Goal: Task Accomplishment & Management: Manage account settings

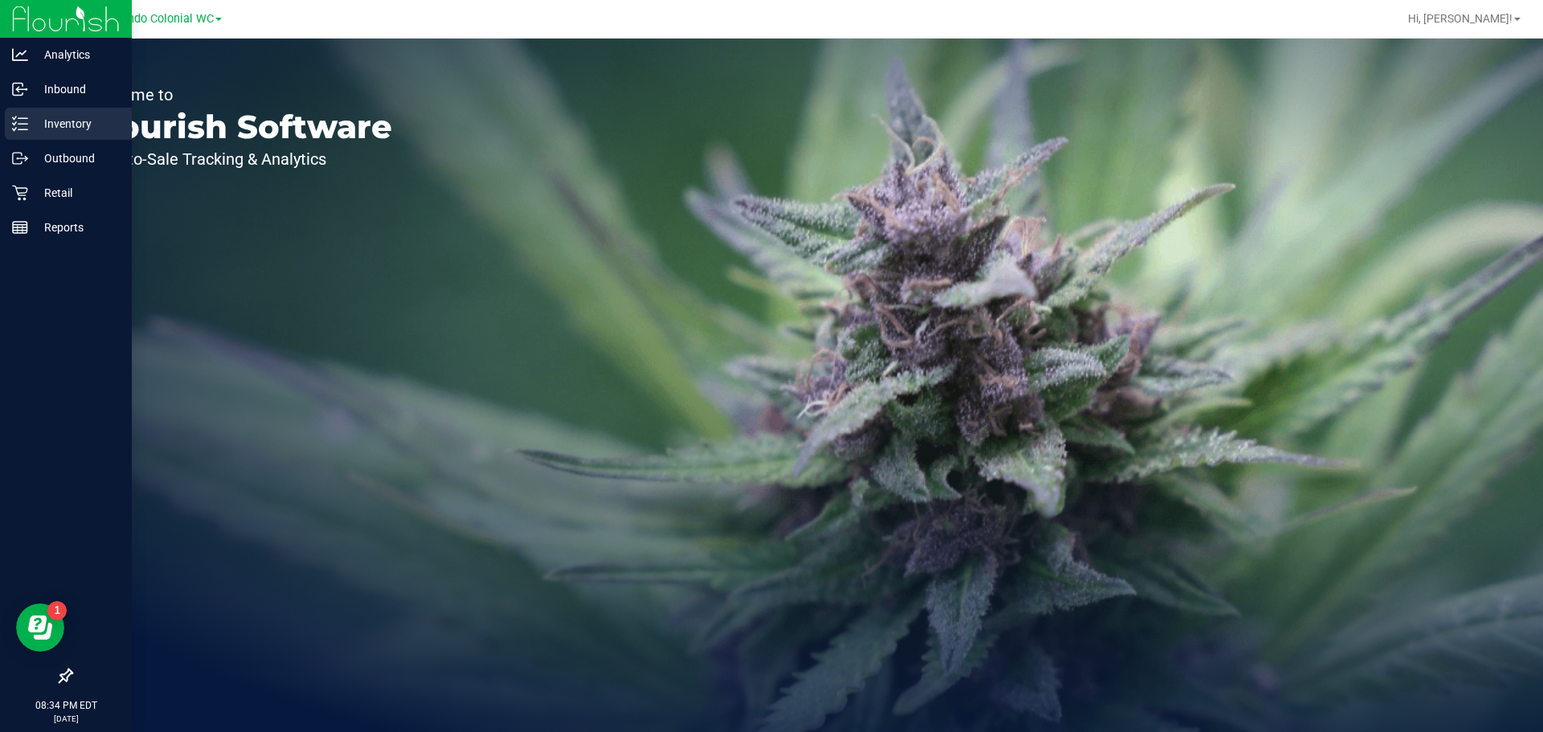
click at [74, 115] on p "Inventory" at bounding box center [76, 123] width 96 height 19
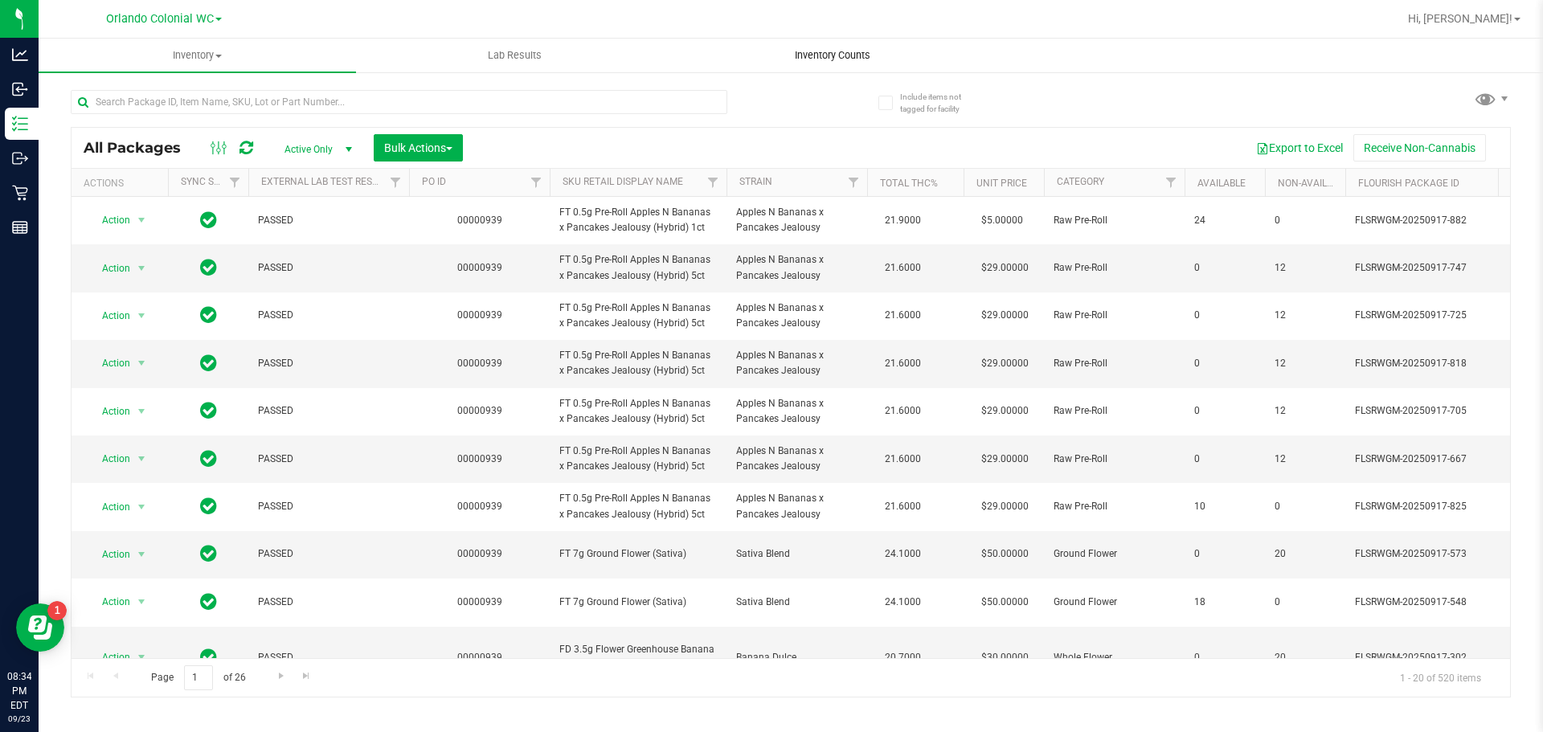
click at [830, 58] on span "Inventory Counts" at bounding box center [832, 55] width 119 height 14
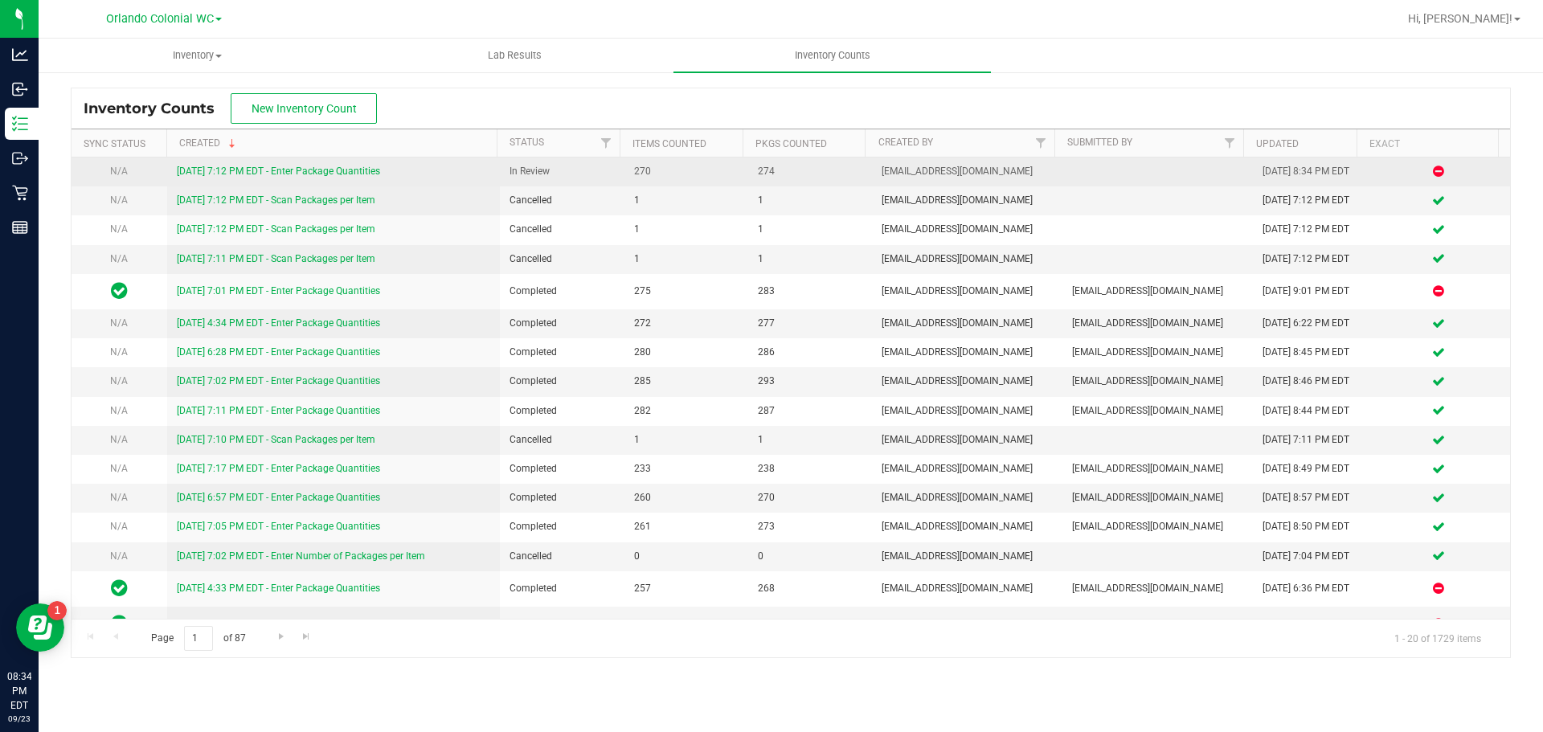
click at [349, 165] on div "[DATE] 7:12 PM EDT - Enter Package Quantities" at bounding box center [334, 171] width 314 height 15
click at [356, 167] on link "[DATE] 7:12 PM EDT - Enter Package Quantities" at bounding box center [278, 171] width 203 height 11
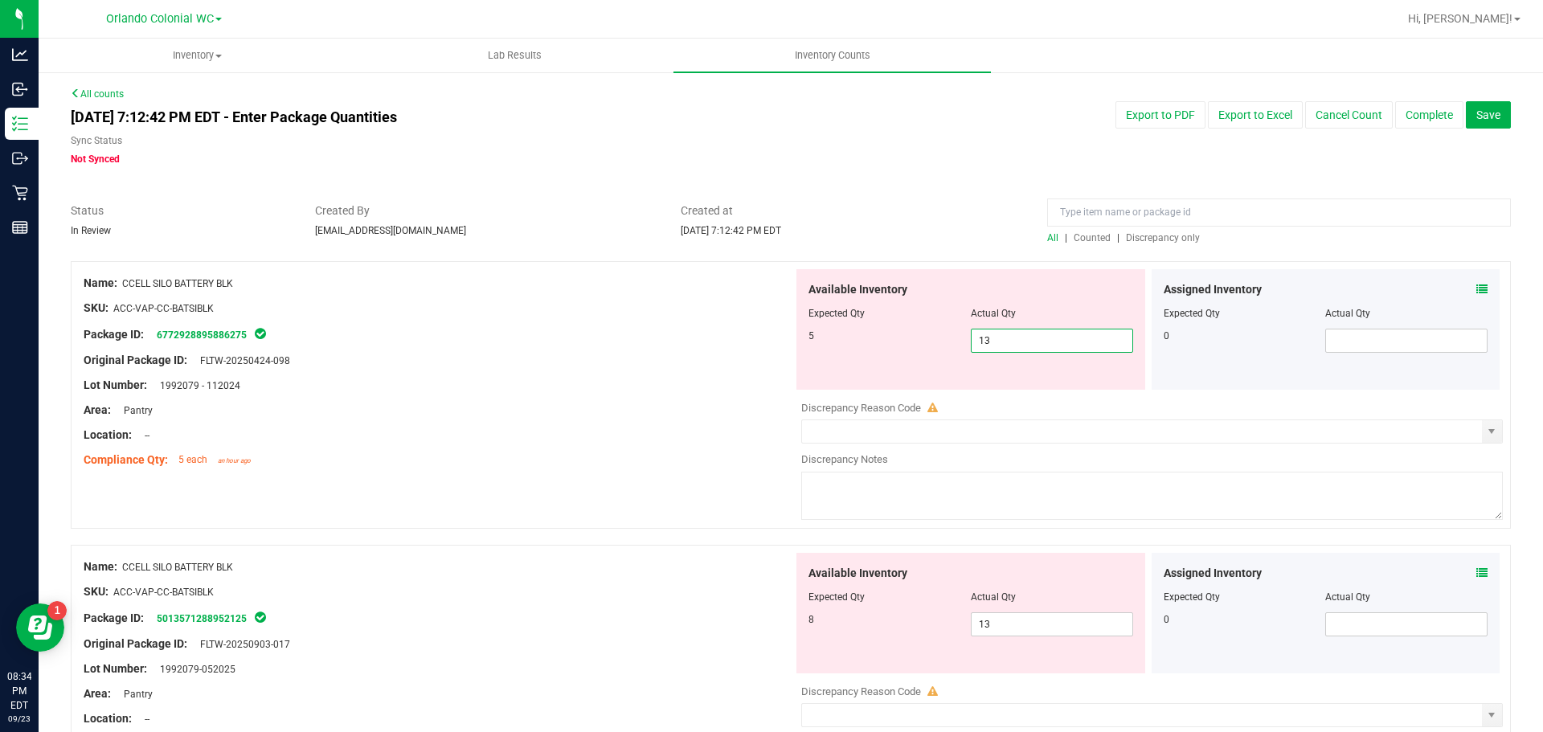
click at [995, 342] on span "13 13" at bounding box center [1052, 341] width 162 height 24
type input "1"
type input "5"
click at [1019, 619] on div "Available Inventory Expected Qty Actual Qty 8 13 13" at bounding box center [971, 613] width 349 height 121
type input "5"
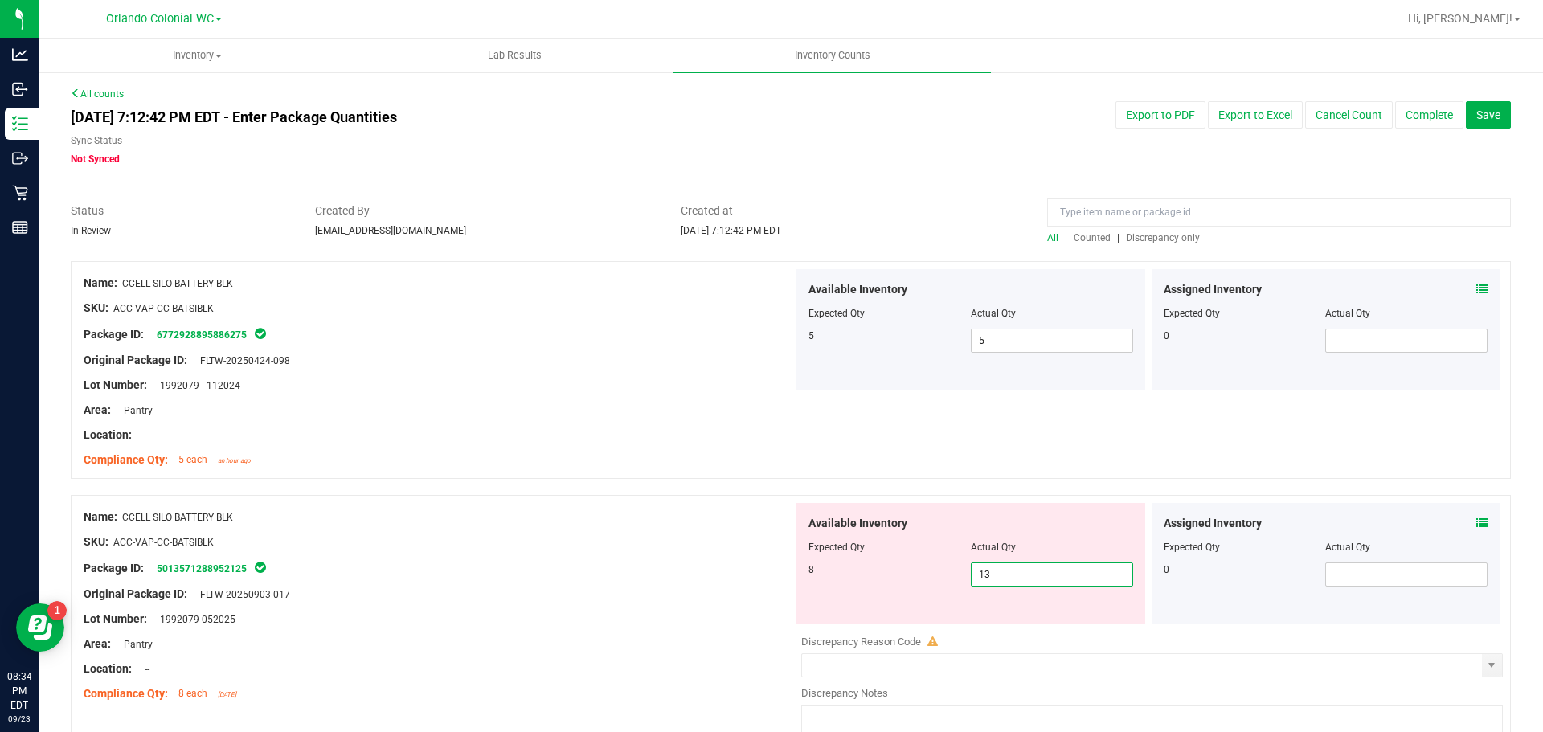
type input "1"
type input "5"
click at [610, 649] on div "Area: Pantry" at bounding box center [439, 644] width 710 height 17
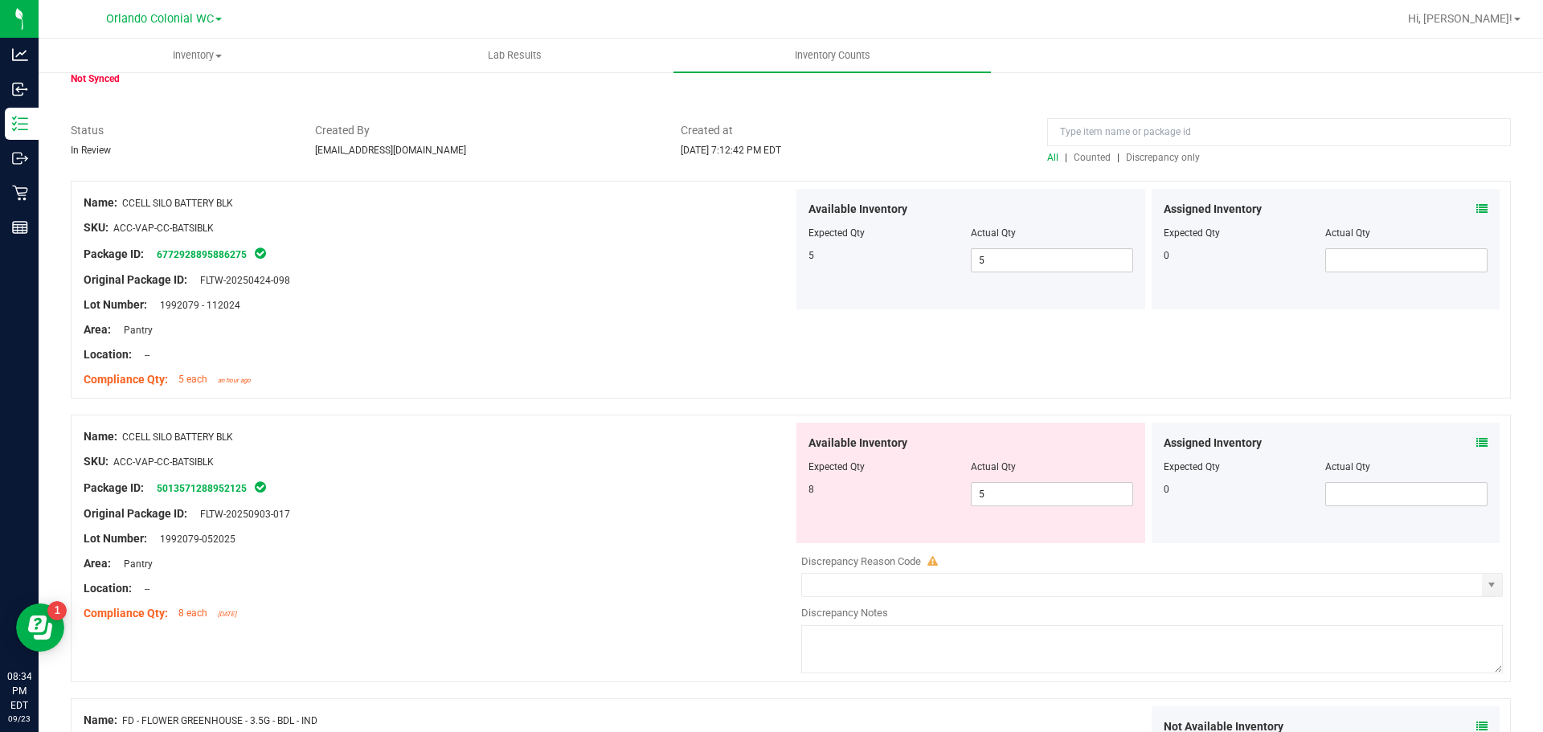
click at [656, 553] on div at bounding box center [439, 551] width 710 height 8
click at [698, 517] on div "Original Package ID: FLTW-20250903-017" at bounding box center [439, 514] width 710 height 17
click at [1018, 489] on span "5 5" at bounding box center [1052, 494] width 162 height 24
type input "8"
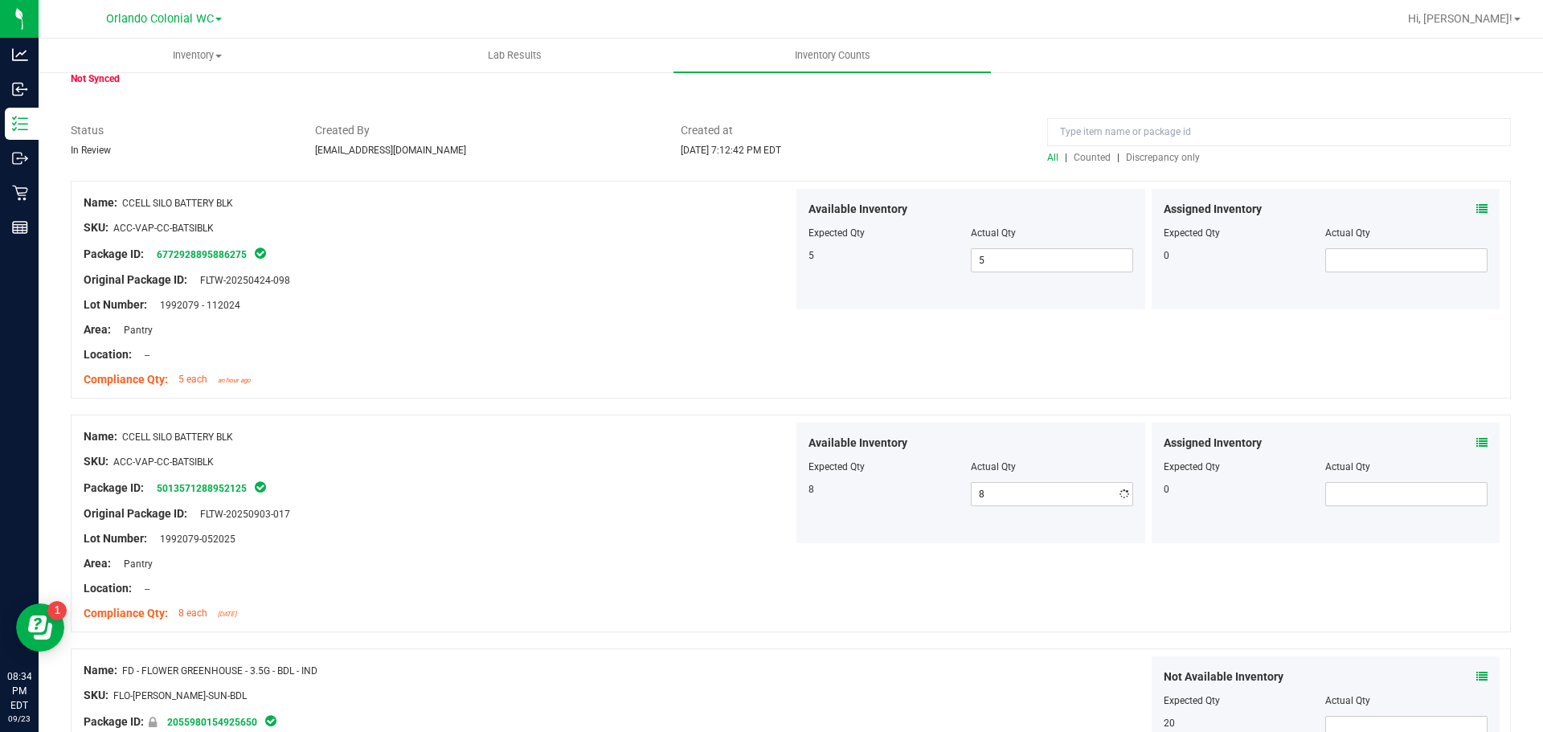
click at [507, 498] on div at bounding box center [439, 502] width 710 height 8
click at [1151, 157] on span "Discrepancy only" at bounding box center [1163, 157] width 74 height 11
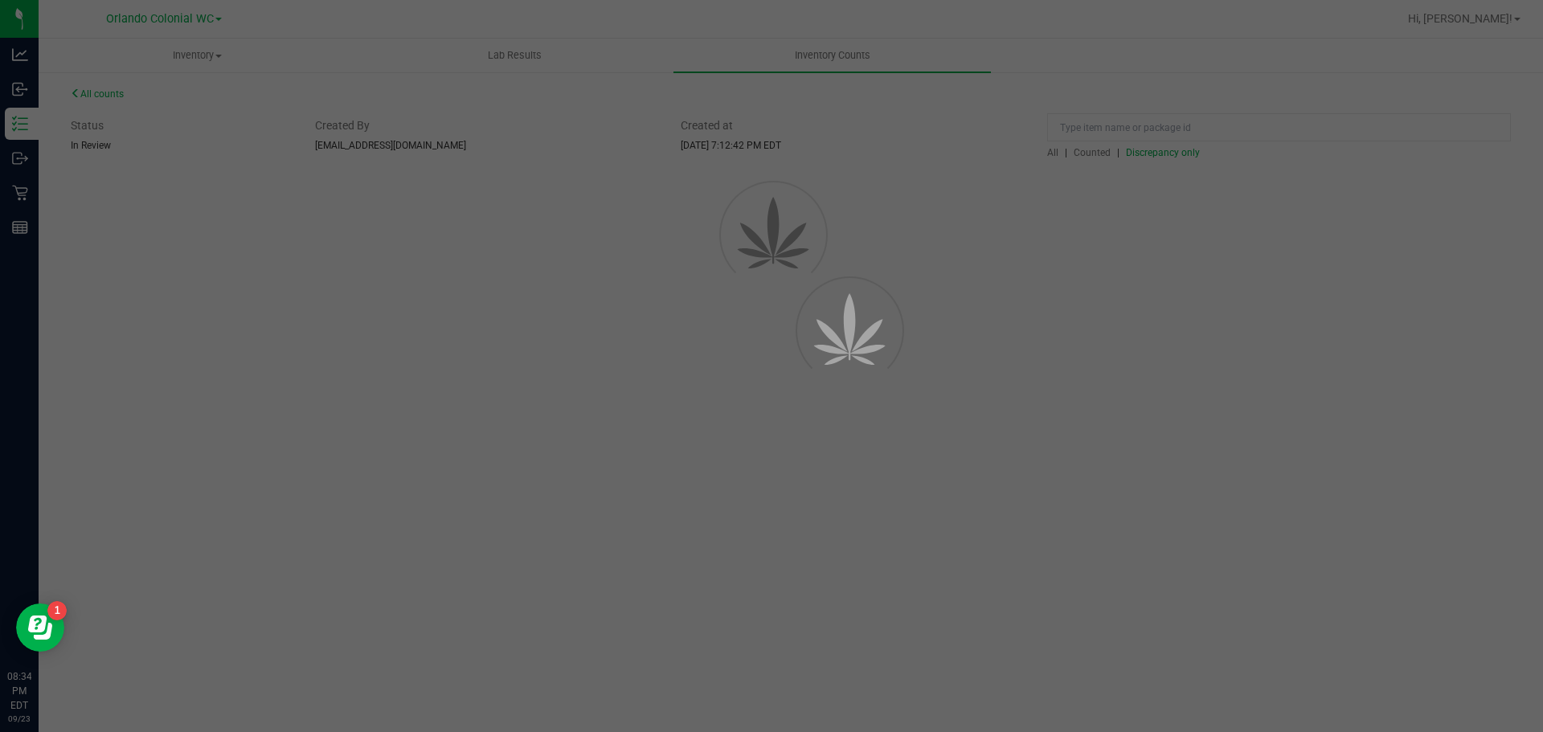
scroll to position [0, 0]
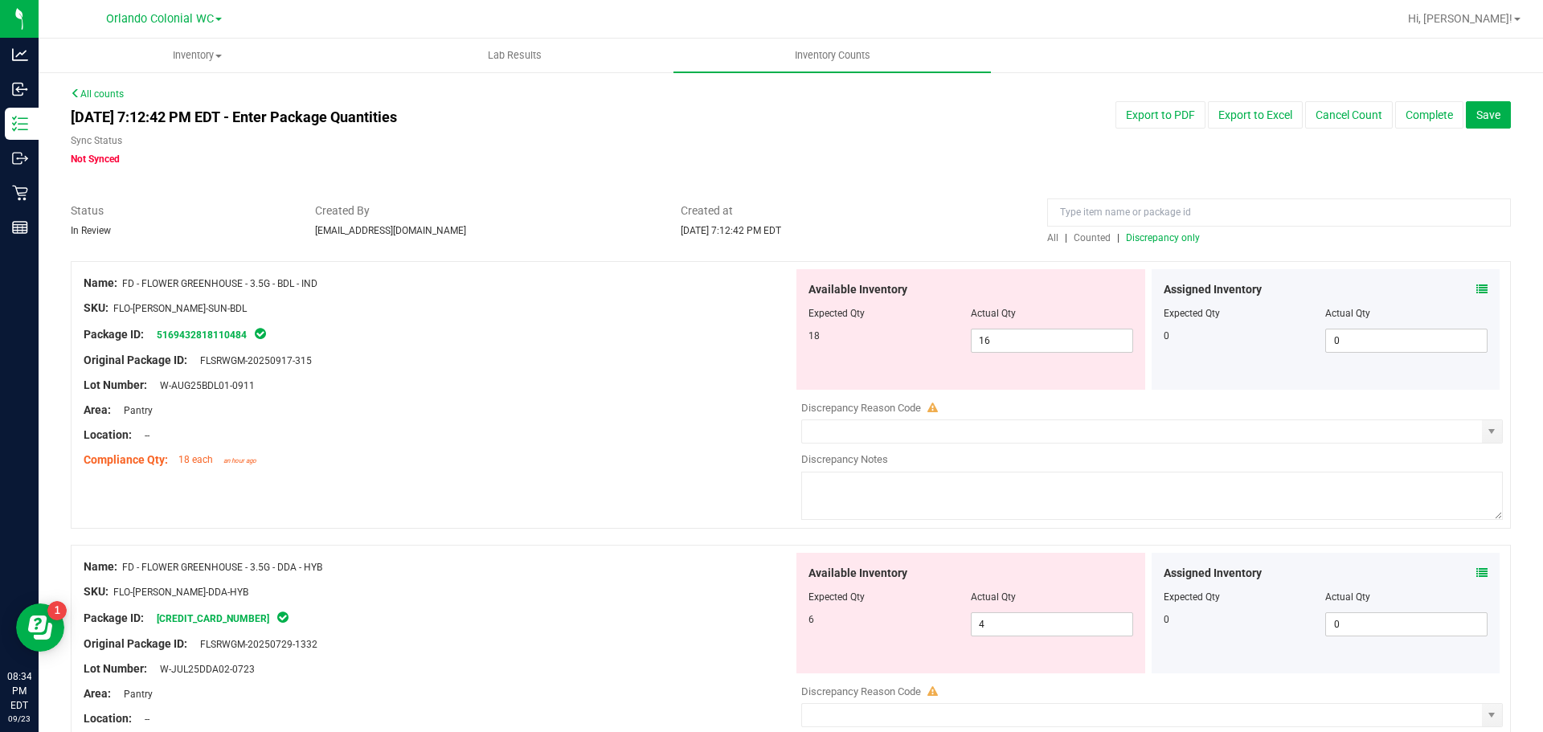
click at [1476, 288] on icon at bounding box center [1481, 289] width 11 height 11
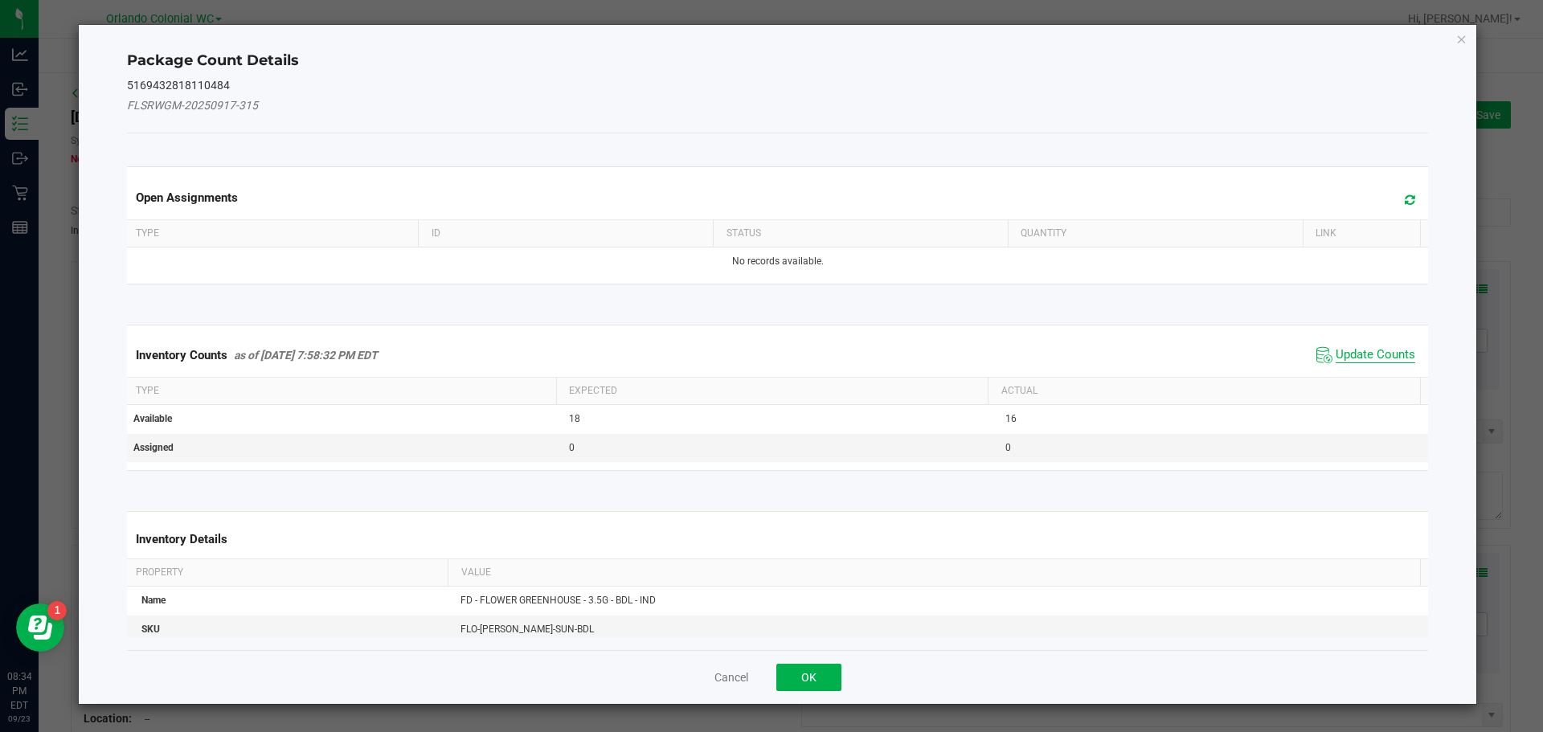
click at [1337, 349] on span "Update Counts" at bounding box center [1376, 355] width 80 height 16
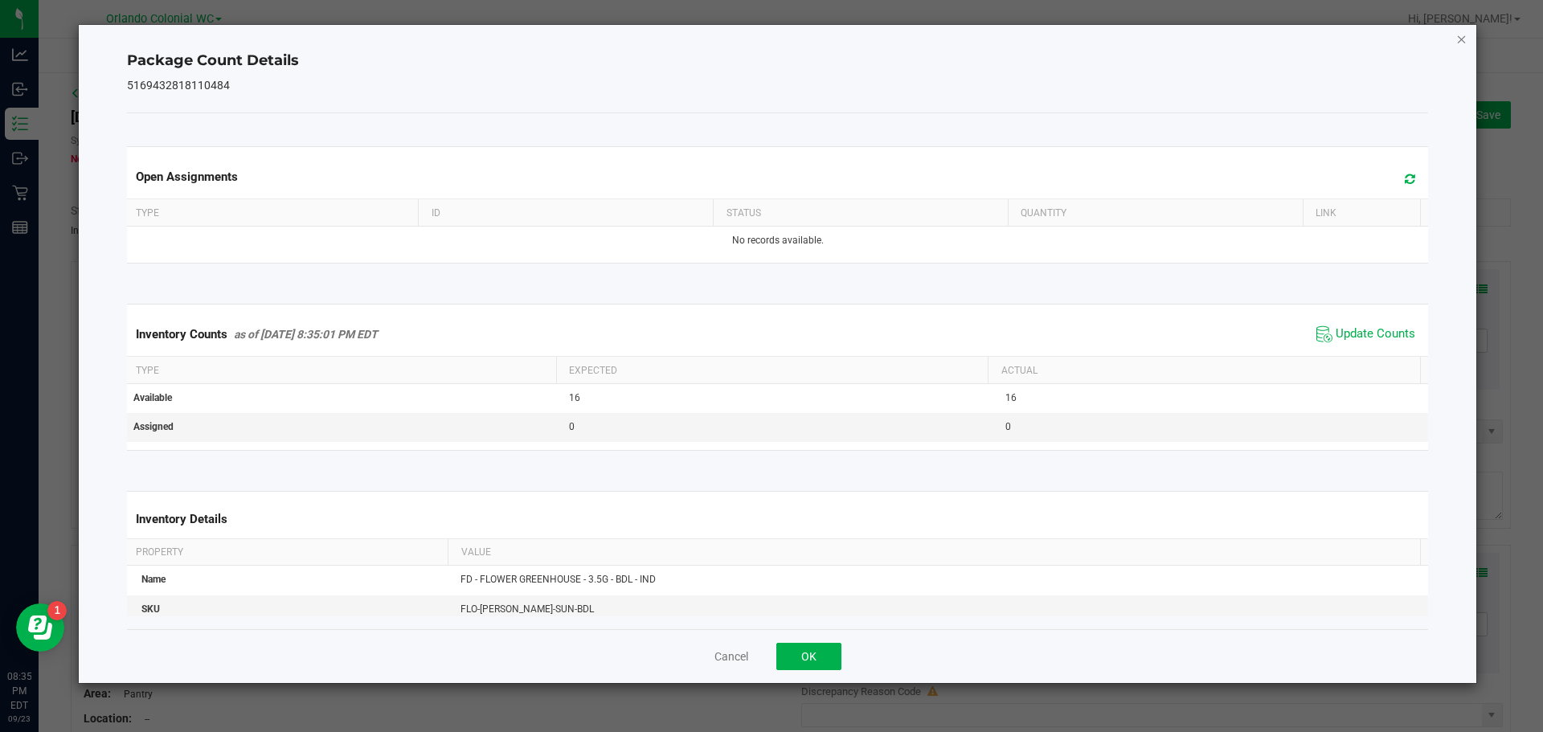
click at [1464, 38] on icon "Close" at bounding box center [1461, 38] width 11 height 19
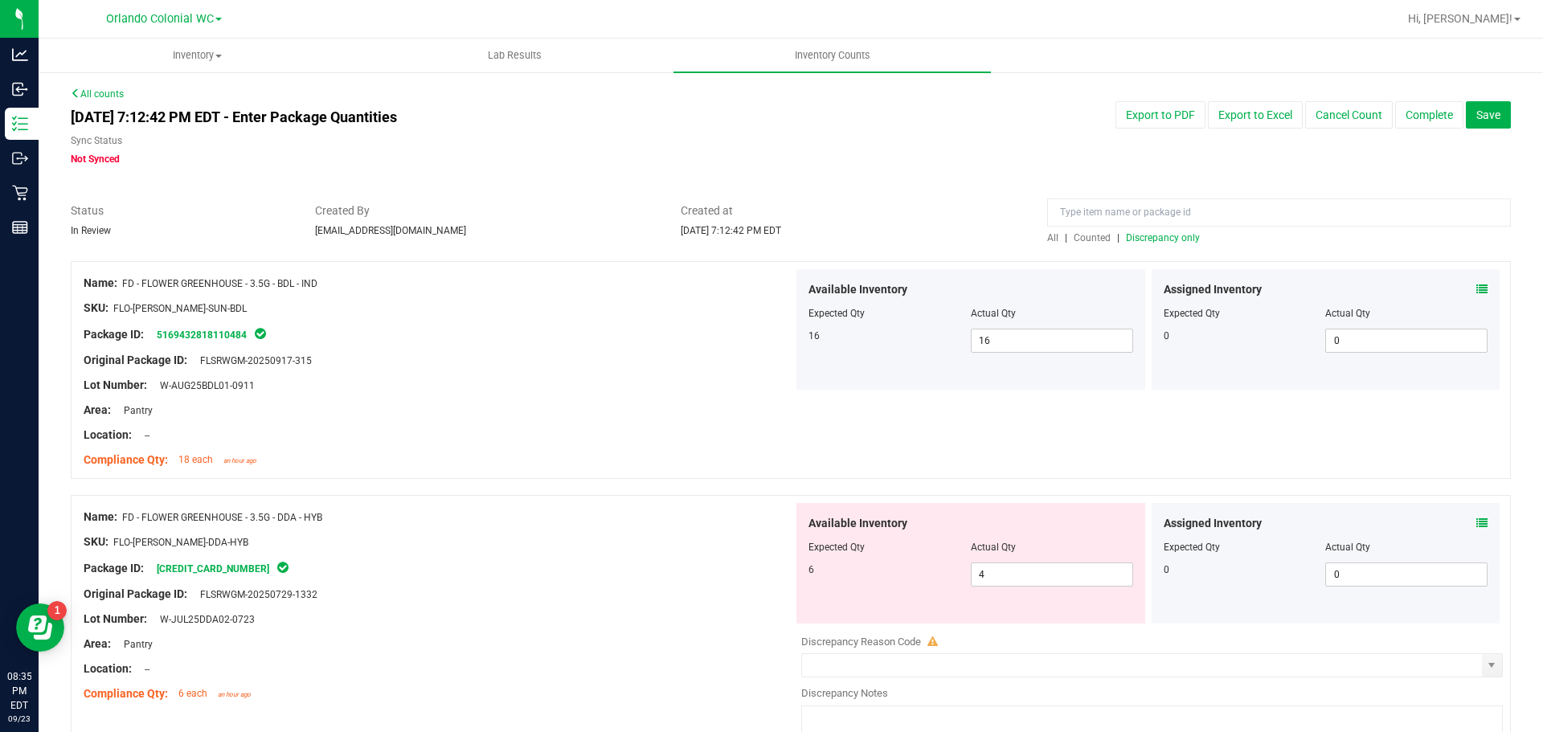
click at [1476, 518] on icon at bounding box center [1481, 523] width 11 height 11
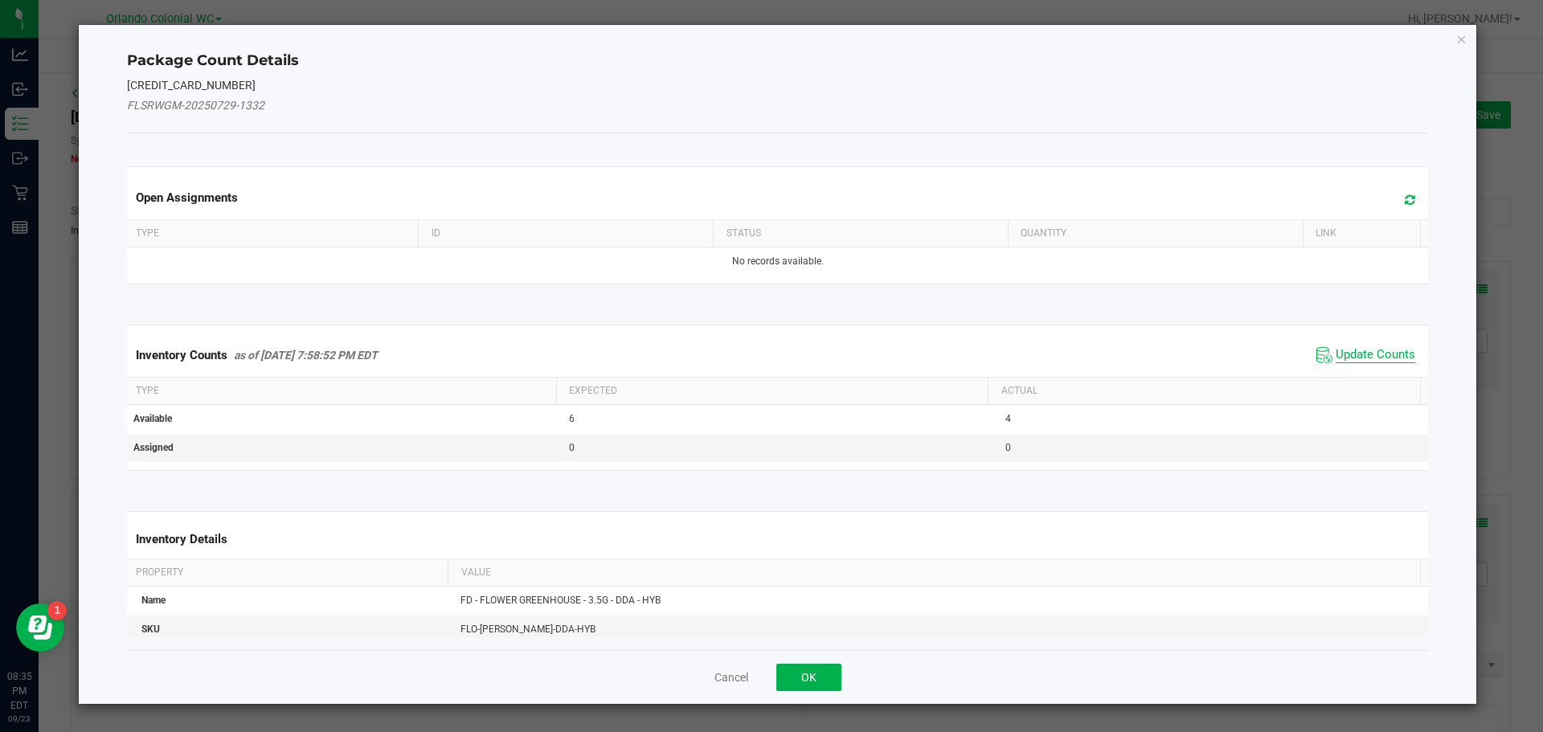
click at [1355, 350] on span "Update Counts" at bounding box center [1376, 355] width 80 height 16
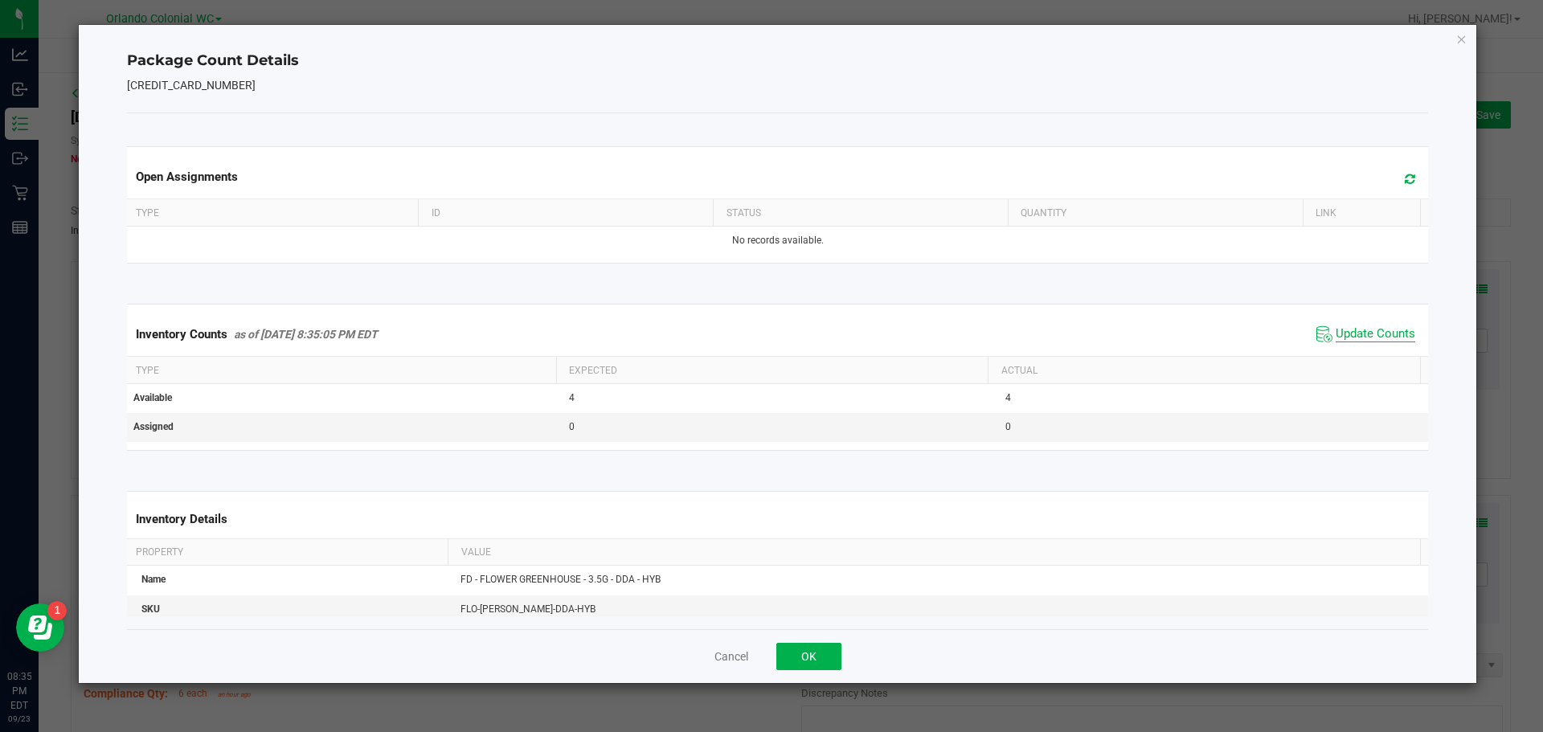
click at [1373, 333] on span "Update Counts" at bounding box center [1376, 334] width 80 height 16
click at [1466, 35] on icon "Close" at bounding box center [1461, 38] width 11 height 19
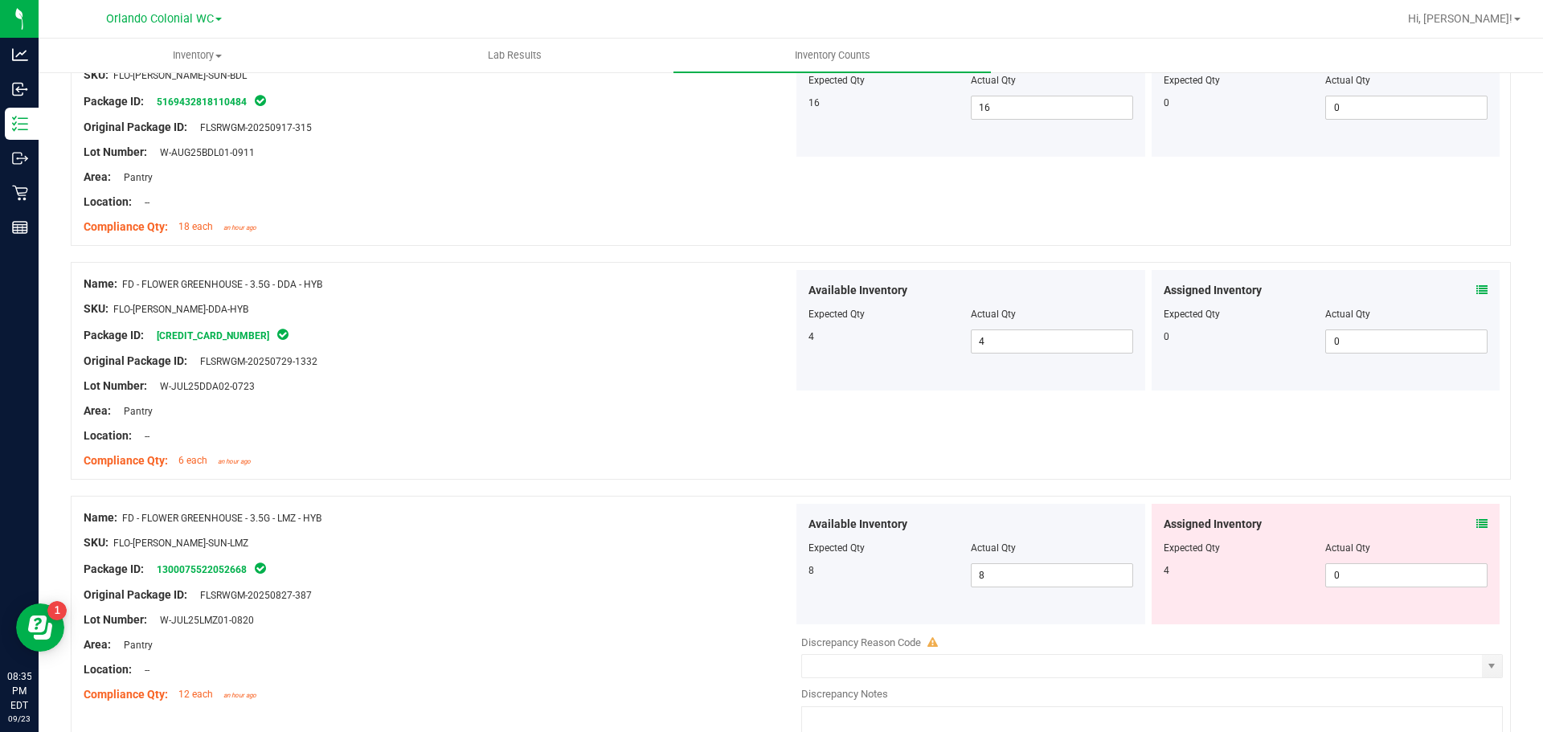
scroll to position [402, 0]
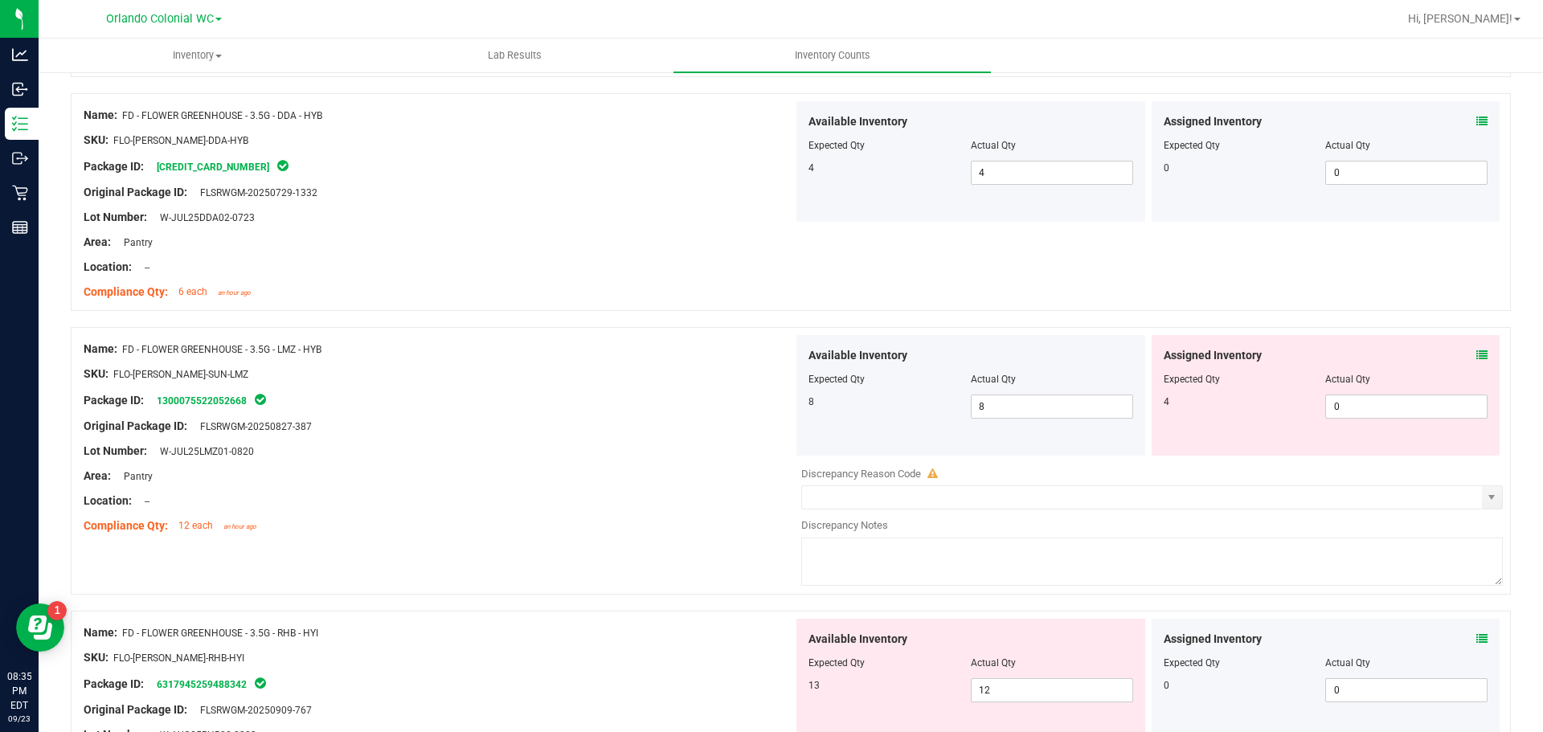
click at [1476, 348] on span at bounding box center [1481, 355] width 11 height 17
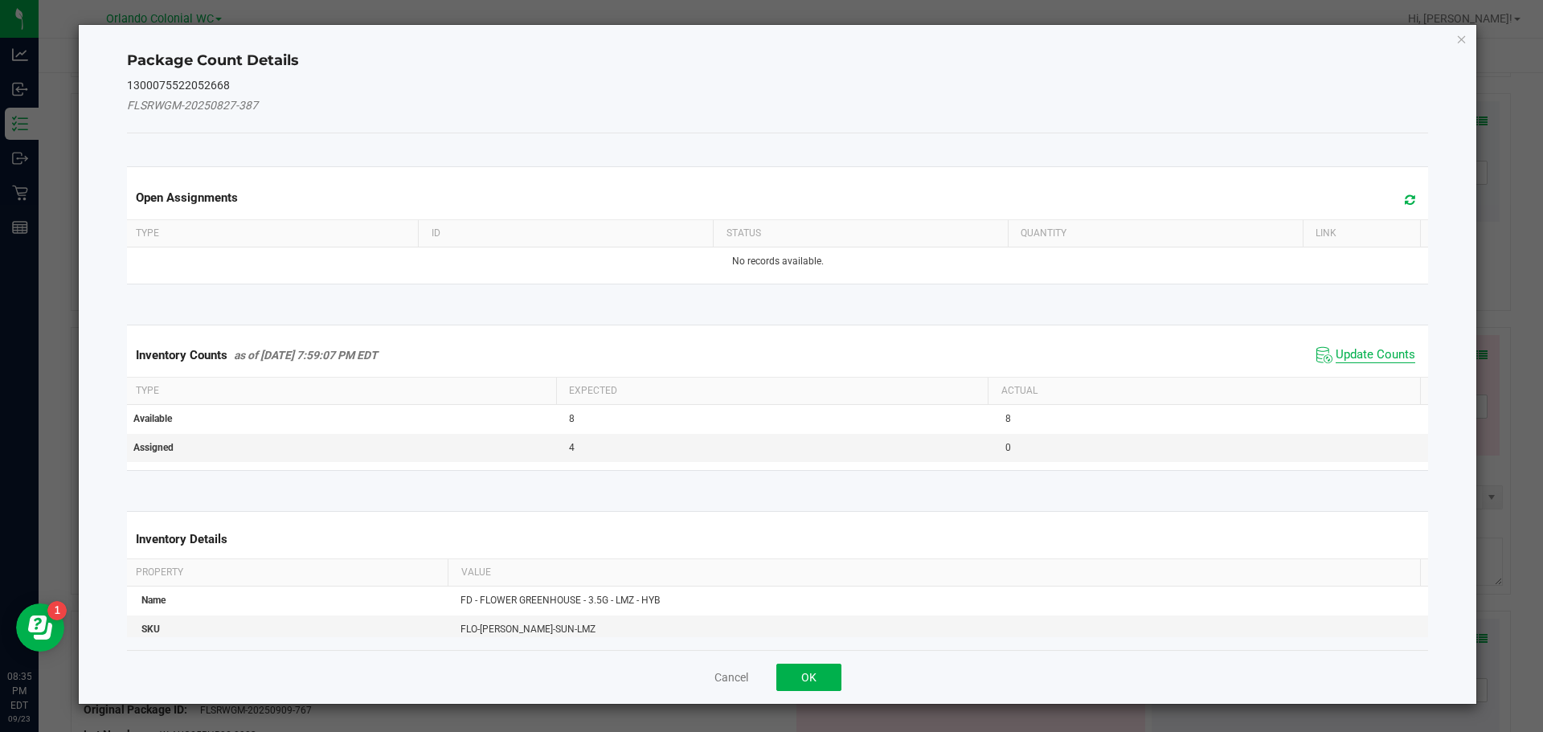
click at [1358, 347] on span "Update Counts" at bounding box center [1376, 355] width 80 height 16
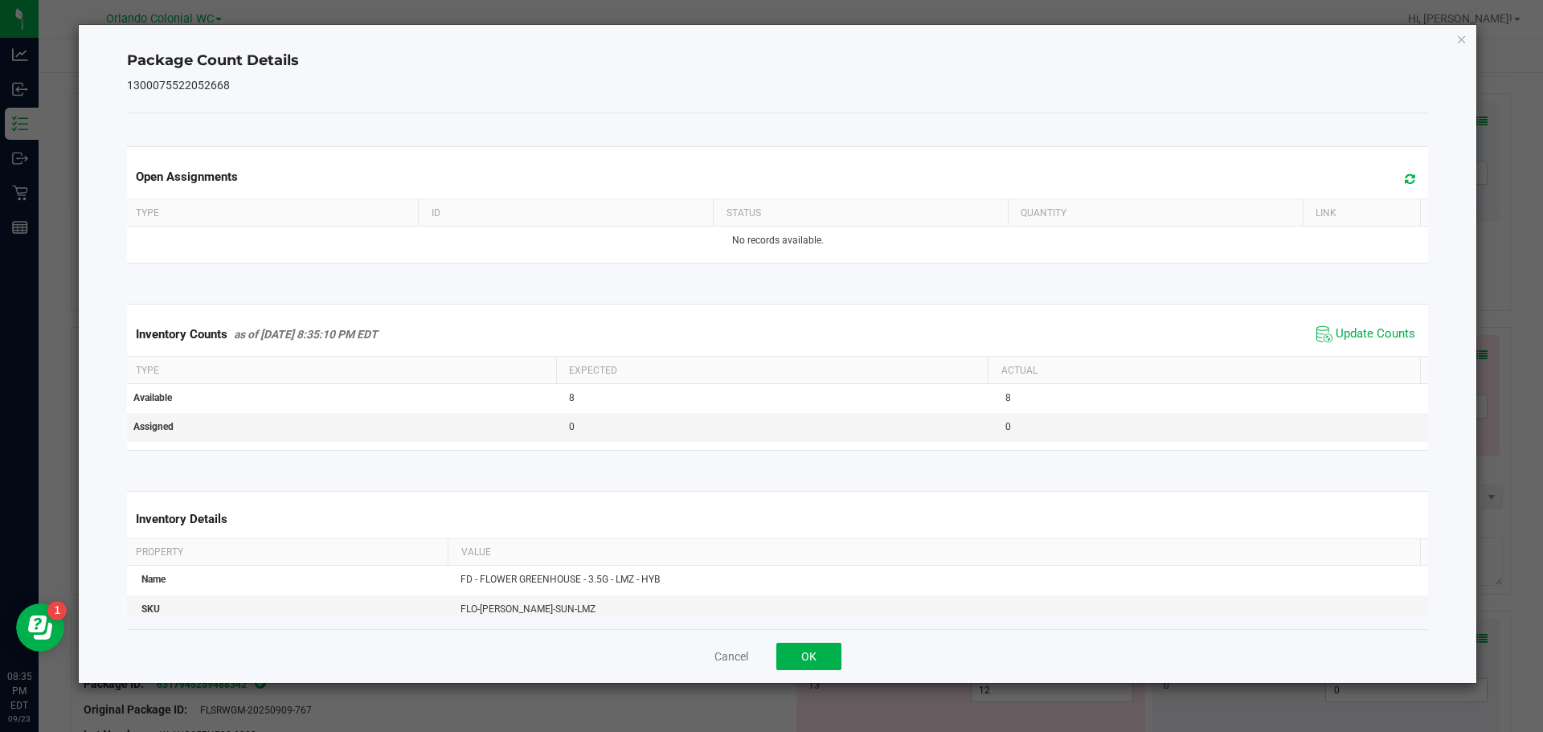
drag, startPoint x: 1366, startPoint y: 338, endPoint x: 1431, endPoint y: 272, distance: 93.2
click at [1366, 338] on span "Update Counts" at bounding box center [1376, 334] width 80 height 16
click at [1460, 35] on icon "Close" at bounding box center [1461, 38] width 11 height 19
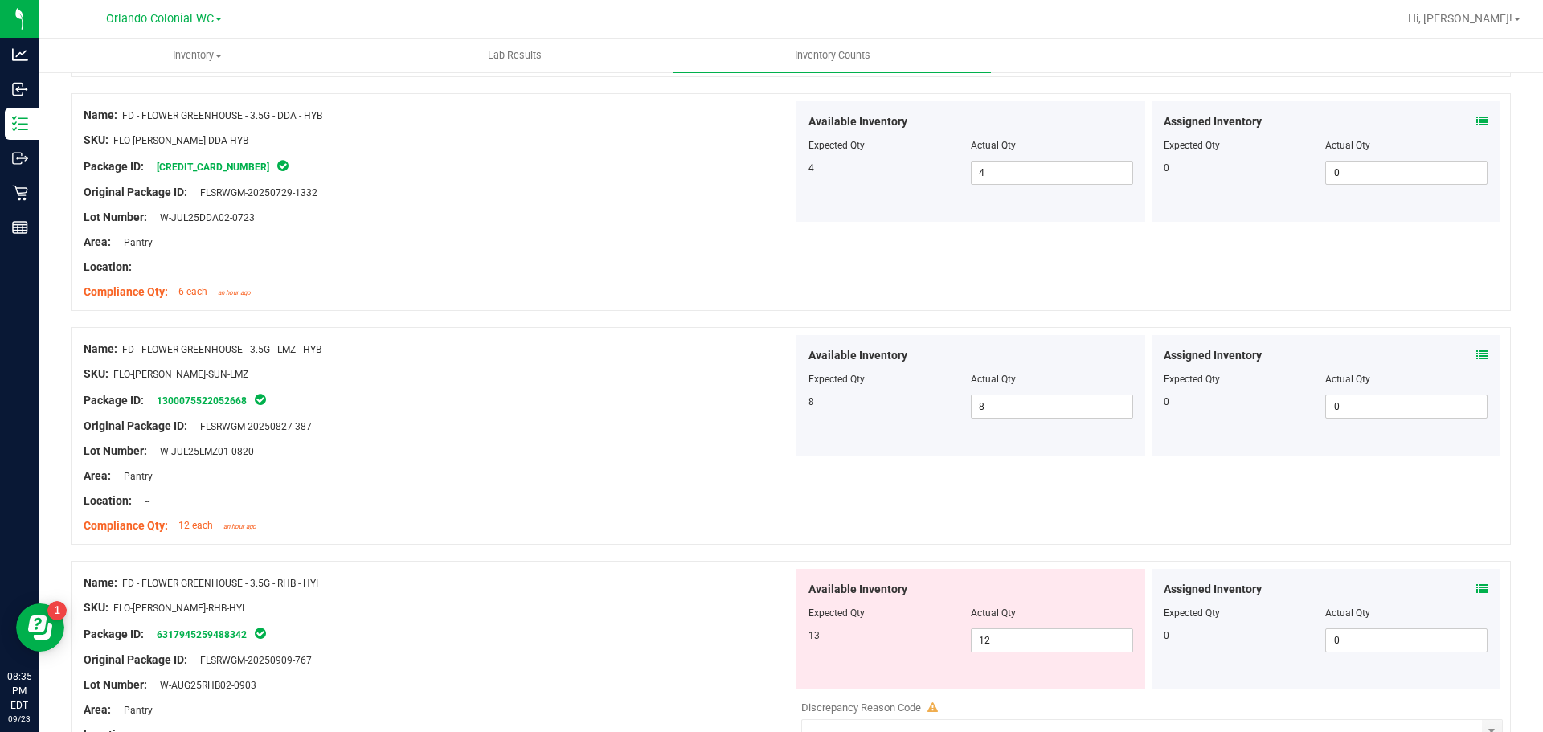
click at [1476, 587] on icon at bounding box center [1481, 589] width 11 height 11
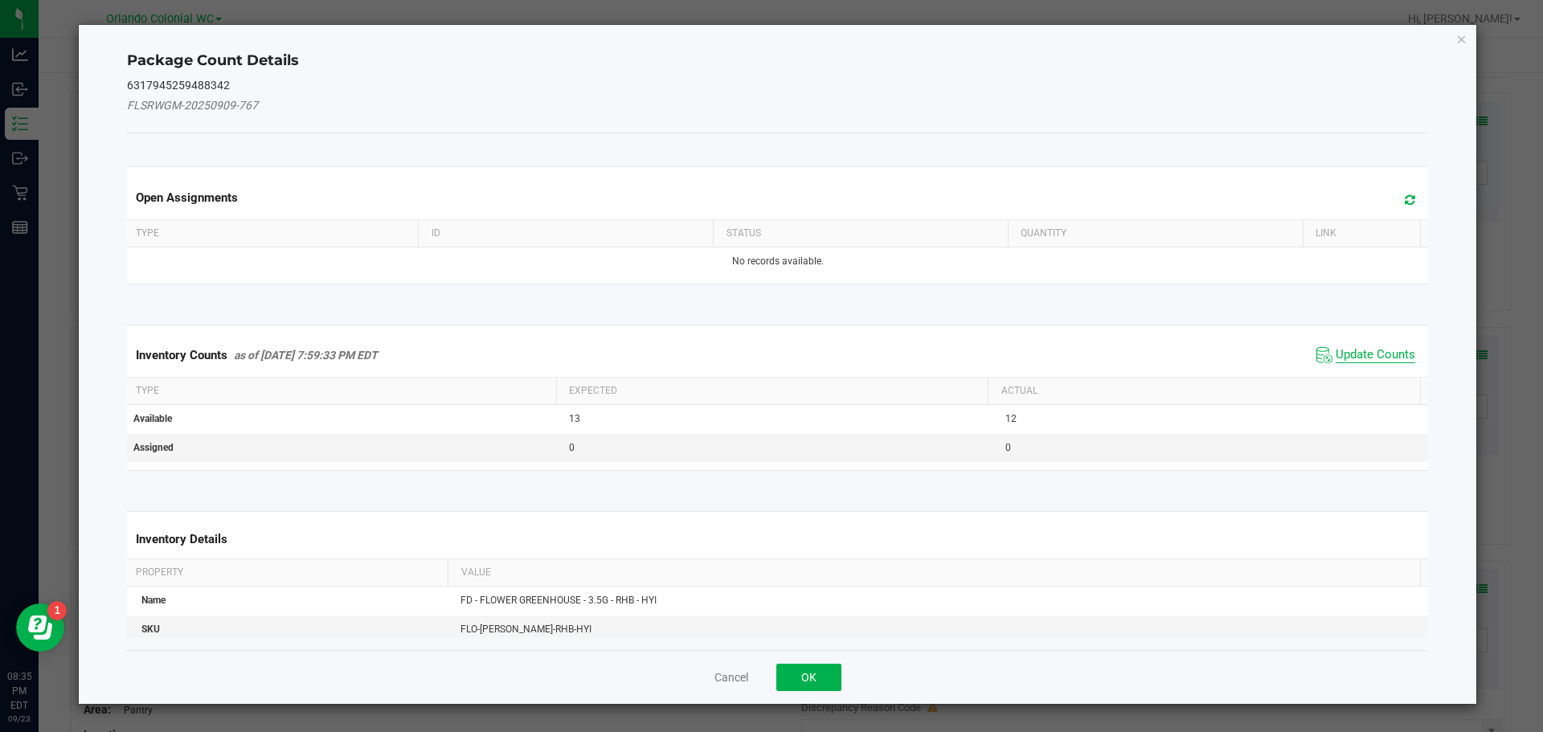
click at [1382, 358] on span "Update Counts" at bounding box center [1376, 355] width 80 height 16
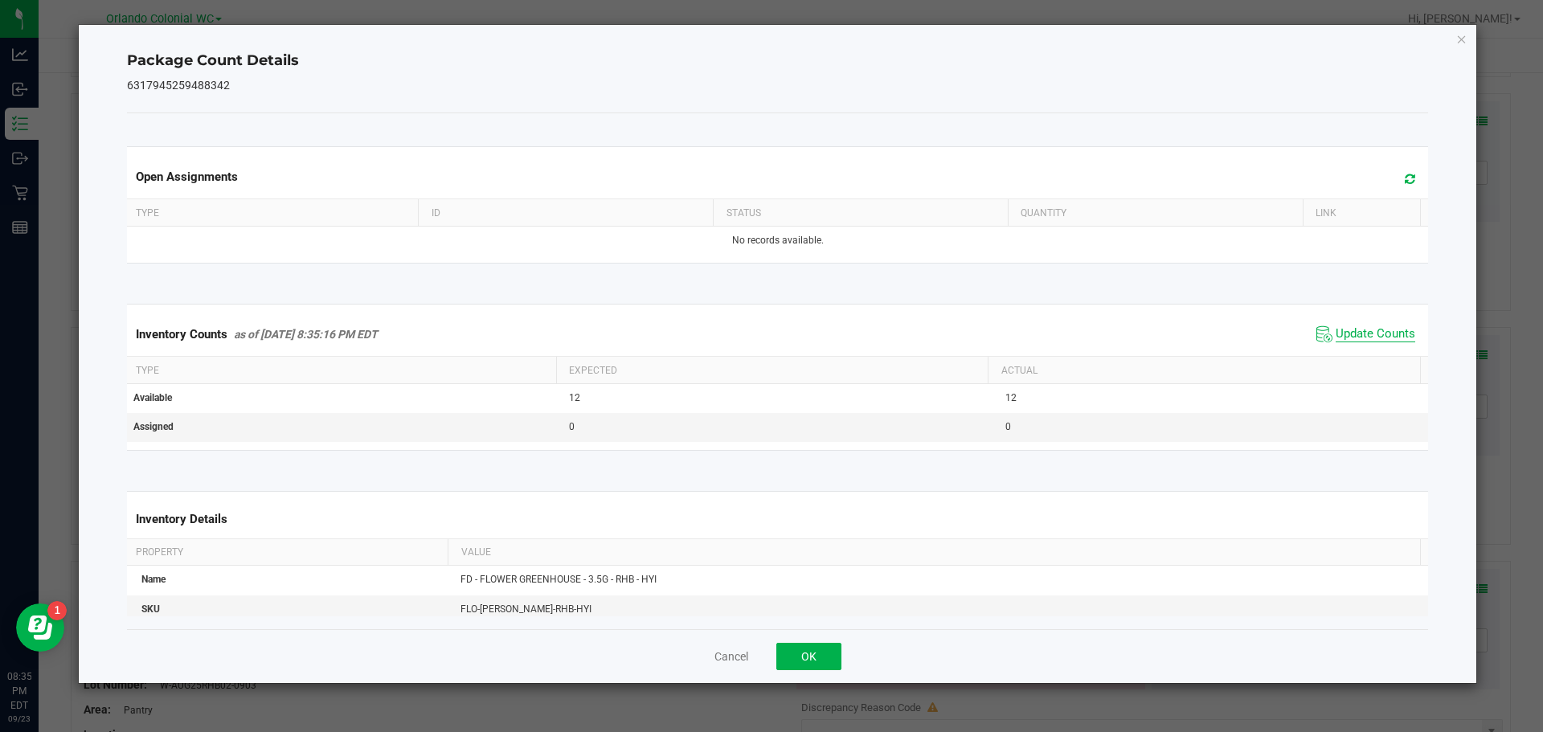
click at [1381, 332] on span "Update Counts" at bounding box center [1376, 334] width 80 height 16
click at [1459, 41] on icon "Close" at bounding box center [1461, 38] width 11 height 19
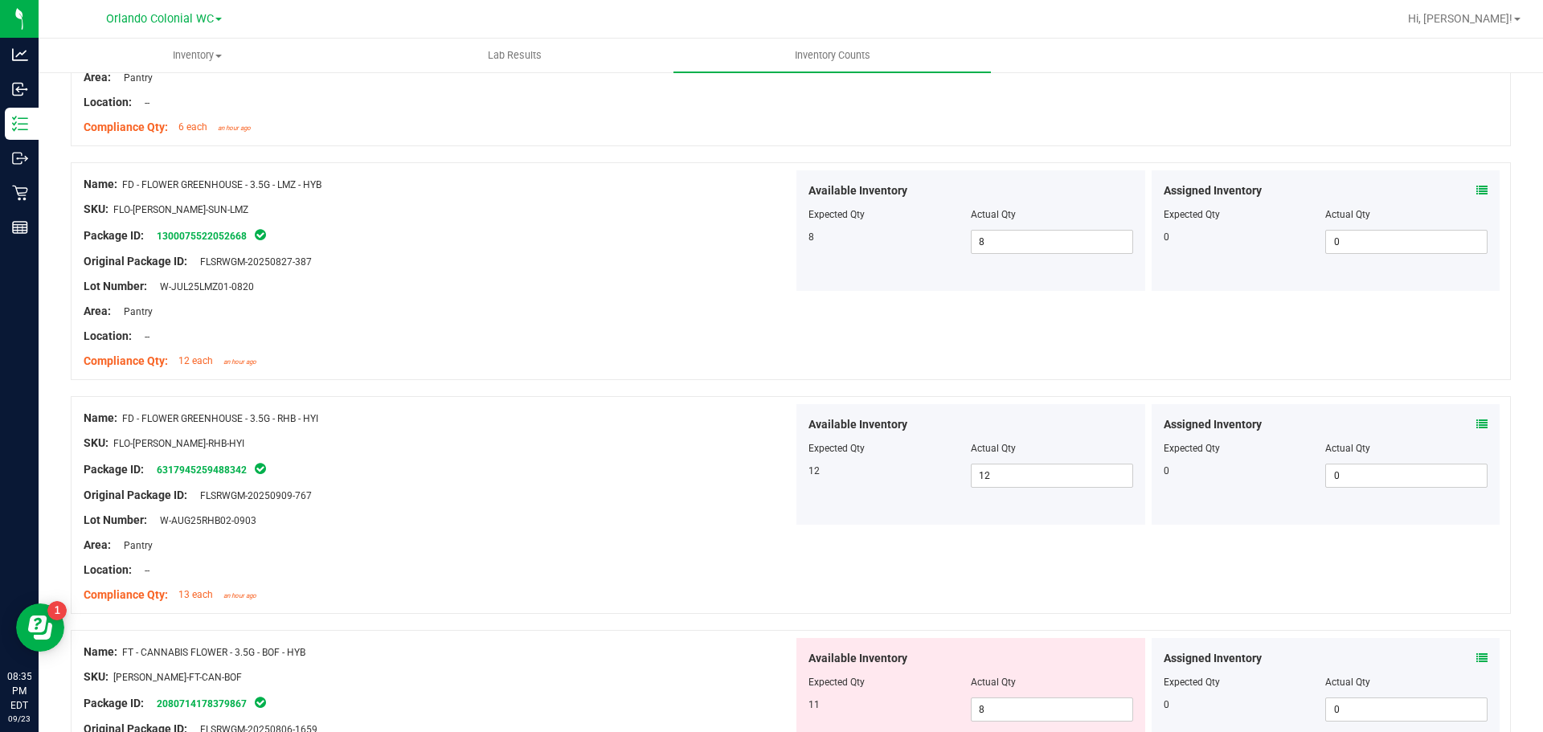
scroll to position [804, 0]
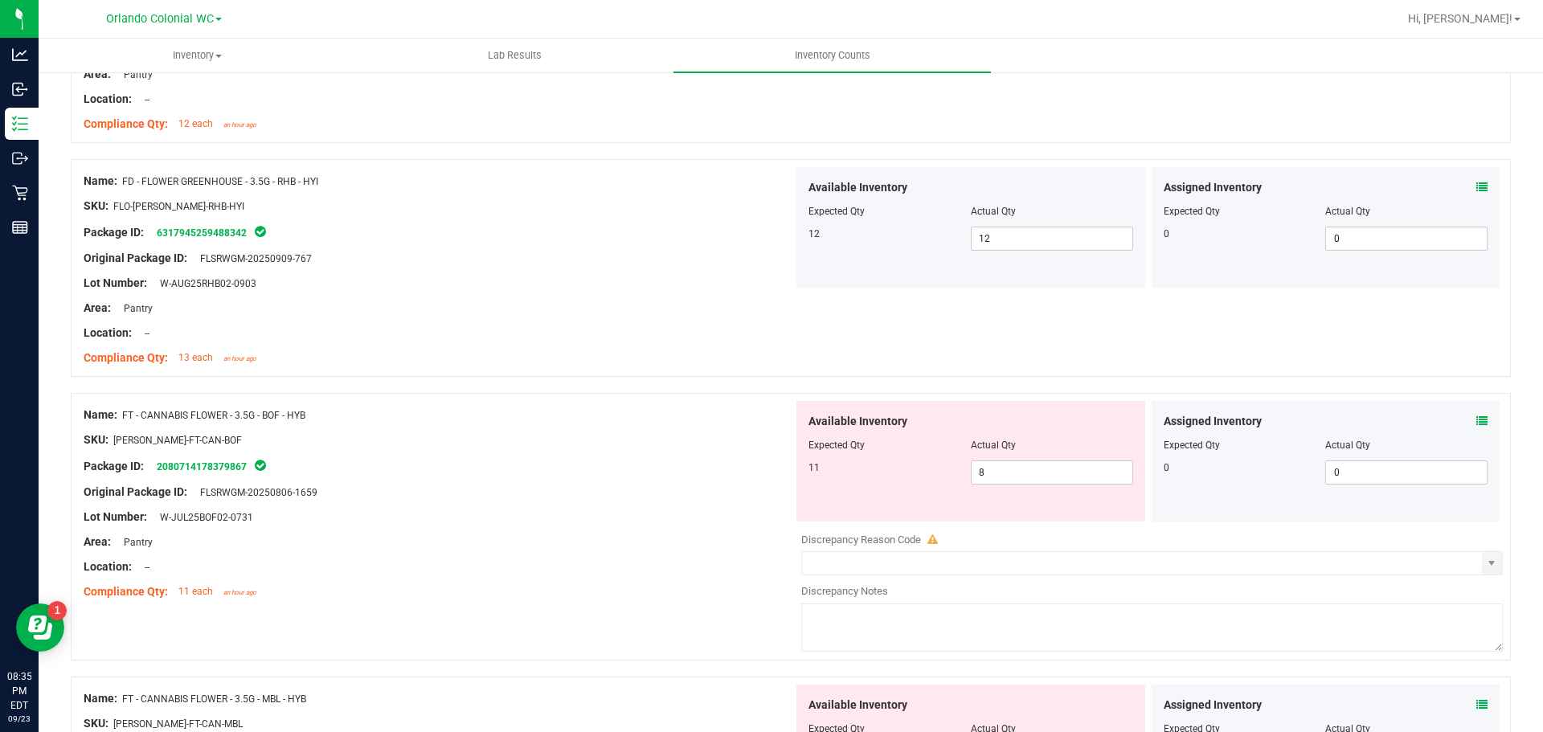
click at [1476, 419] on icon at bounding box center [1481, 421] width 11 height 11
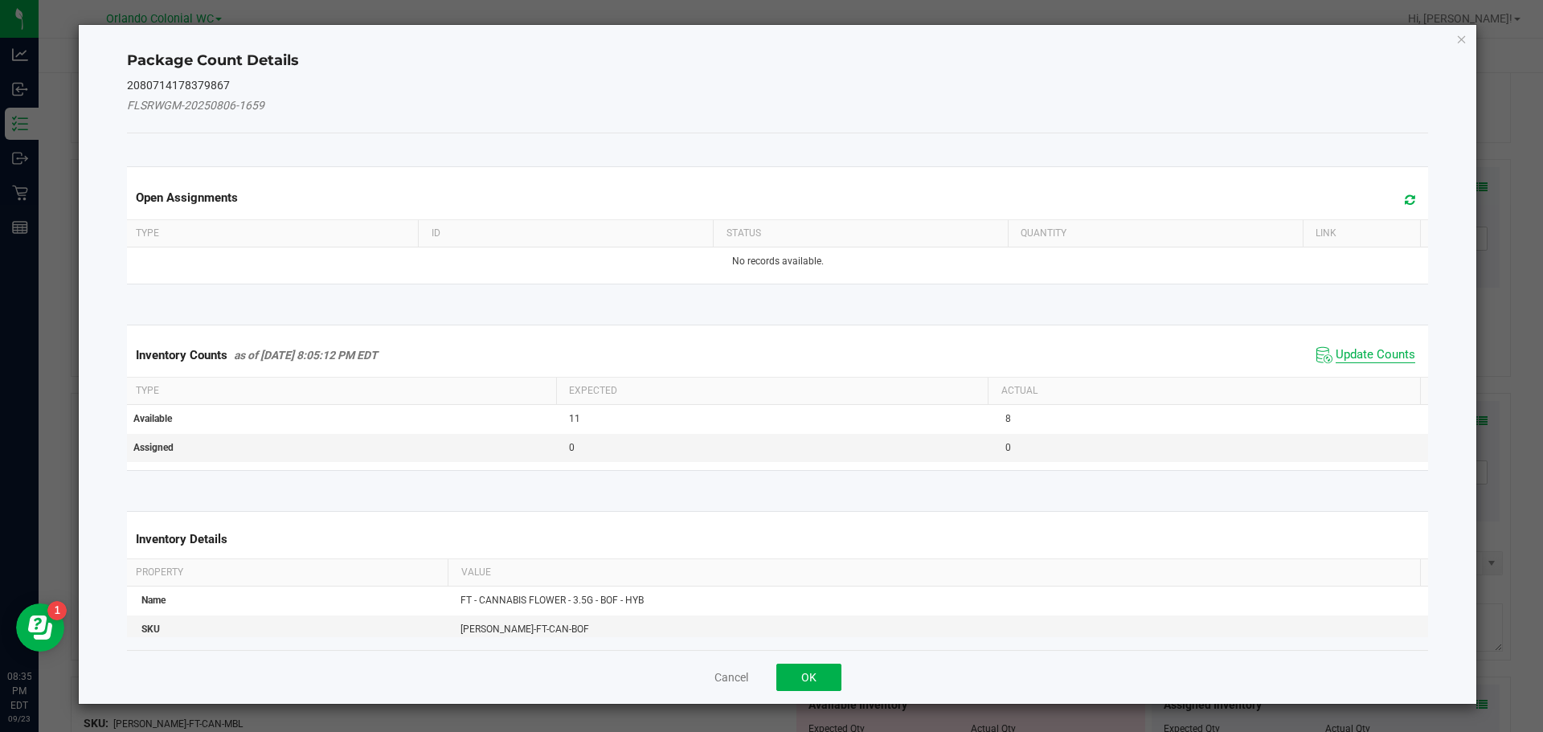
click at [1382, 353] on span "Update Counts" at bounding box center [1376, 355] width 80 height 16
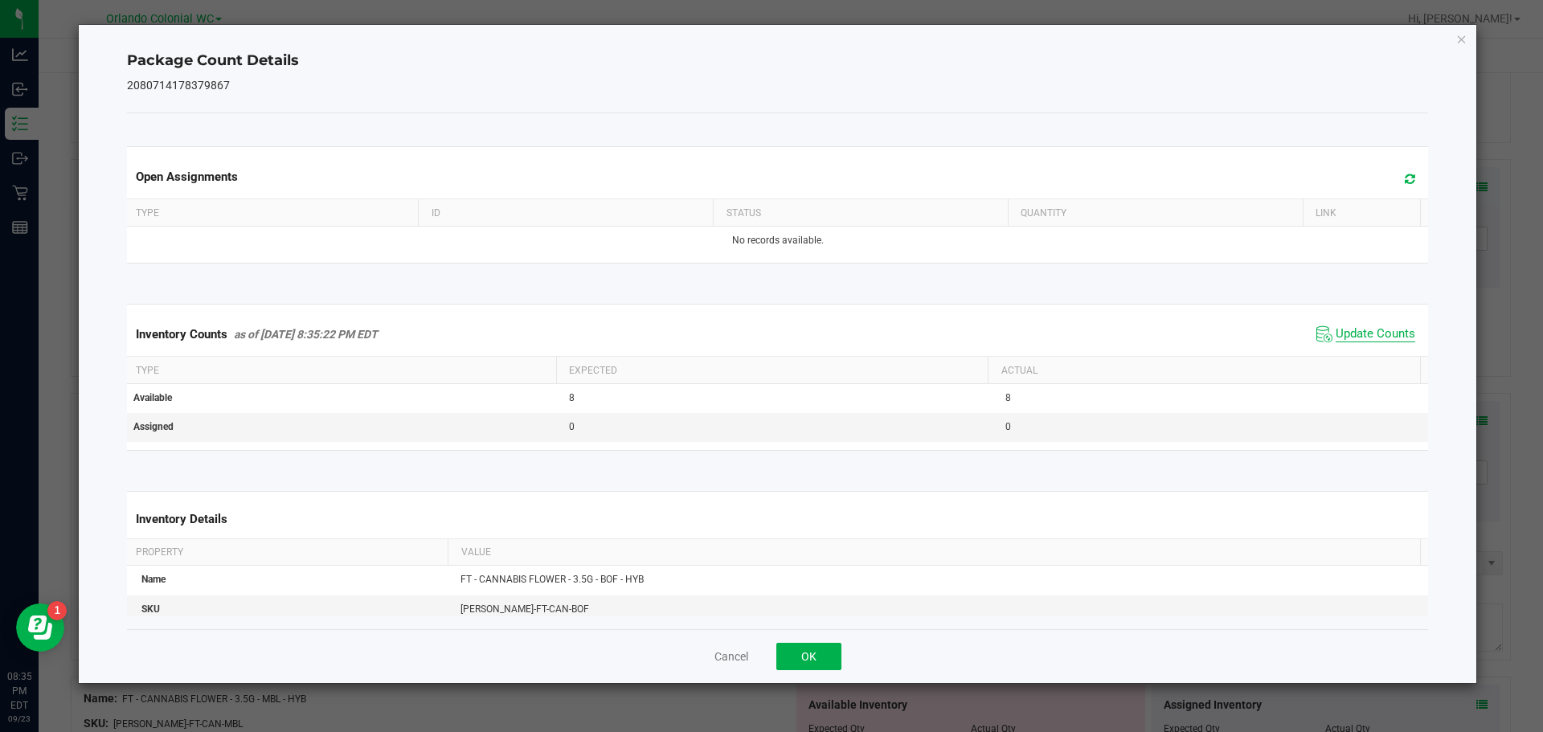
click at [1383, 334] on span "Update Counts" at bounding box center [1376, 334] width 80 height 16
click at [1460, 38] on icon "Close" at bounding box center [1461, 38] width 11 height 19
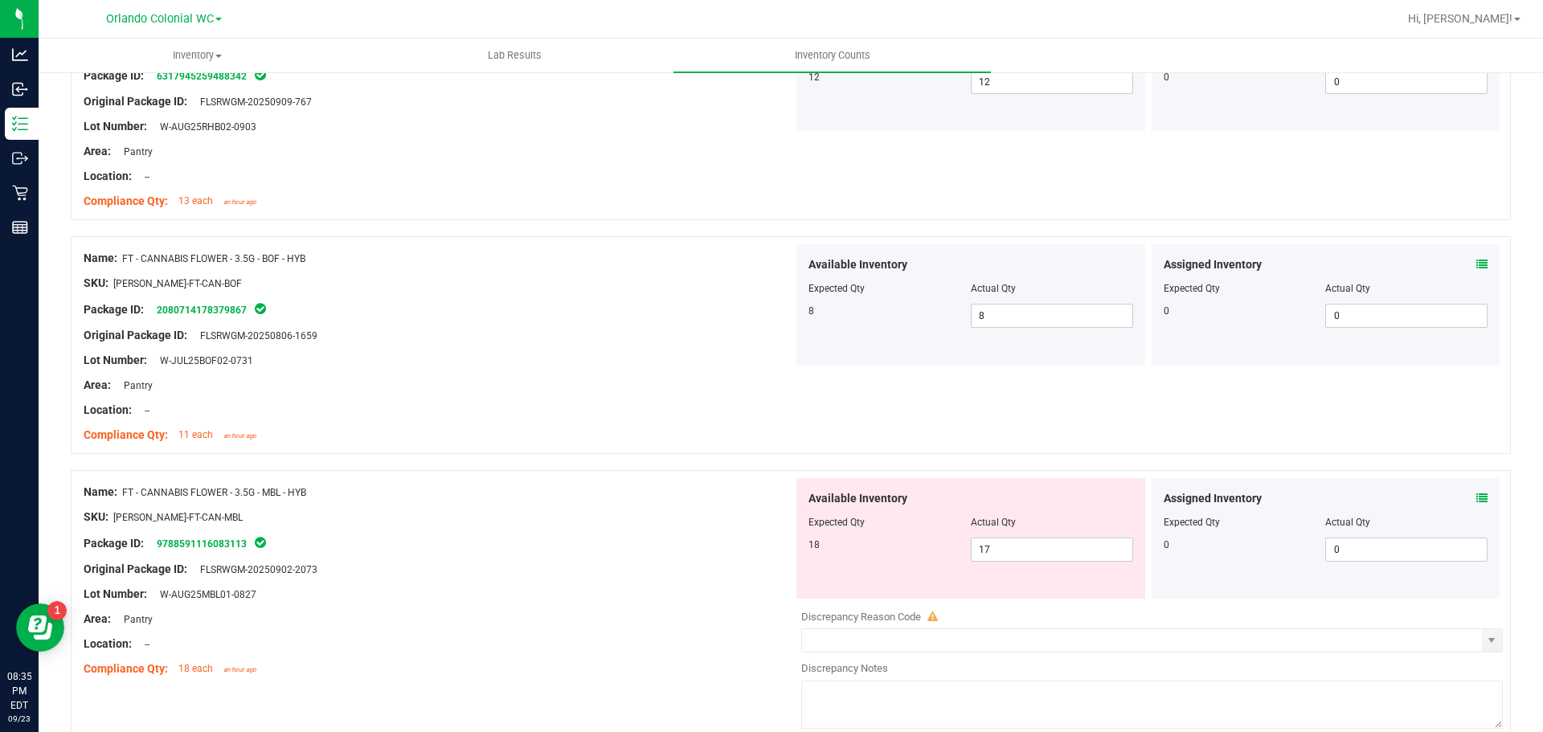
scroll to position [1125, 0]
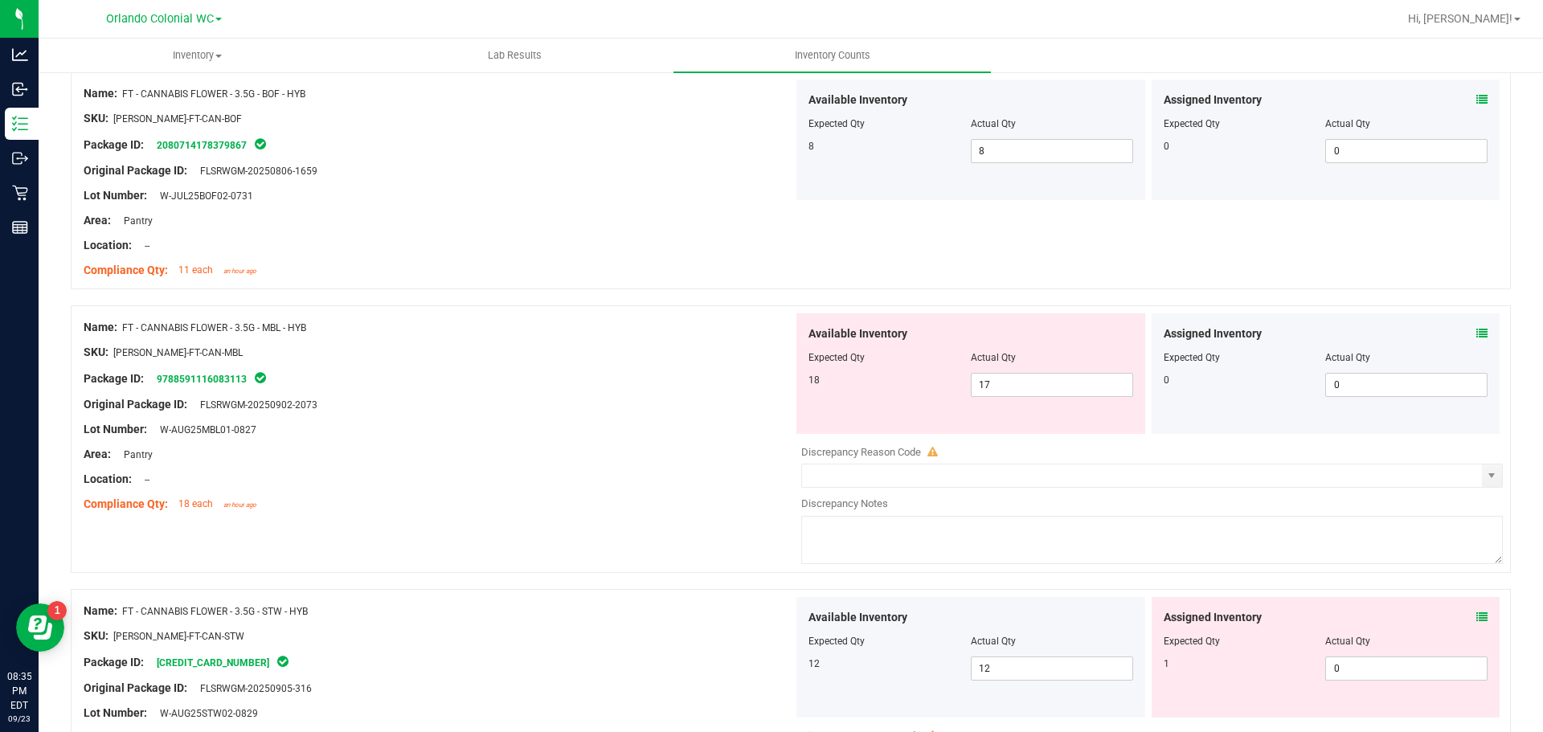
click at [1476, 331] on icon at bounding box center [1481, 333] width 11 height 11
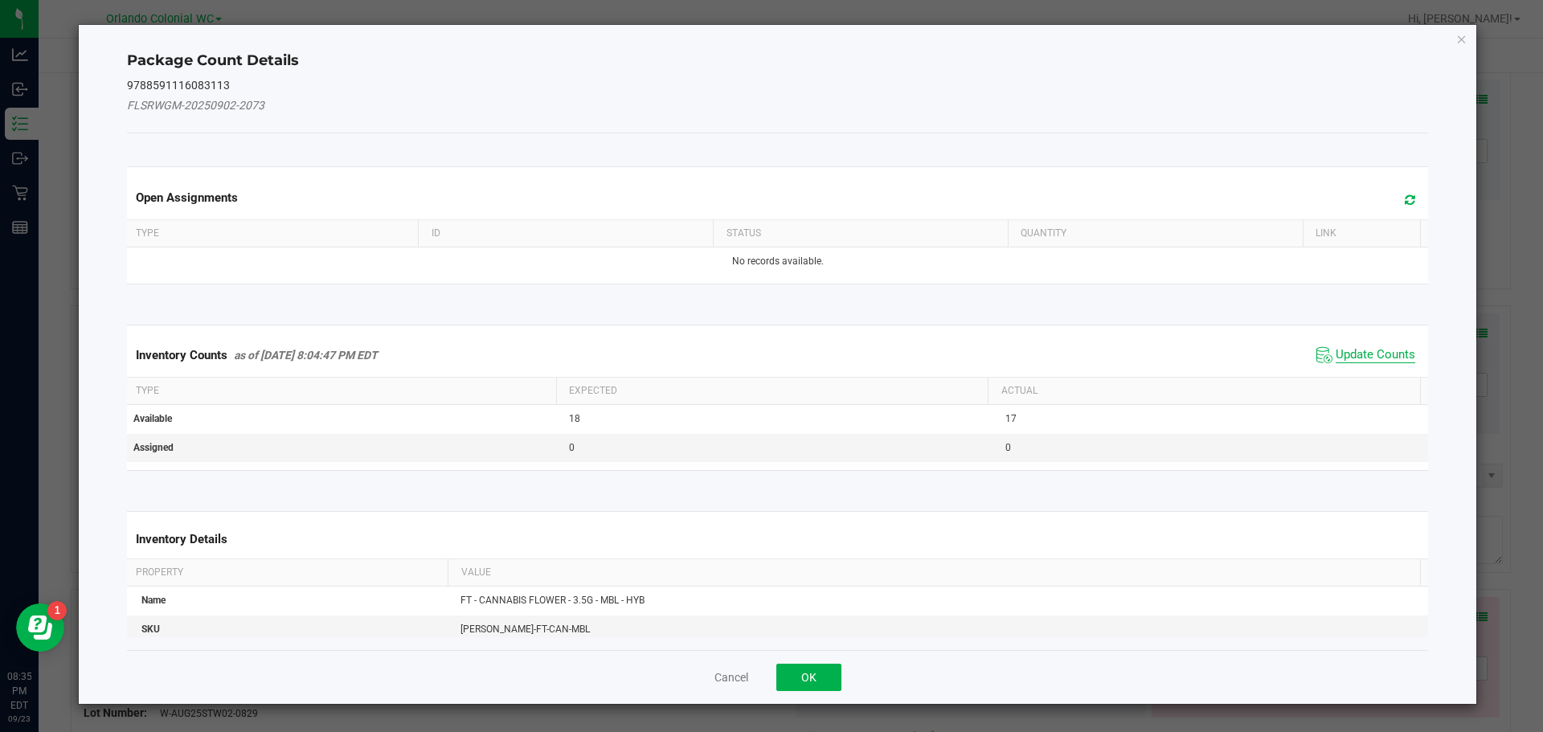
click at [1363, 357] on span "Update Counts" at bounding box center [1376, 355] width 80 height 16
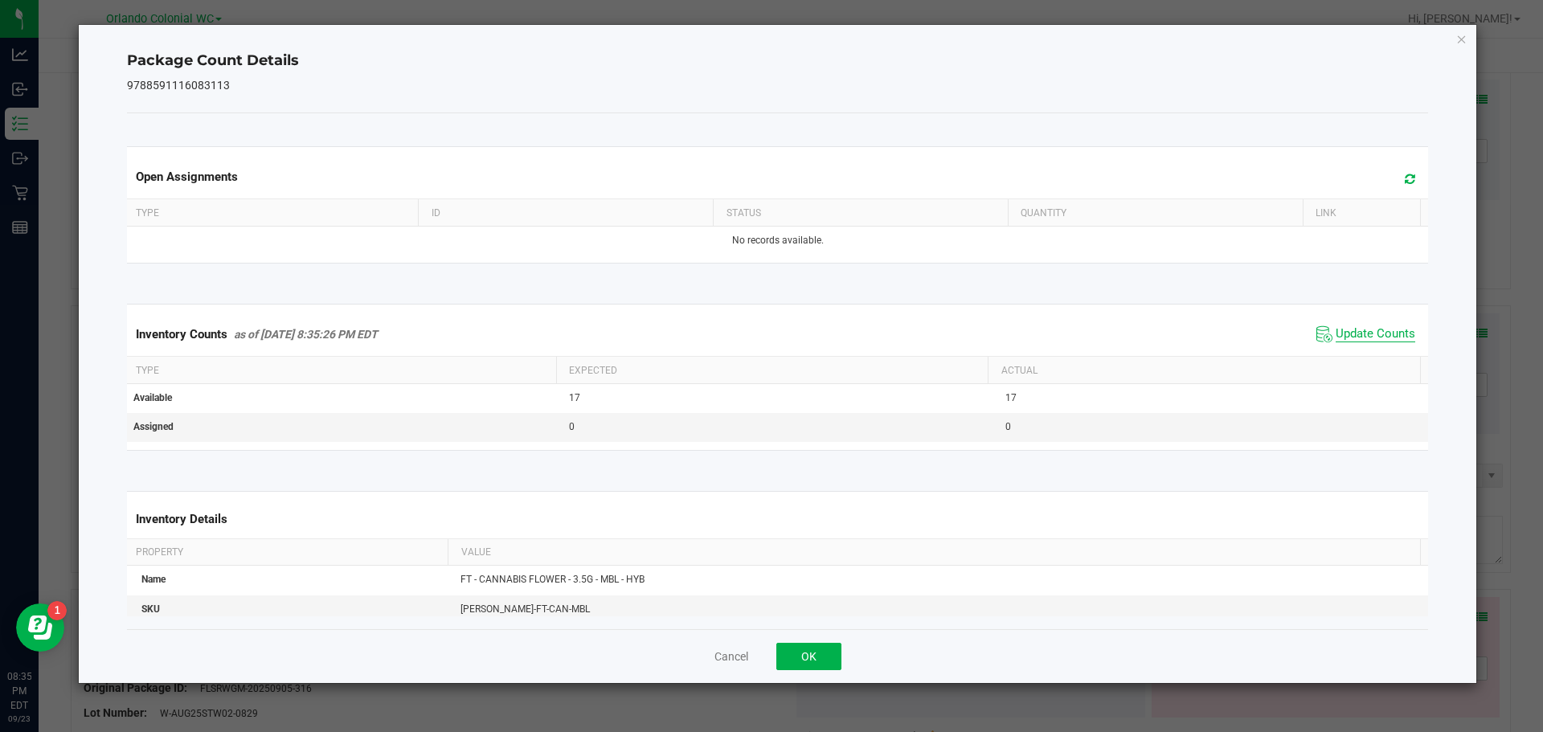
click at [1363, 334] on span "Update Counts" at bounding box center [1376, 334] width 80 height 16
click at [1365, 334] on span "Update Counts" at bounding box center [1376, 334] width 80 height 16
click at [1460, 37] on icon "Close" at bounding box center [1461, 38] width 11 height 19
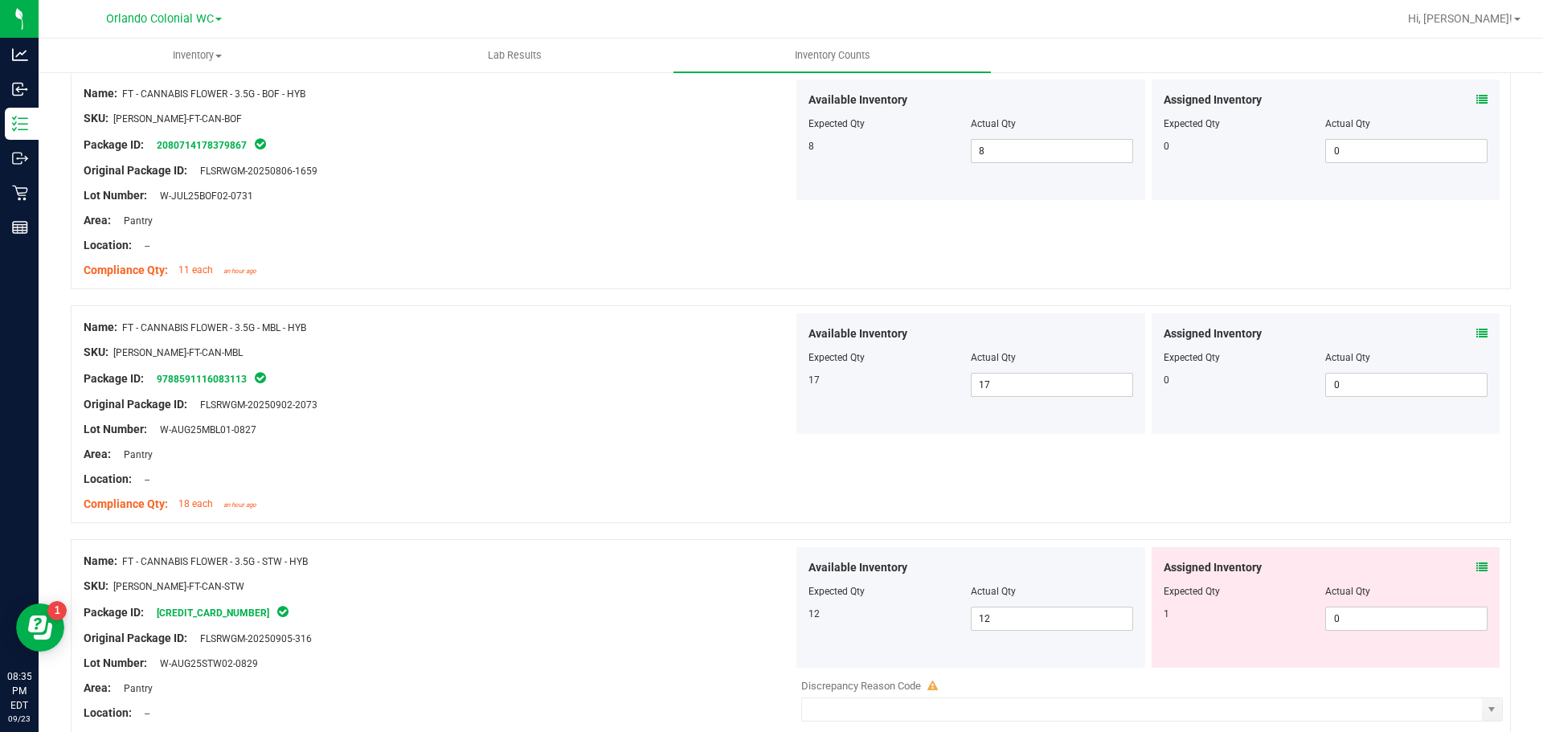
click at [1476, 564] on icon at bounding box center [1481, 567] width 11 height 11
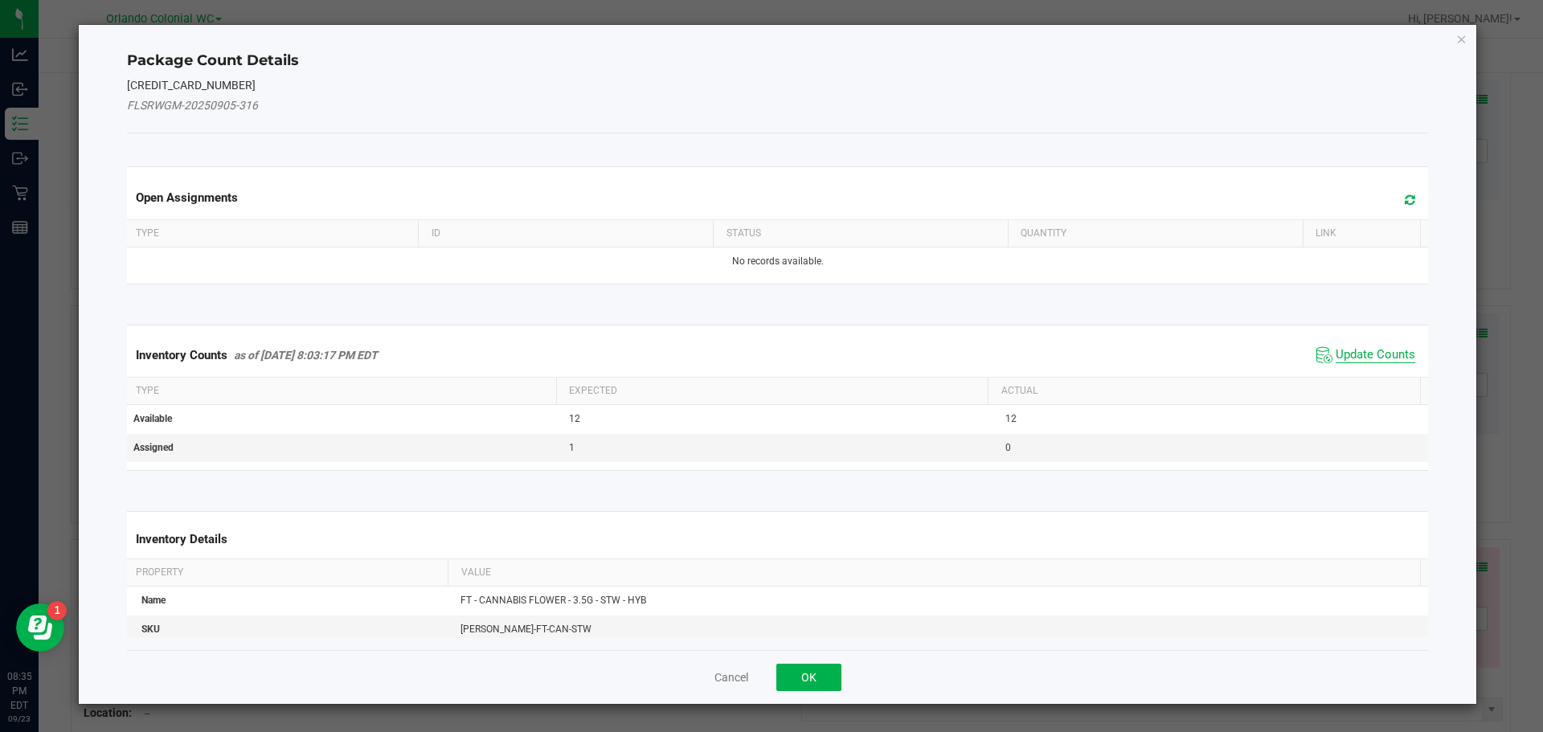
click at [1378, 352] on span "Update Counts" at bounding box center [1376, 355] width 80 height 16
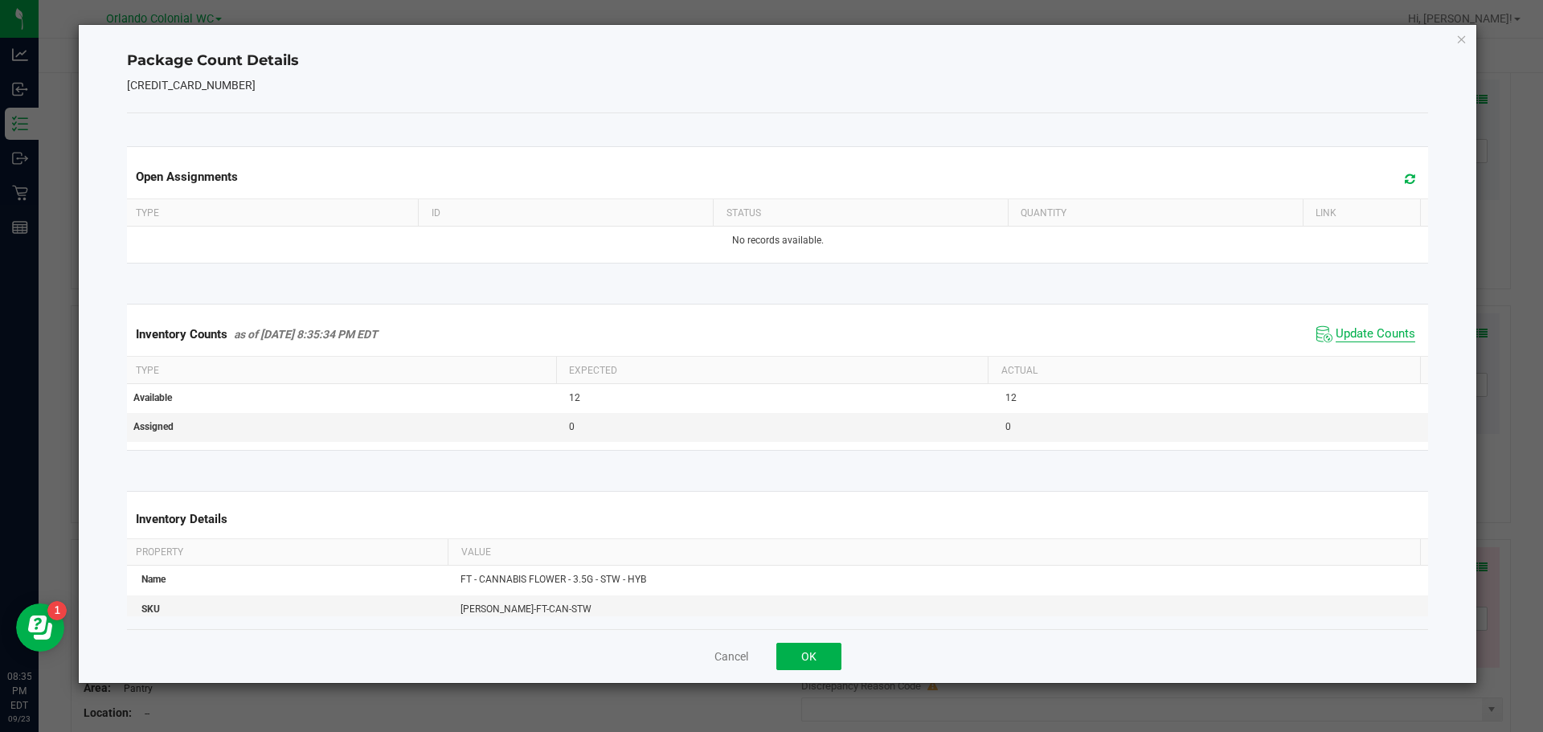
click at [1382, 336] on span "Update Counts" at bounding box center [1376, 334] width 80 height 16
click at [1382, 329] on span "Update Counts" at bounding box center [1376, 334] width 80 height 16
click at [1460, 37] on icon "Close" at bounding box center [1461, 38] width 11 height 19
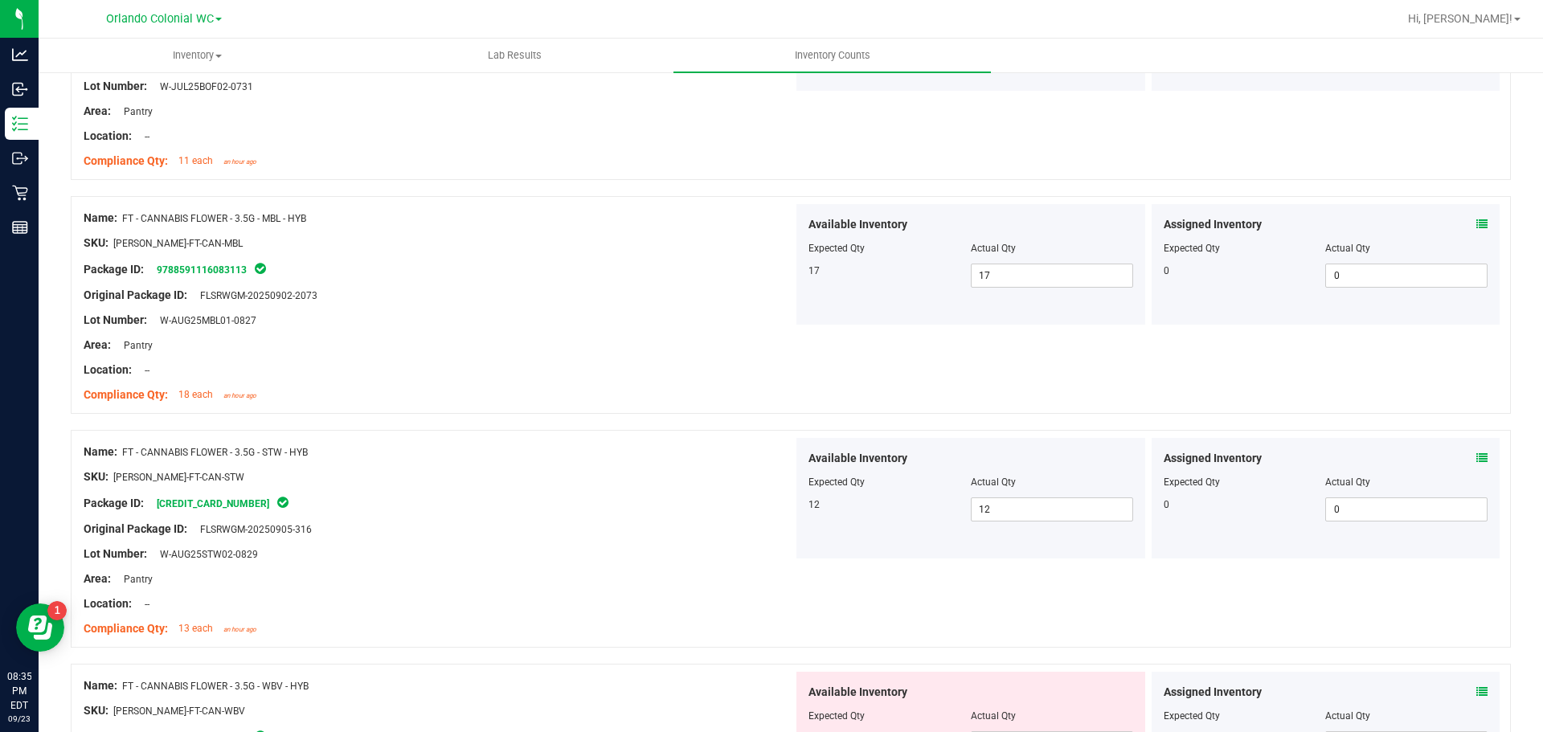
scroll to position [1527, 0]
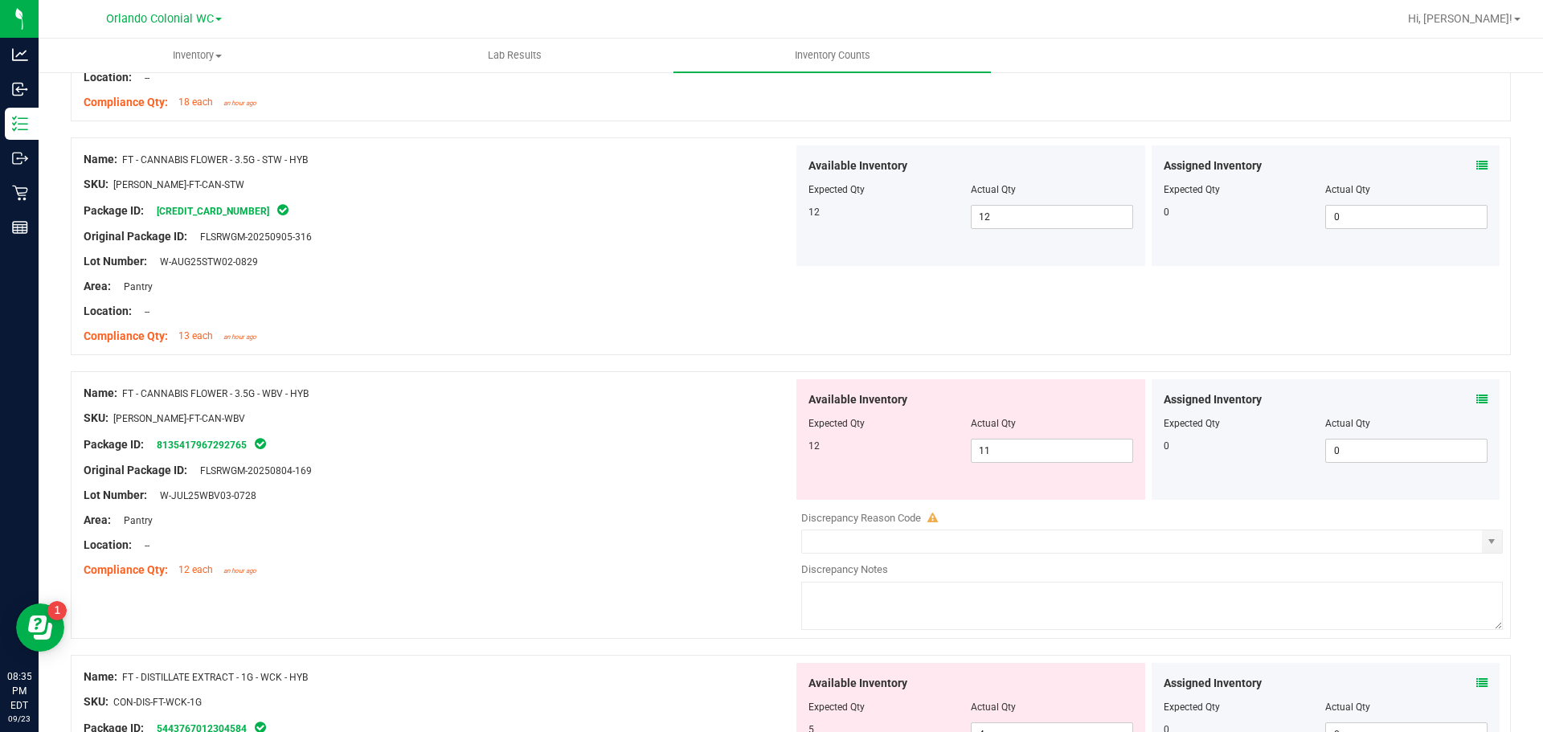
click at [1476, 394] on icon at bounding box center [1481, 399] width 11 height 11
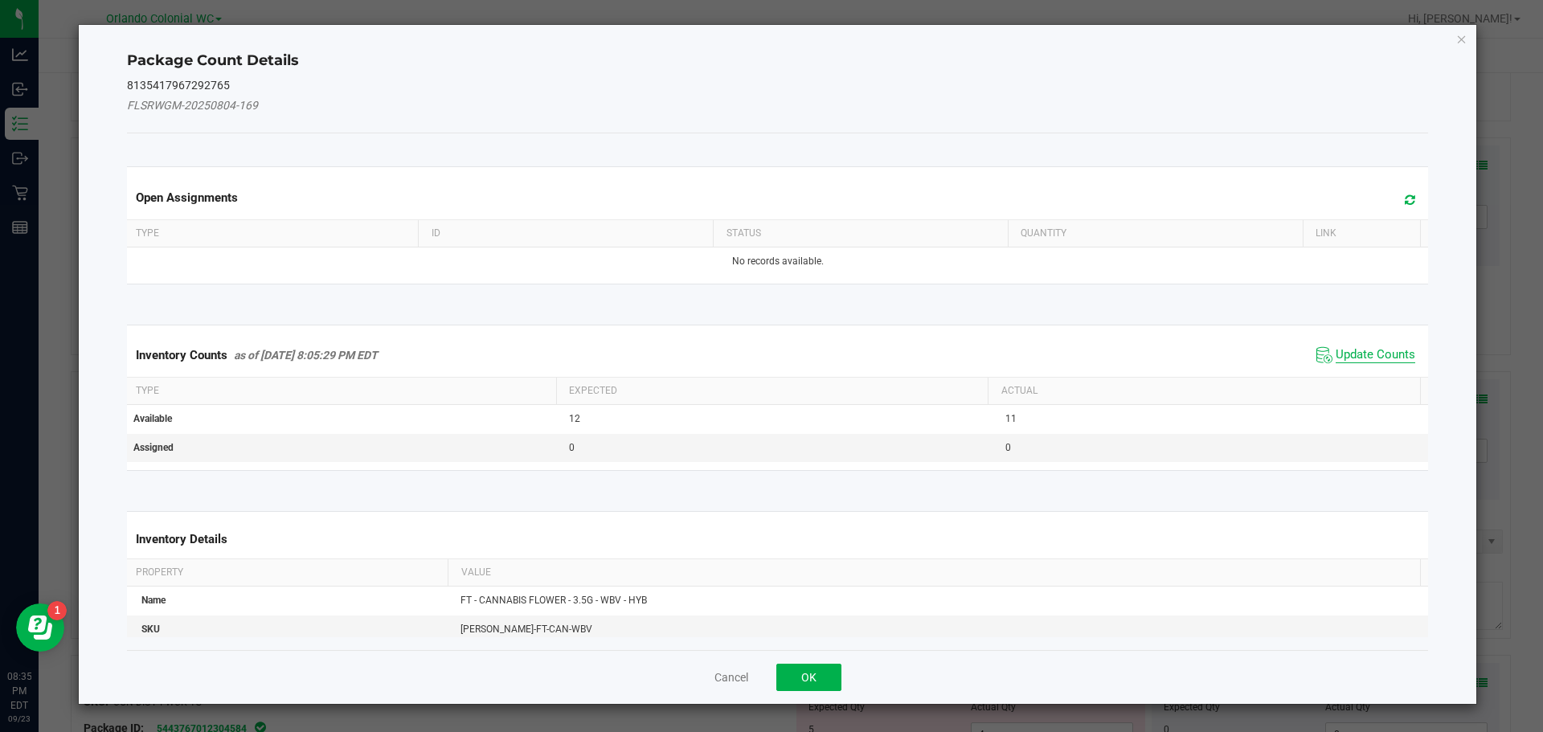
click at [1378, 350] on span "Update Counts" at bounding box center [1376, 355] width 80 height 16
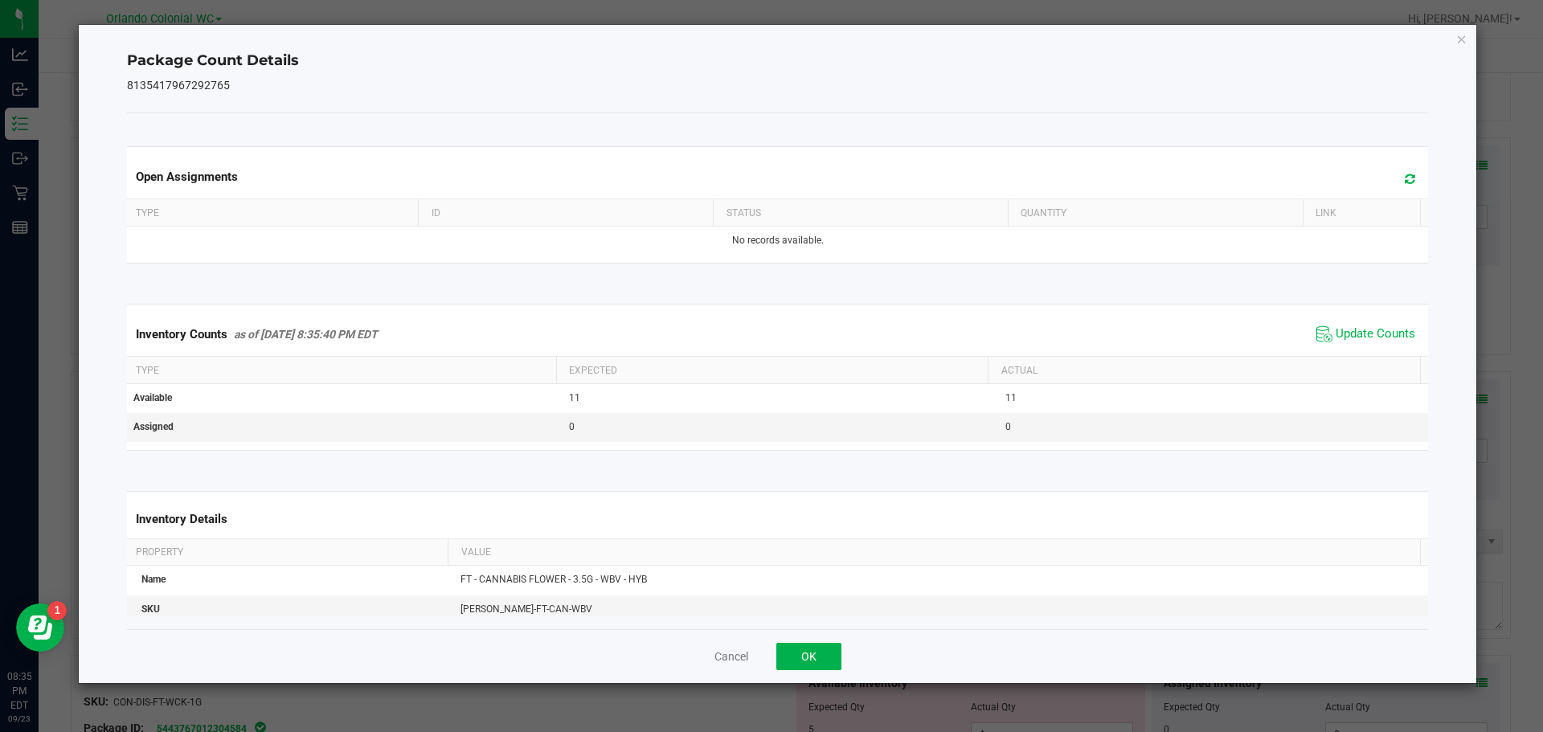
click at [1379, 326] on span "Update Counts" at bounding box center [1366, 334] width 107 height 24
click at [1382, 327] on span "Update Counts" at bounding box center [1376, 334] width 80 height 16
click at [1464, 39] on icon "Close" at bounding box center [1461, 38] width 11 height 19
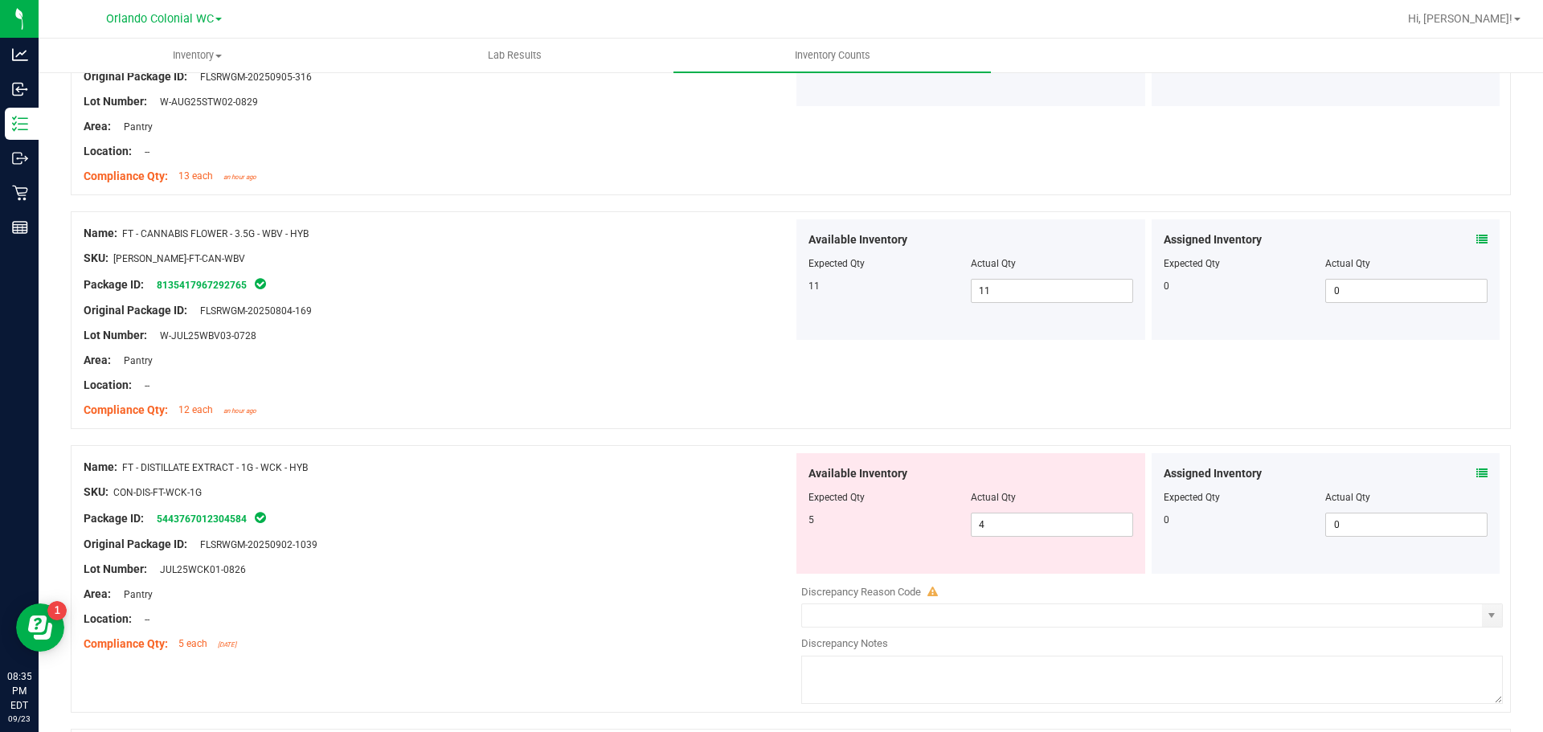
scroll to position [1688, 0]
click at [1476, 471] on icon at bounding box center [1481, 472] width 11 height 11
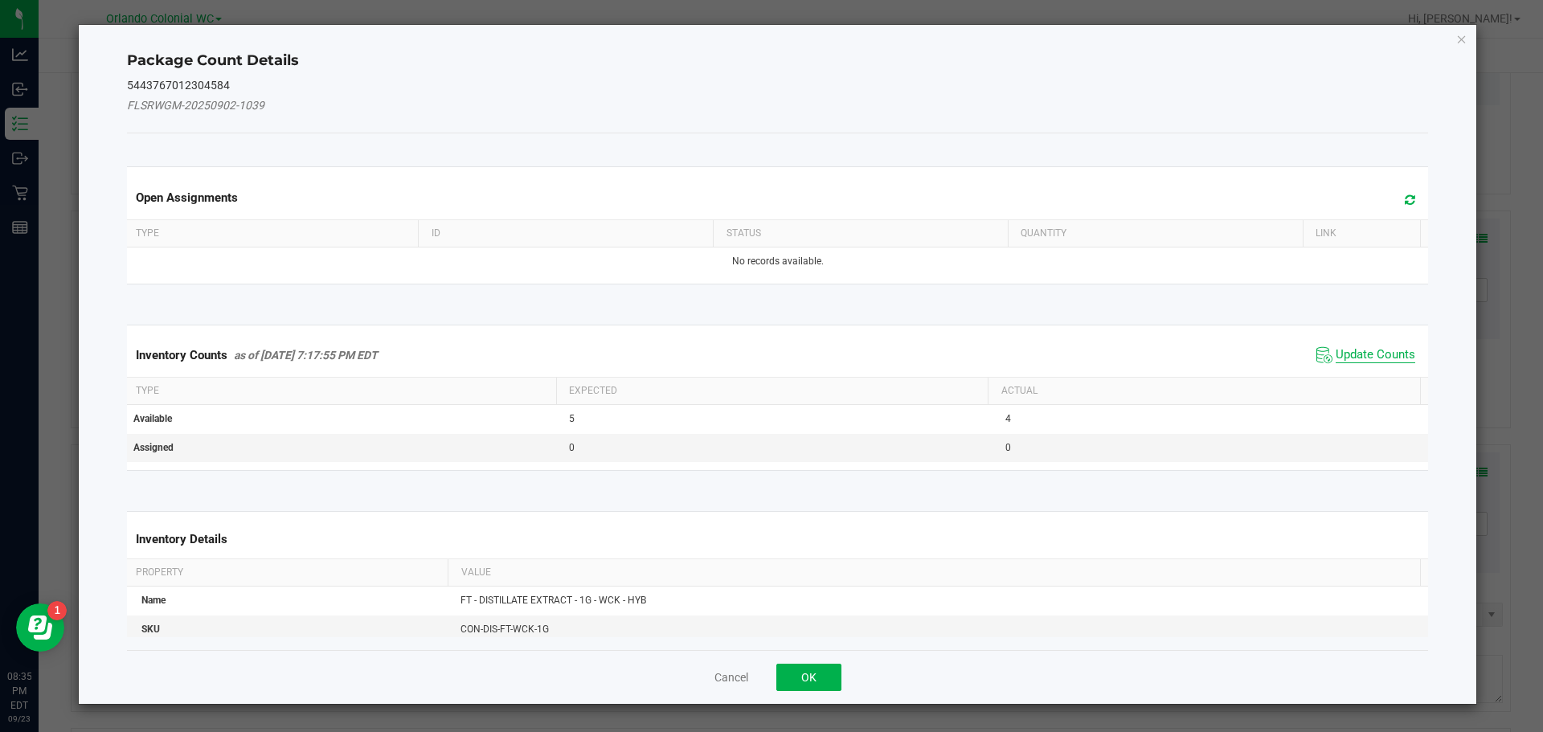
click at [1384, 354] on span "Update Counts" at bounding box center [1376, 355] width 80 height 16
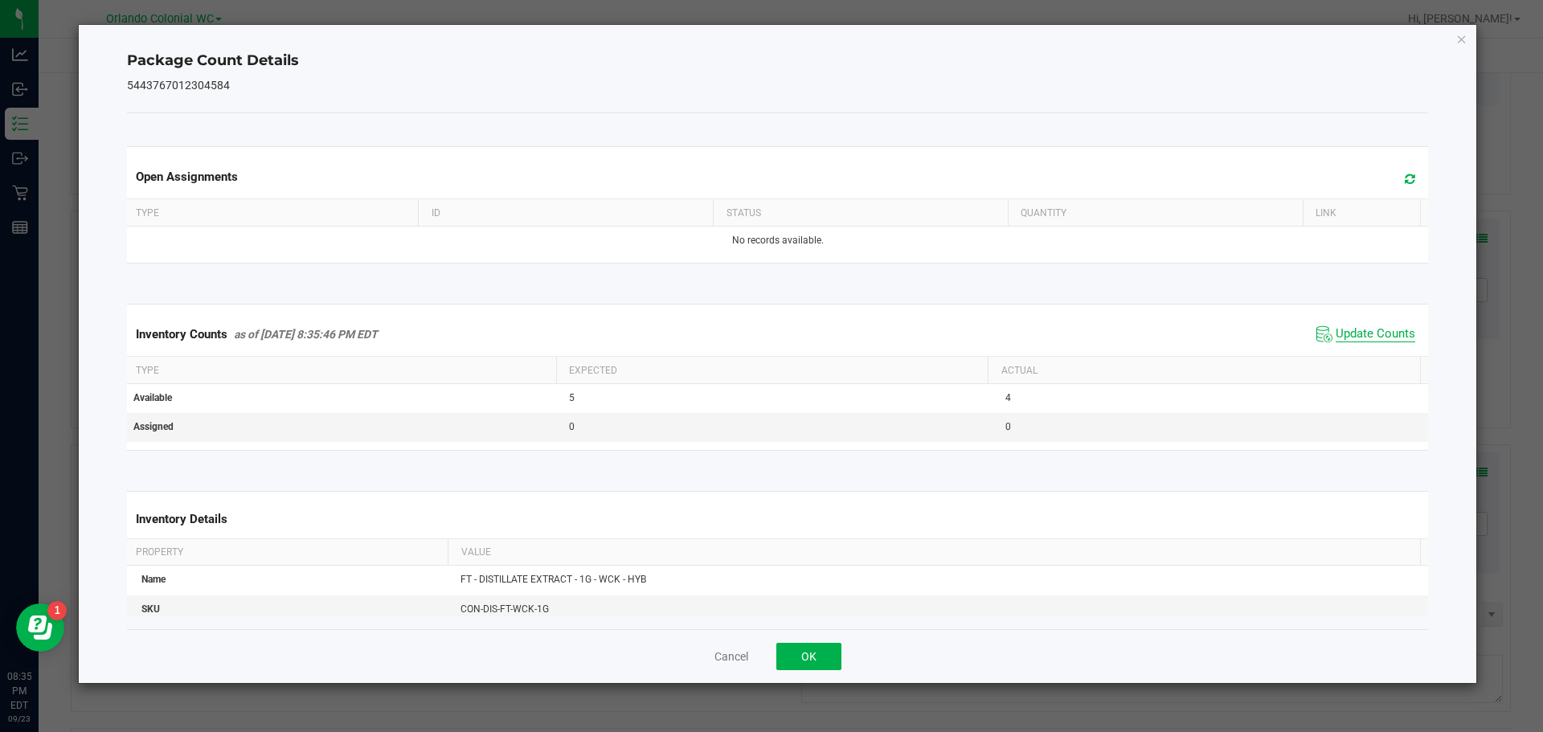
click at [1389, 337] on span "Update Counts" at bounding box center [1376, 334] width 80 height 16
click at [1390, 331] on span "Update Counts" at bounding box center [1376, 334] width 80 height 16
click at [1467, 38] on icon "Close" at bounding box center [1461, 38] width 11 height 19
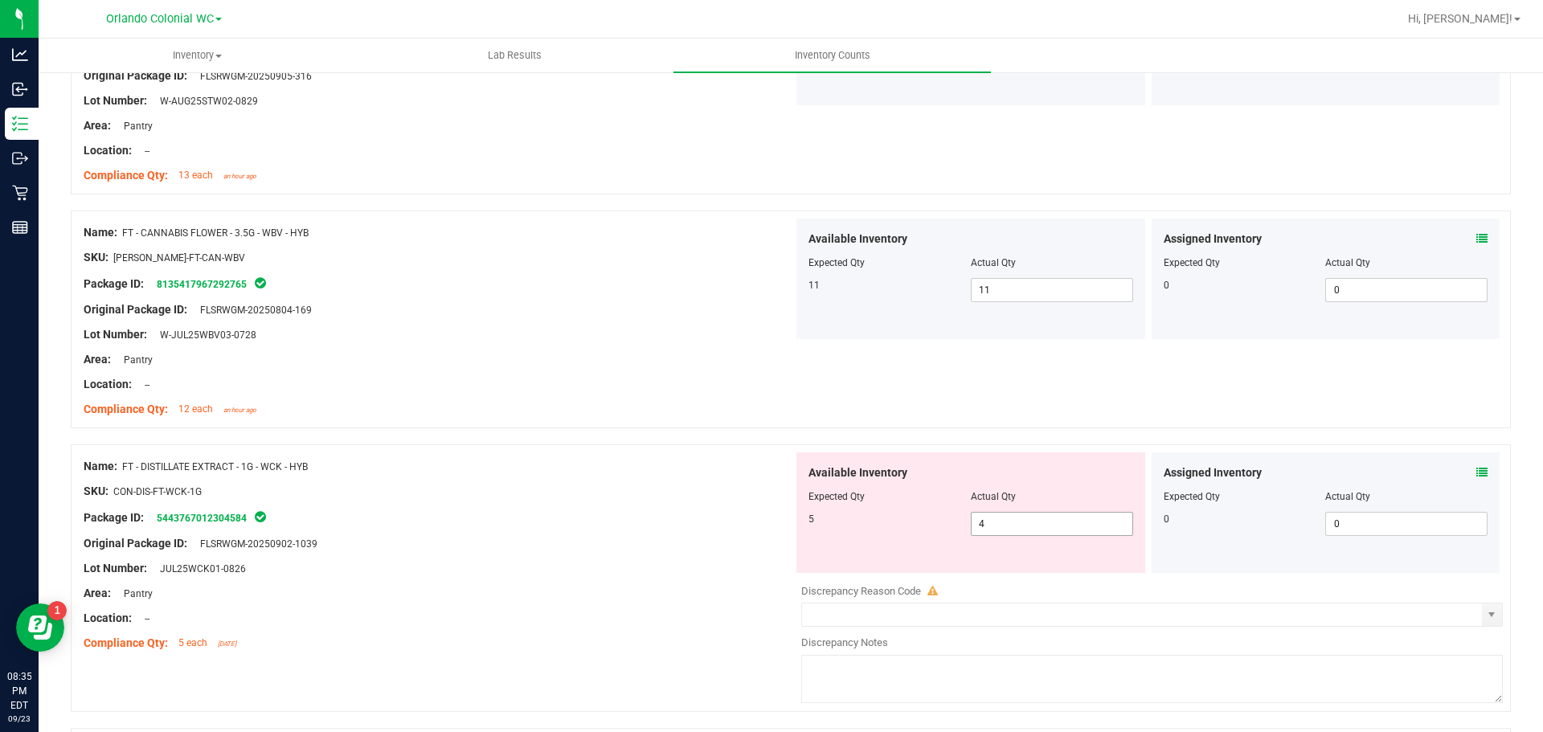
click at [1049, 516] on span "4 4" at bounding box center [1052, 524] width 162 height 24
type input "5"
click at [623, 565] on div "Lot Number: JUL25WCK01-0826" at bounding box center [439, 568] width 710 height 17
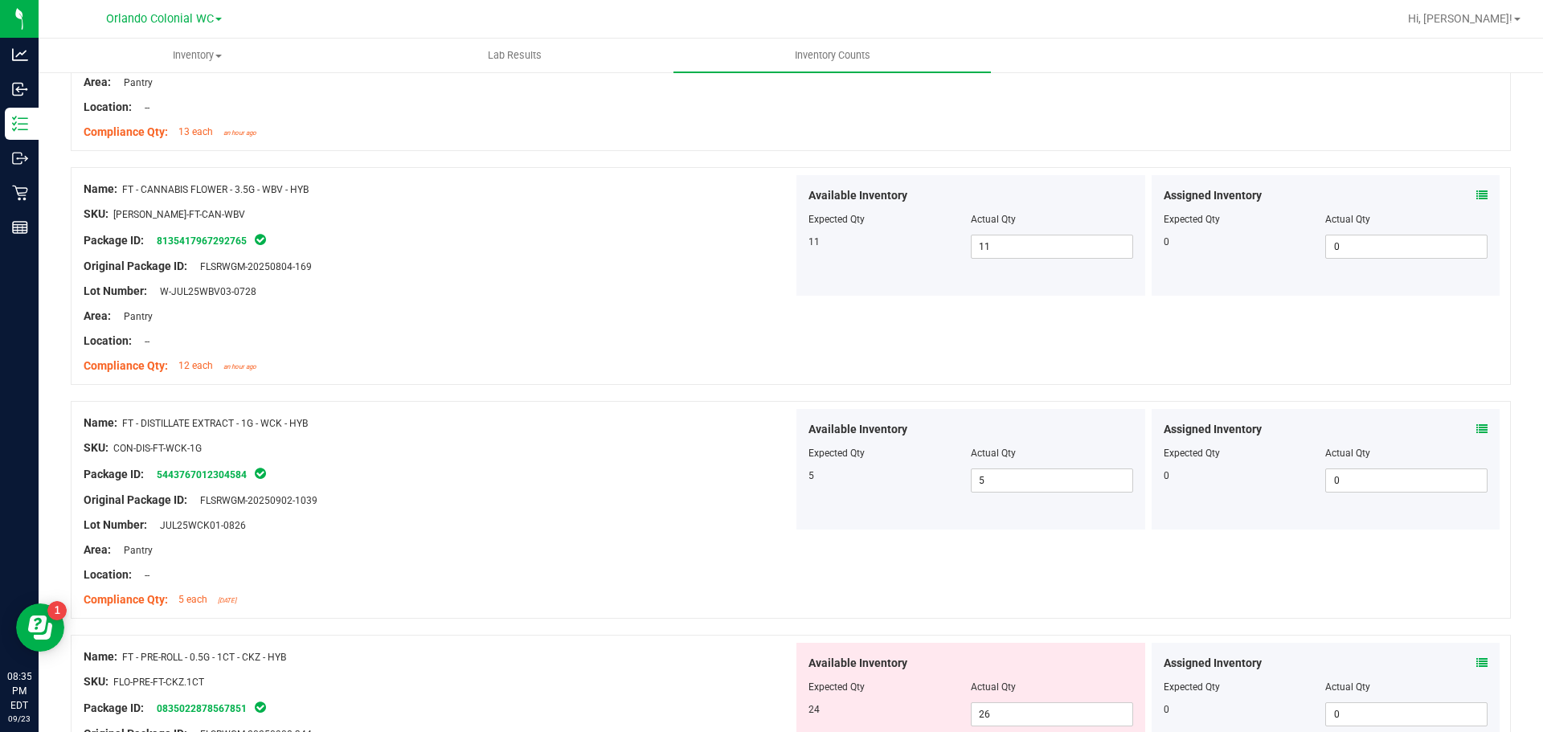
scroll to position [1768, 0]
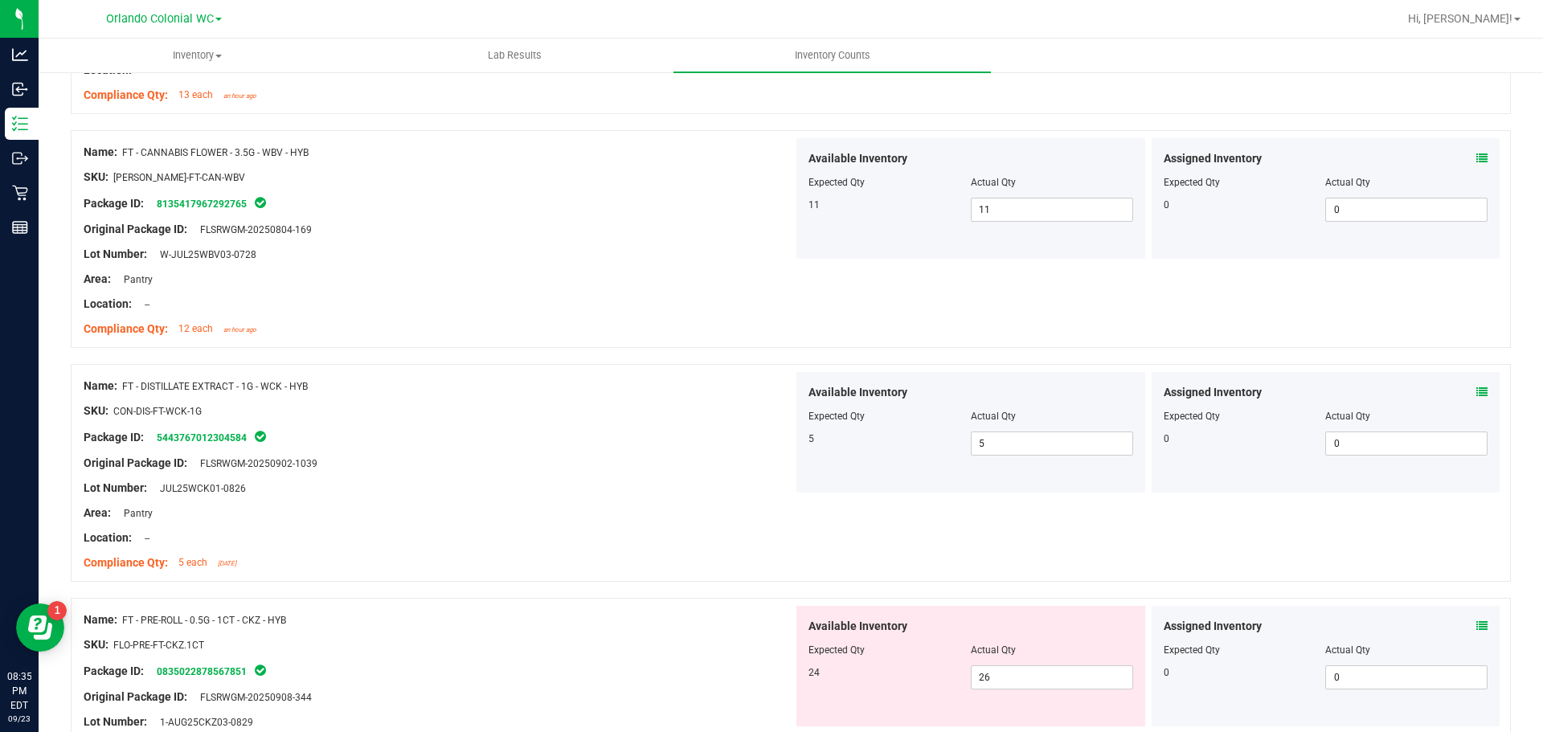
click at [1476, 625] on icon at bounding box center [1481, 625] width 11 height 11
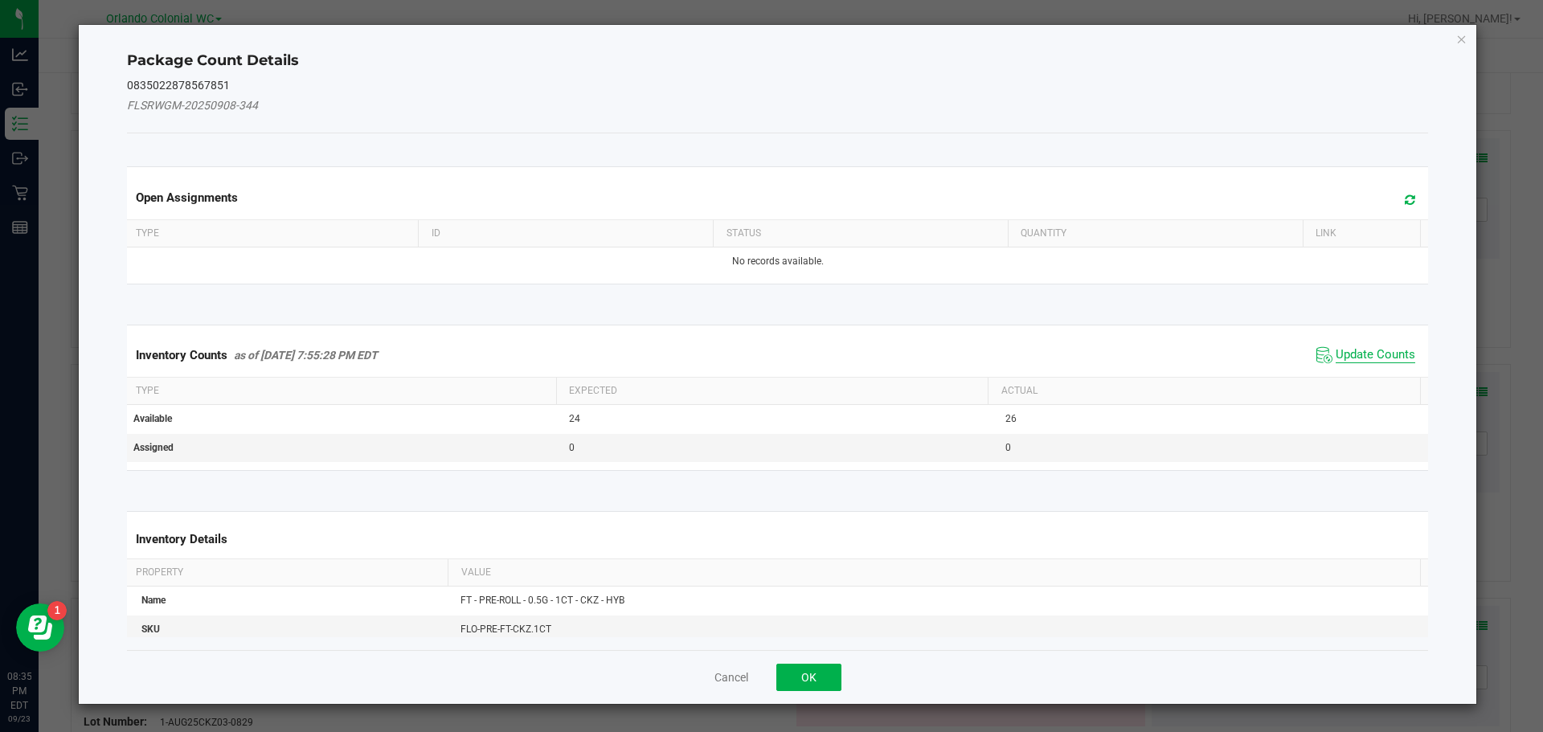
click at [1371, 358] on span "Update Counts" at bounding box center [1376, 355] width 80 height 16
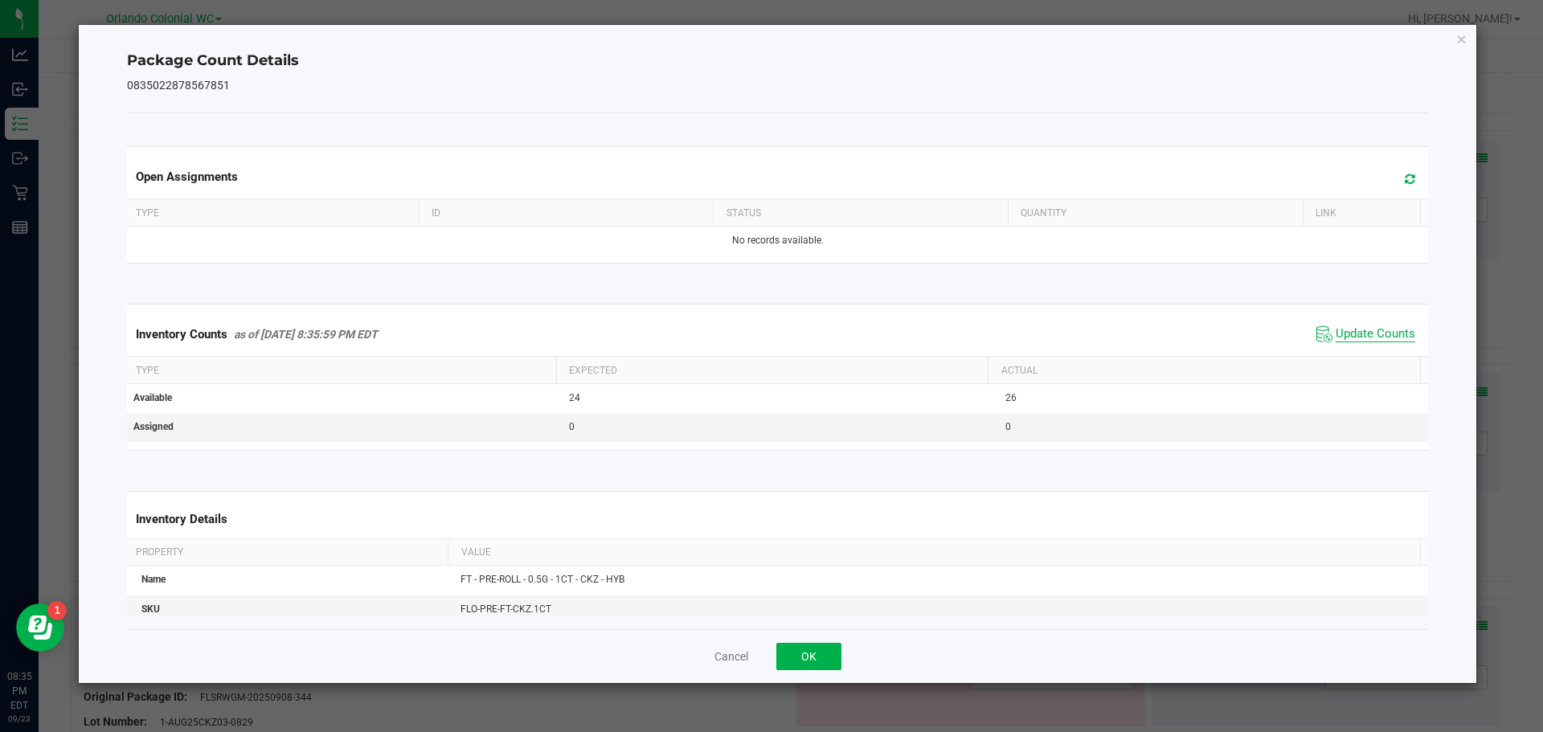
click at [1383, 332] on span "Update Counts" at bounding box center [1376, 334] width 80 height 16
click at [1464, 41] on icon "Close" at bounding box center [1461, 38] width 11 height 19
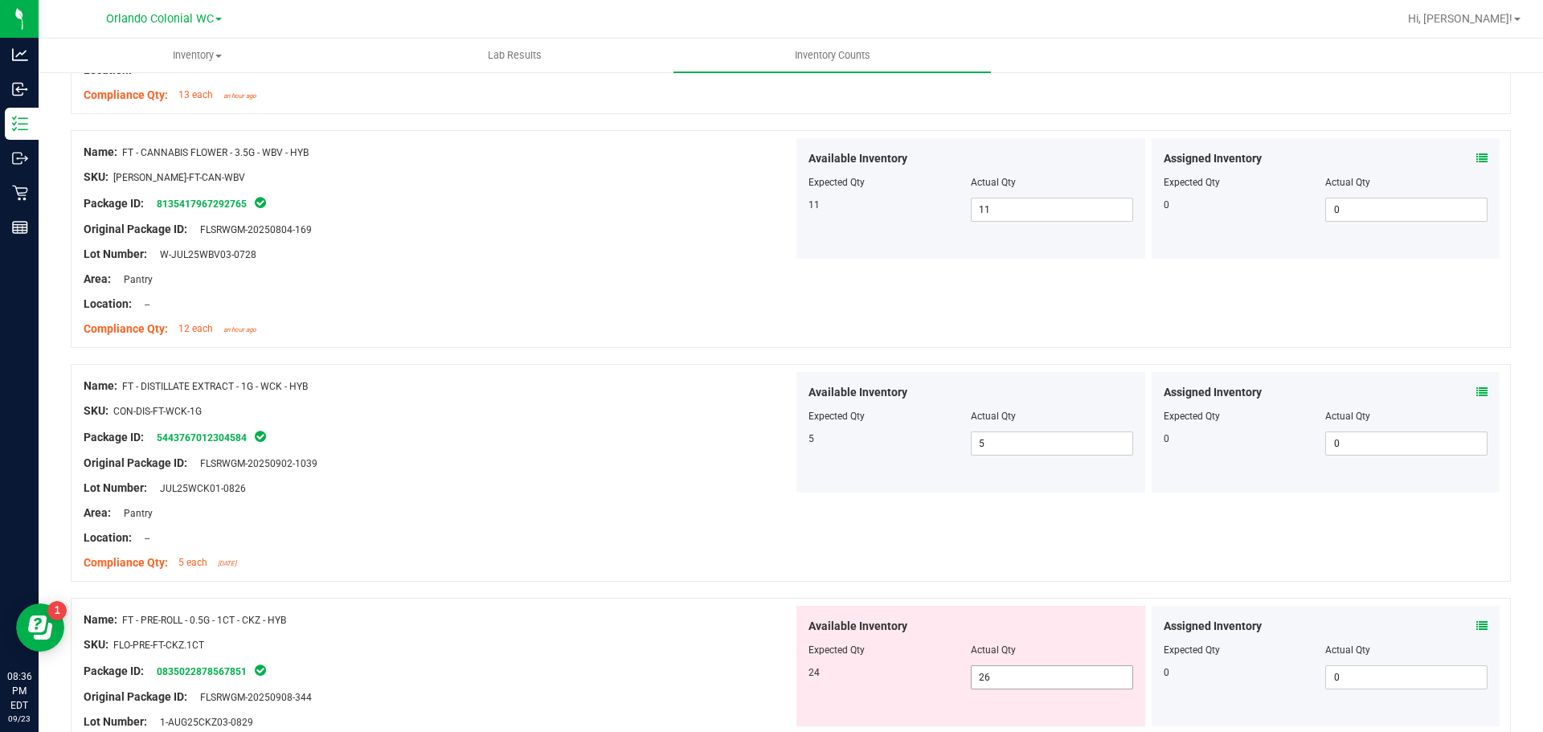
scroll to position [1849, 0]
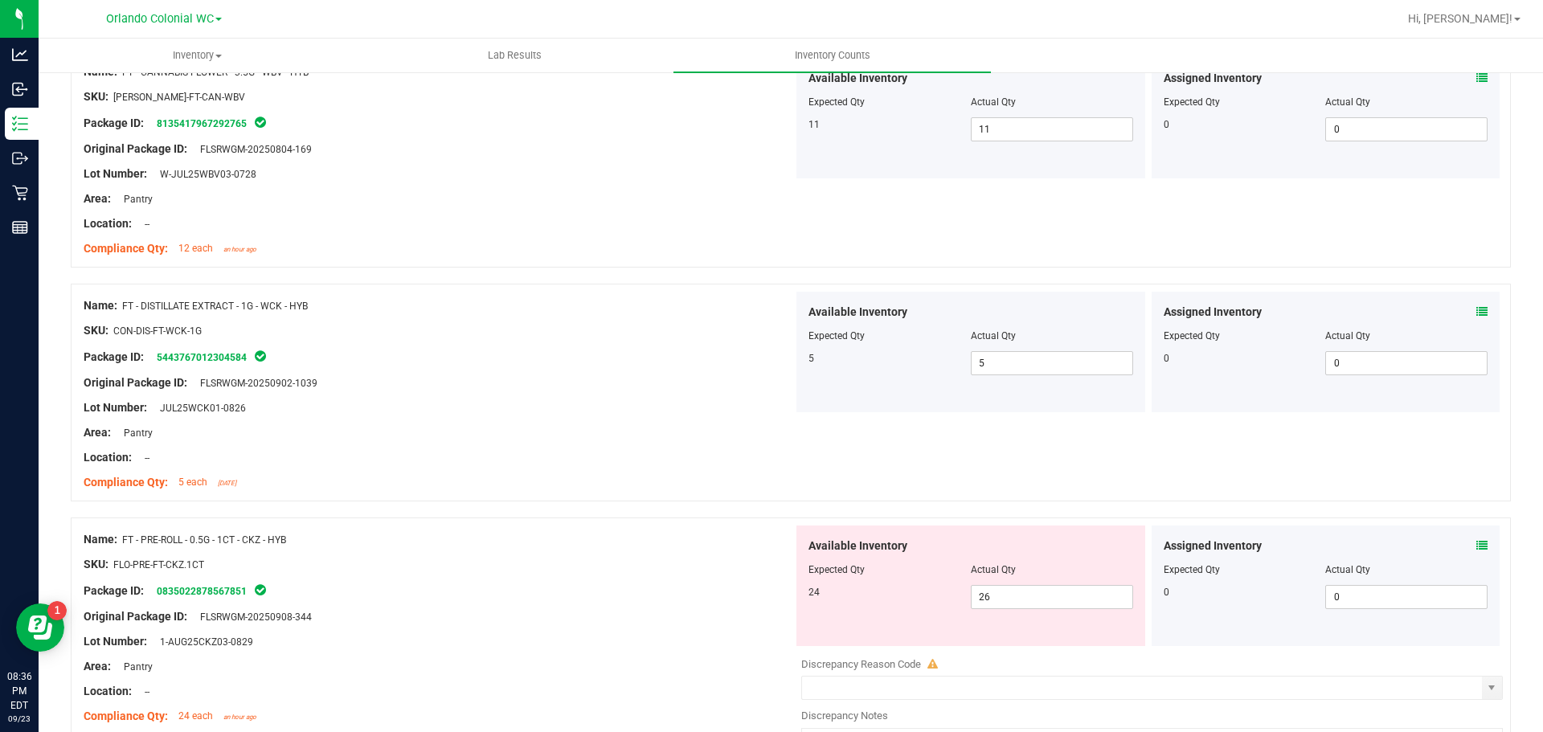
click at [1476, 545] on icon at bounding box center [1481, 545] width 11 height 11
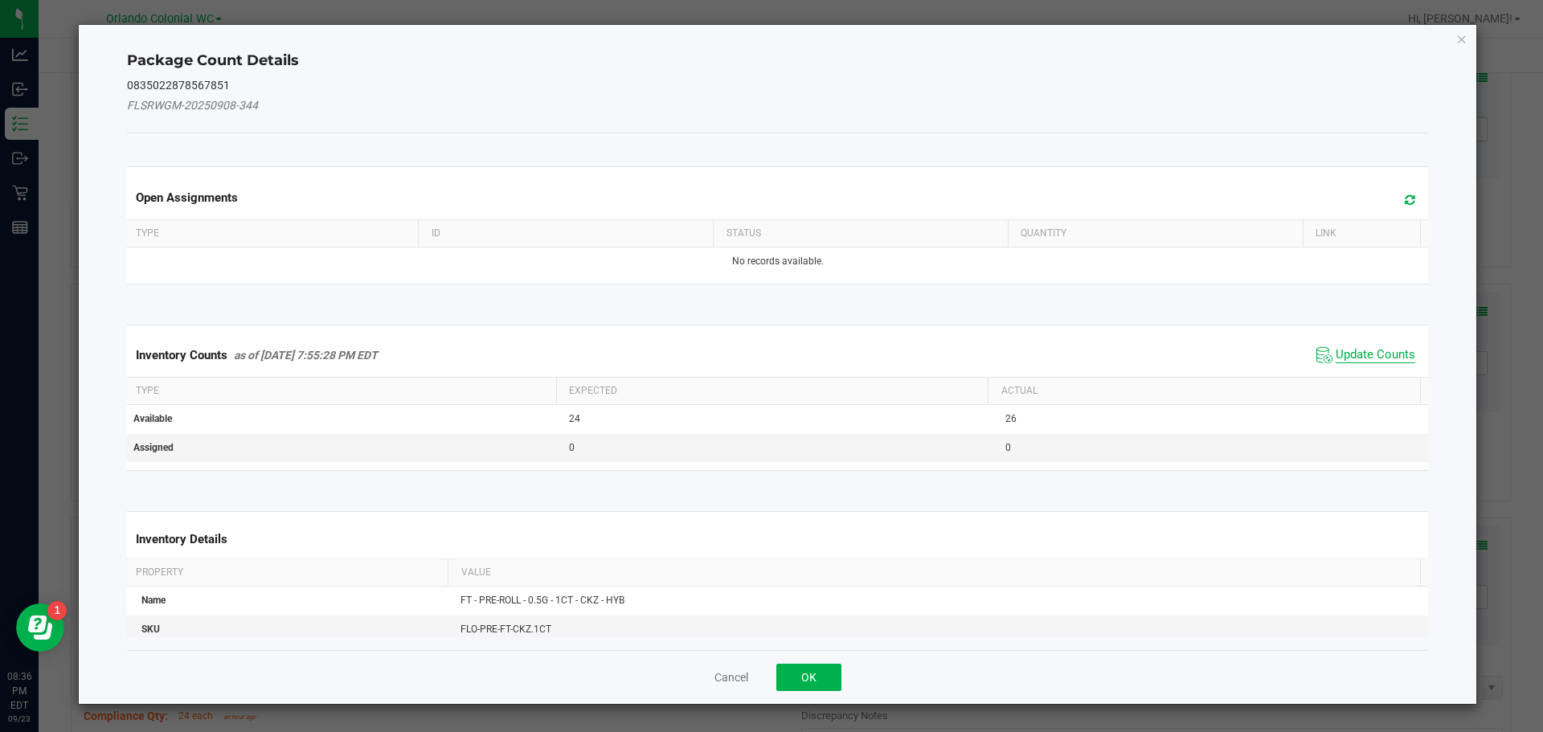
click at [1336, 354] on span "Update Counts" at bounding box center [1376, 355] width 80 height 16
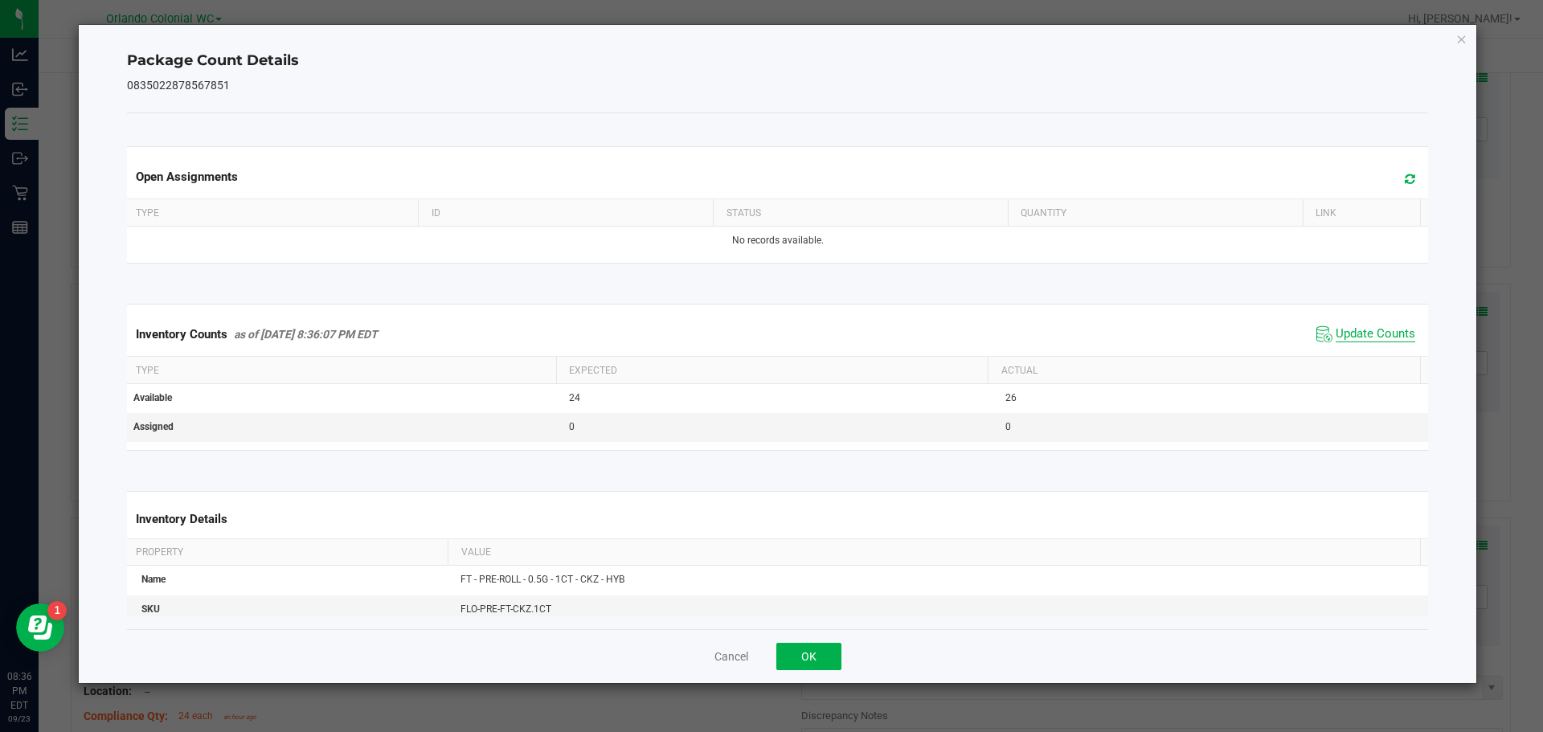
click at [1369, 331] on span "Update Counts" at bounding box center [1376, 334] width 80 height 16
click at [1460, 37] on icon "Close" at bounding box center [1461, 38] width 11 height 19
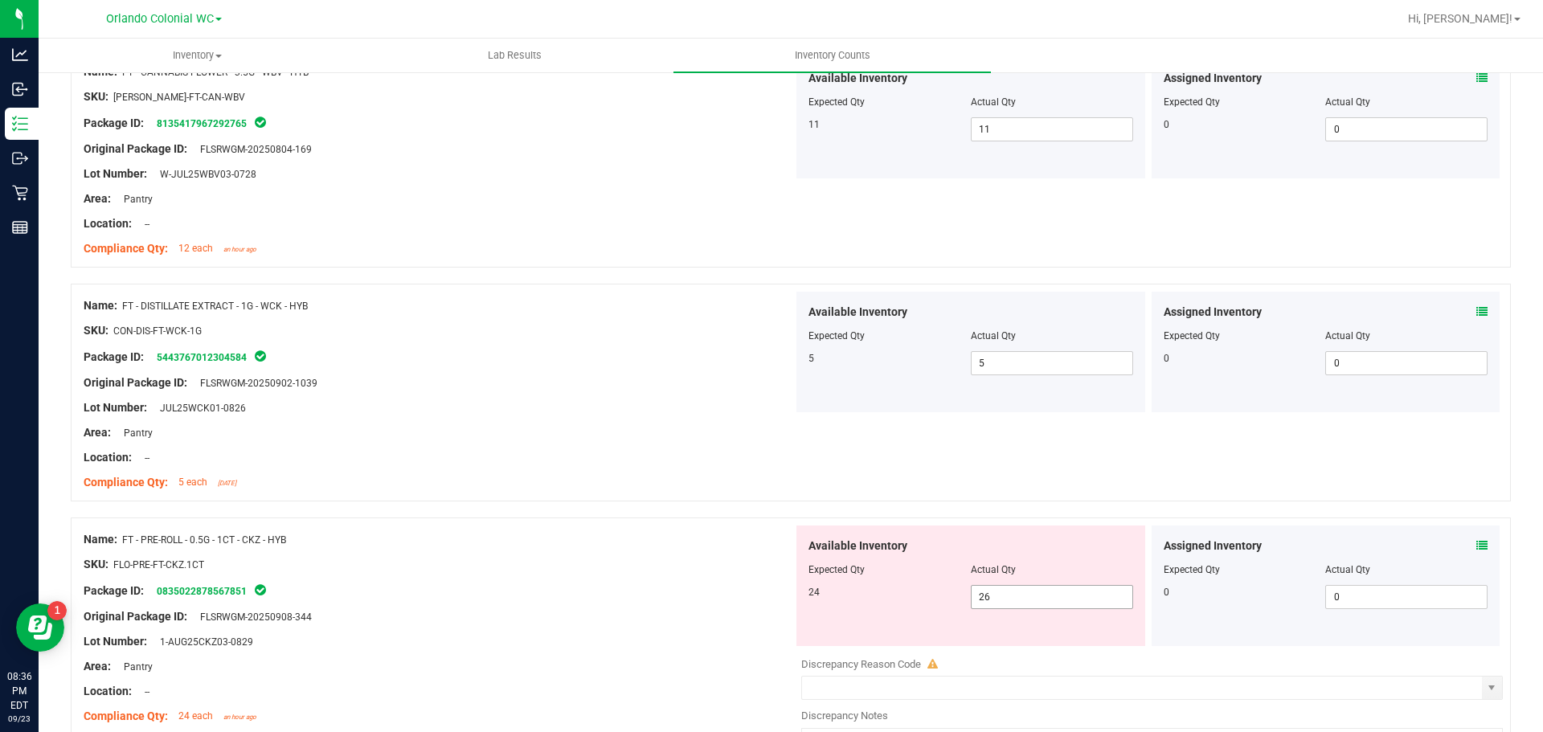
click at [1026, 599] on span "26 26" at bounding box center [1052, 597] width 162 height 24
type input "24"
click at [713, 624] on div "Original Package ID: FLSRWGM-20250908-344" at bounding box center [439, 616] width 710 height 17
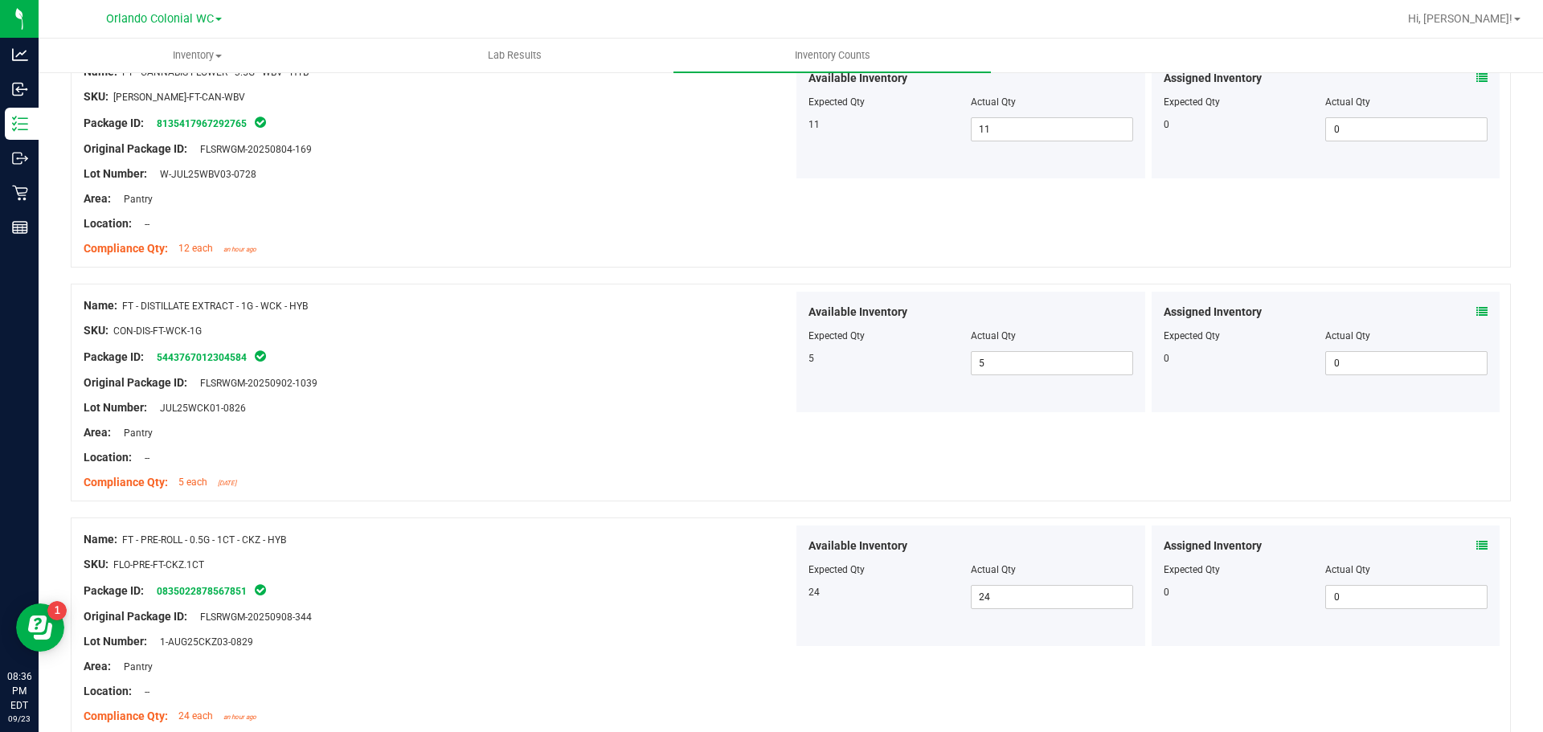
scroll to position [2170, 0]
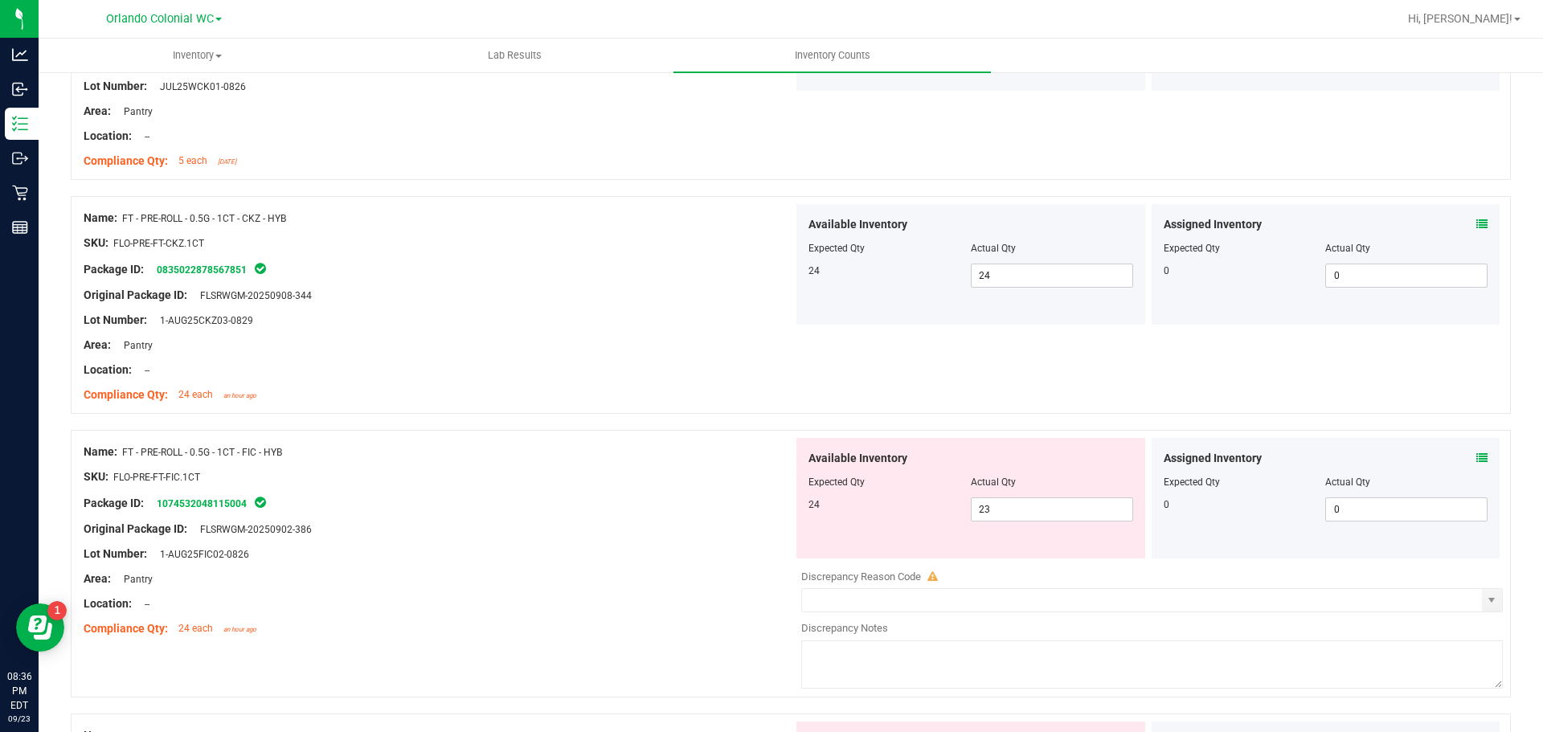
click at [1476, 459] on icon at bounding box center [1481, 458] width 11 height 11
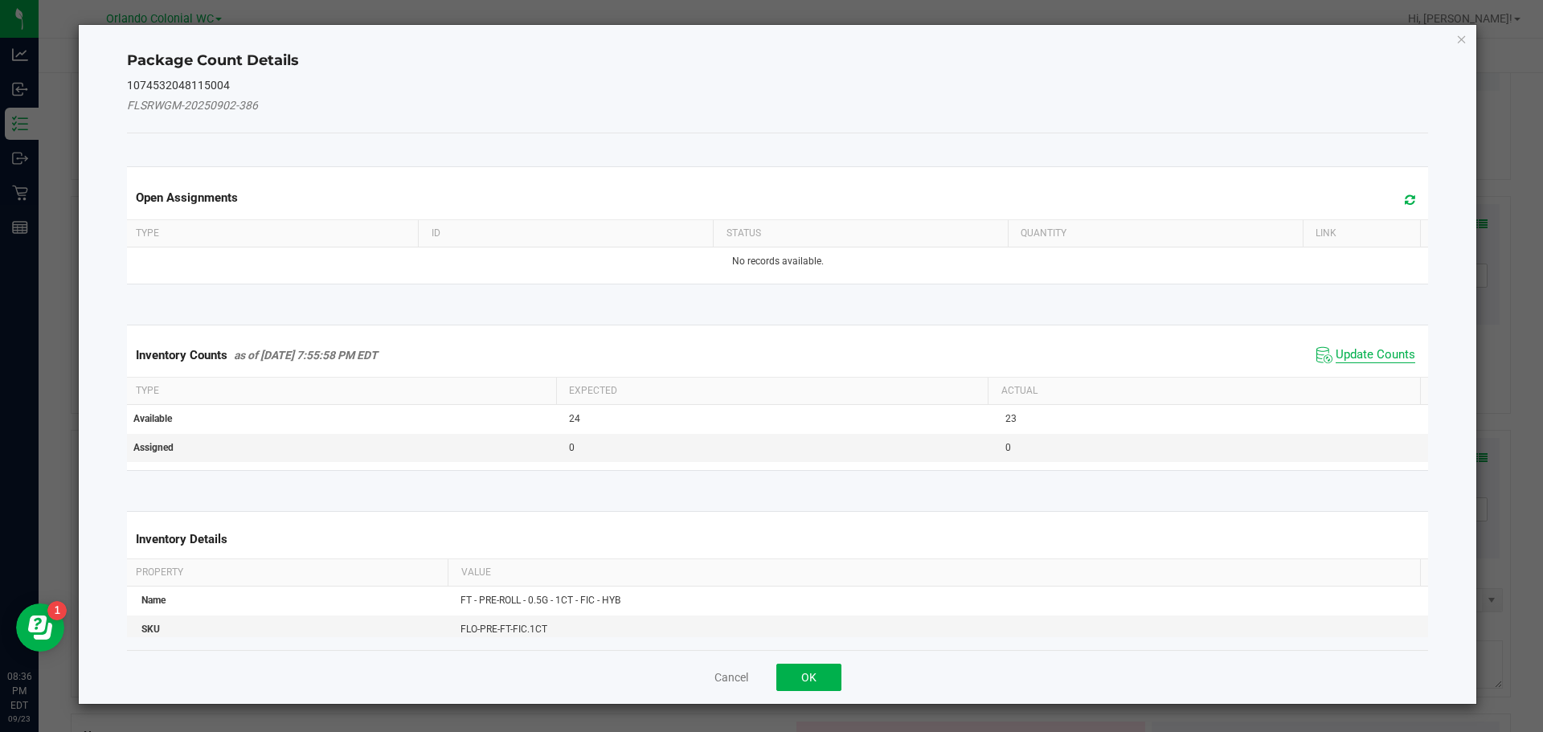
click at [1366, 355] on span "Update Counts" at bounding box center [1376, 355] width 80 height 16
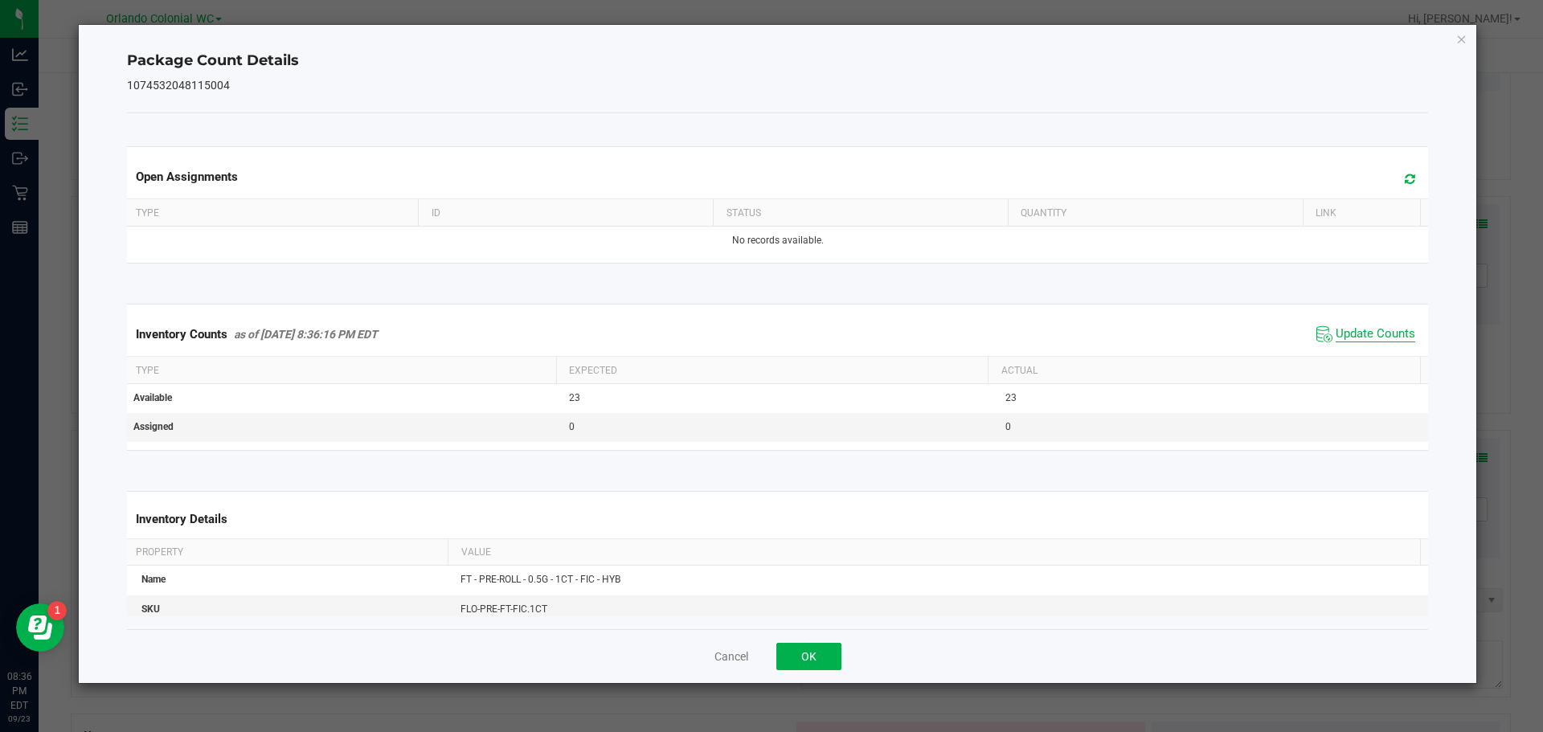
click at [1379, 331] on span "Update Counts" at bounding box center [1376, 334] width 80 height 16
click at [1460, 39] on icon "Close" at bounding box center [1461, 38] width 11 height 19
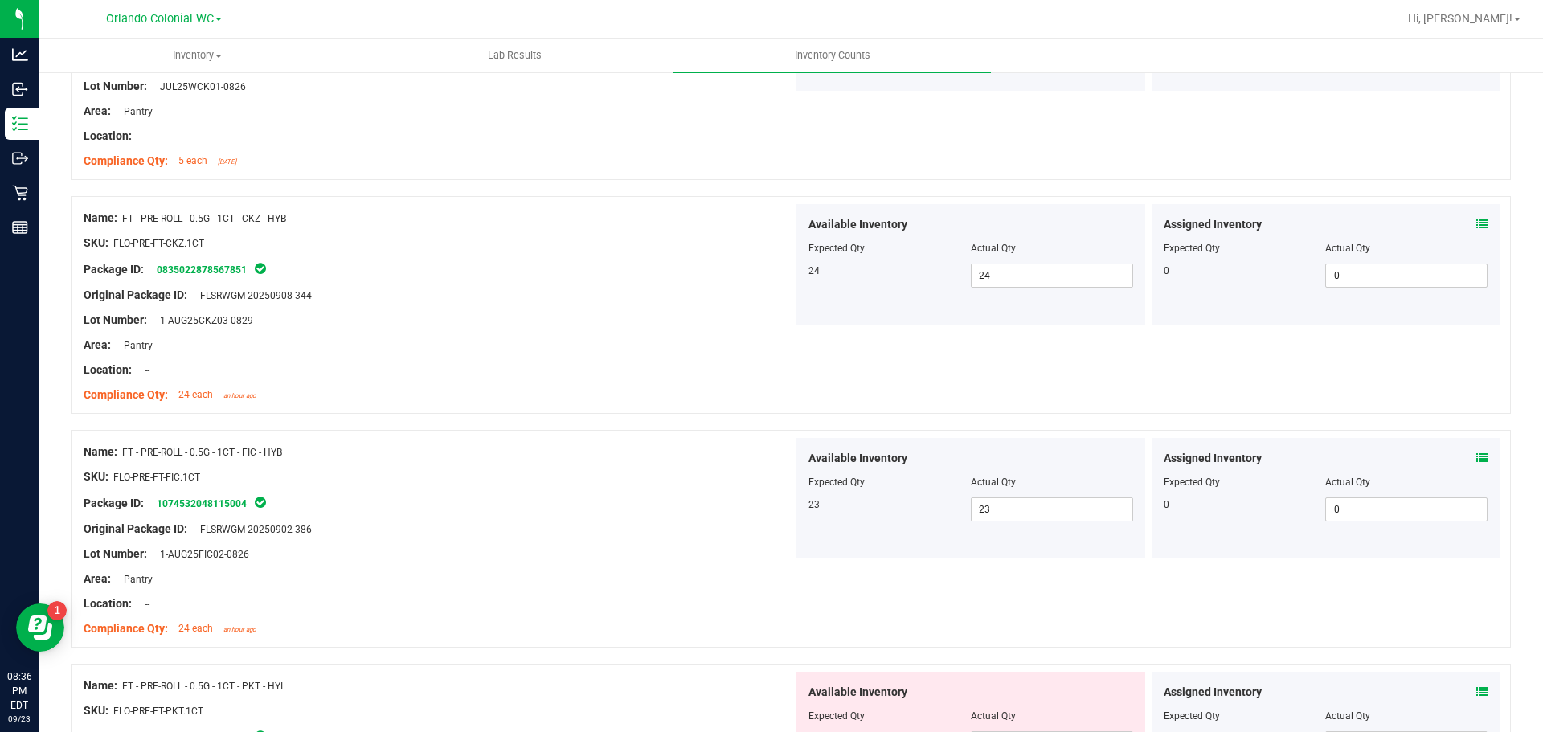
scroll to position [2250, 0]
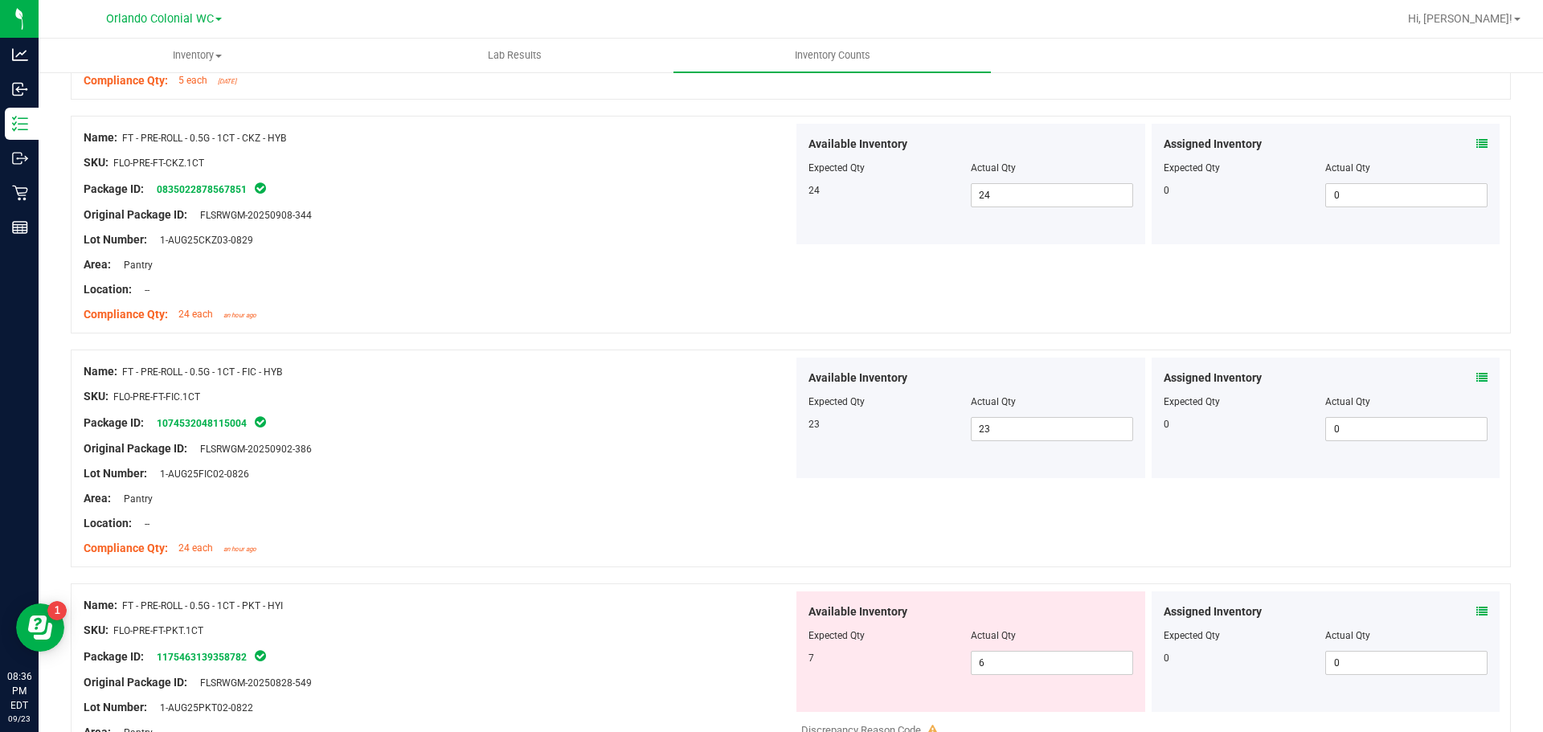
click at [1476, 608] on icon at bounding box center [1481, 611] width 11 height 11
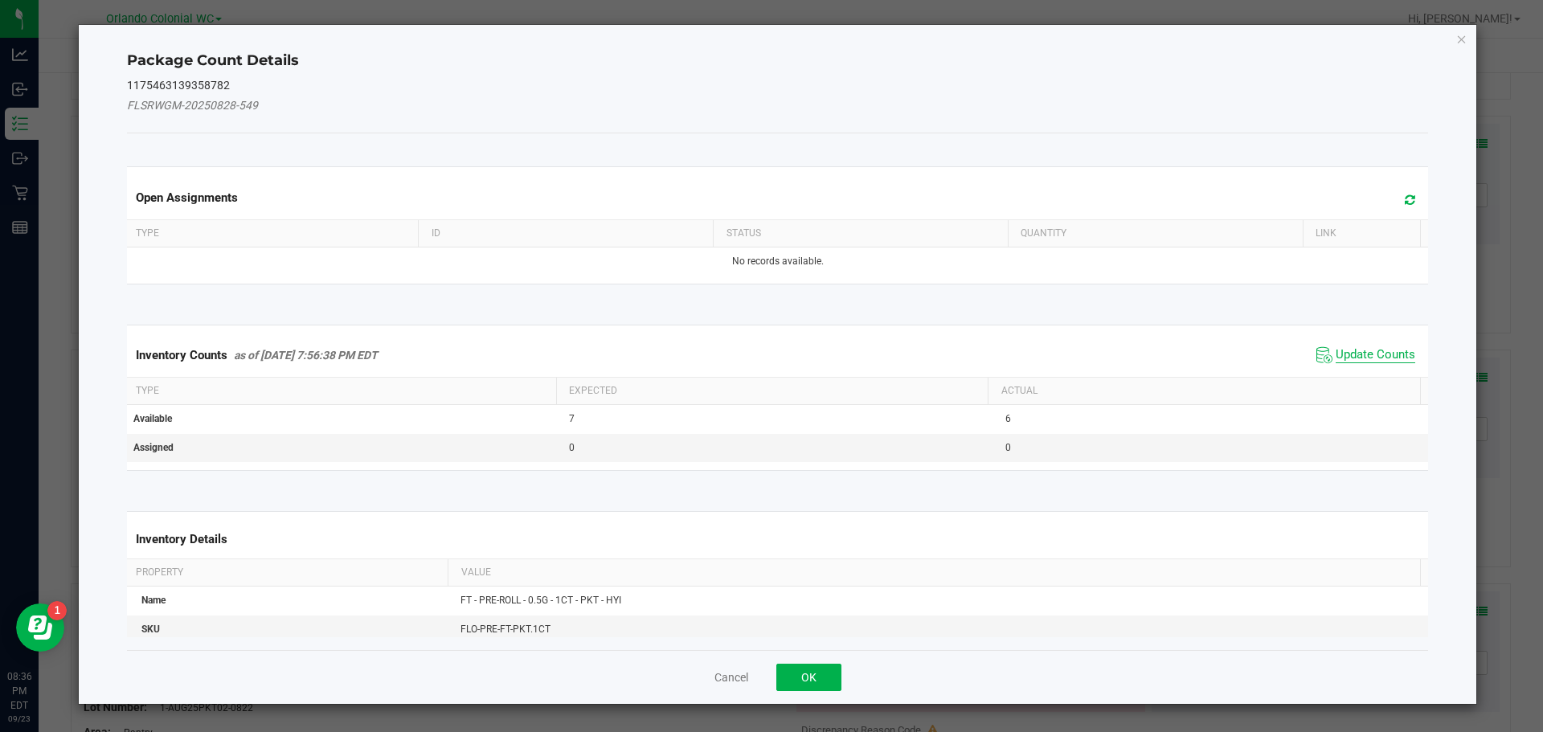
click at [1361, 354] on span "Update Counts" at bounding box center [1376, 355] width 80 height 16
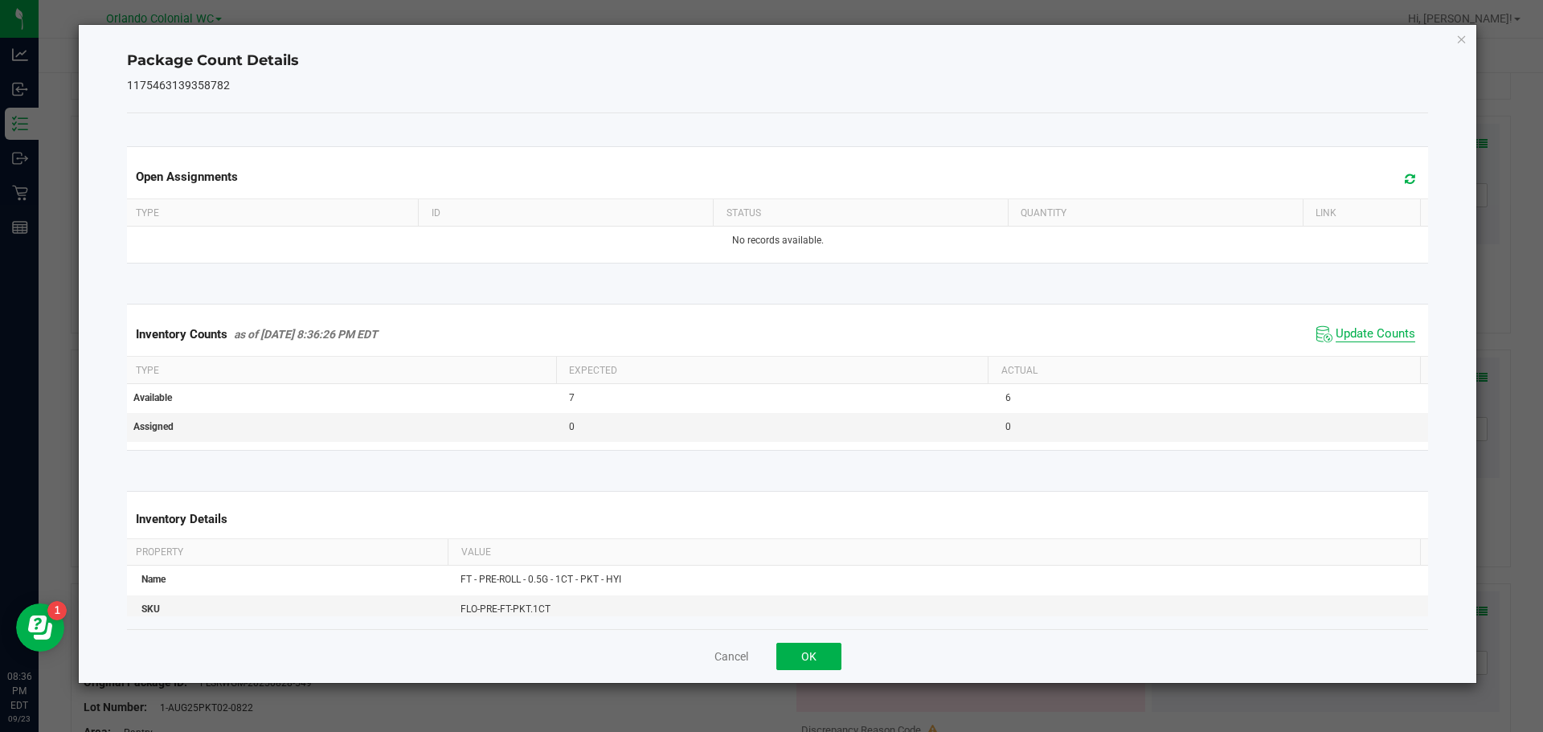
click at [1370, 337] on span "Update Counts" at bounding box center [1376, 334] width 80 height 16
click at [1463, 43] on icon "Close" at bounding box center [1461, 38] width 11 height 19
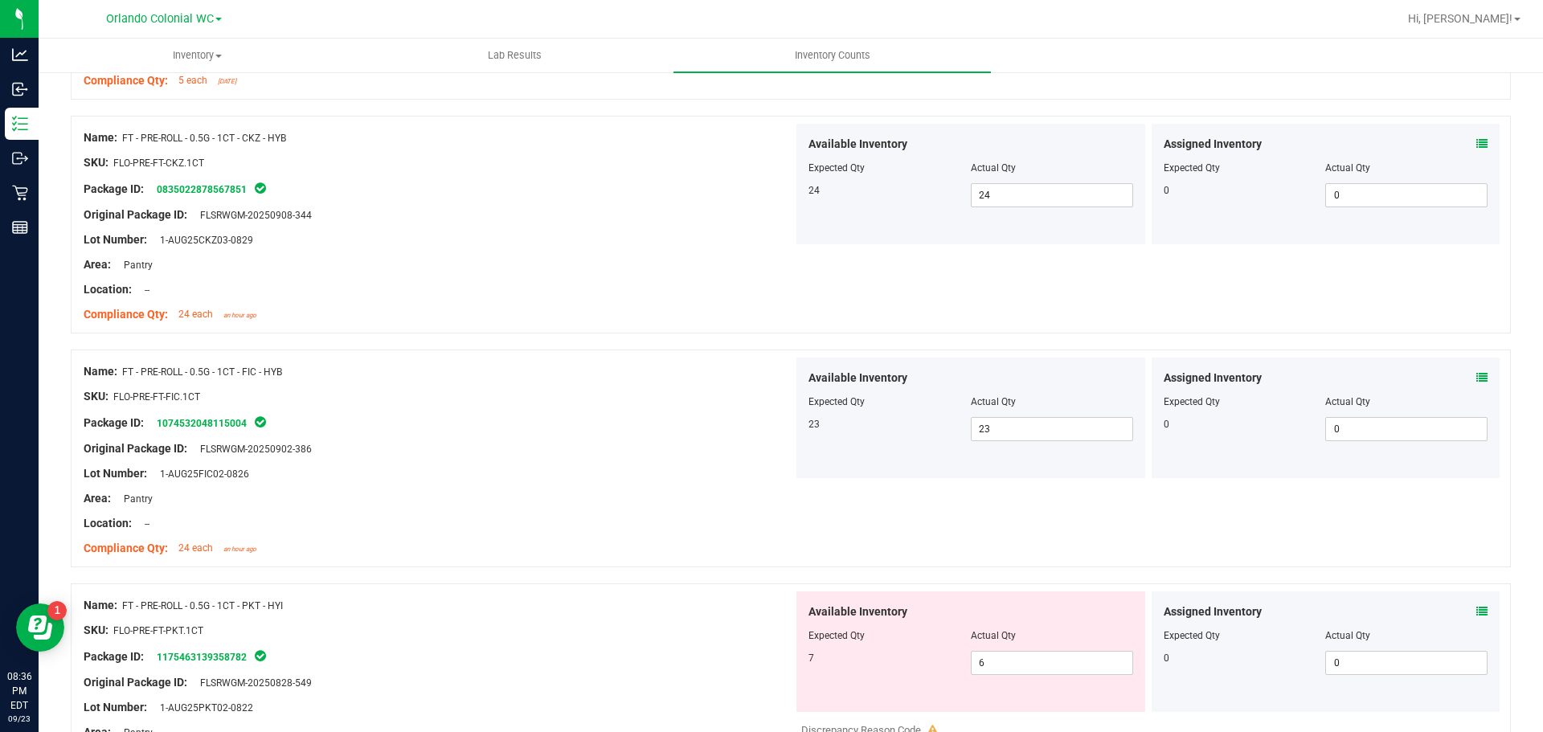
click at [1476, 607] on icon at bounding box center [1481, 611] width 11 height 11
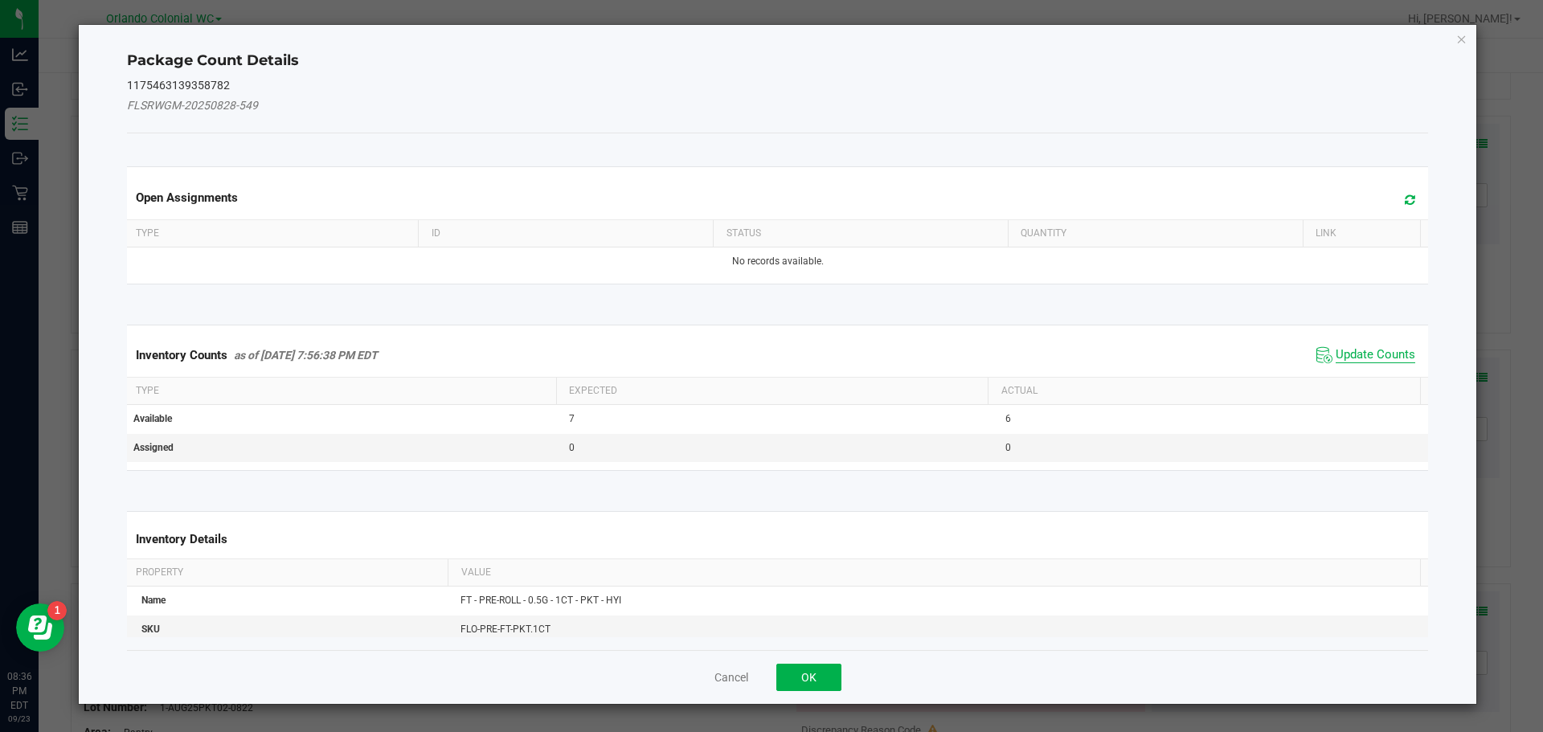
click at [1361, 354] on span "Update Counts" at bounding box center [1376, 355] width 80 height 16
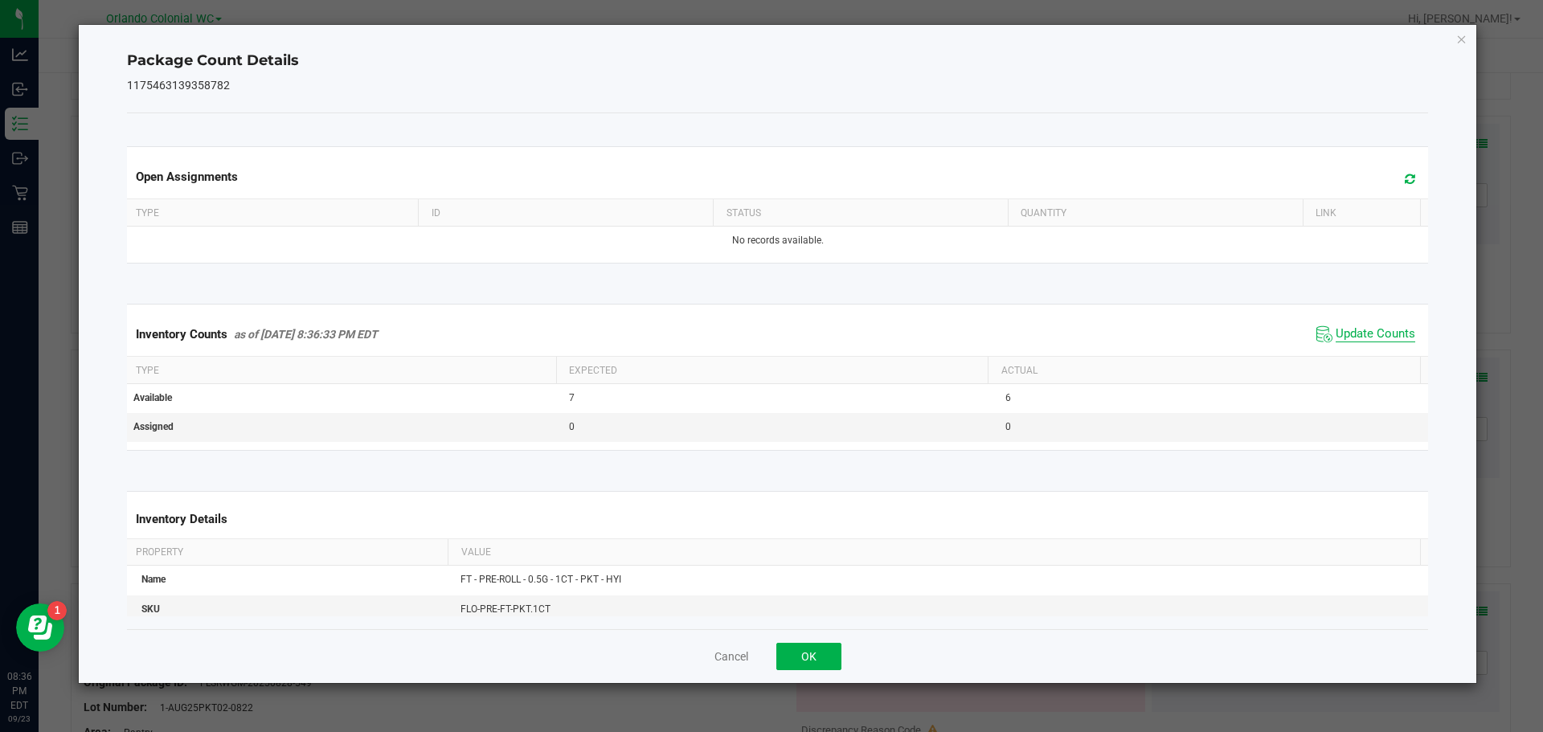
click at [1370, 332] on span "Update Counts" at bounding box center [1376, 334] width 80 height 16
click at [1461, 32] on icon "Close" at bounding box center [1461, 38] width 11 height 19
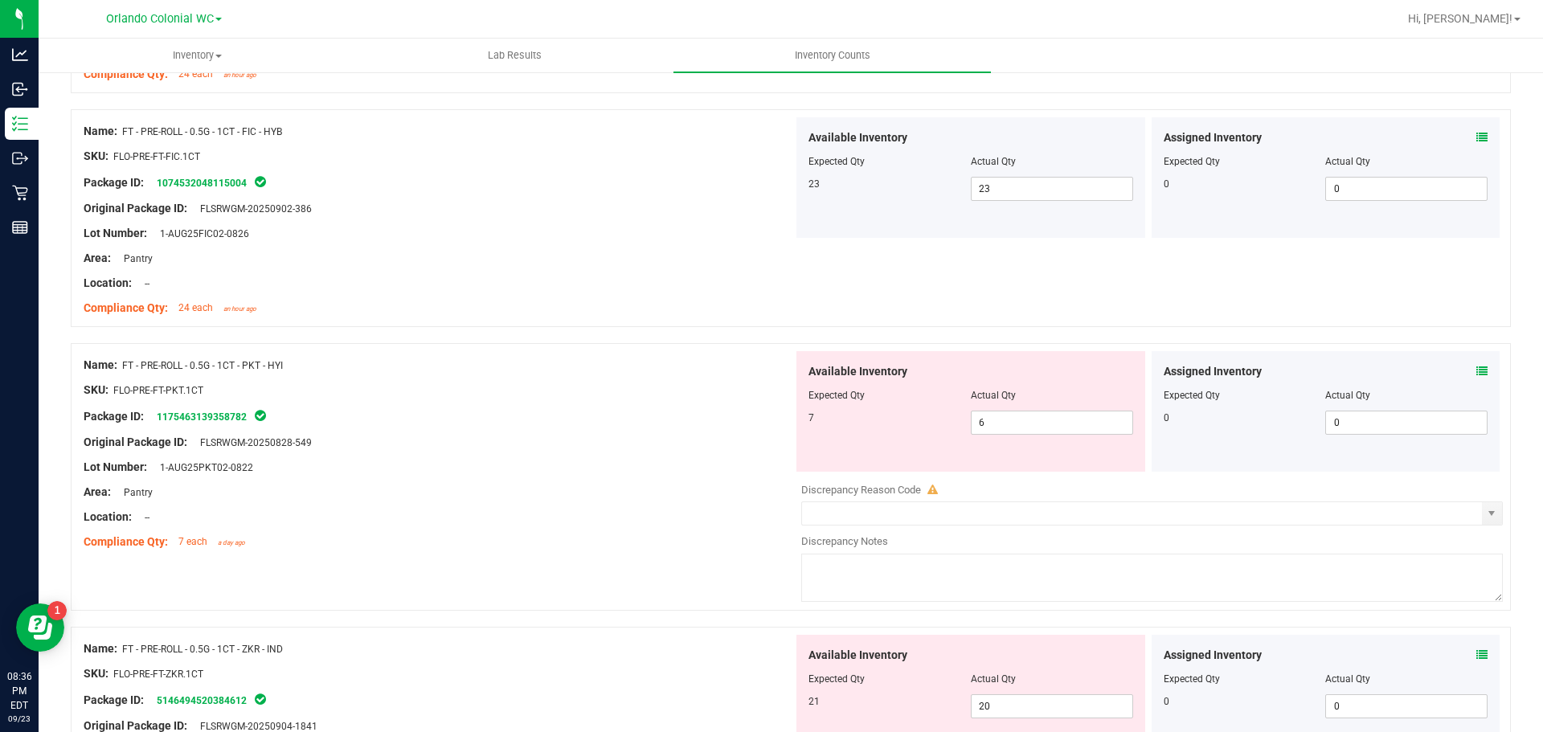
scroll to position [2492, 0]
click at [1001, 413] on span "6 6" at bounding box center [1052, 422] width 162 height 24
type input "7"
click at [652, 500] on div at bounding box center [439, 504] width 710 height 8
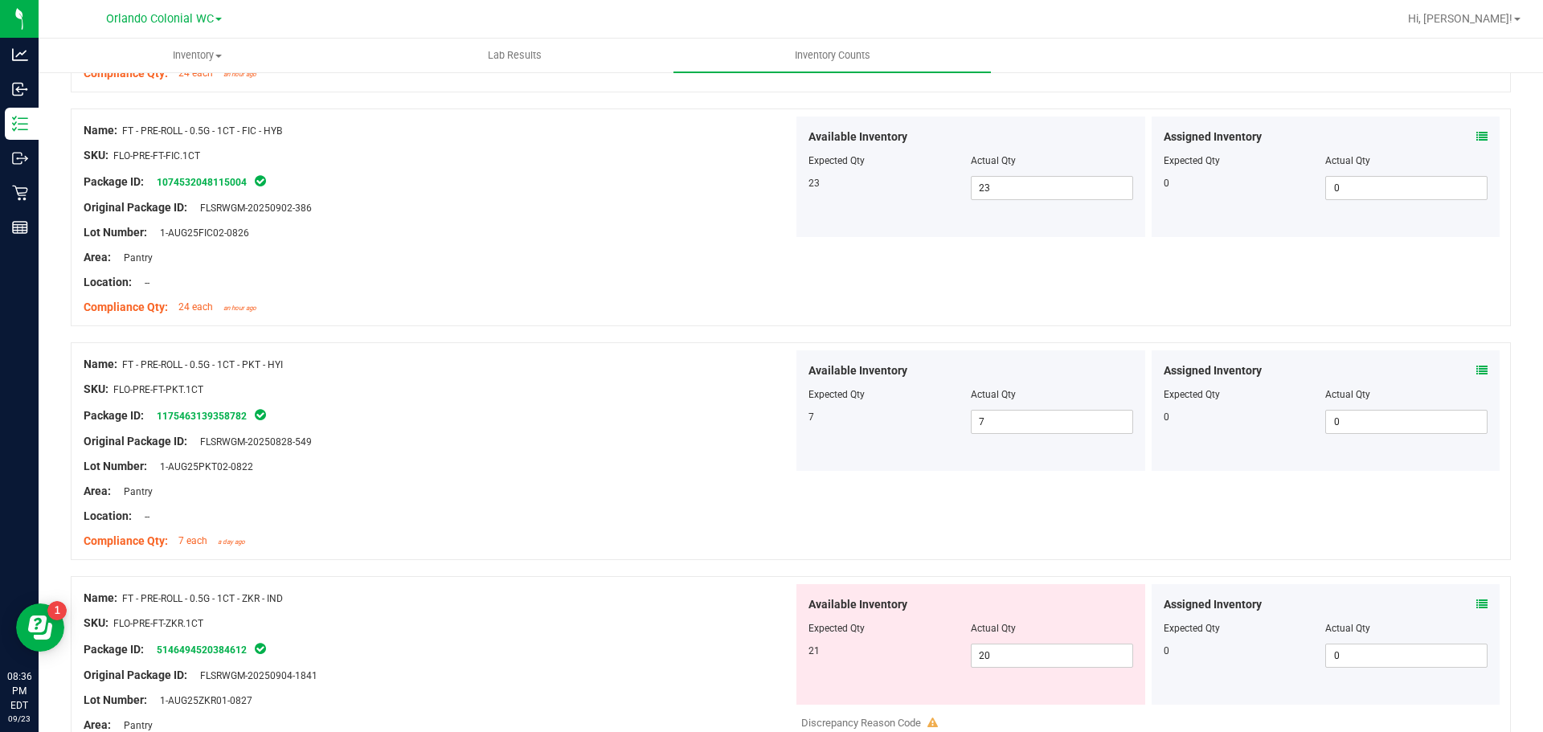
click at [1476, 604] on icon at bounding box center [1481, 604] width 11 height 11
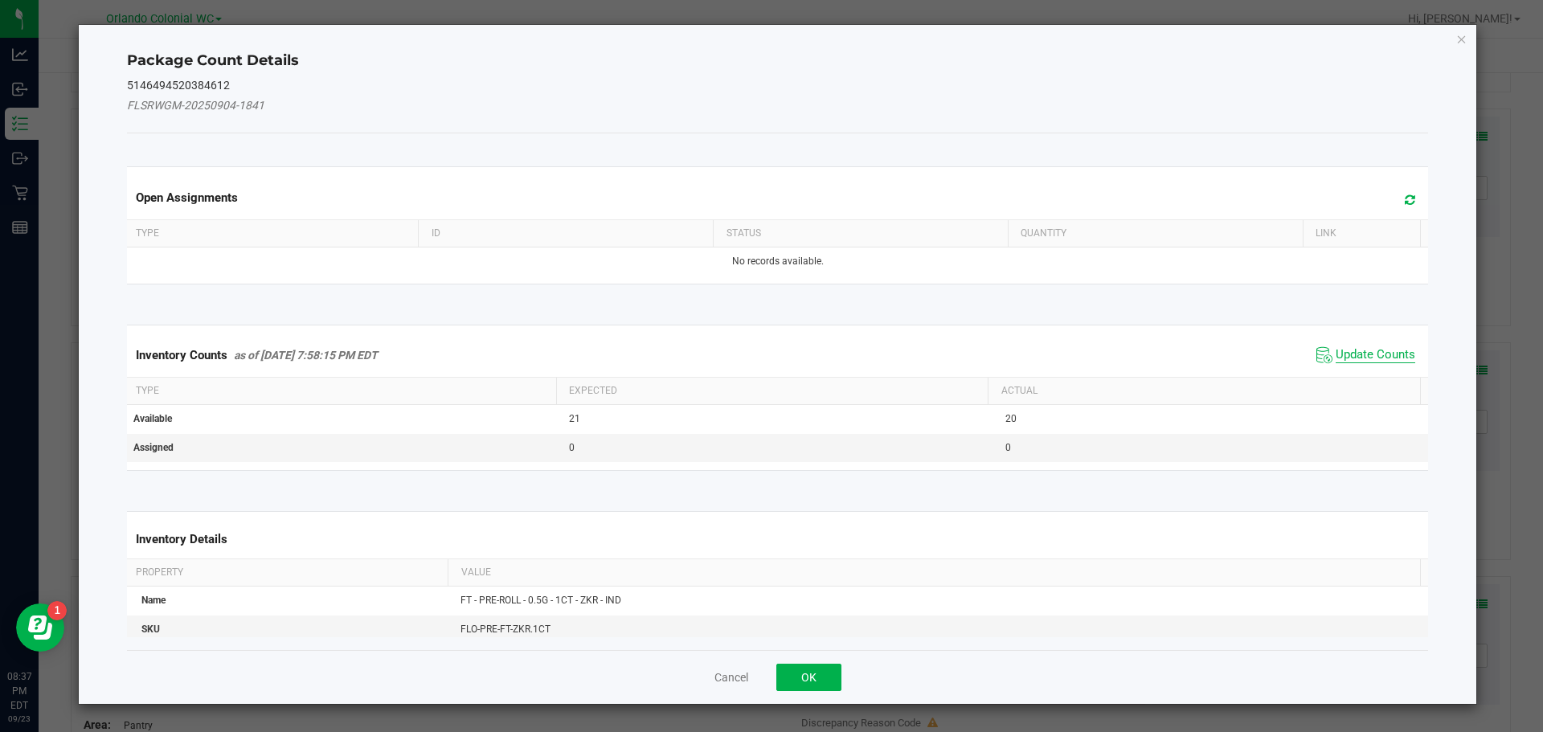
click at [1367, 355] on span "Update Counts" at bounding box center [1376, 355] width 80 height 16
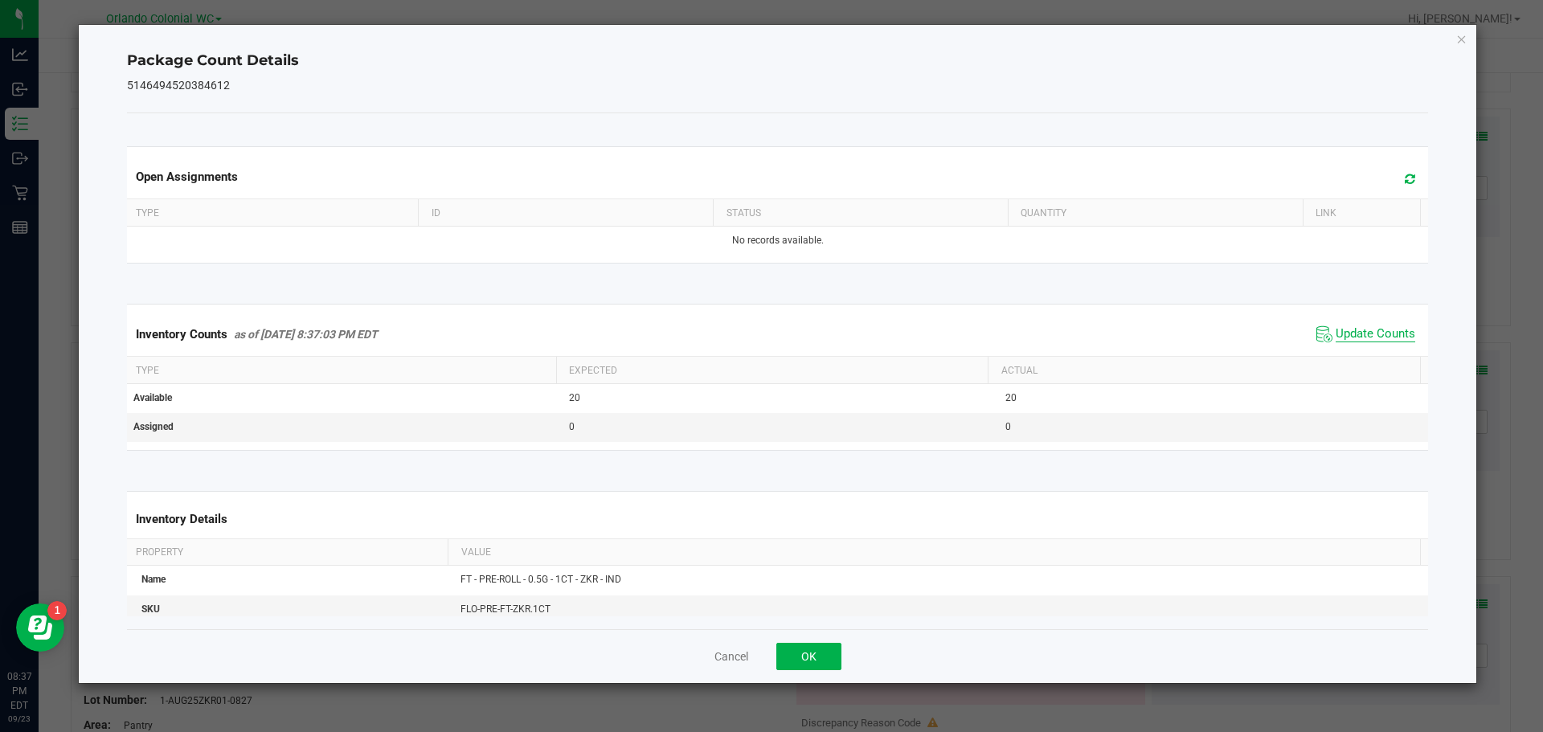
click at [1376, 334] on span "Update Counts" at bounding box center [1376, 334] width 80 height 16
drag, startPoint x: 1435, startPoint y: -6, endPoint x: 1423, endPoint y: 63, distance: 70.3
drag, startPoint x: 1423, startPoint y: 63, endPoint x: 1453, endPoint y: 36, distance: 40.5
click at [1459, 36] on icon "Close" at bounding box center [1461, 38] width 11 height 19
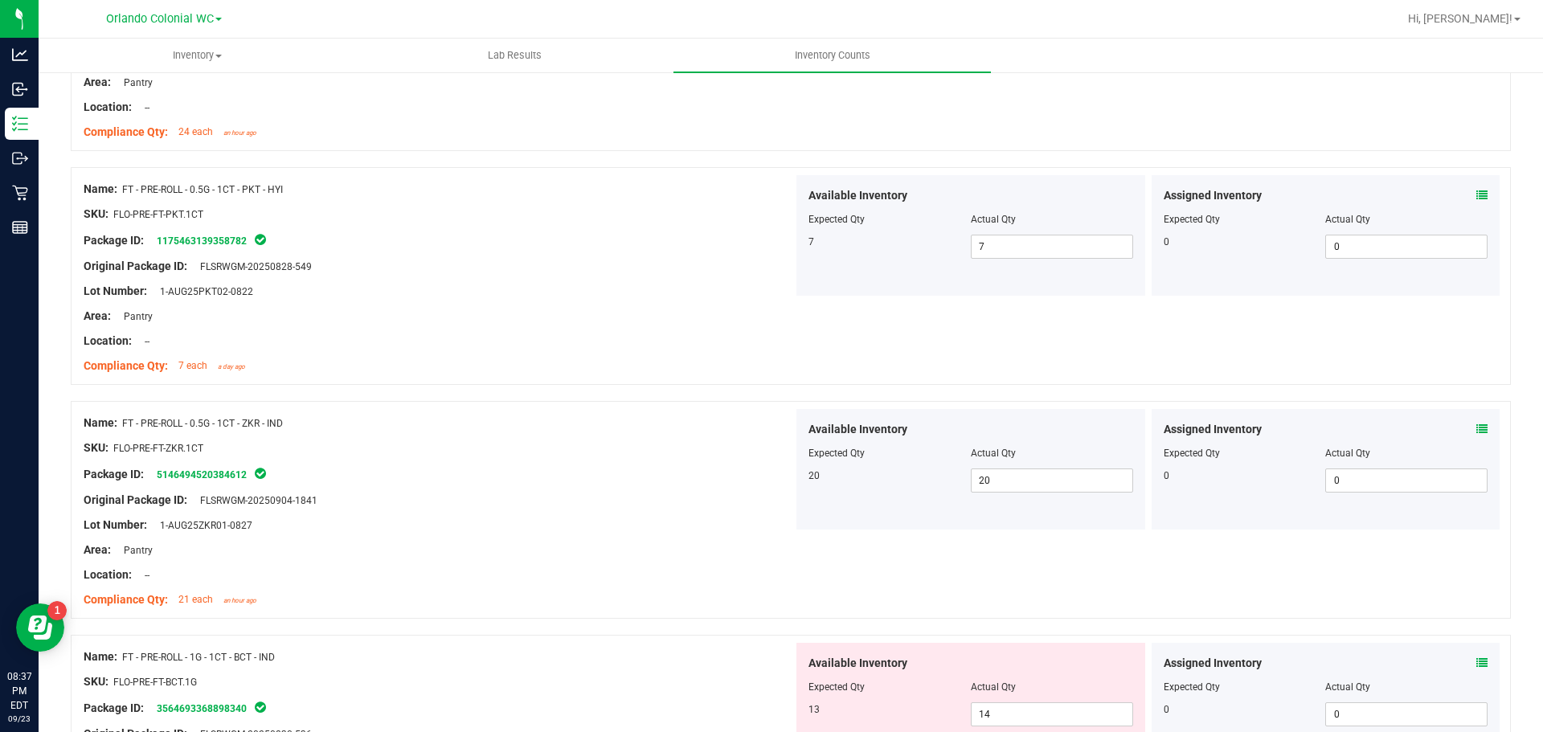
scroll to position [2813, 0]
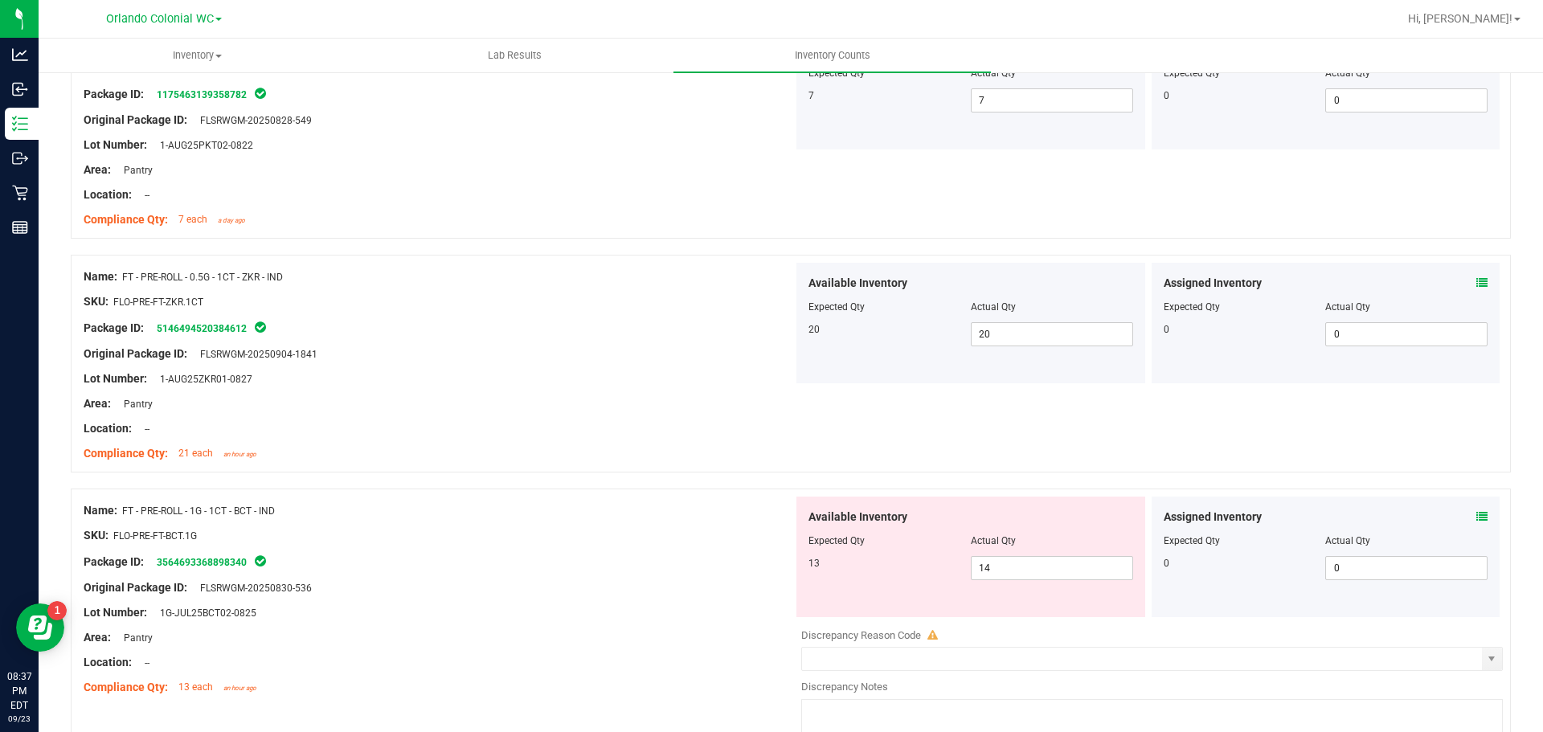
click at [1476, 511] on icon at bounding box center [1481, 516] width 11 height 11
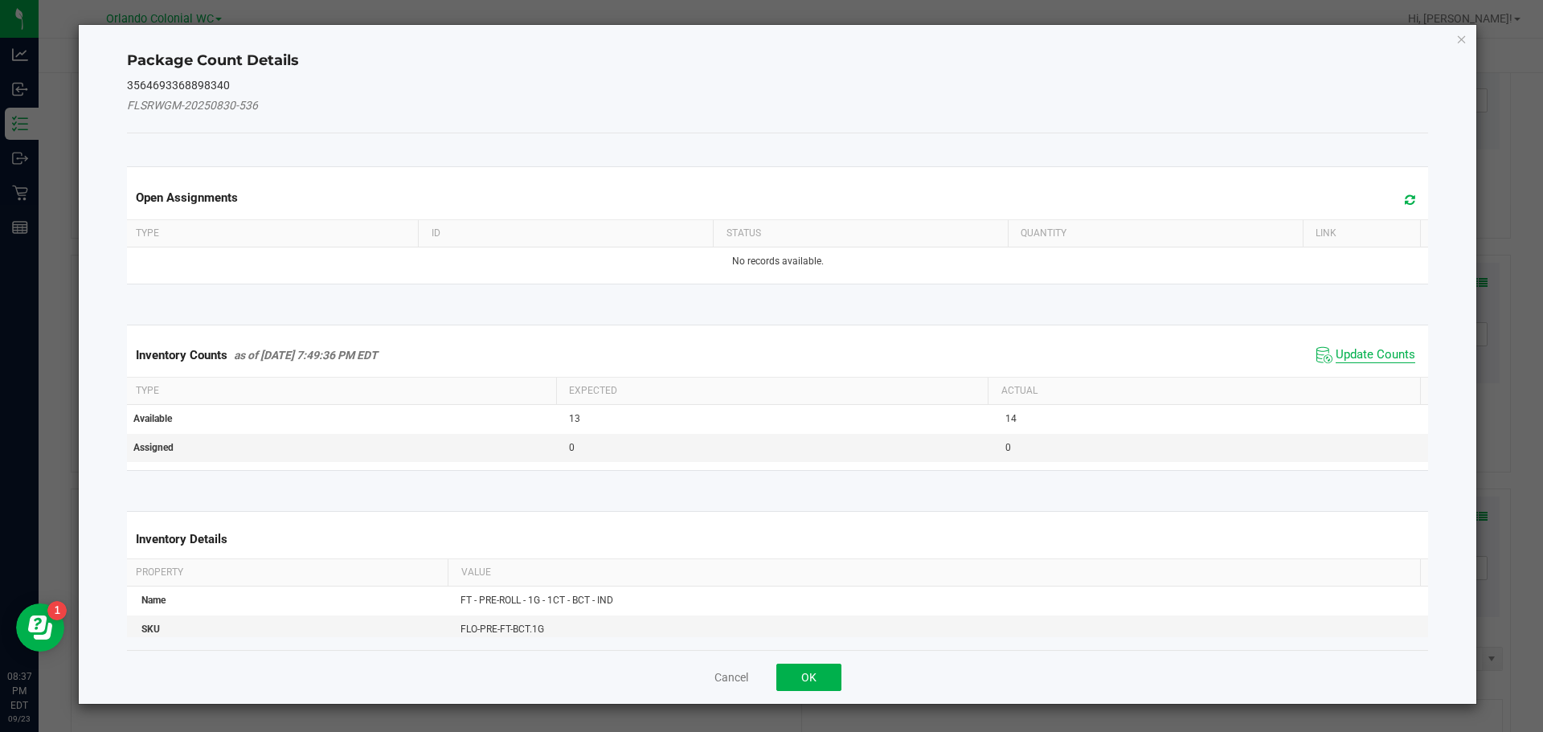
click at [1363, 347] on span "Update Counts" at bounding box center [1376, 355] width 80 height 16
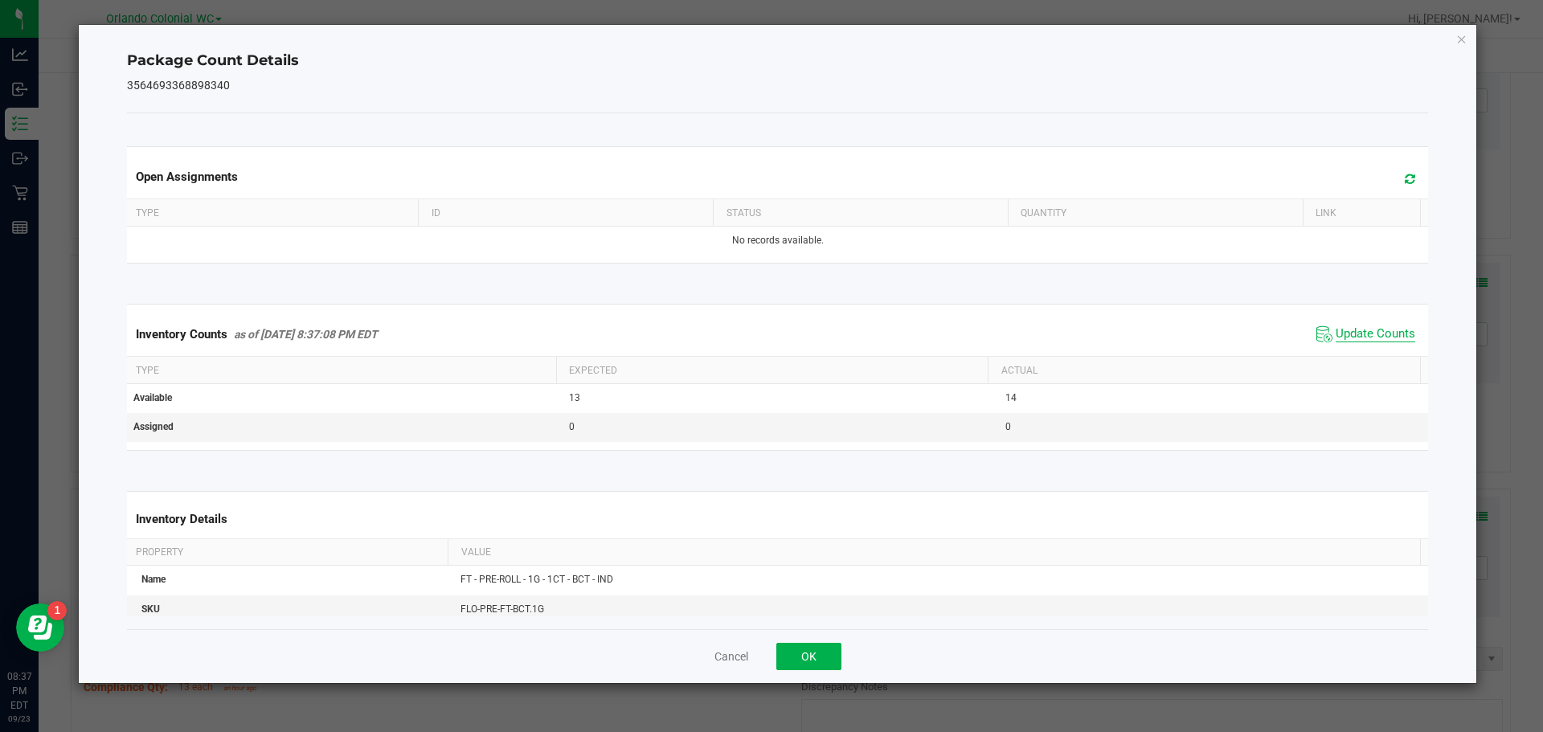
click at [1371, 336] on span "Update Counts" at bounding box center [1376, 334] width 80 height 16
drag, startPoint x: 1373, startPoint y: 328, endPoint x: 1432, endPoint y: 164, distance: 174.4
click at [1373, 327] on span "Update Counts" at bounding box center [1376, 334] width 80 height 16
click at [1465, 35] on icon "Close" at bounding box center [1461, 38] width 11 height 19
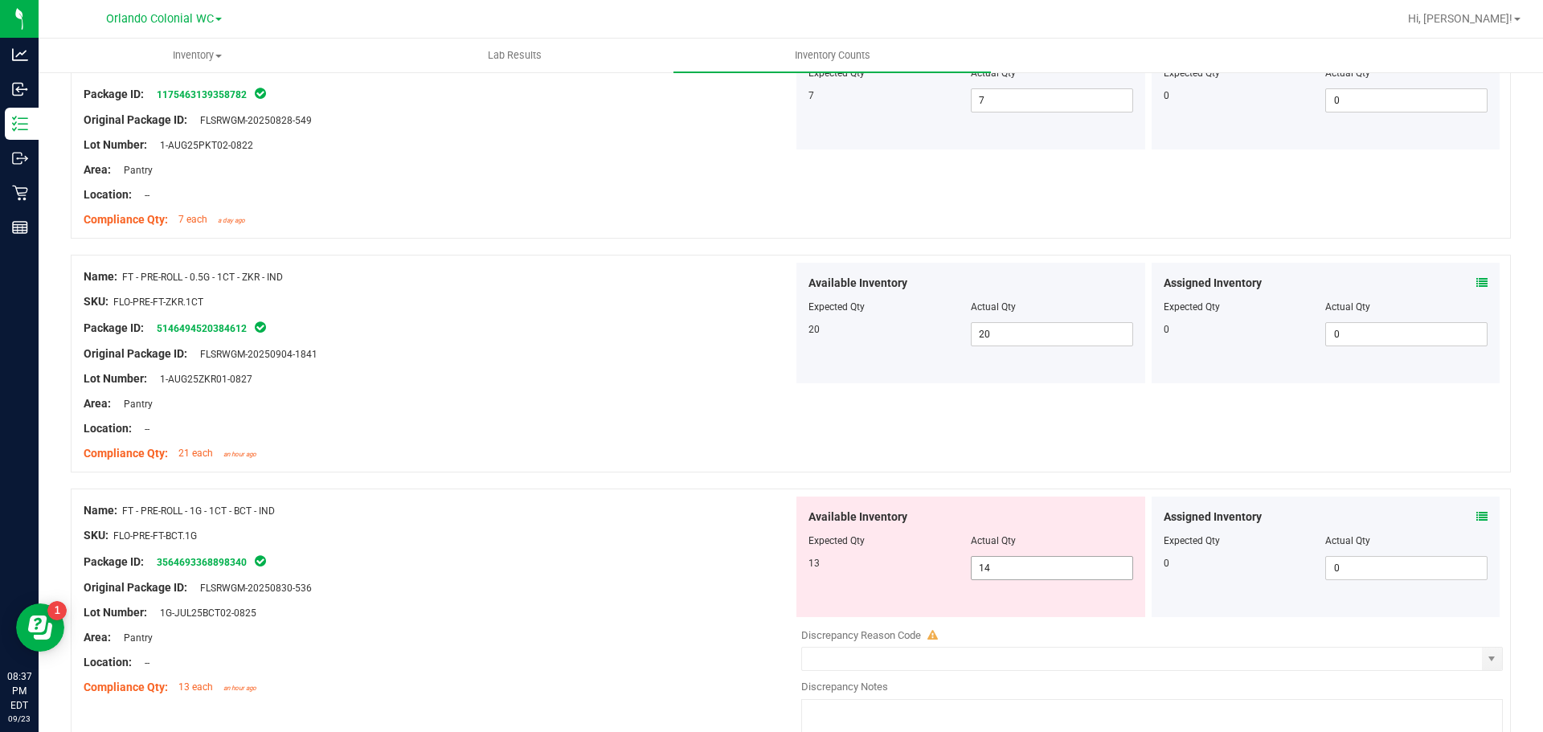
click at [1020, 568] on span "14 14" at bounding box center [1052, 568] width 162 height 24
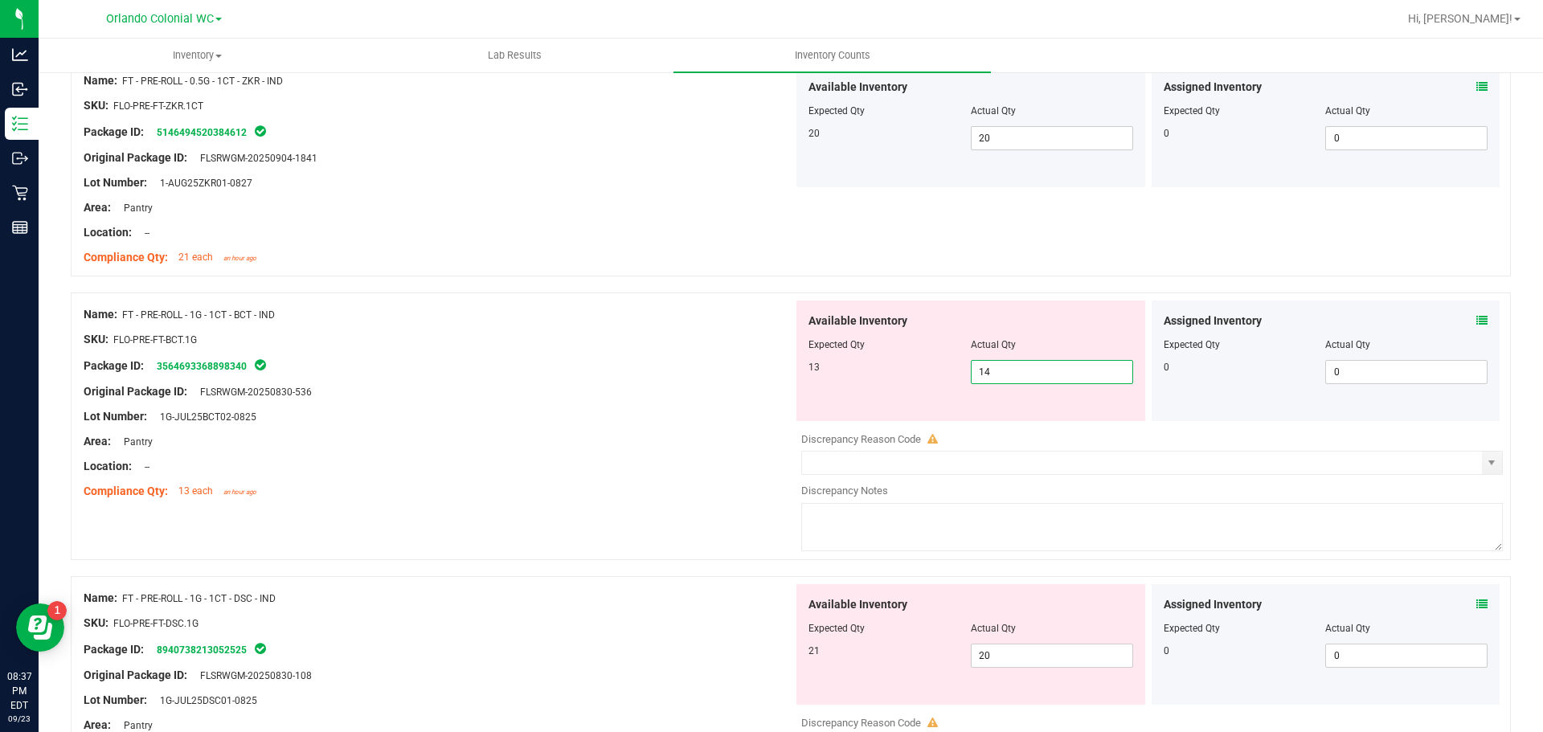
scroll to position [3135, 0]
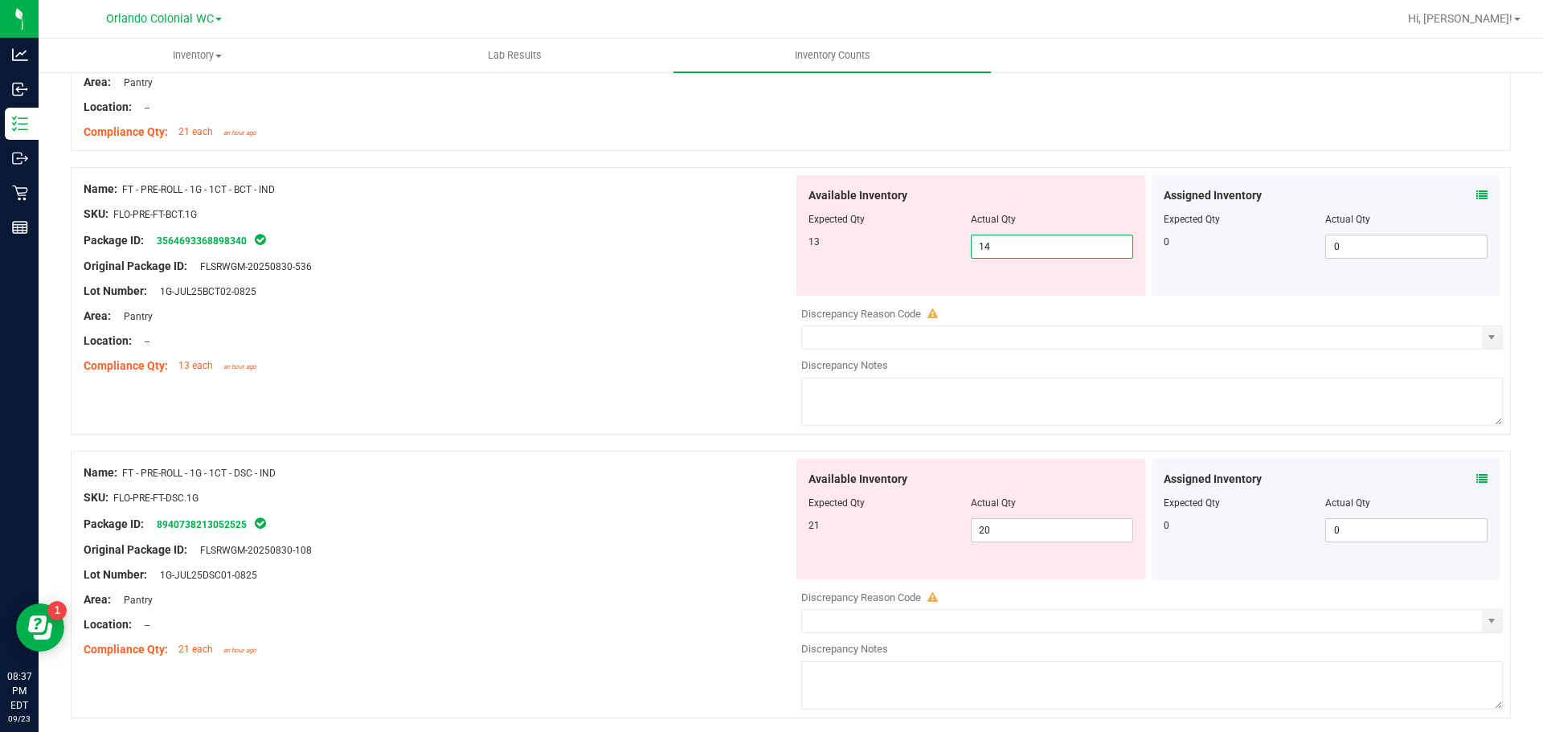
click at [1476, 479] on icon at bounding box center [1481, 478] width 11 height 11
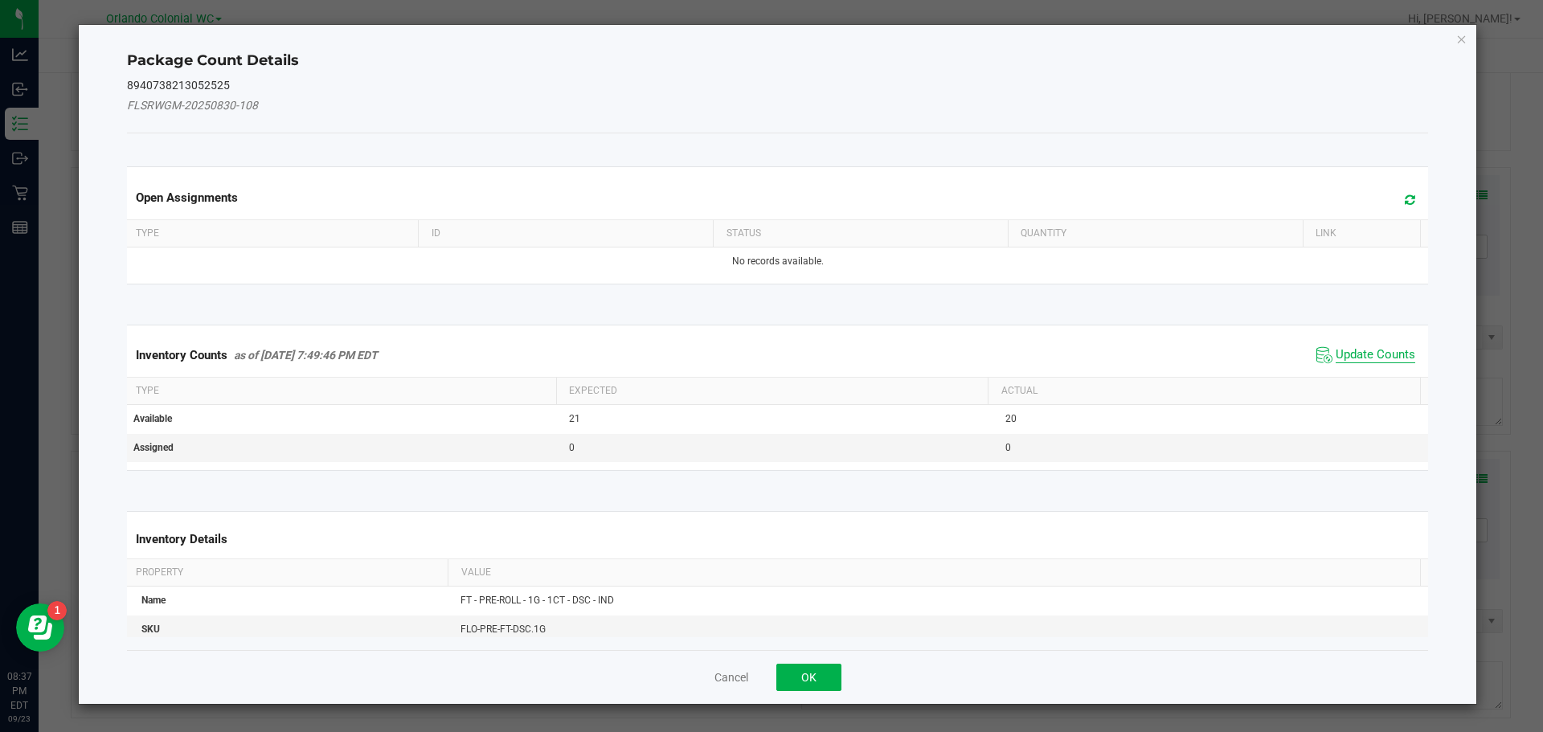
click at [1362, 358] on span "Update Counts" at bounding box center [1376, 355] width 80 height 16
click at [1364, 361] on span "Update Counts" at bounding box center [1376, 354] width 80 height 14
click at [1377, 347] on span "Update Counts" at bounding box center [1376, 354] width 80 height 14
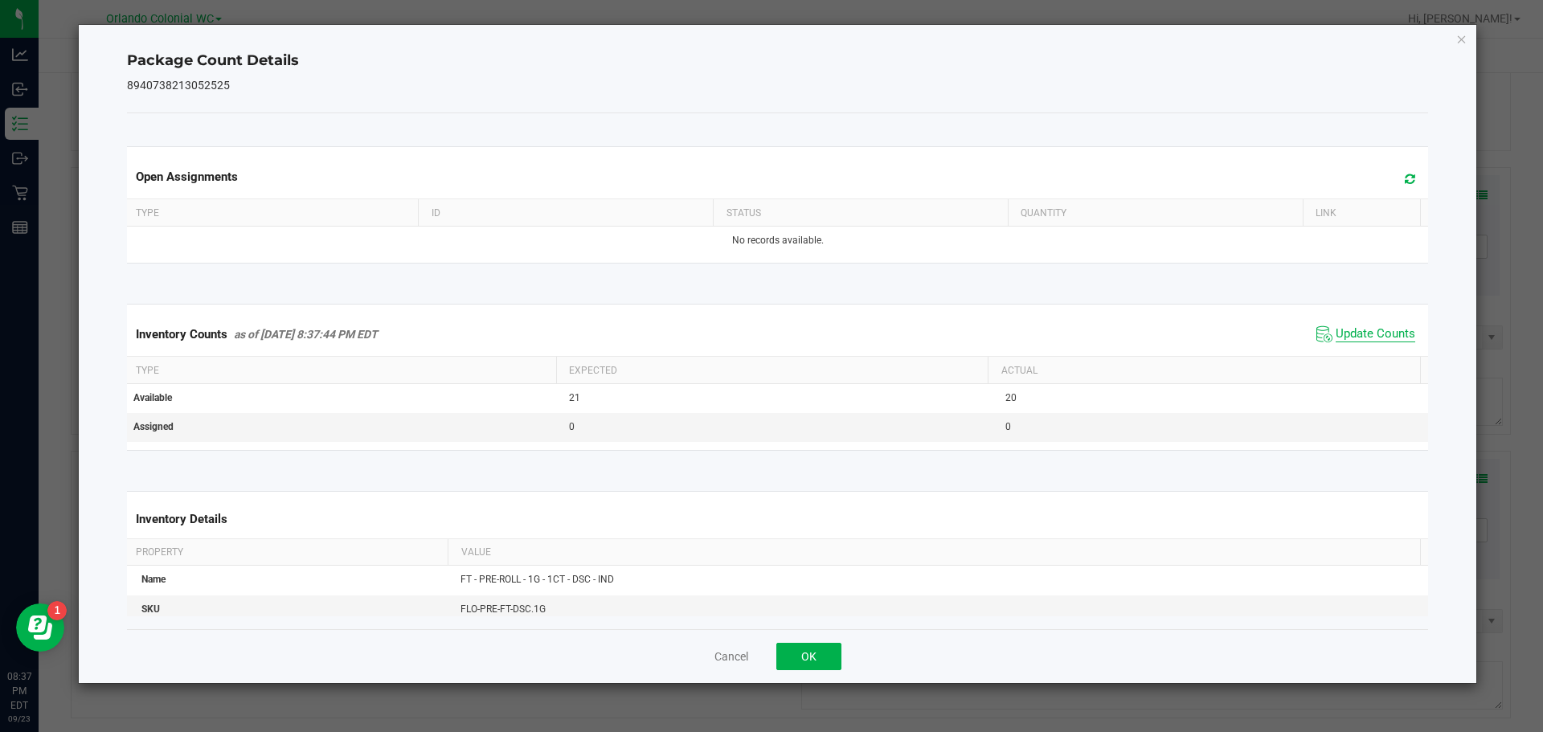
click at [1381, 342] on span "Update Counts" at bounding box center [1376, 334] width 80 height 16
click at [1461, 43] on icon "Close" at bounding box center [1461, 38] width 11 height 19
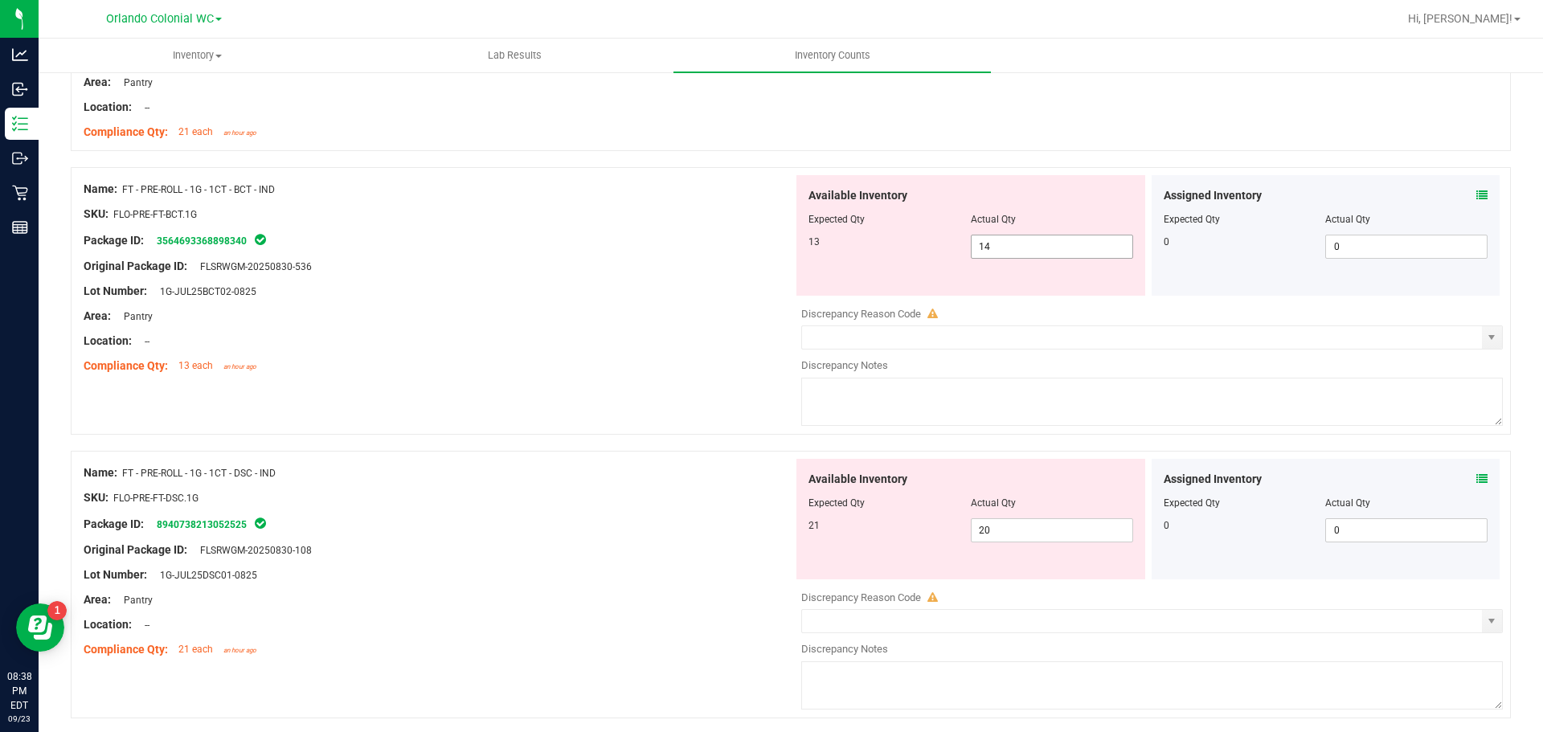
click at [989, 244] on span "14 14" at bounding box center [1052, 247] width 162 height 24
type input "13"
click at [1001, 534] on div "Available Inventory Expected Qty Actual Qty 21 20 20" at bounding box center [1148, 586] width 710 height 255
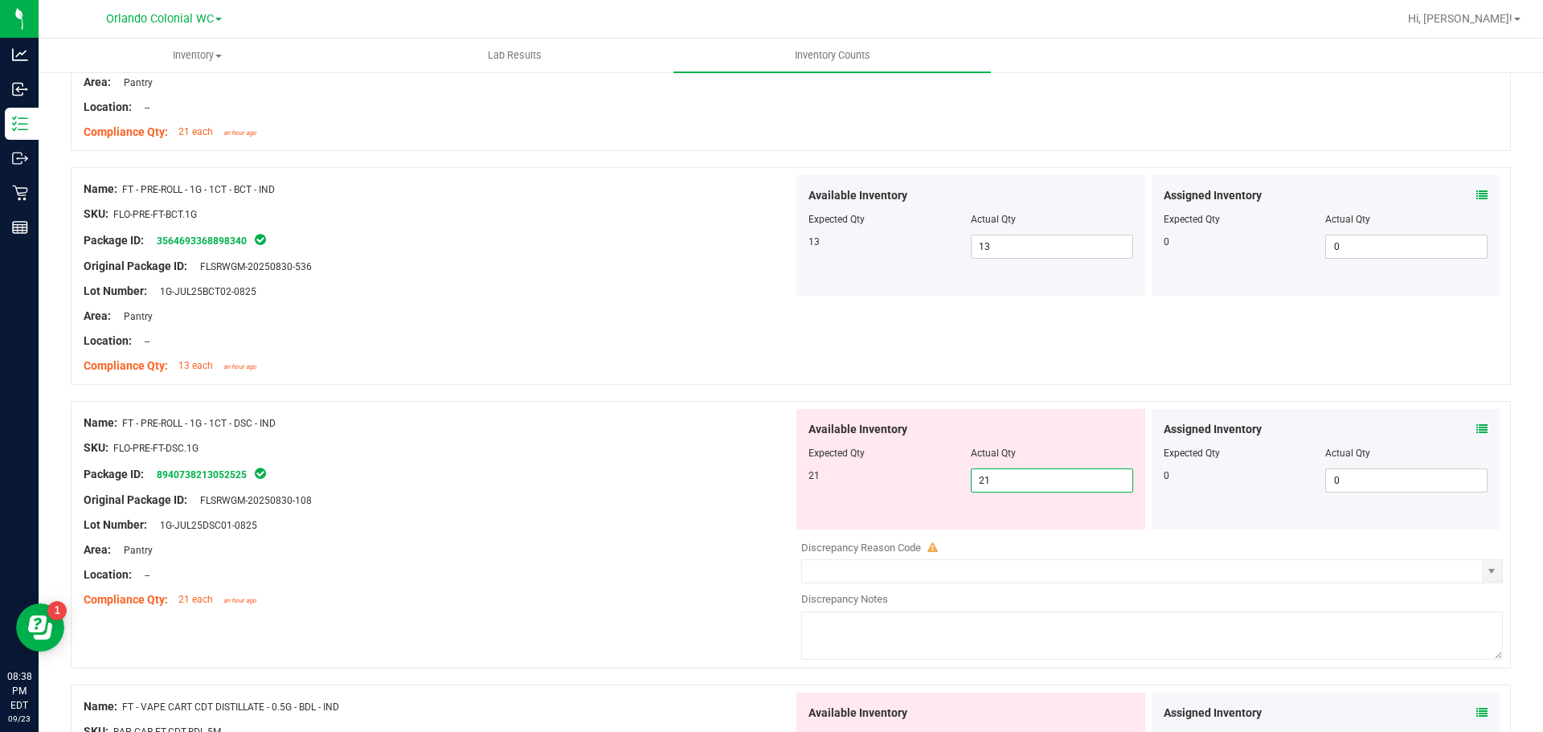
type input "21"
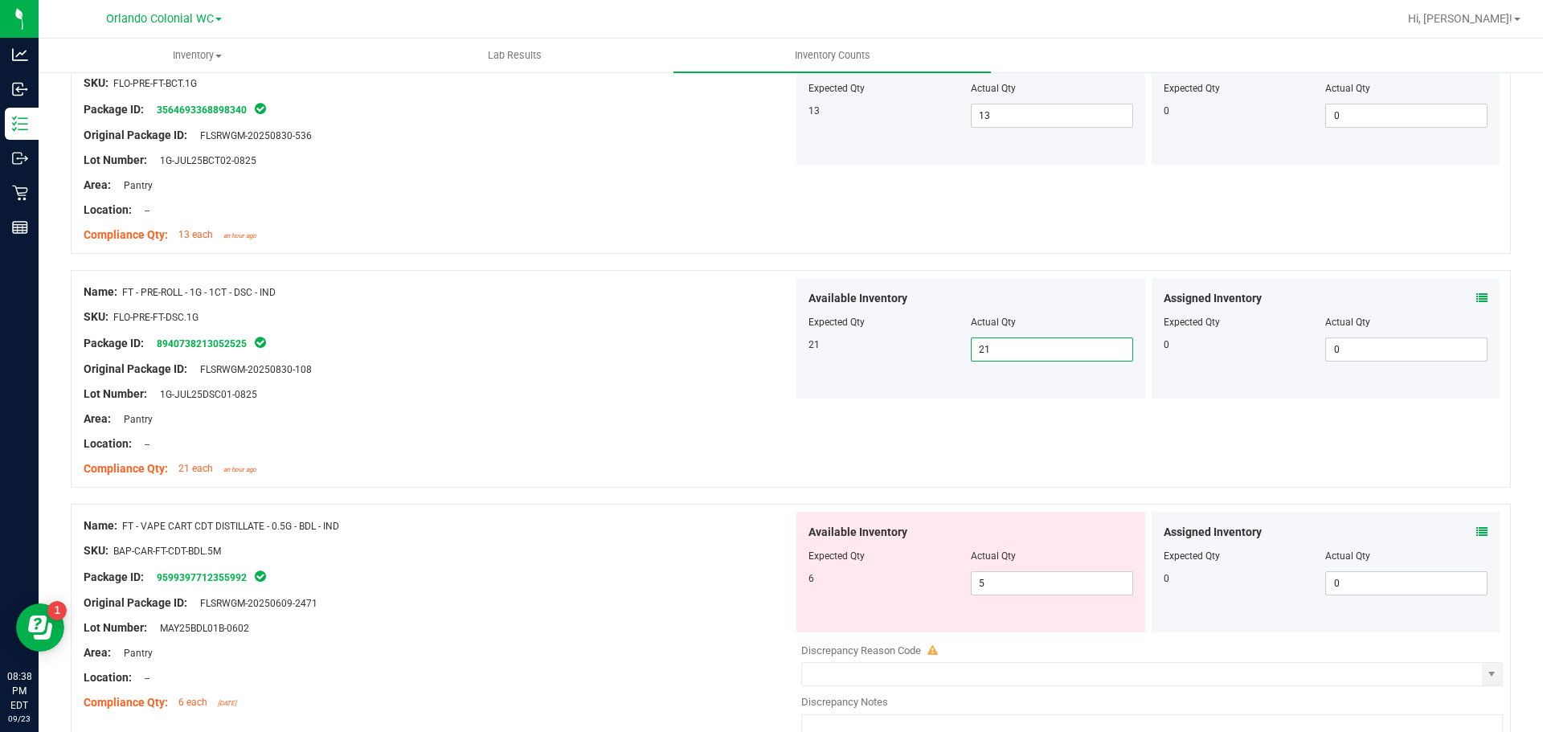
scroll to position [3536, 0]
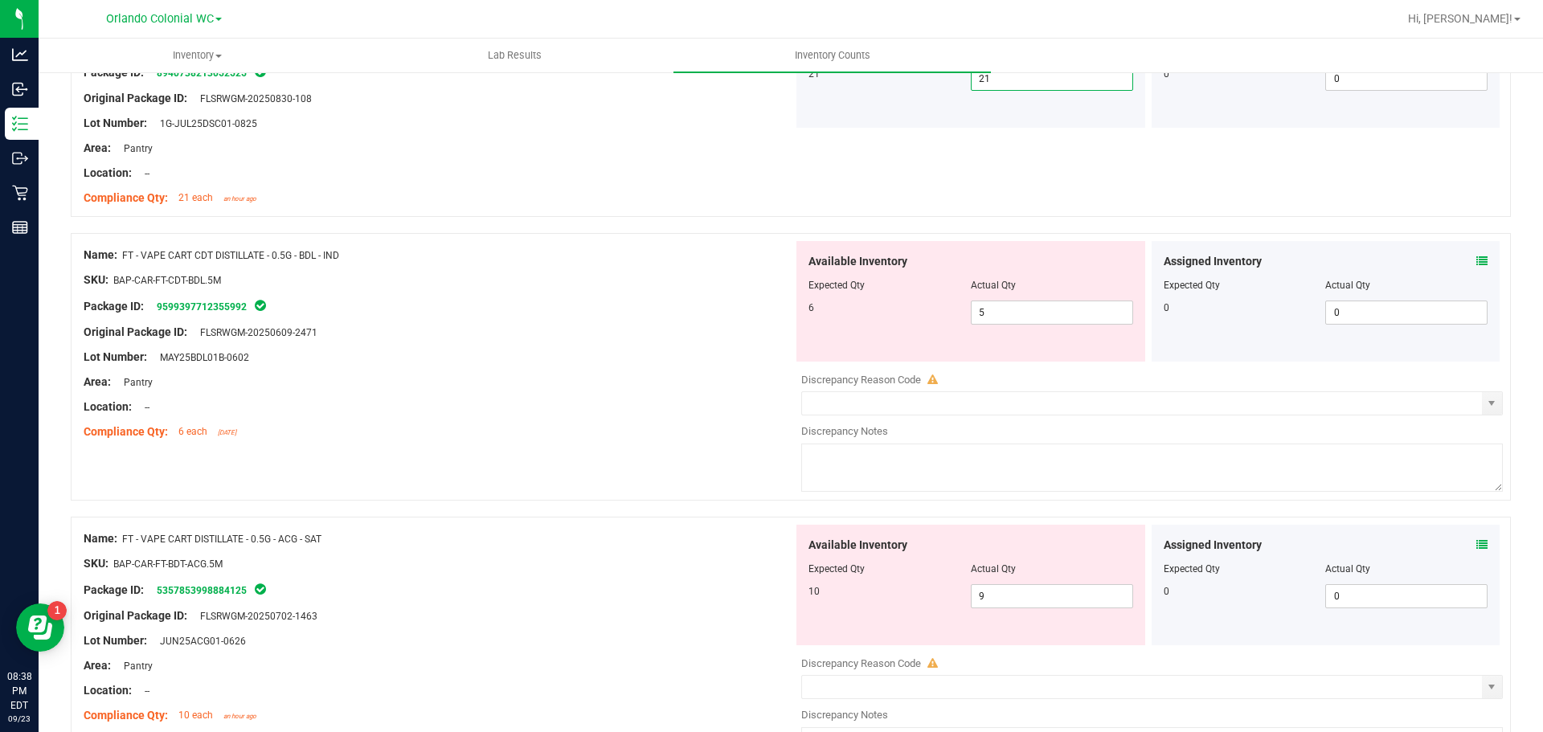
click at [1476, 256] on icon at bounding box center [1481, 261] width 11 height 11
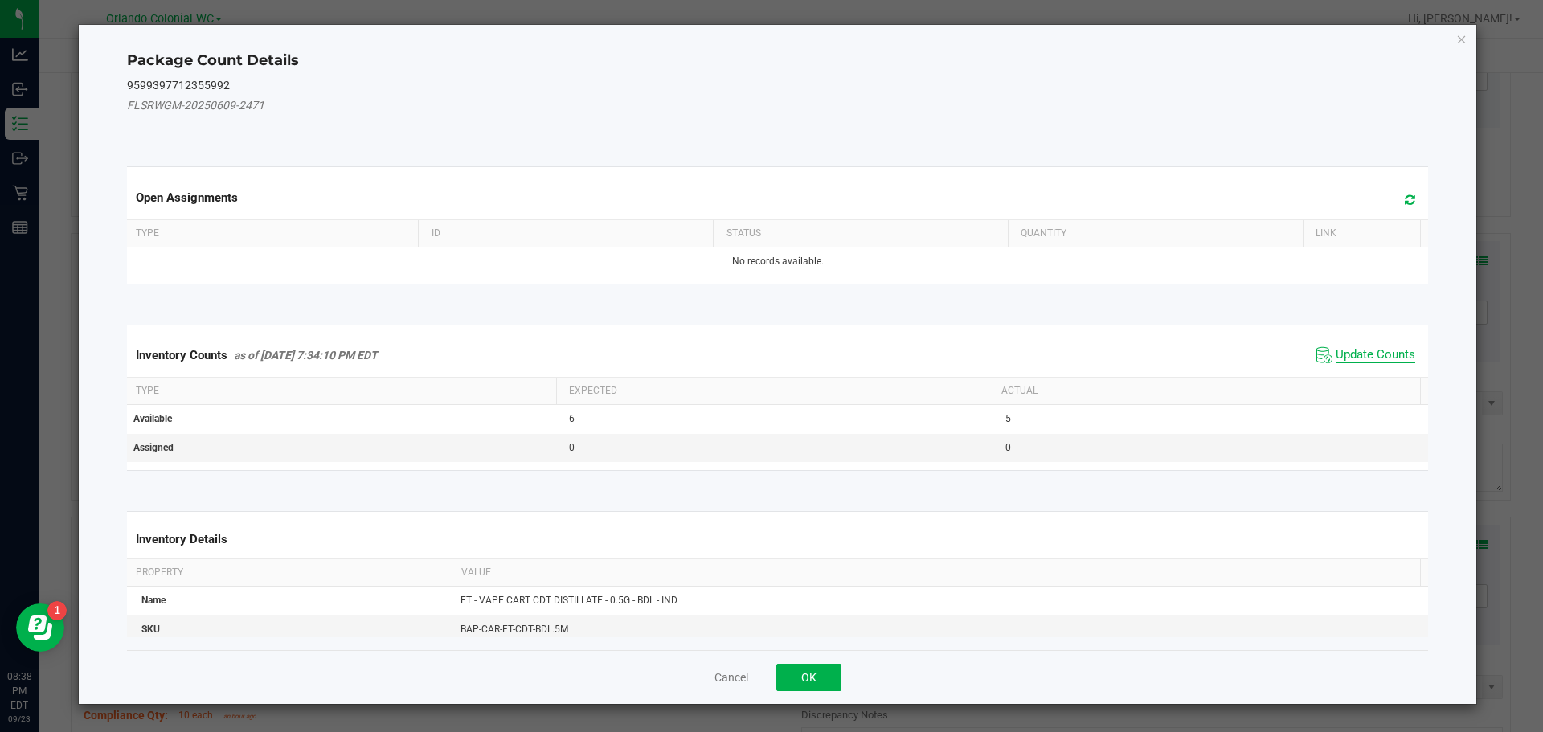
click at [1362, 347] on span "Update Counts" at bounding box center [1376, 355] width 80 height 16
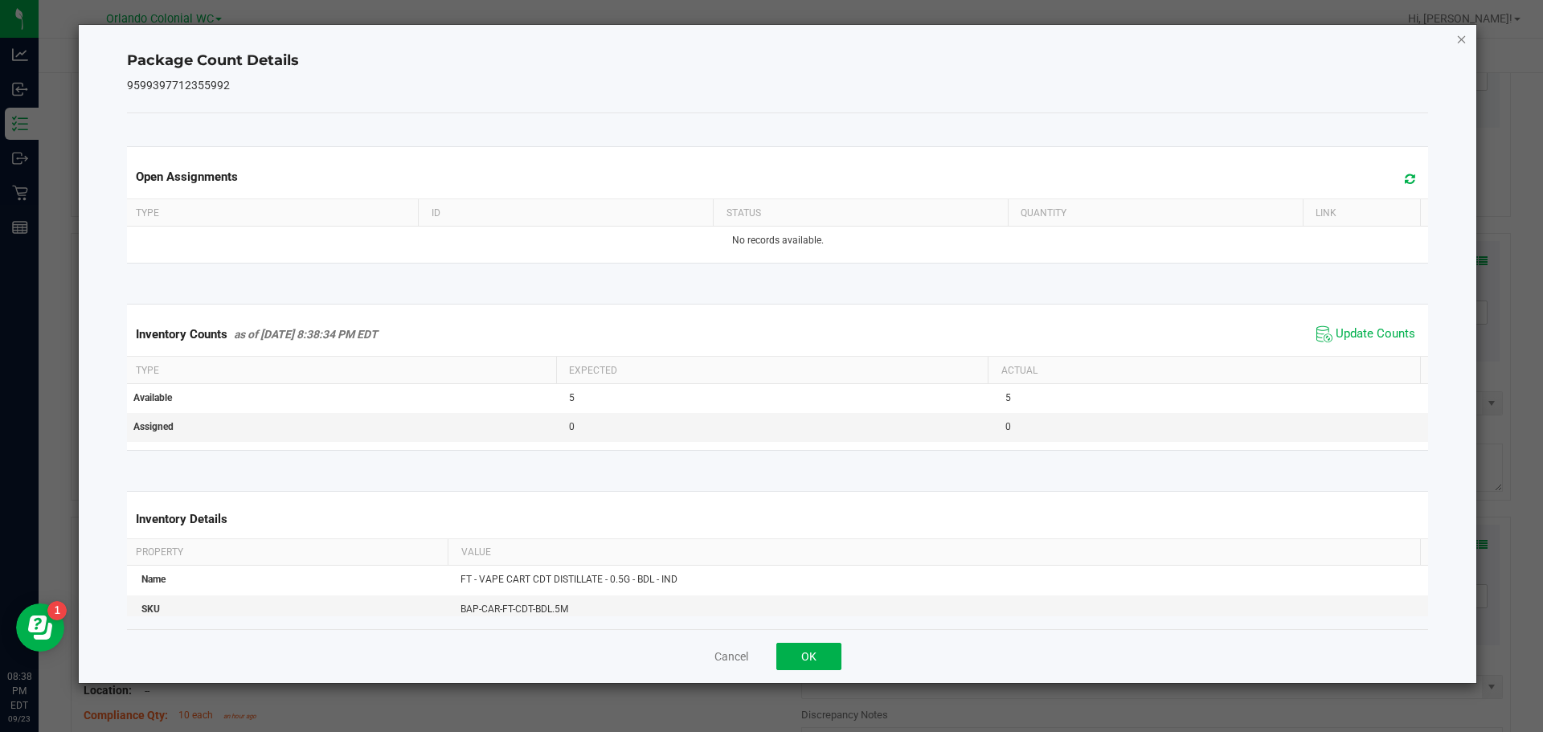
click at [1458, 39] on icon "Close" at bounding box center [1461, 38] width 11 height 19
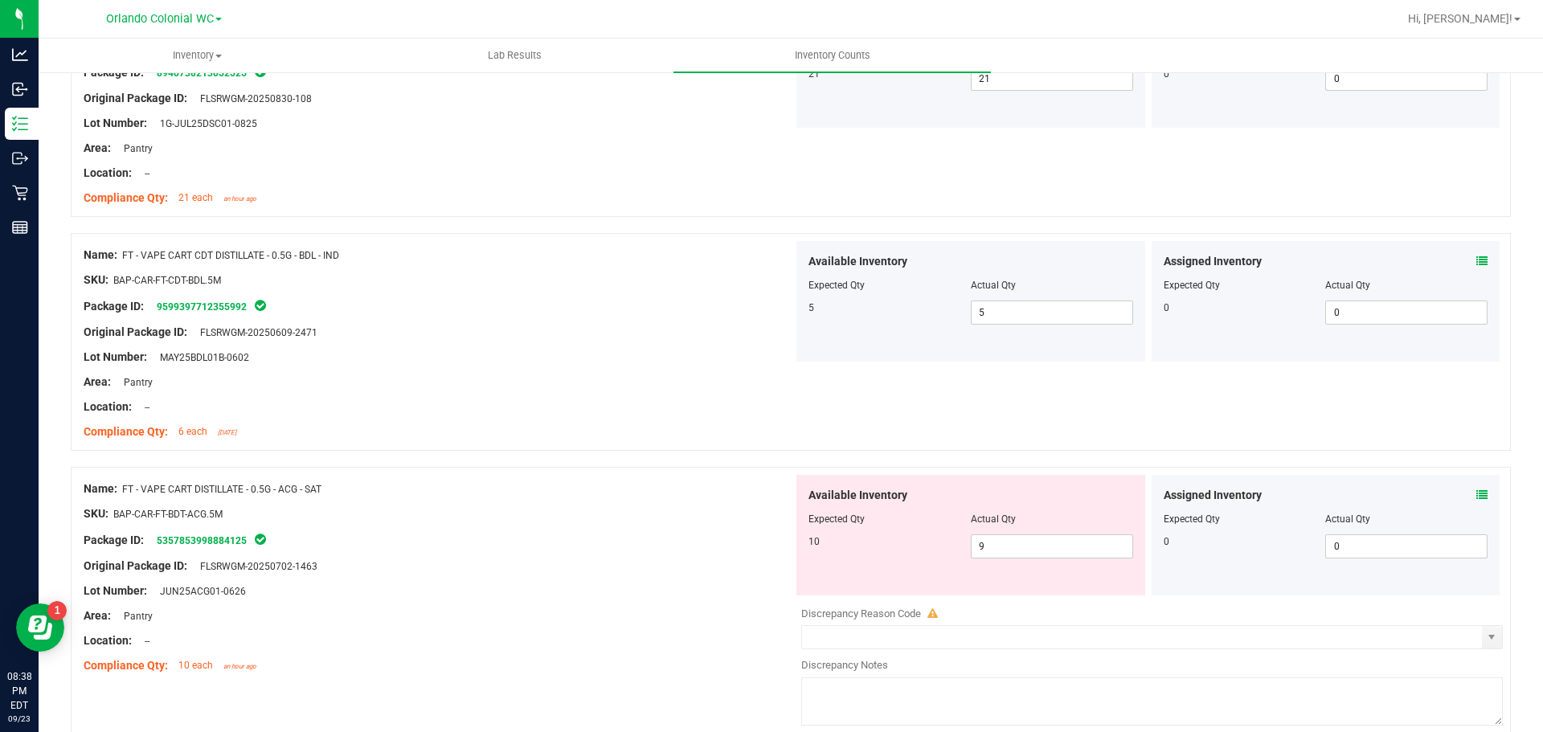
click at [1476, 498] on icon at bounding box center [1481, 494] width 11 height 11
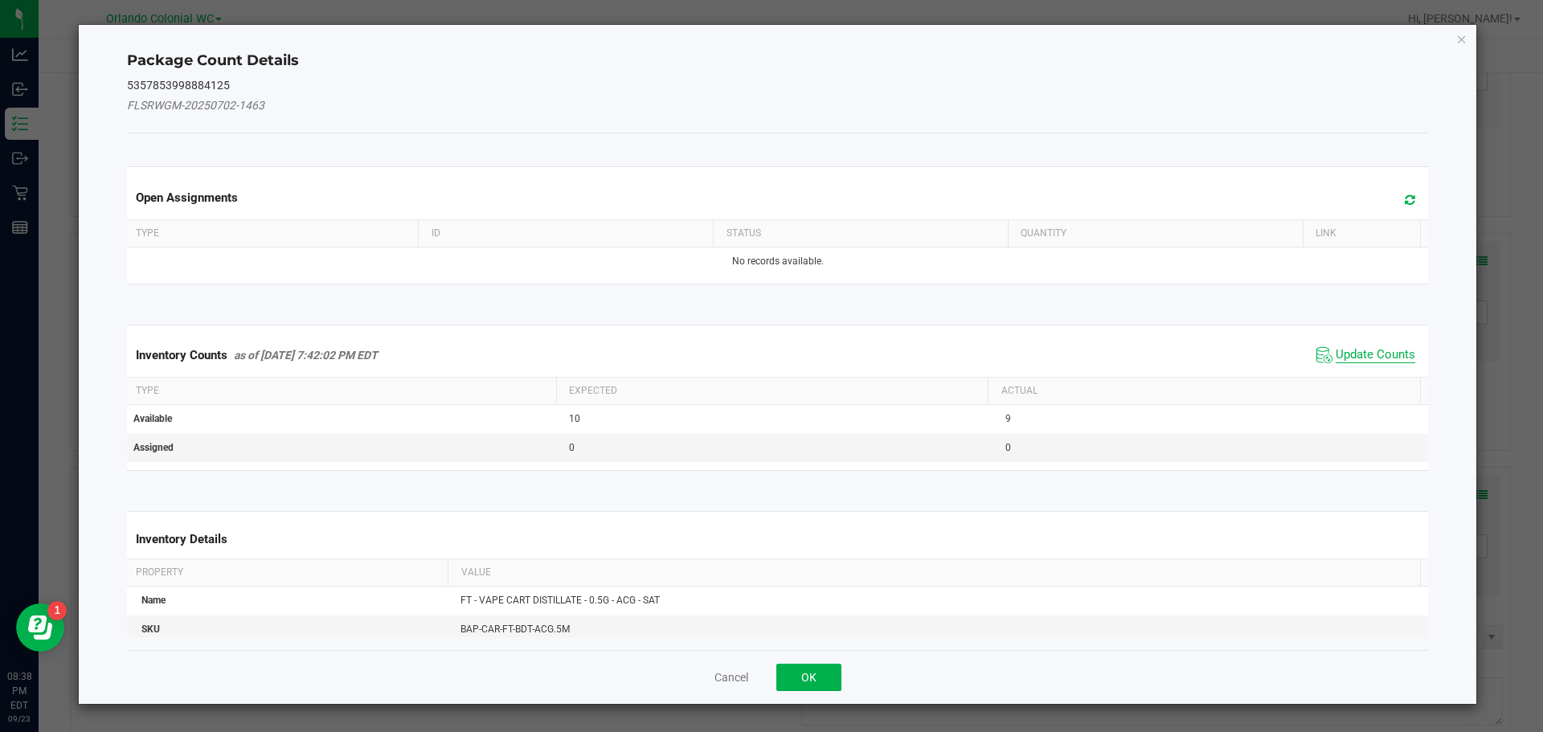
click at [1374, 352] on span "Update Counts" at bounding box center [1376, 355] width 80 height 16
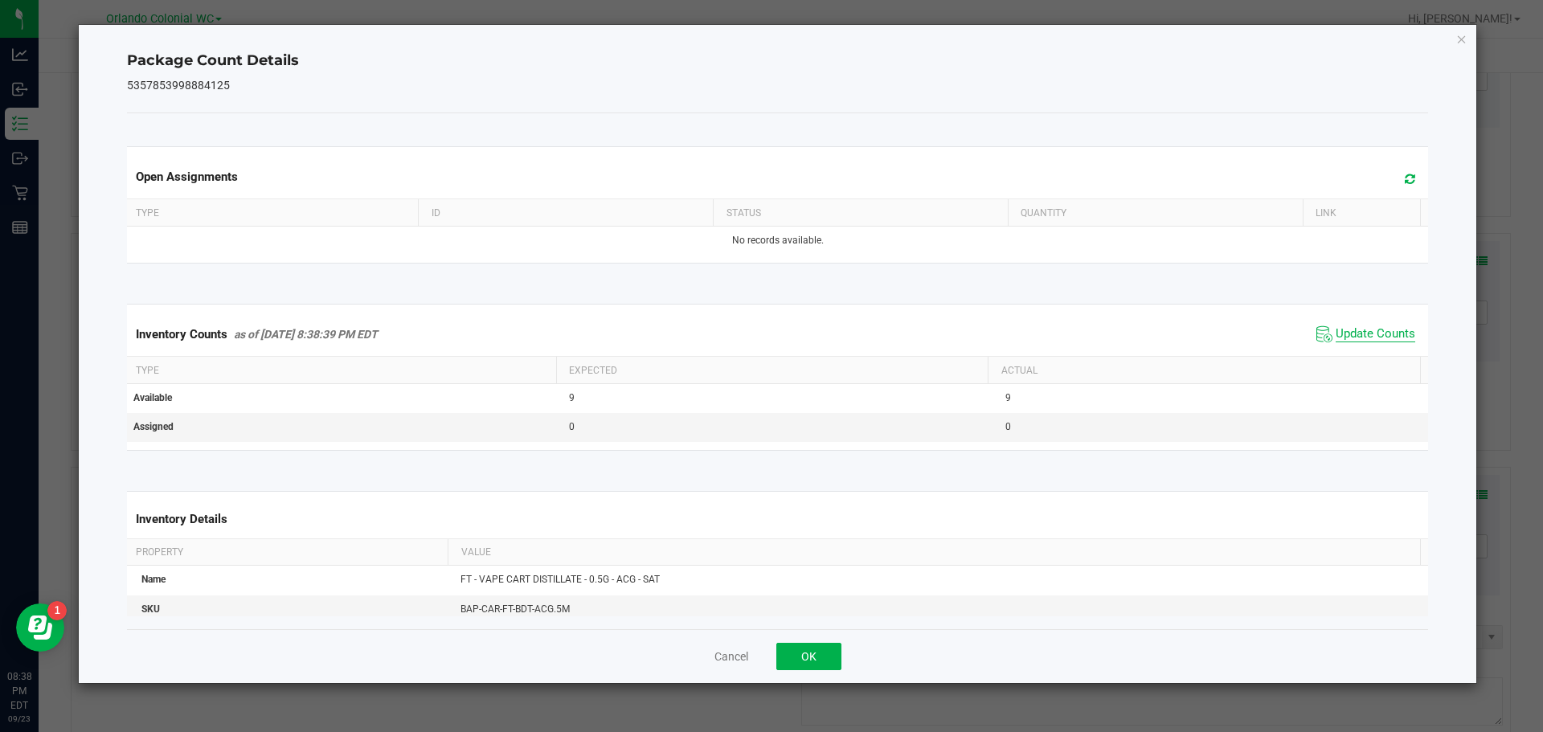
click at [1374, 326] on span "Update Counts" at bounding box center [1376, 334] width 80 height 16
click at [1459, 37] on icon "Close" at bounding box center [1461, 38] width 11 height 19
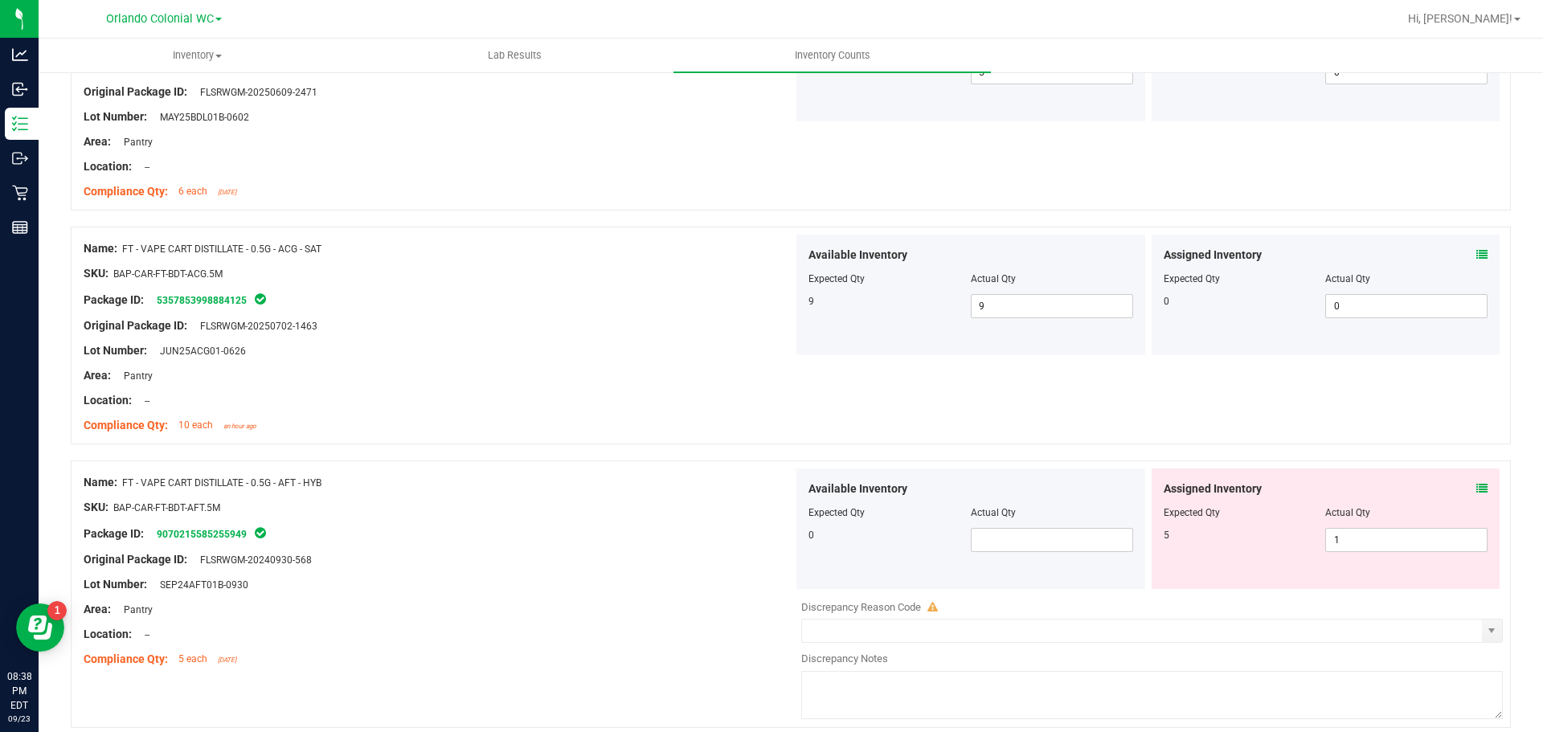
scroll to position [3778, 0]
click at [1476, 489] on icon at bounding box center [1481, 487] width 11 height 11
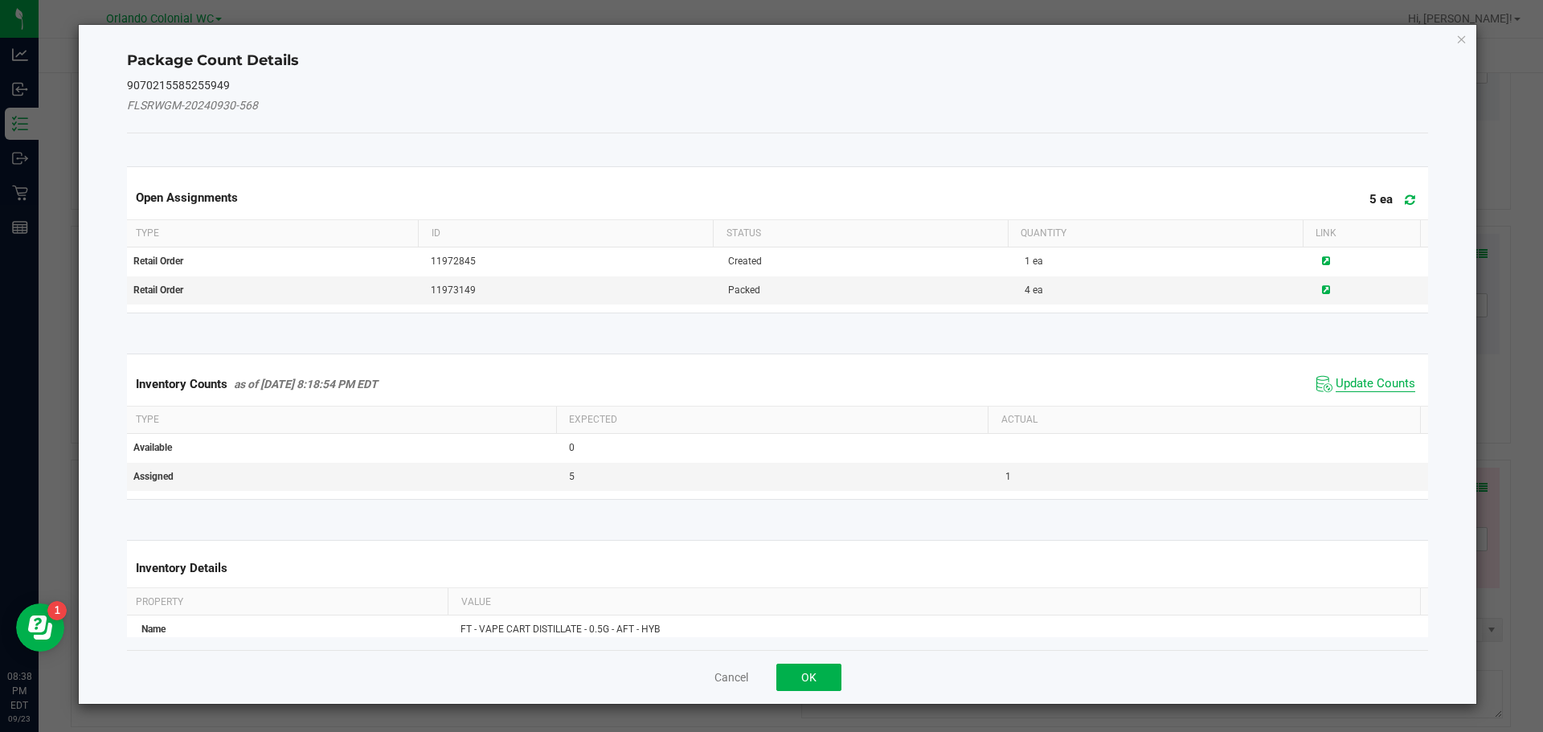
click at [1382, 376] on span "Update Counts" at bounding box center [1376, 384] width 80 height 16
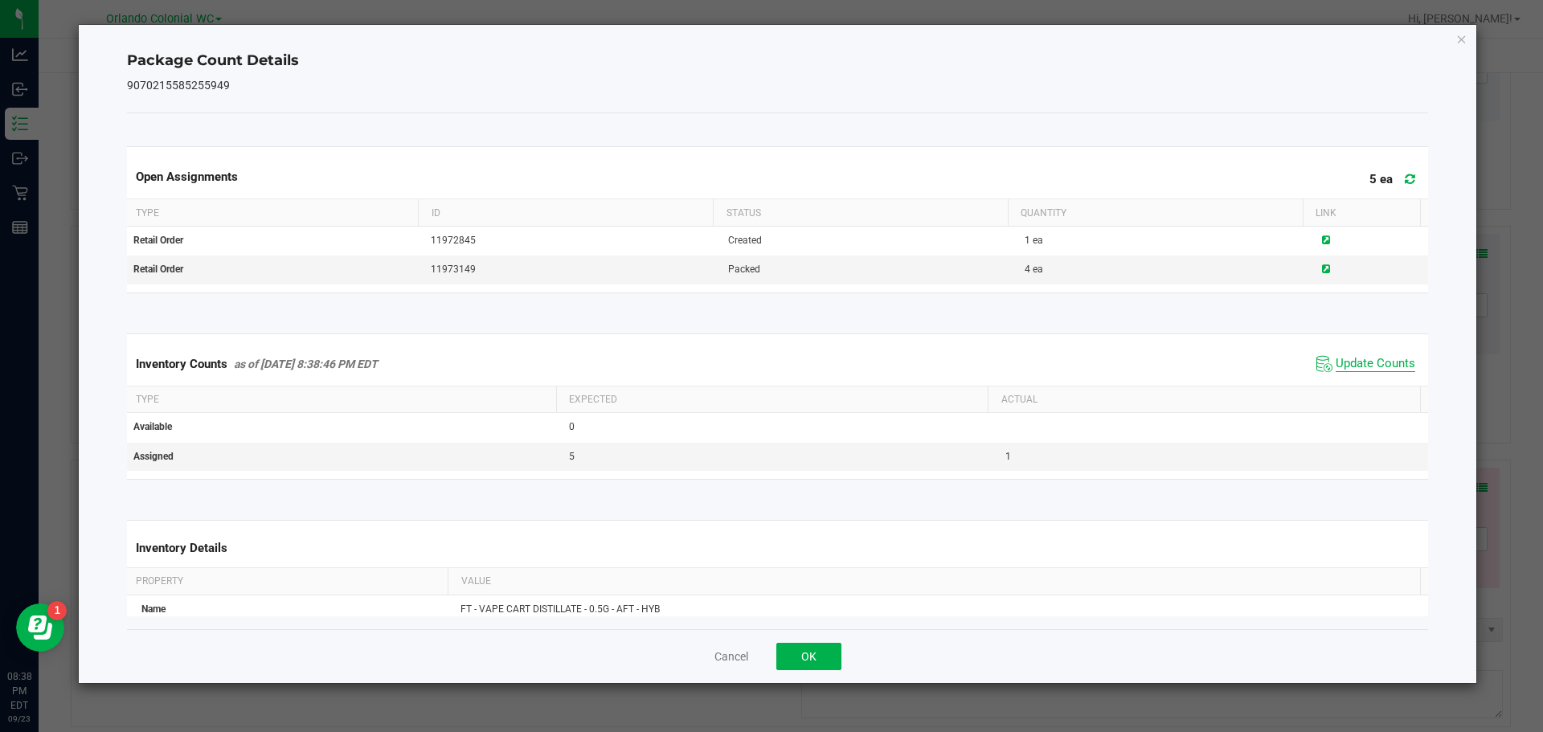
click at [1382, 363] on span "Update Counts" at bounding box center [1376, 364] width 80 height 16
click at [1462, 35] on icon "Close" at bounding box center [1461, 38] width 11 height 19
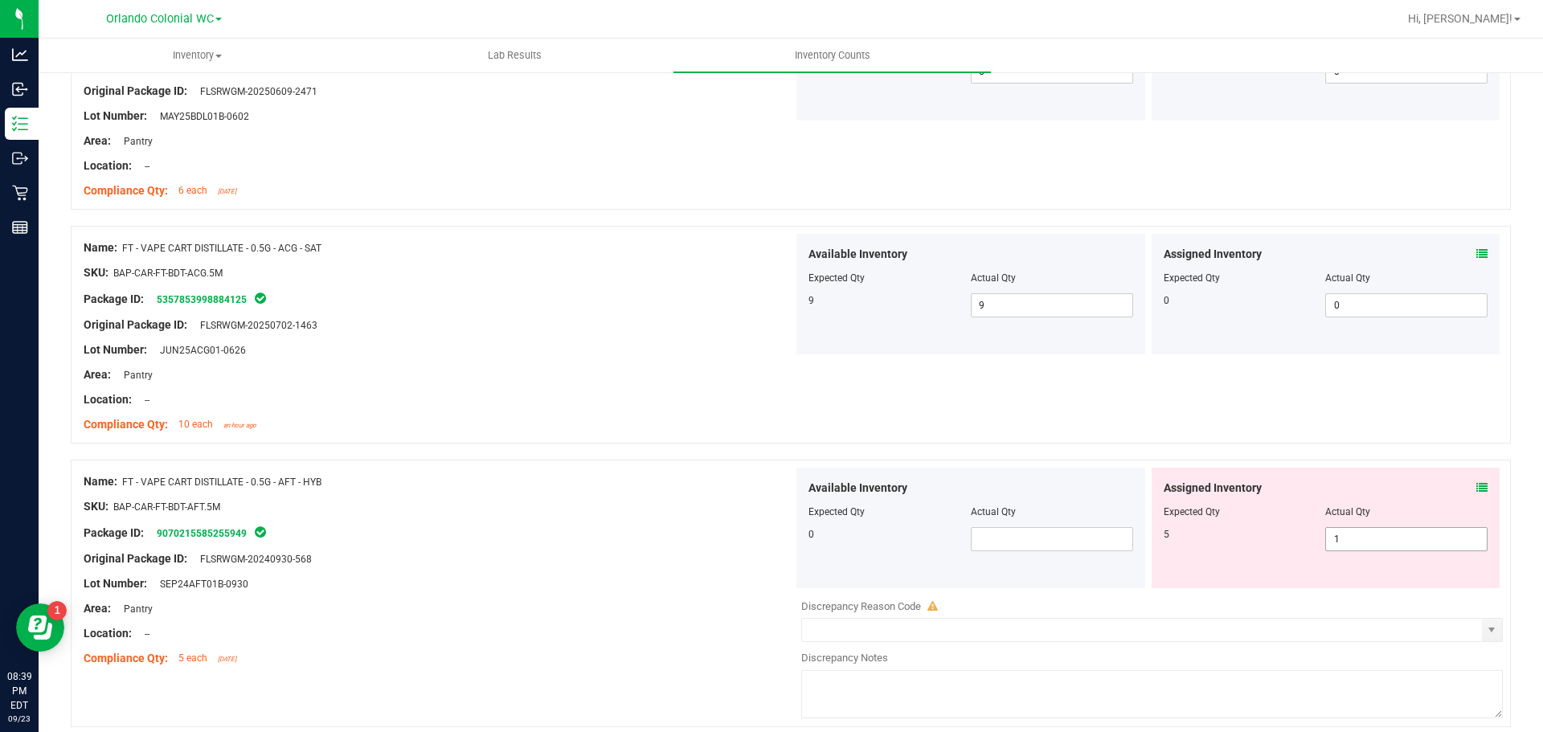
drag, startPoint x: 1336, startPoint y: 554, endPoint x: 1357, endPoint y: 530, distance: 31.3
click at [1338, 551] on div "Assigned Inventory Expected Qty Actual Qty 5 1 1" at bounding box center [1326, 528] width 349 height 121
click at [1357, 530] on span "1 1" at bounding box center [1406, 539] width 162 height 24
type input "5"
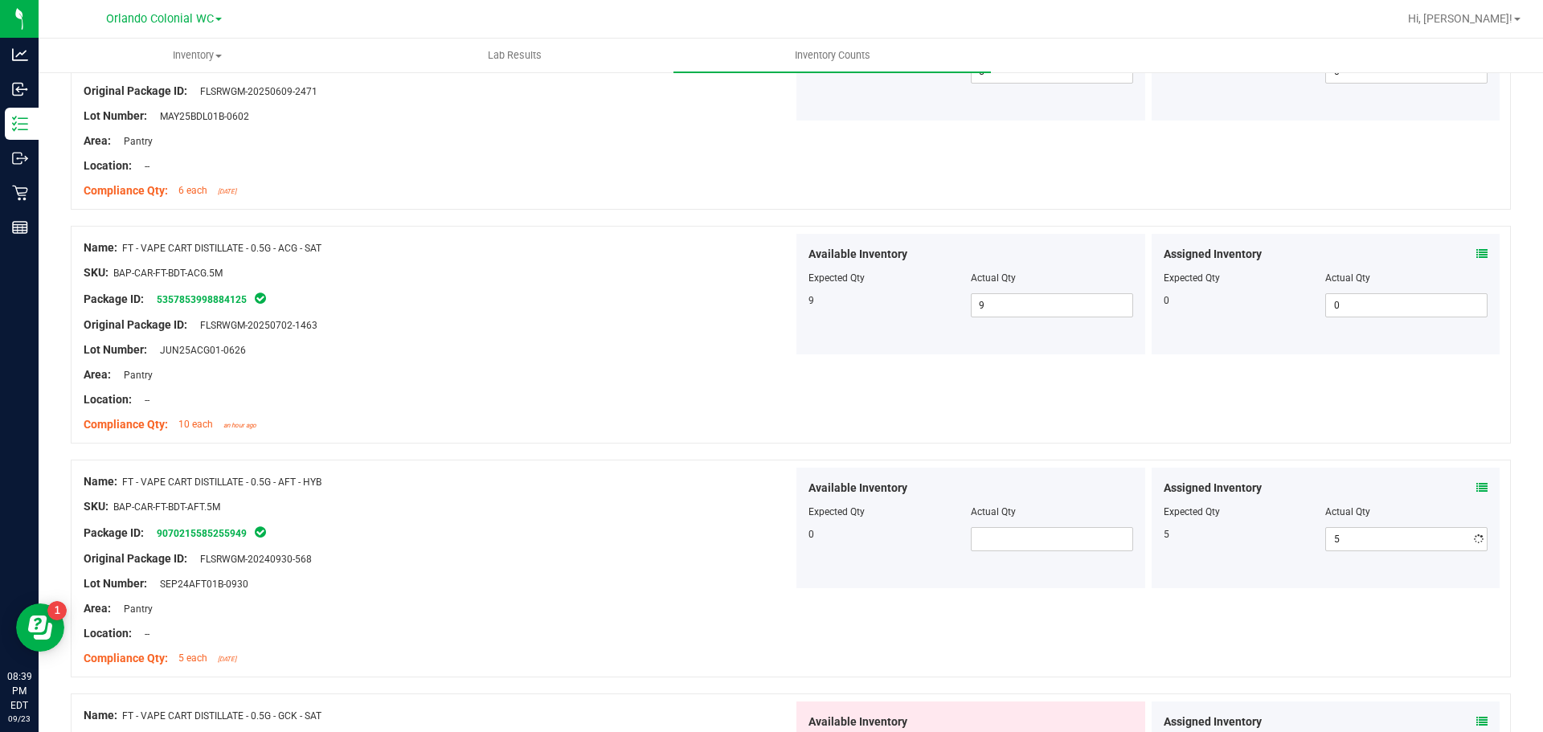
click at [634, 577] on div "Lot Number: SEP24AFT01B-0930" at bounding box center [439, 583] width 710 height 17
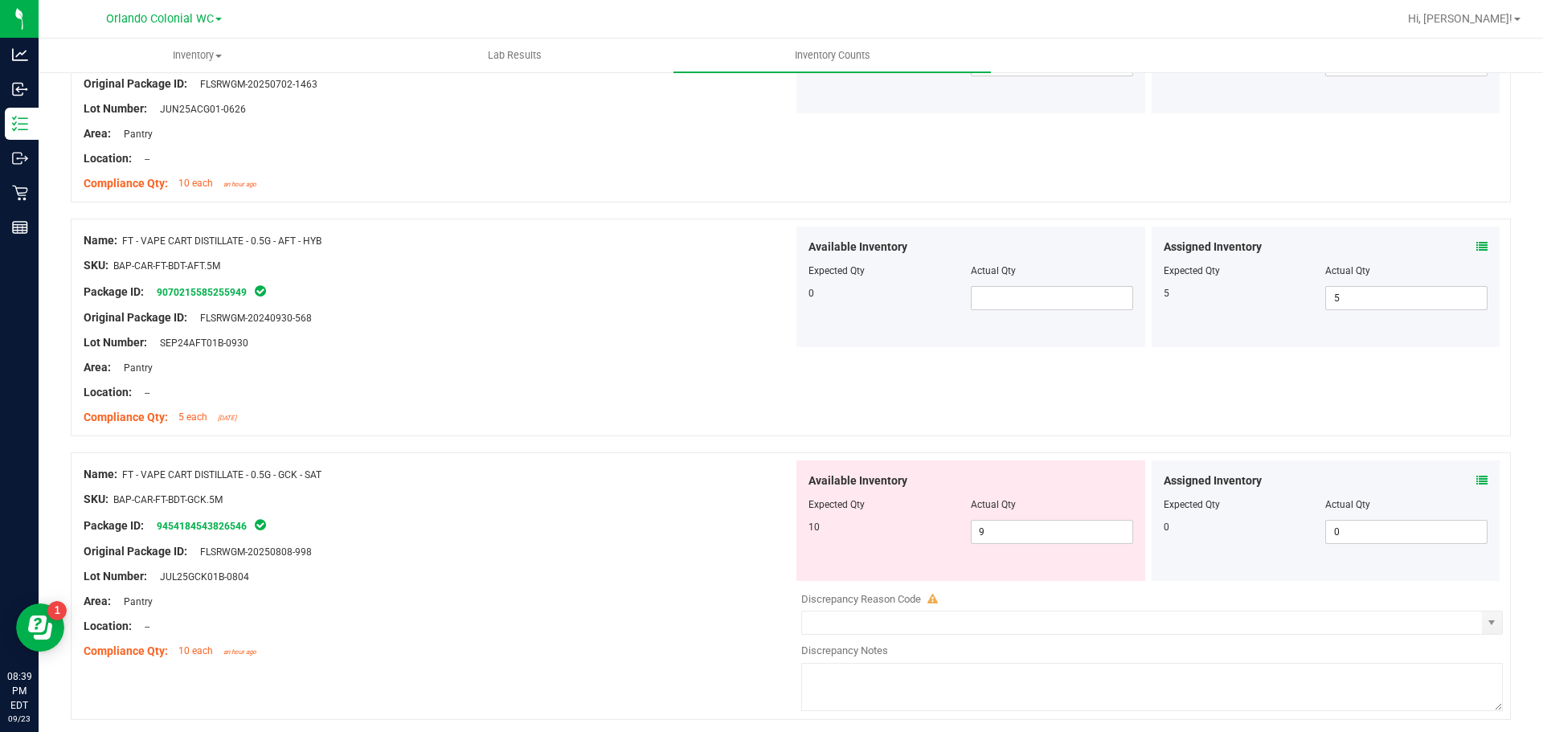
click at [1476, 485] on icon at bounding box center [1481, 480] width 11 height 11
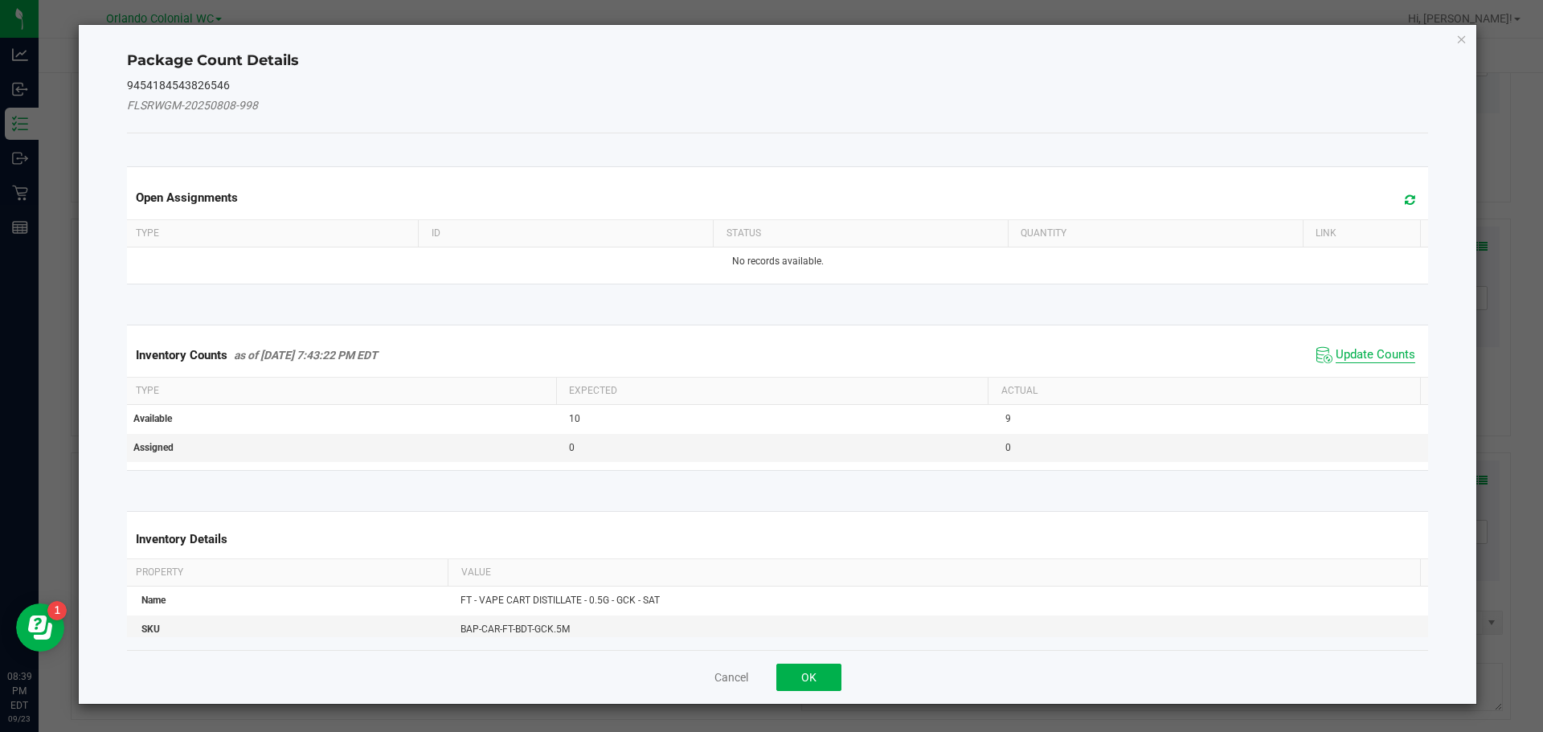
click at [1374, 350] on span "Update Counts" at bounding box center [1376, 355] width 80 height 16
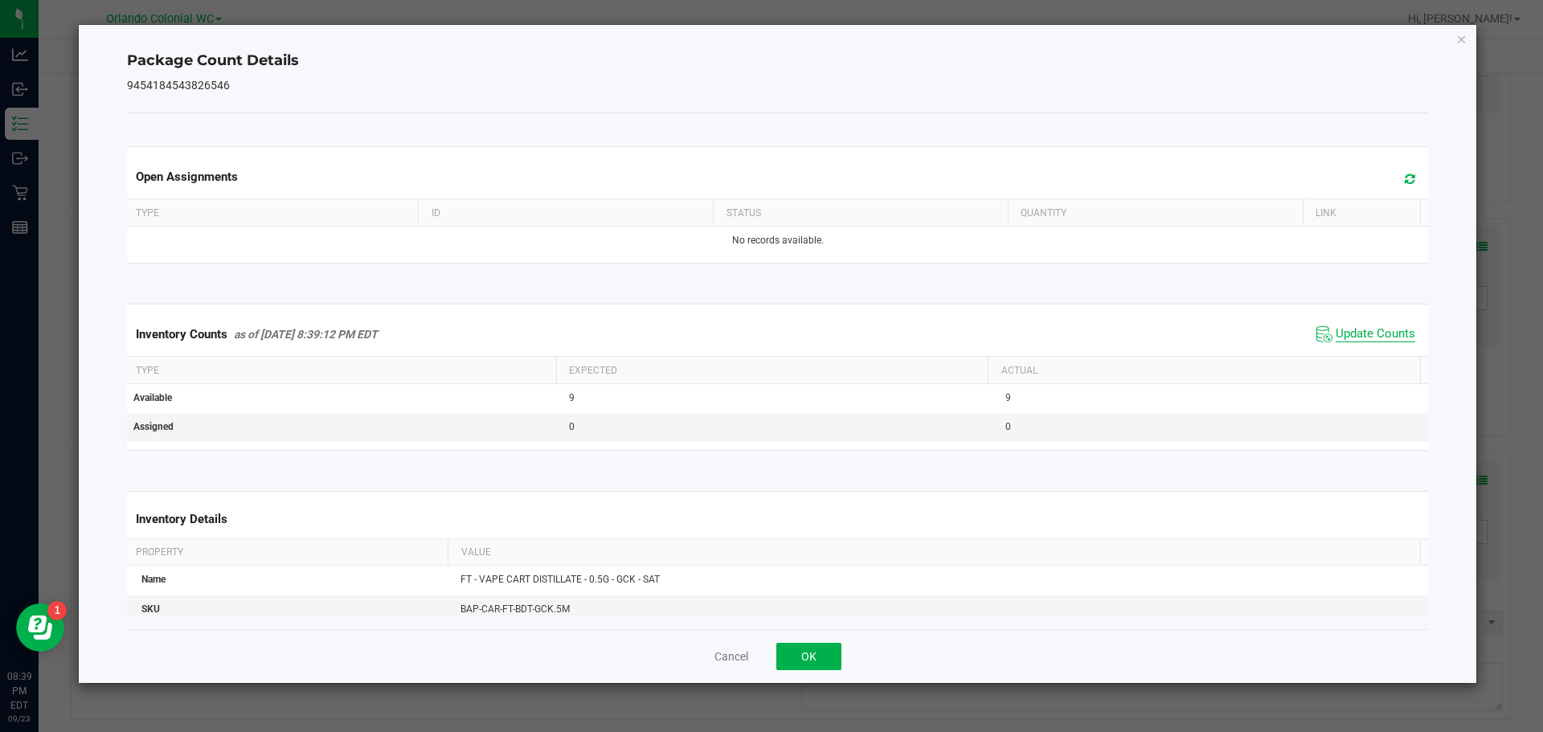
click at [1390, 331] on span "Update Counts" at bounding box center [1376, 334] width 80 height 16
click at [1460, 41] on icon "Close" at bounding box center [1461, 38] width 11 height 19
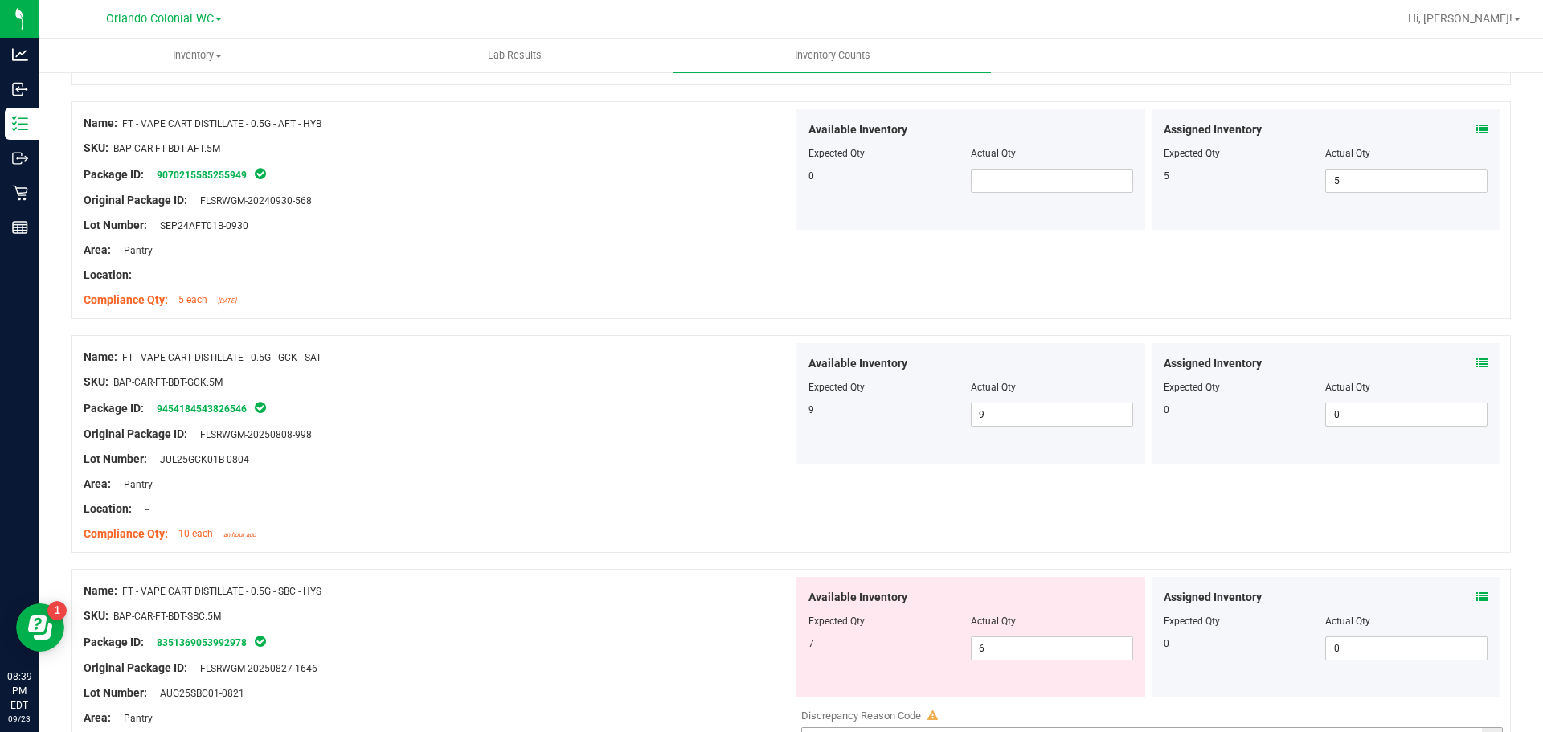
scroll to position [4260, 0]
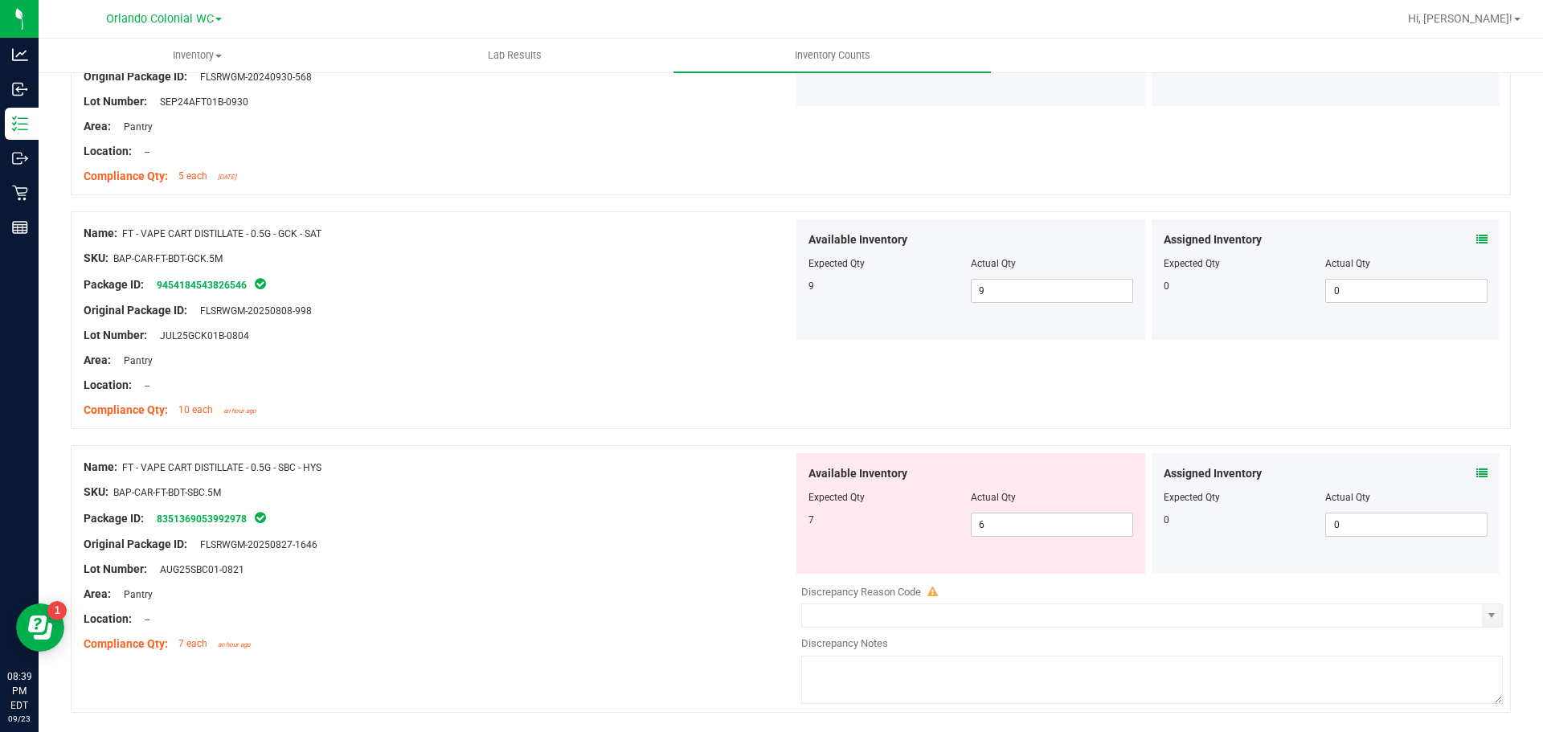
click at [1476, 473] on icon at bounding box center [1481, 473] width 11 height 11
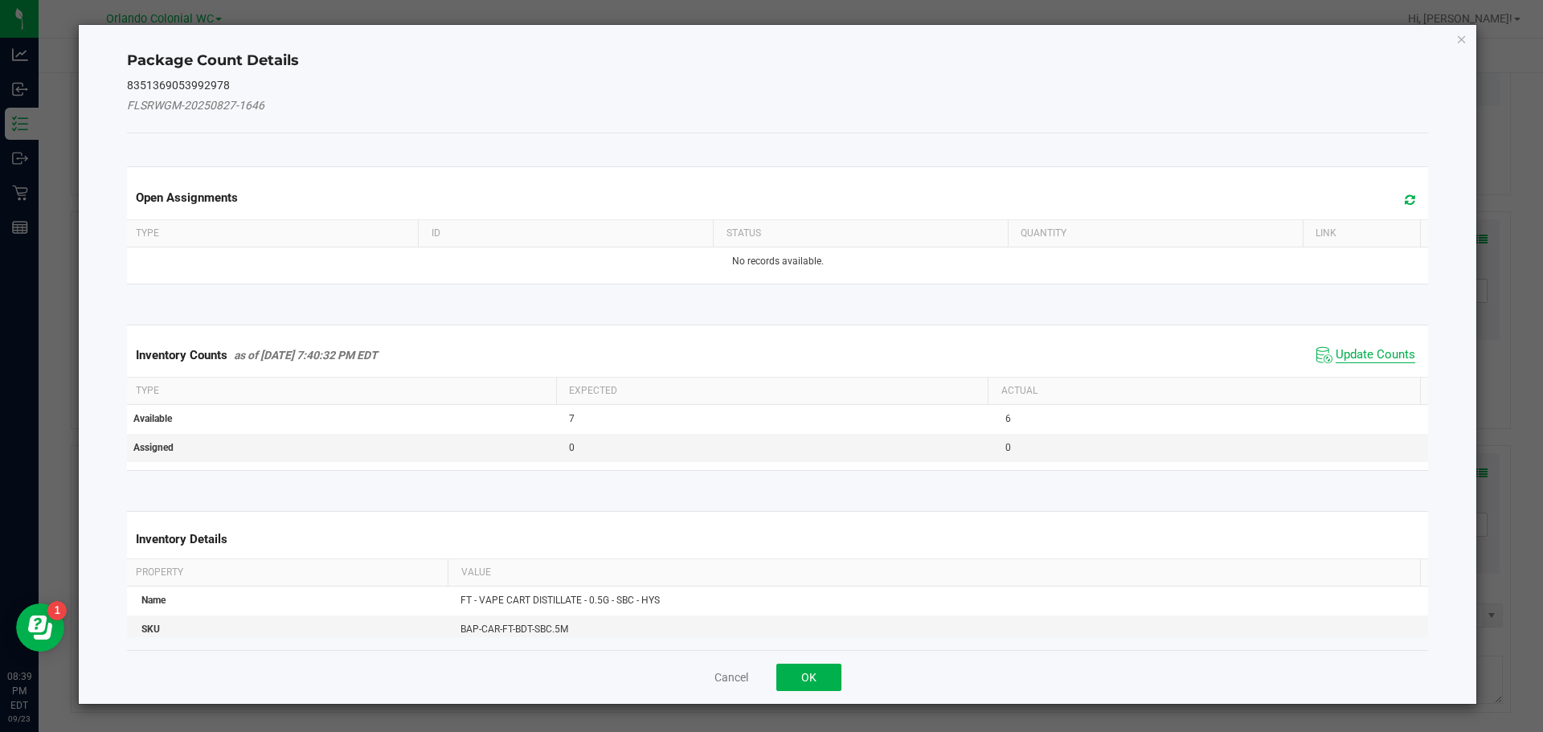
click at [1372, 350] on span "Update Counts" at bounding box center [1376, 355] width 80 height 16
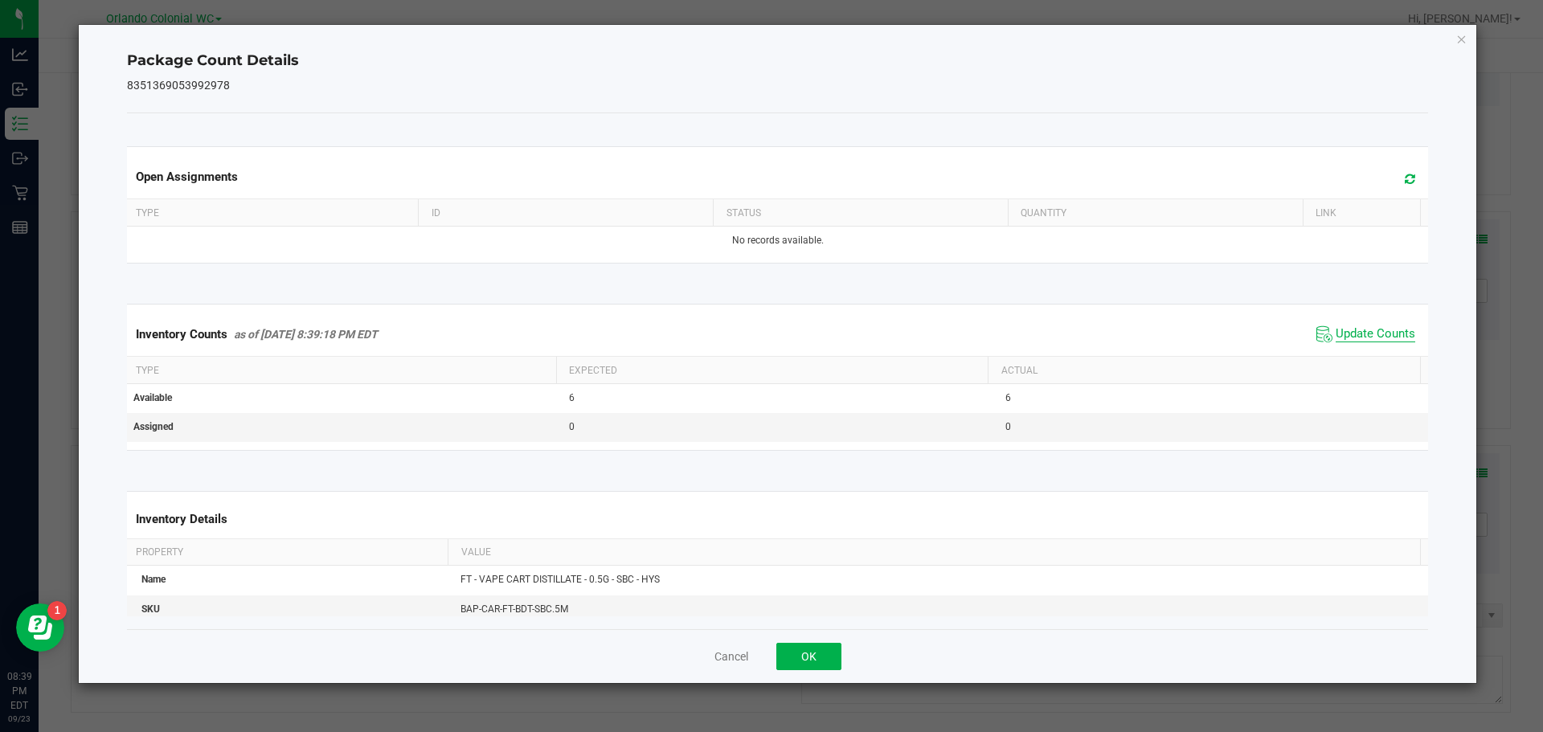
click at [1375, 331] on span "Update Counts" at bounding box center [1376, 334] width 80 height 16
click at [1460, 37] on icon "Close" at bounding box center [1461, 38] width 11 height 19
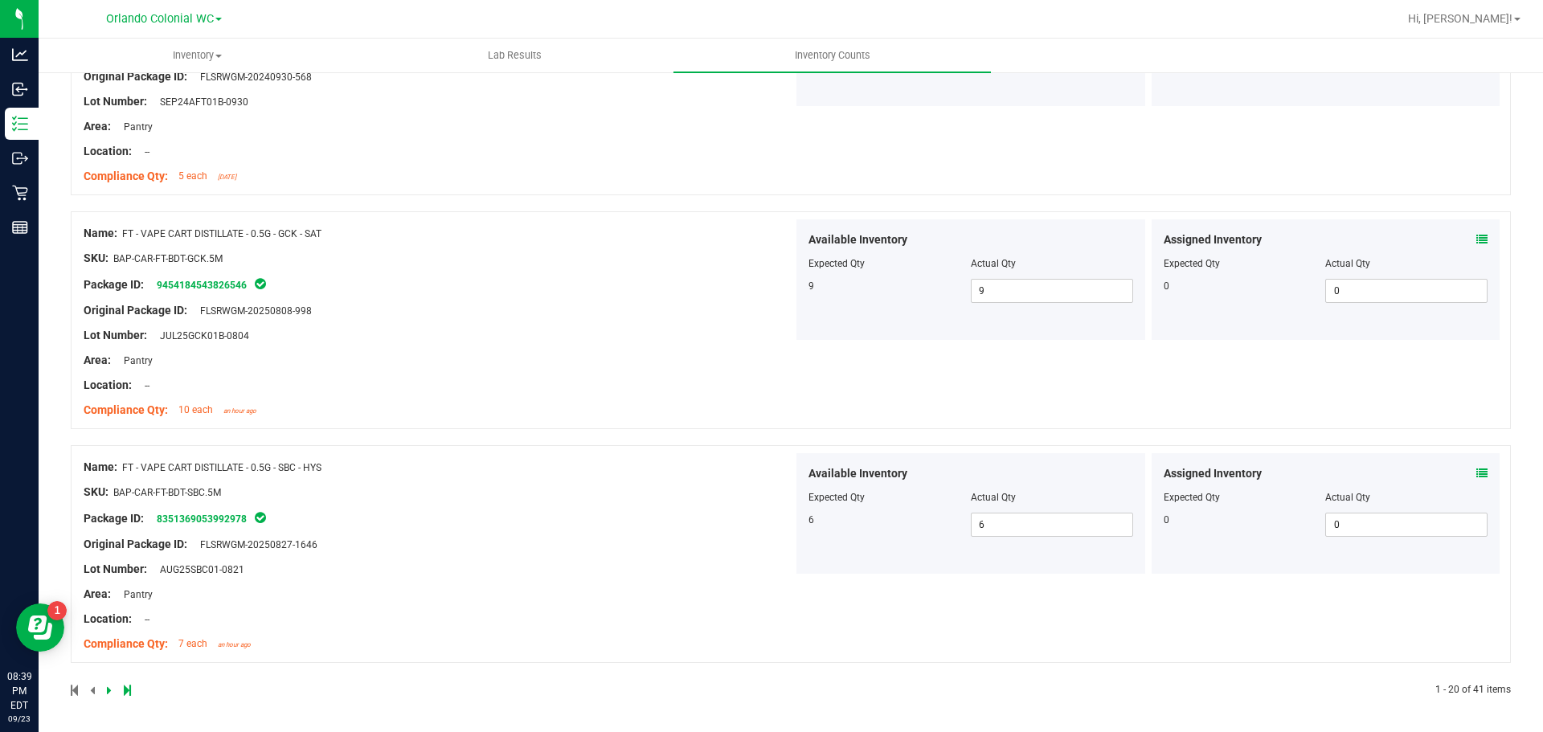
scroll to position [4261, 0]
click at [107, 690] on icon at bounding box center [109, 689] width 5 height 10
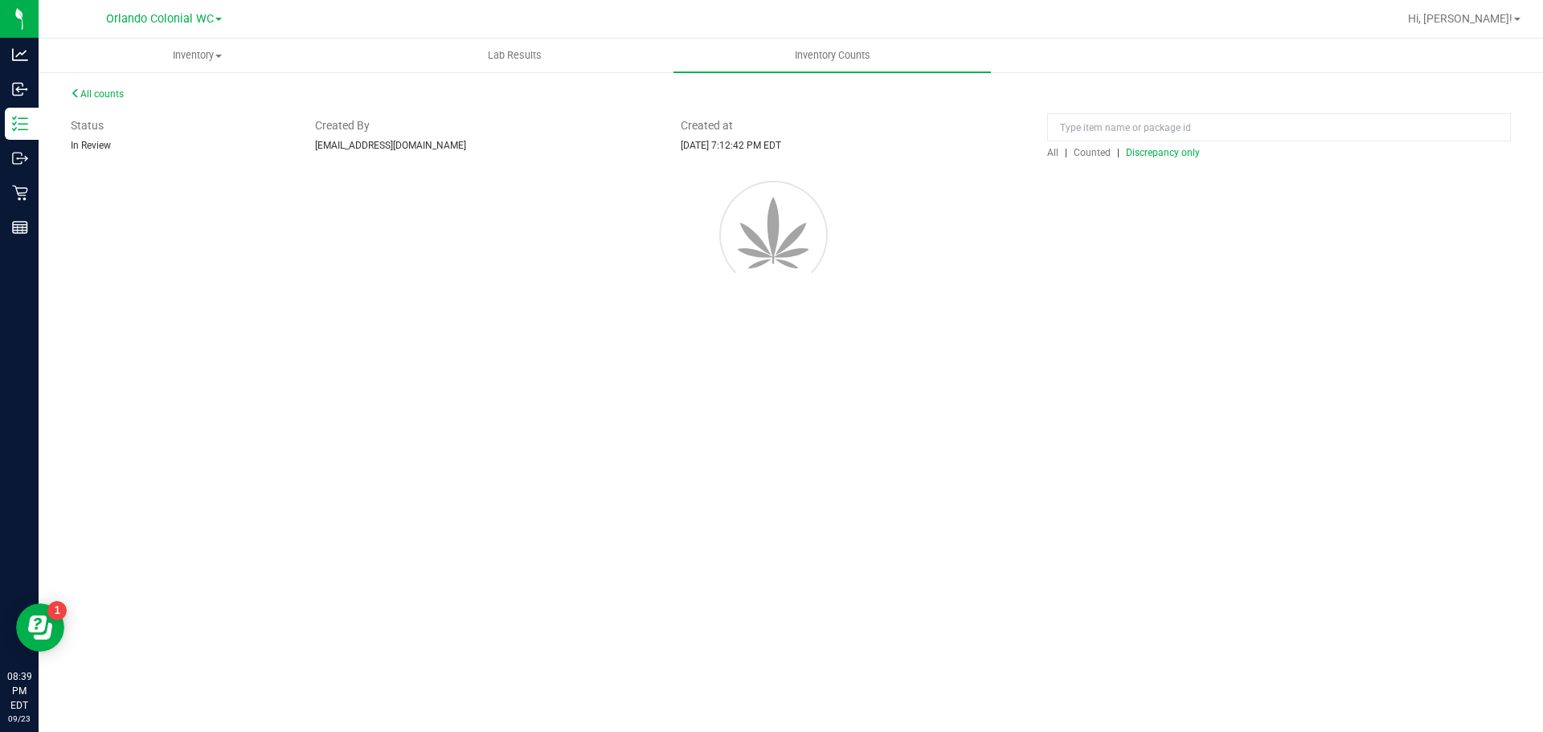
scroll to position [0, 0]
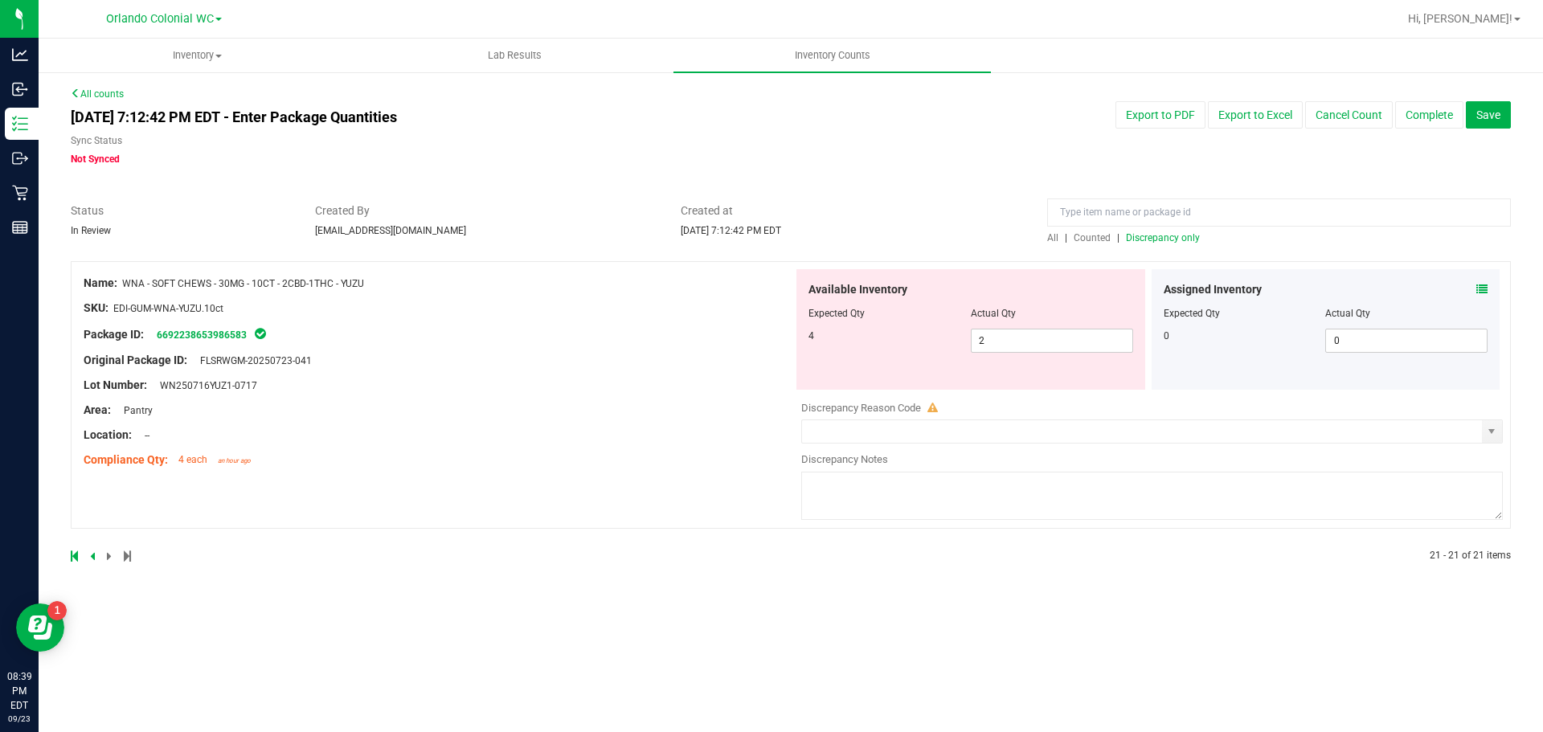
click at [1489, 287] on div "Assigned Inventory Expected Qty Actual Qty 0 0 0" at bounding box center [1326, 329] width 349 height 121
click at [1481, 288] on icon at bounding box center [1481, 289] width 11 height 11
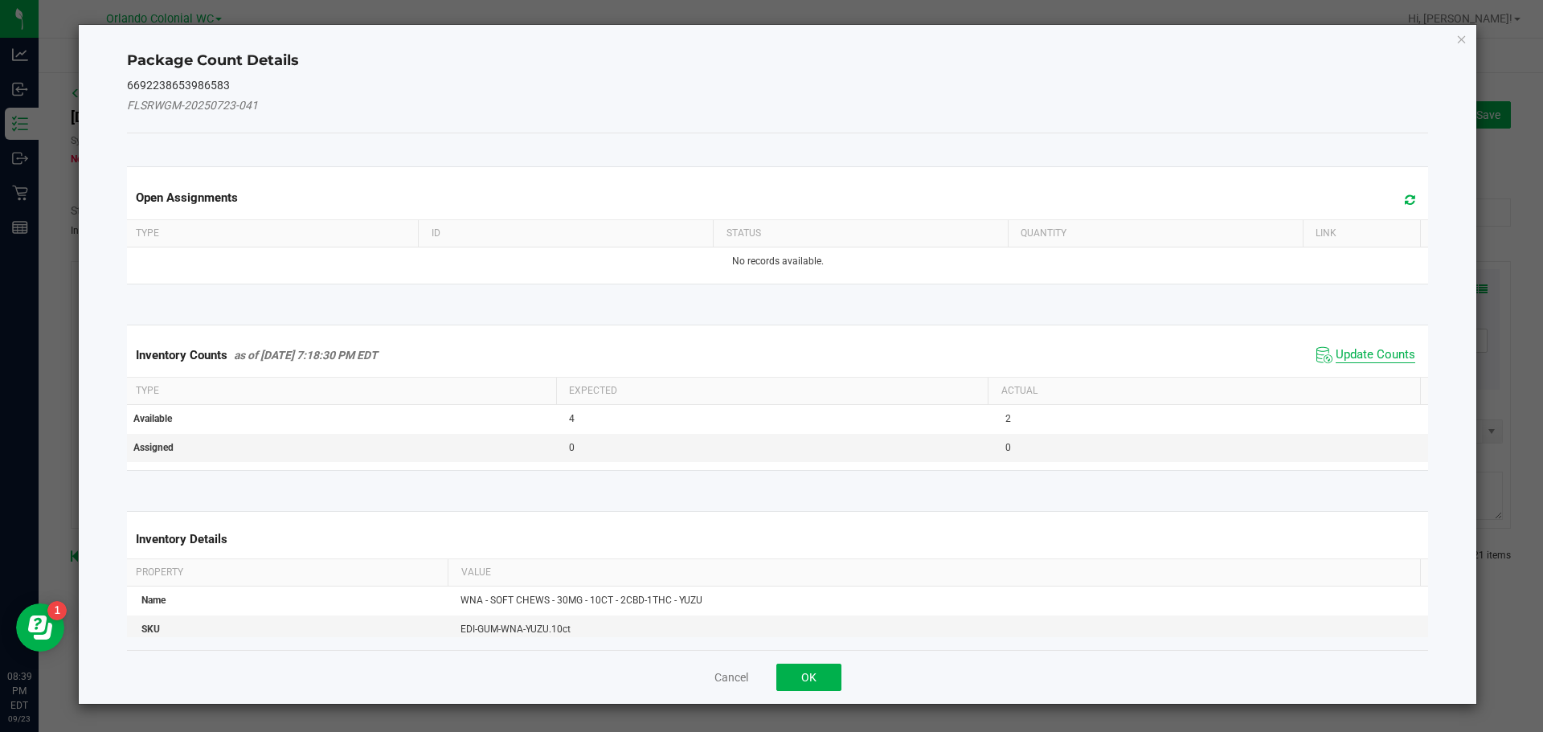
click at [1376, 352] on span "Update Counts" at bounding box center [1376, 355] width 80 height 16
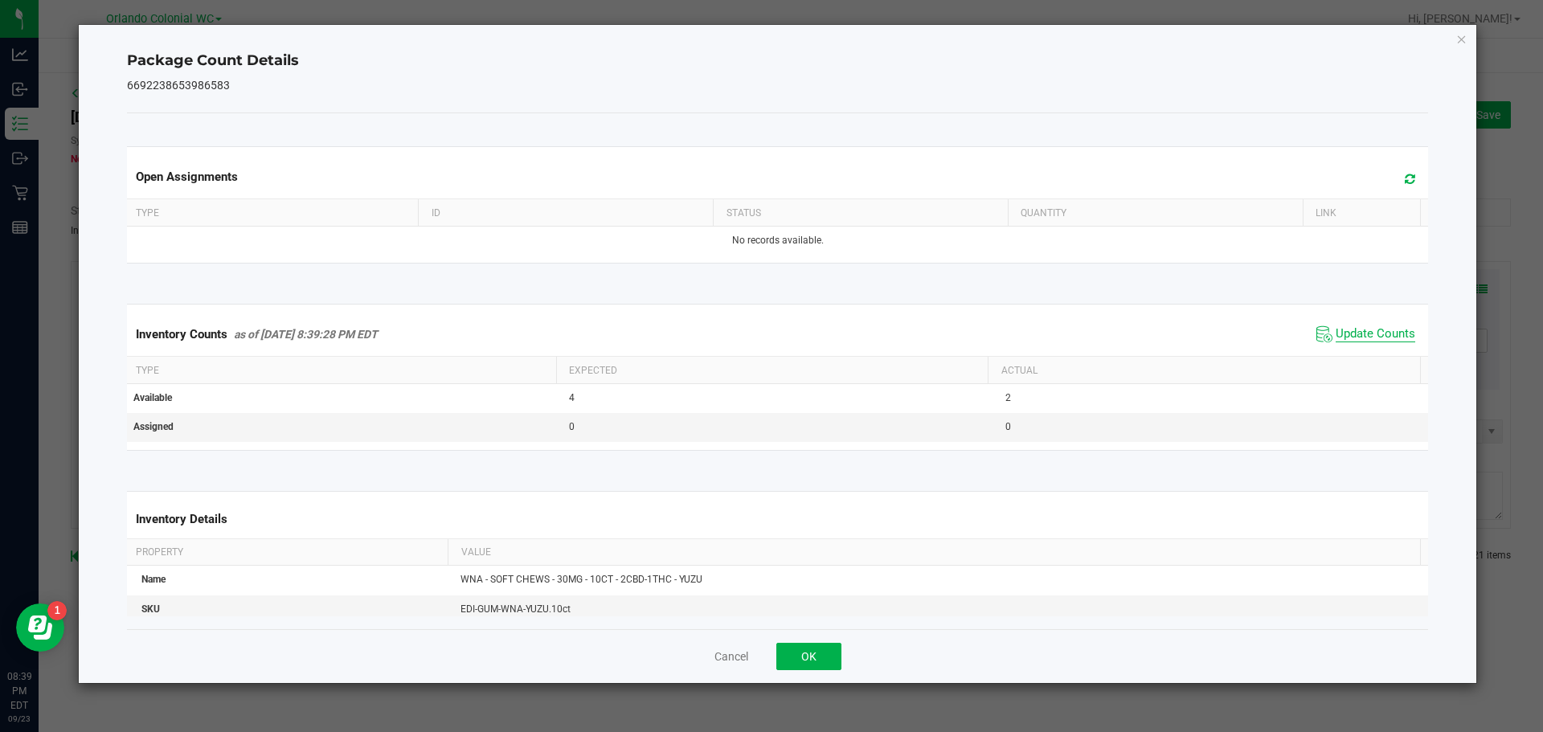
click at [1374, 334] on span "Update Counts" at bounding box center [1376, 334] width 80 height 16
click at [1460, 39] on icon "Close" at bounding box center [1461, 38] width 11 height 19
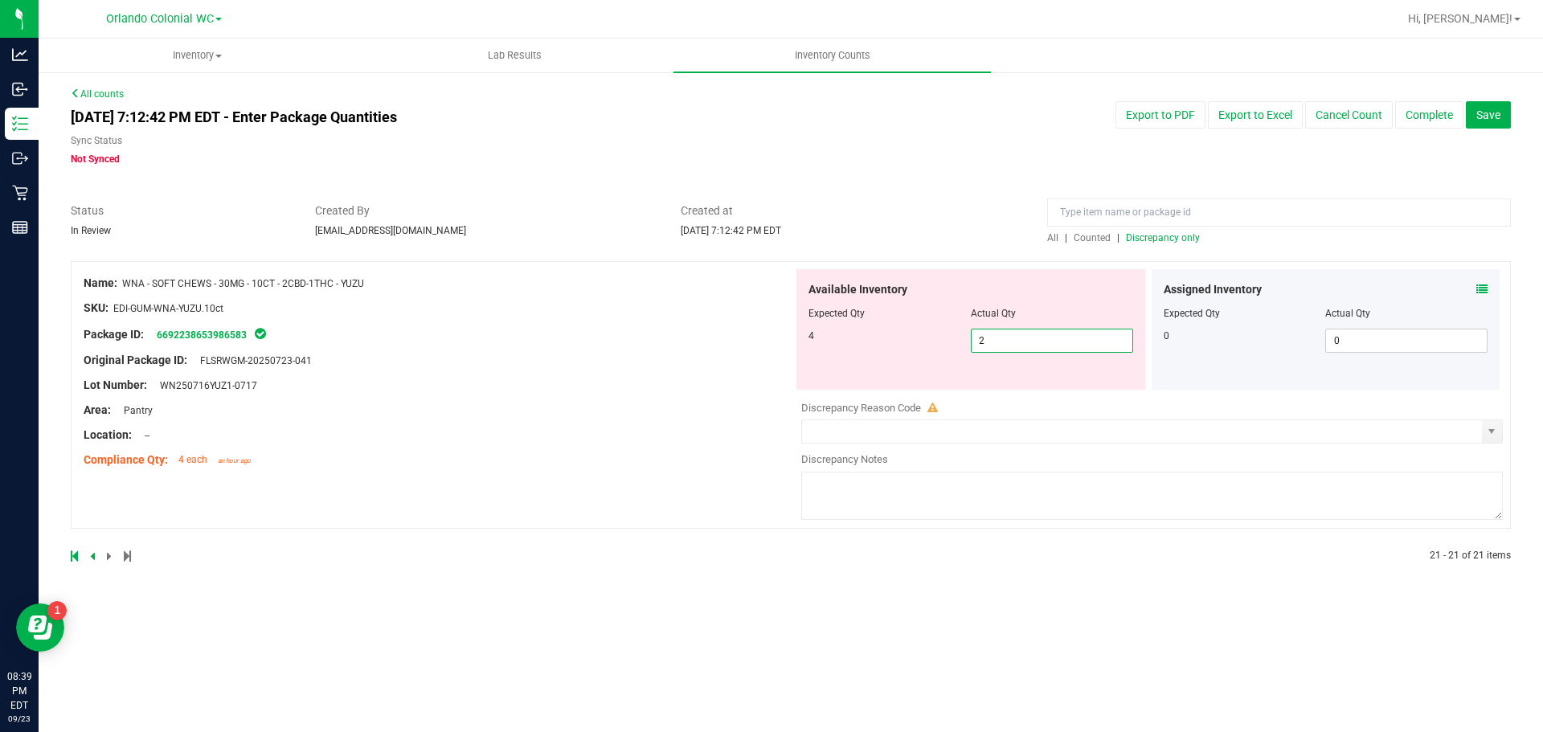
click at [1022, 338] on span "2 2" at bounding box center [1052, 341] width 162 height 24
type input "4"
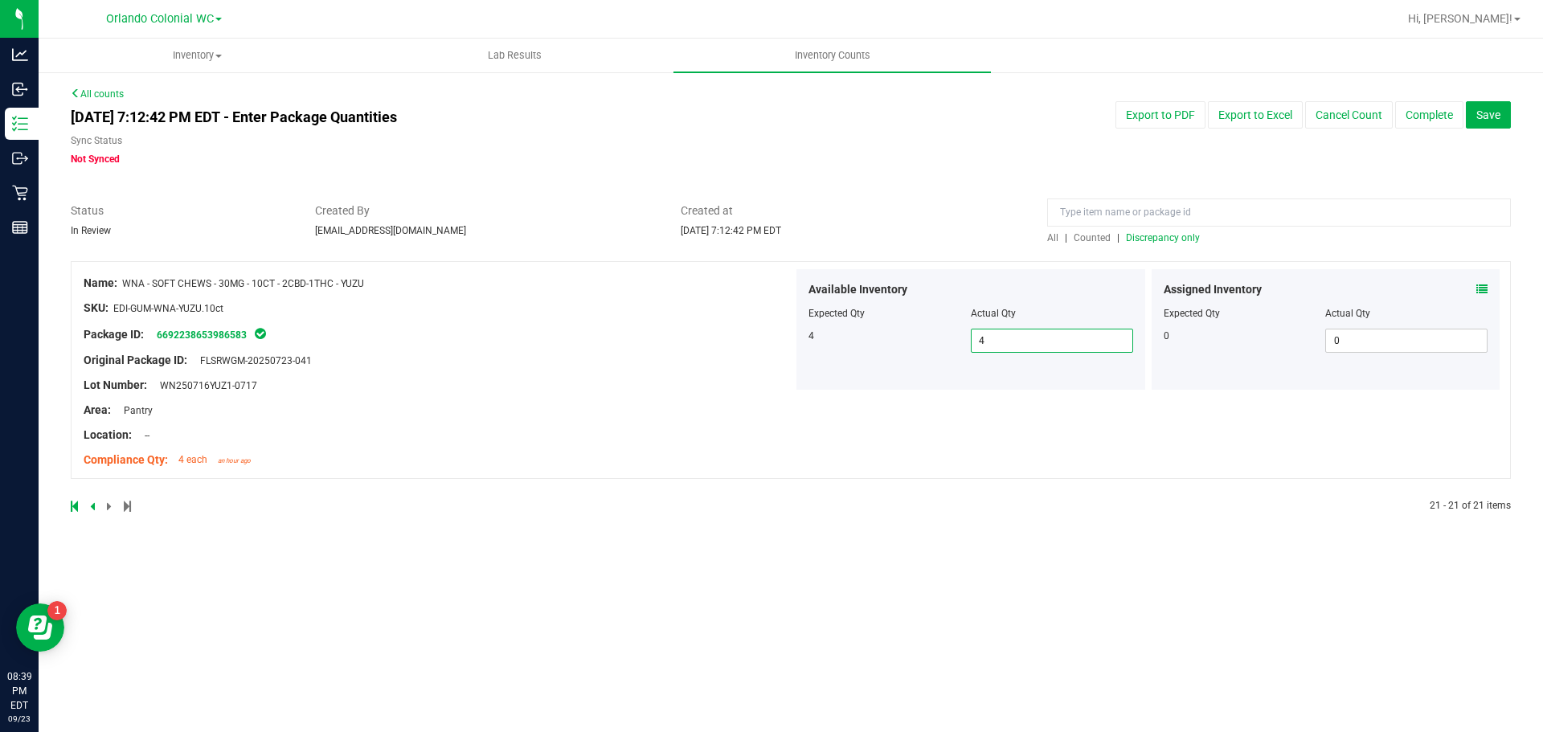
click at [1168, 241] on span "Discrepancy only" at bounding box center [1163, 237] width 74 height 11
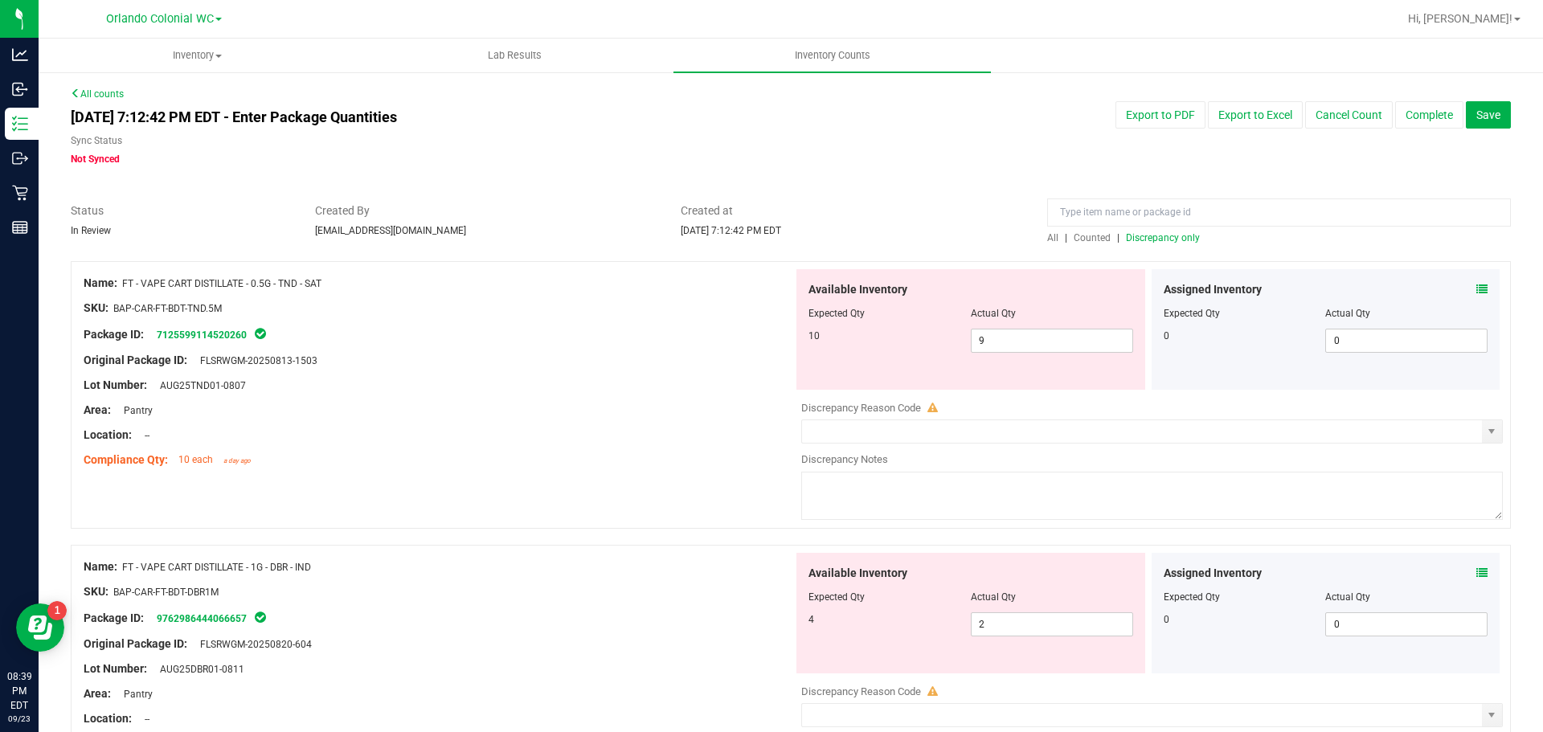
click at [1476, 289] on icon at bounding box center [1481, 289] width 11 height 11
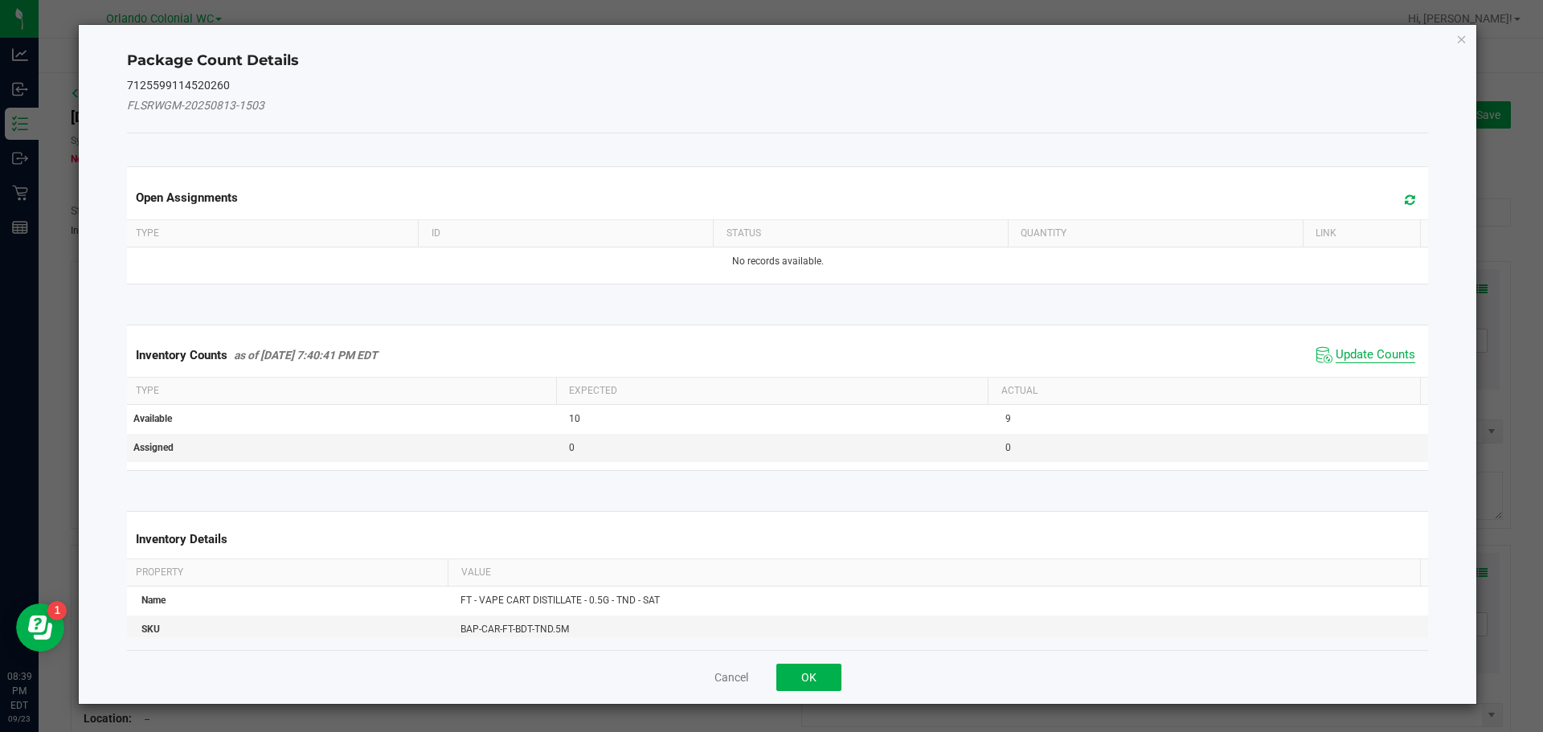
click at [1351, 348] on span "Update Counts" at bounding box center [1376, 355] width 80 height 16
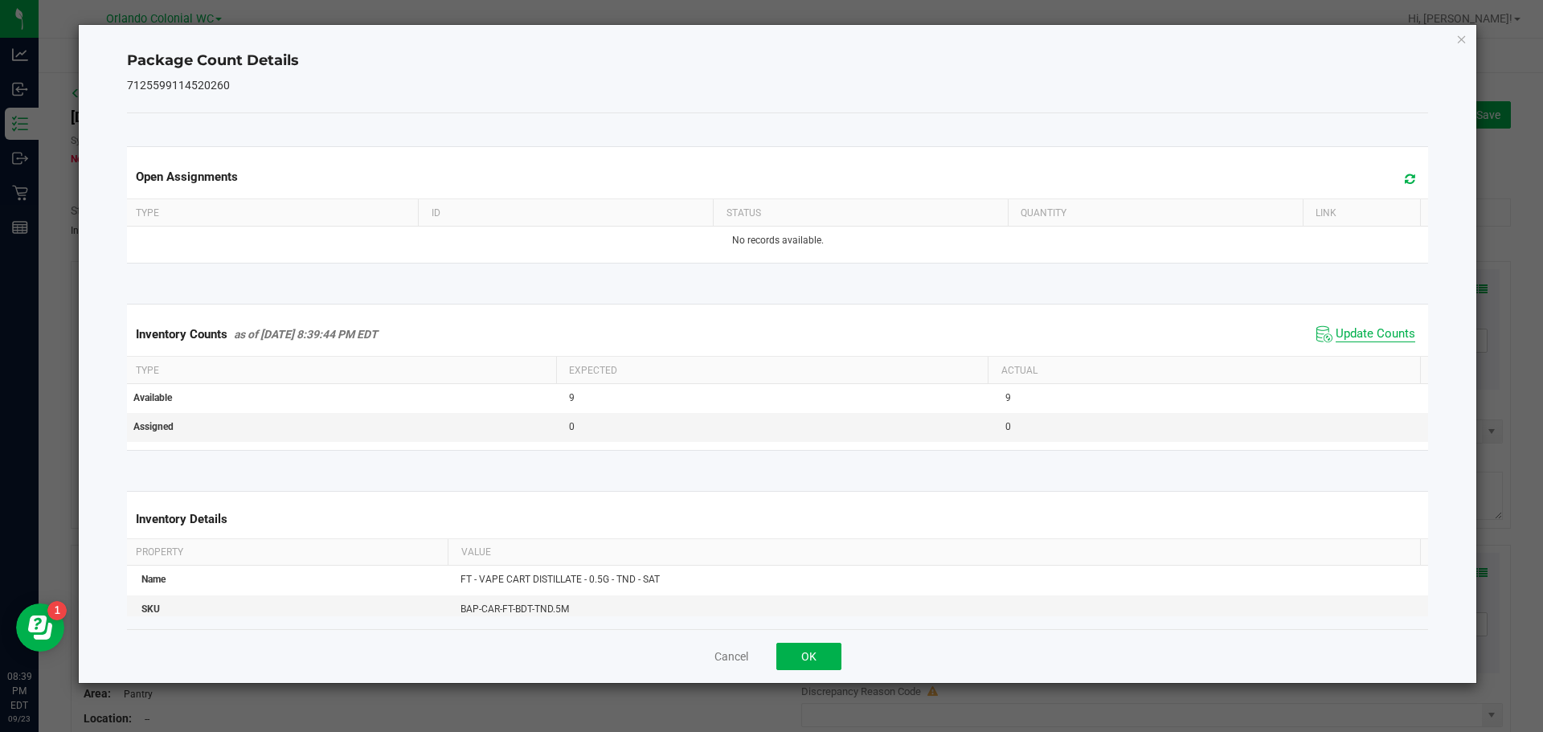
click at [1365, 334] on span "Update Counts" at bounding box center [1376, 334] width 80 height 16
click at [1460, 39] on icon "Close" at bounding box center [1461, 38] width 11 height 19
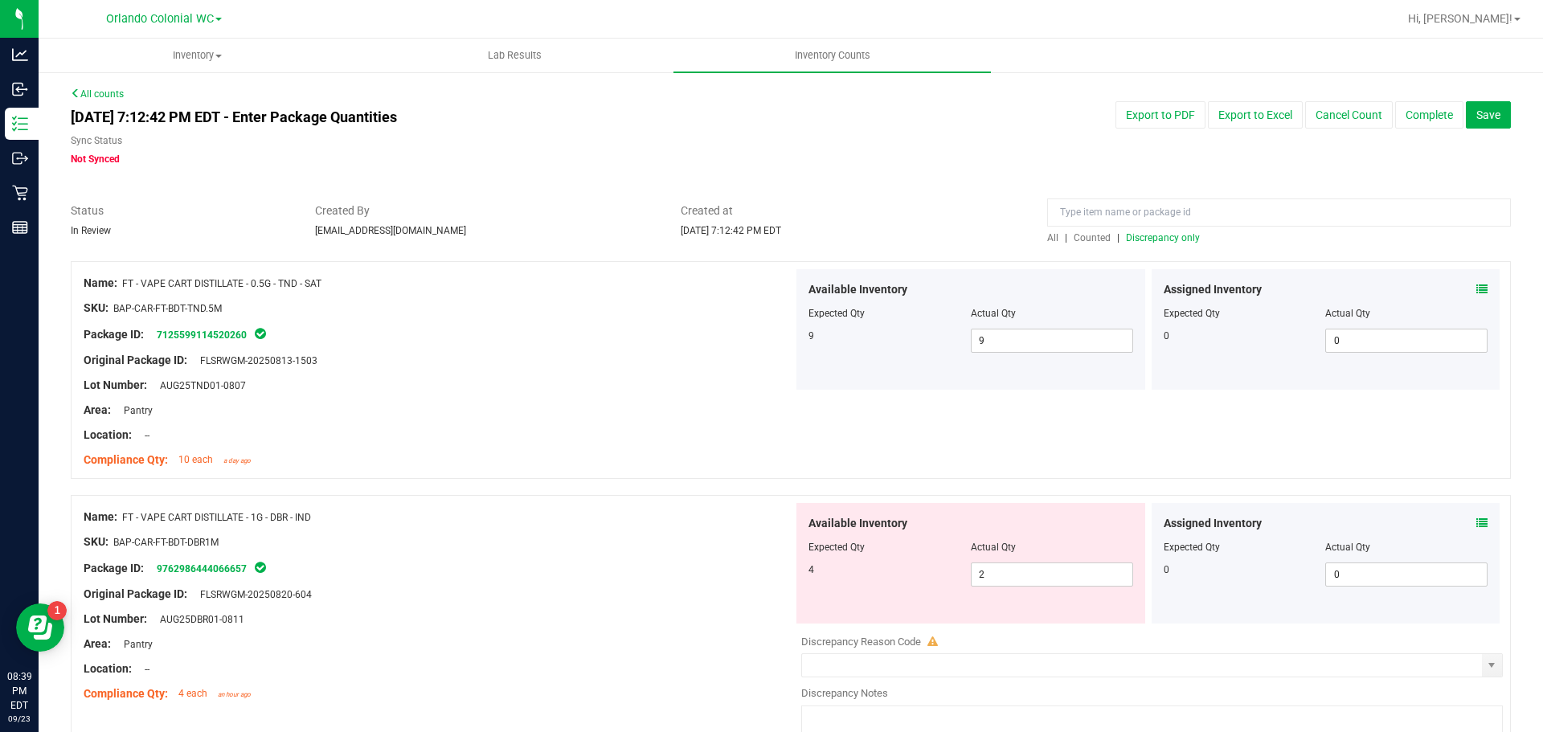
click at [1476, 519] on icon at bounding box center [1481, 523] width 11 height 11
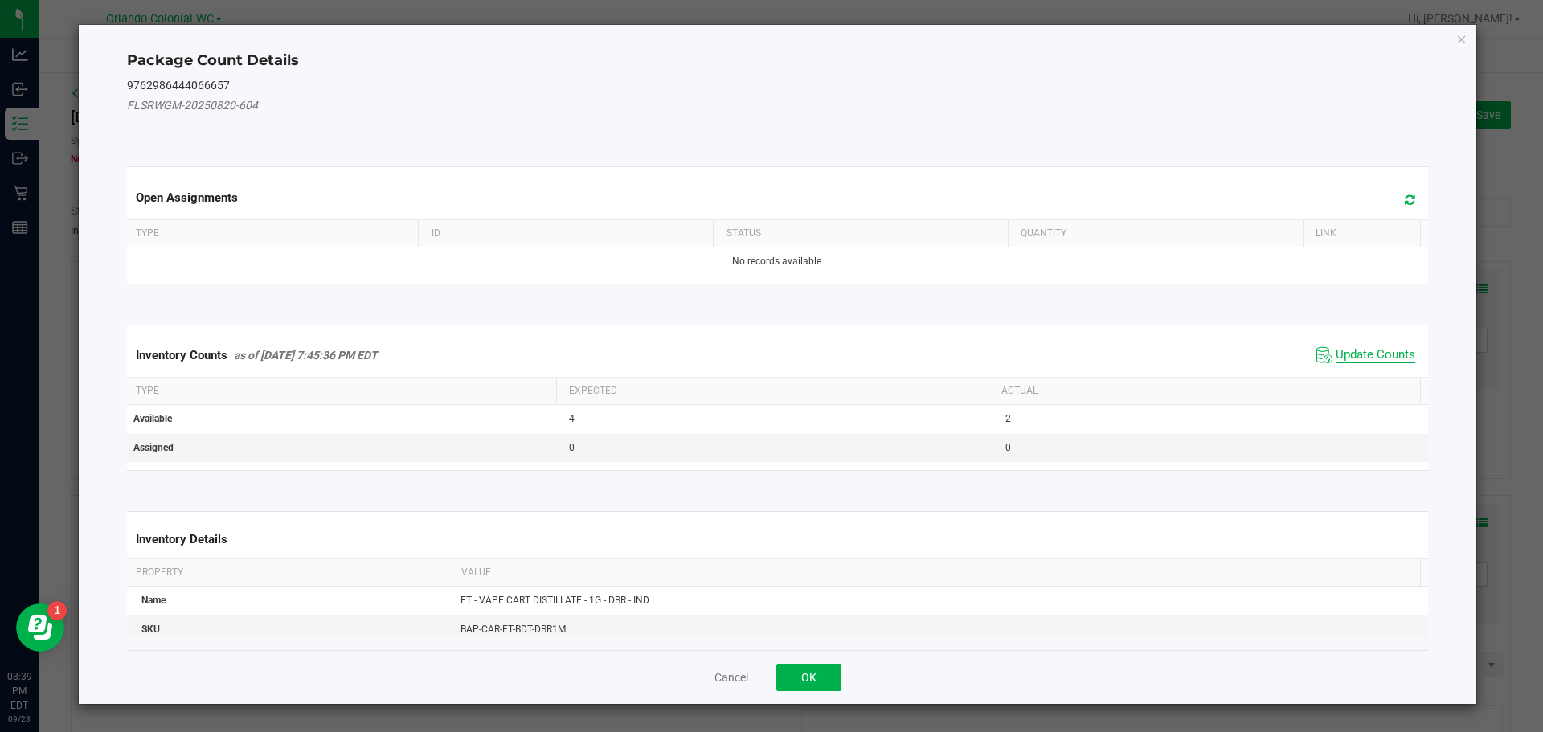
click at [1373, 347] on span "Update Counts" at bounding box center [1376, 355] width 80 height 16
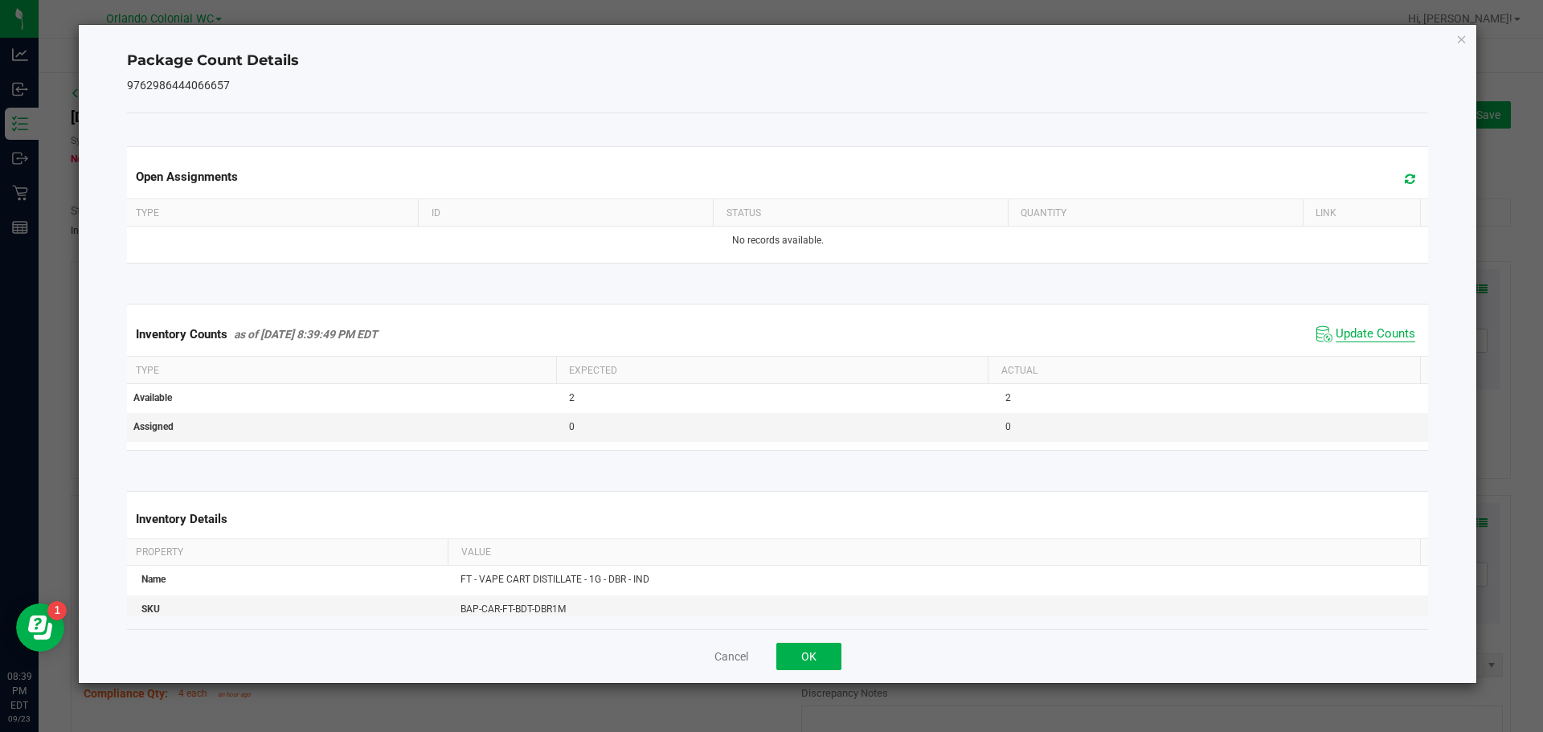
click at [1375, 334] on span "Update Counts" at bounding box center [1376, 334] width 80 height 16
click at [1461, 43] on icon "Close" at bounding box center [1461, 38] width 11 height 19
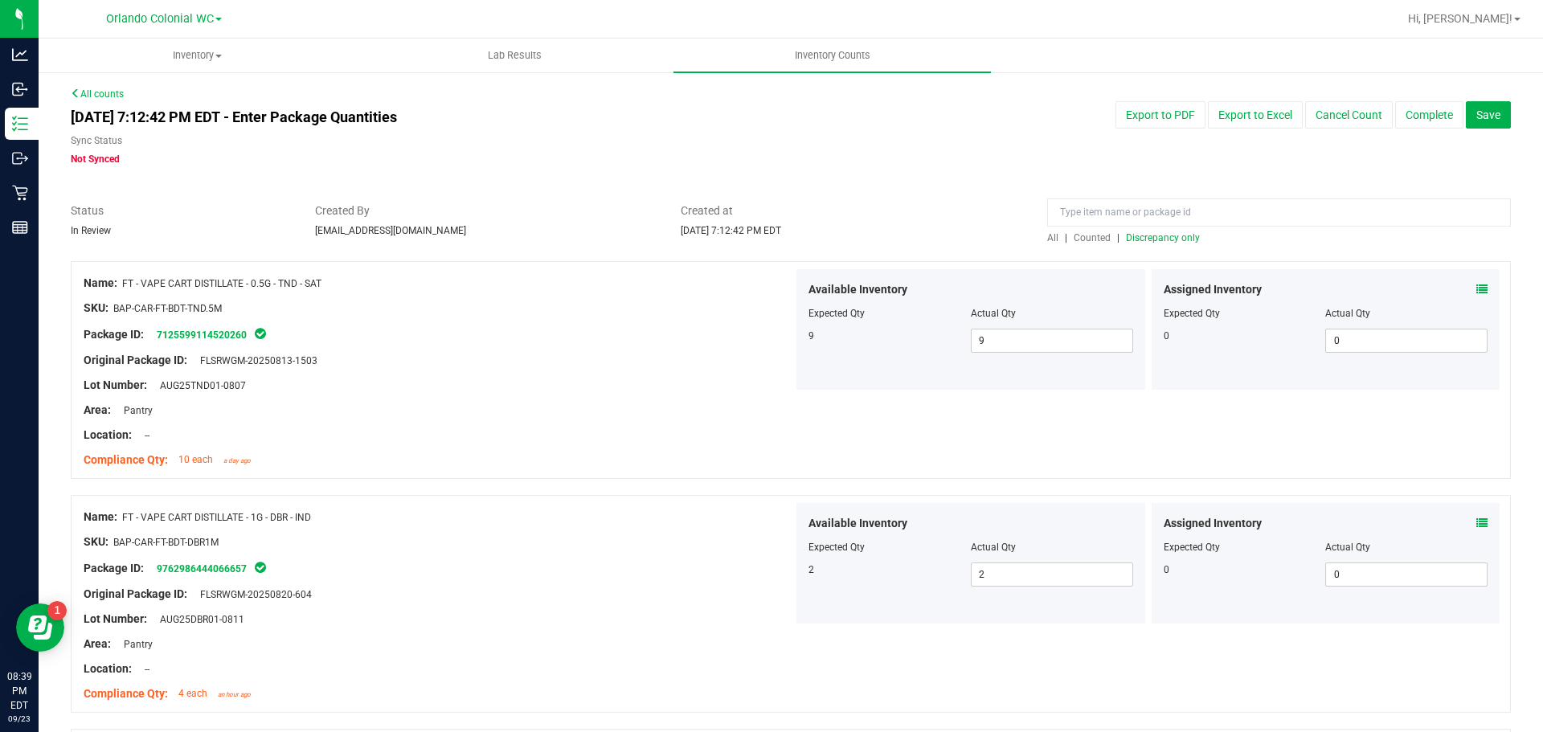
scroll to position [321, 0]
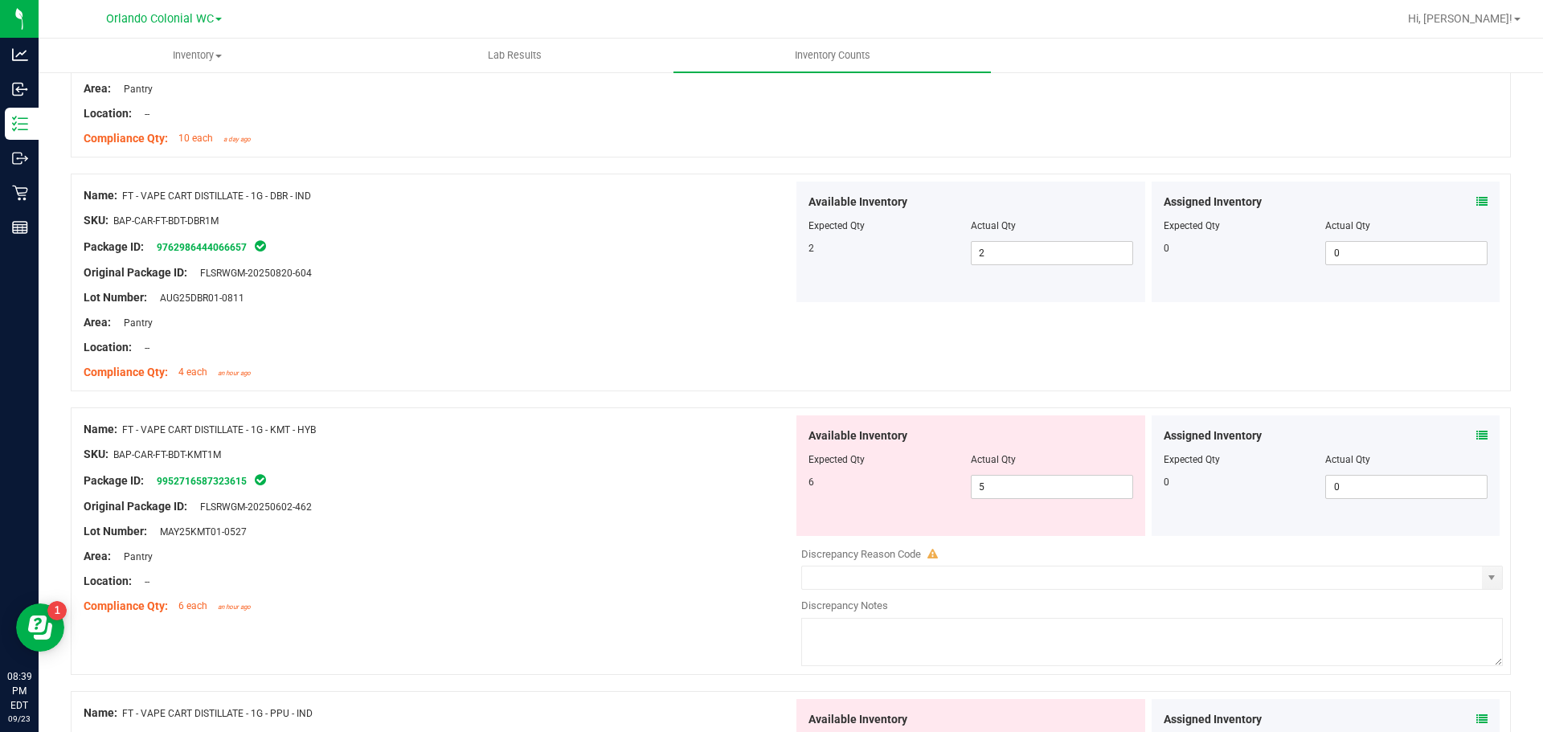
click at [1476, 433] on icon at bounding box center [1481, 435] width 11 height 11
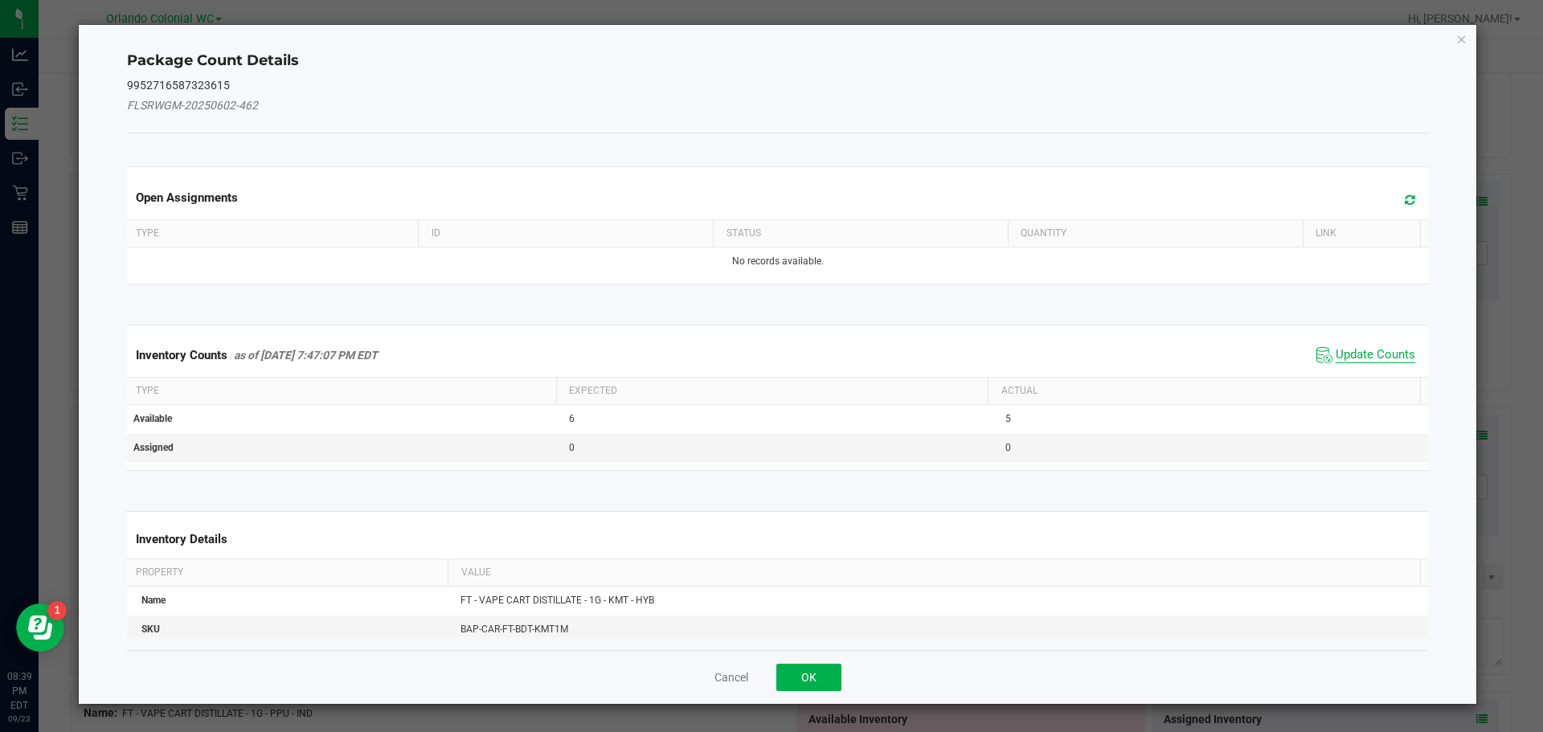
click at [1370, 350] on span "Update Counts" at bounding box center [1376, 355] width 80 height 16
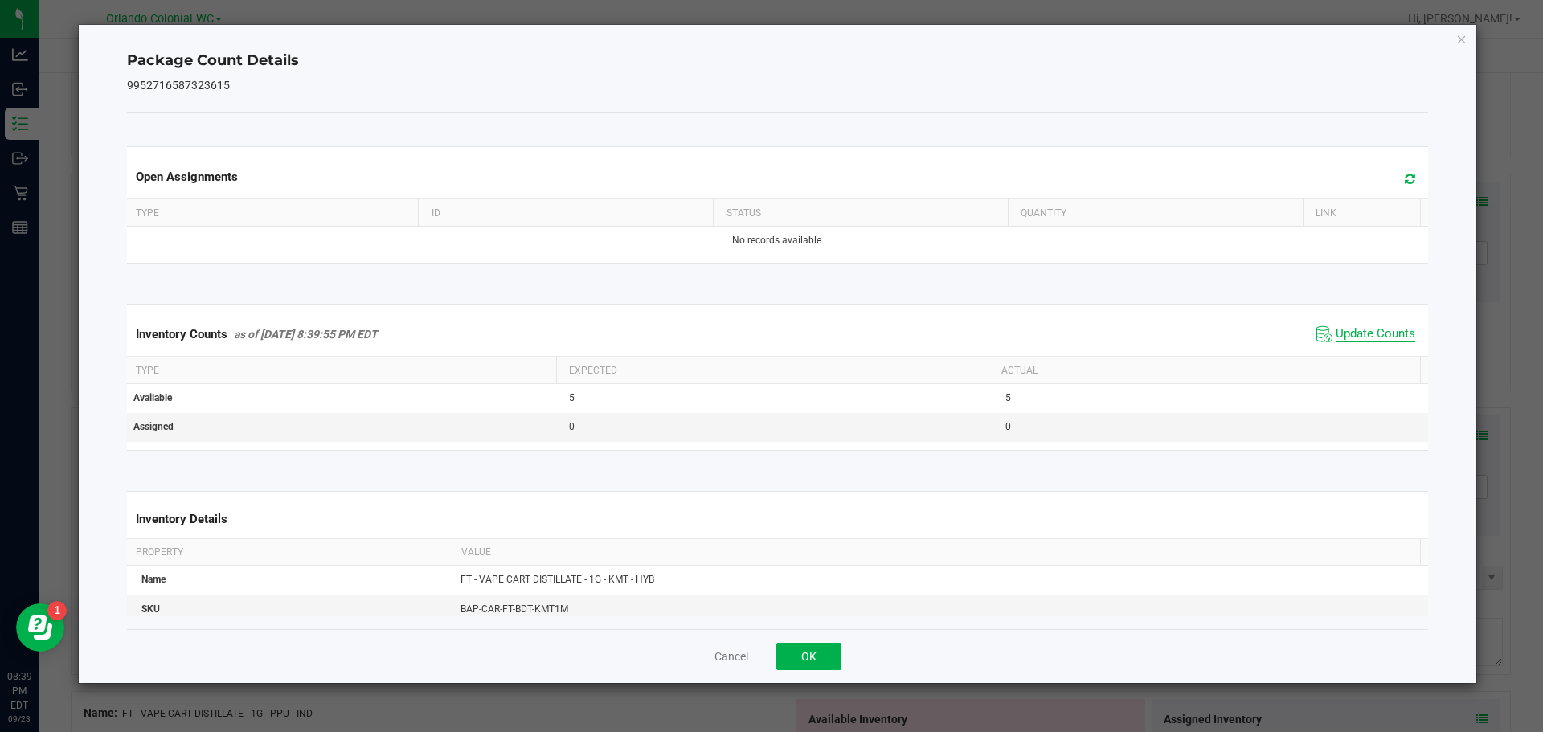
click at [1373, 335] on span "Update Counts" at bounding box center [1376, 334] width 80 height 16
click at [1462, 39] on icon "Close" at bounding box center [1461, 38] width 11 height 19
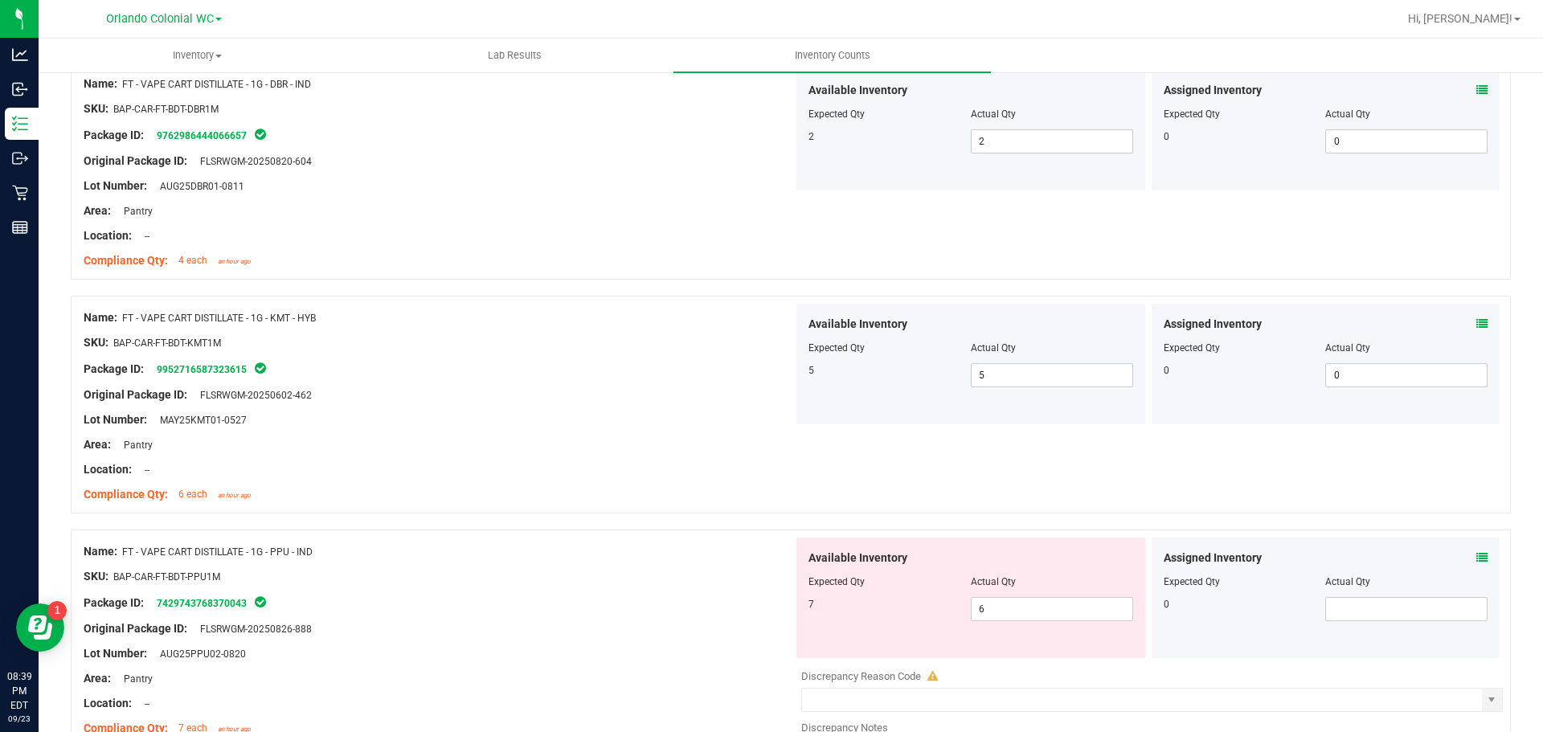
scroll to position [563, 0]
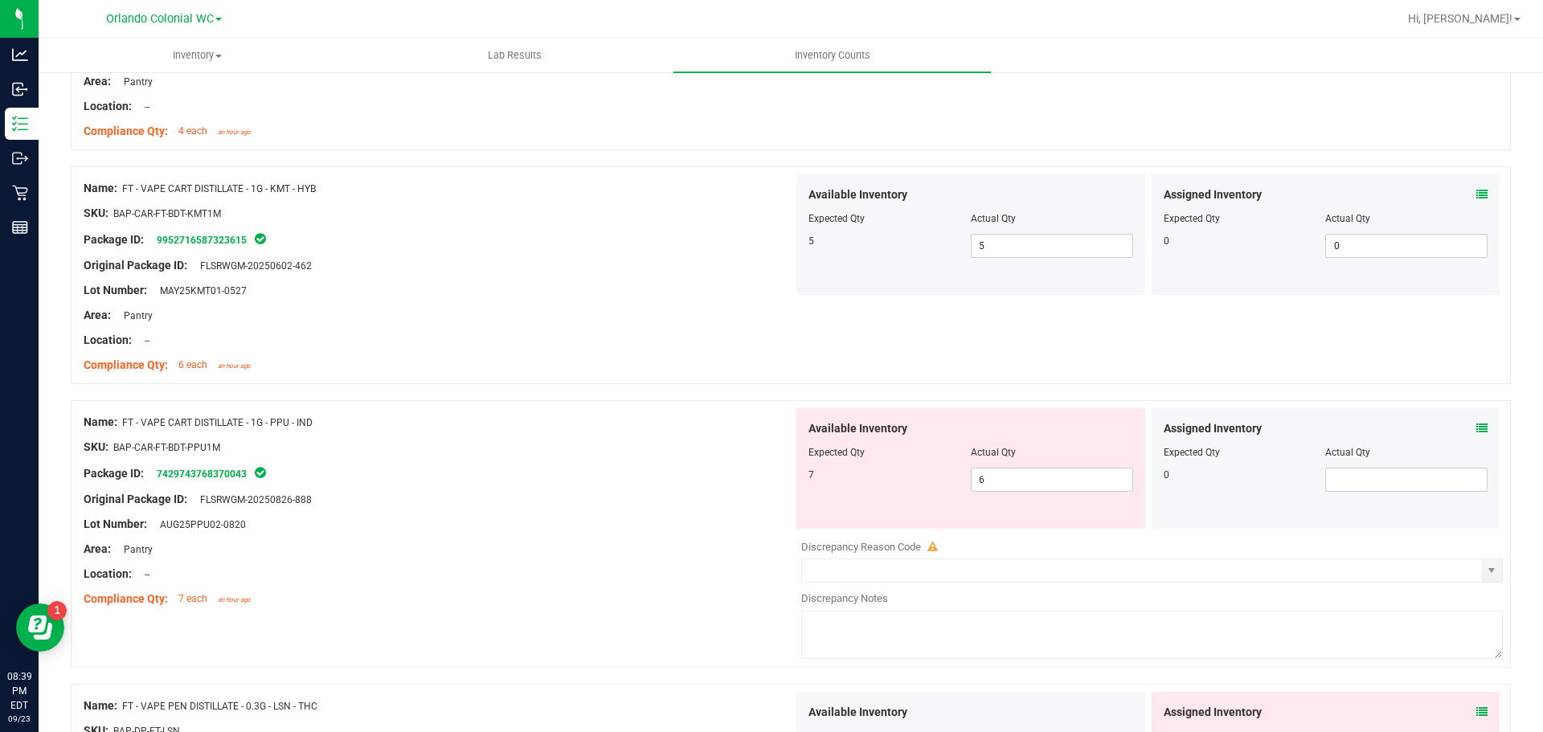
click at [1476, 424] on icon at bounding box center [1481, 428] width 11 height 11
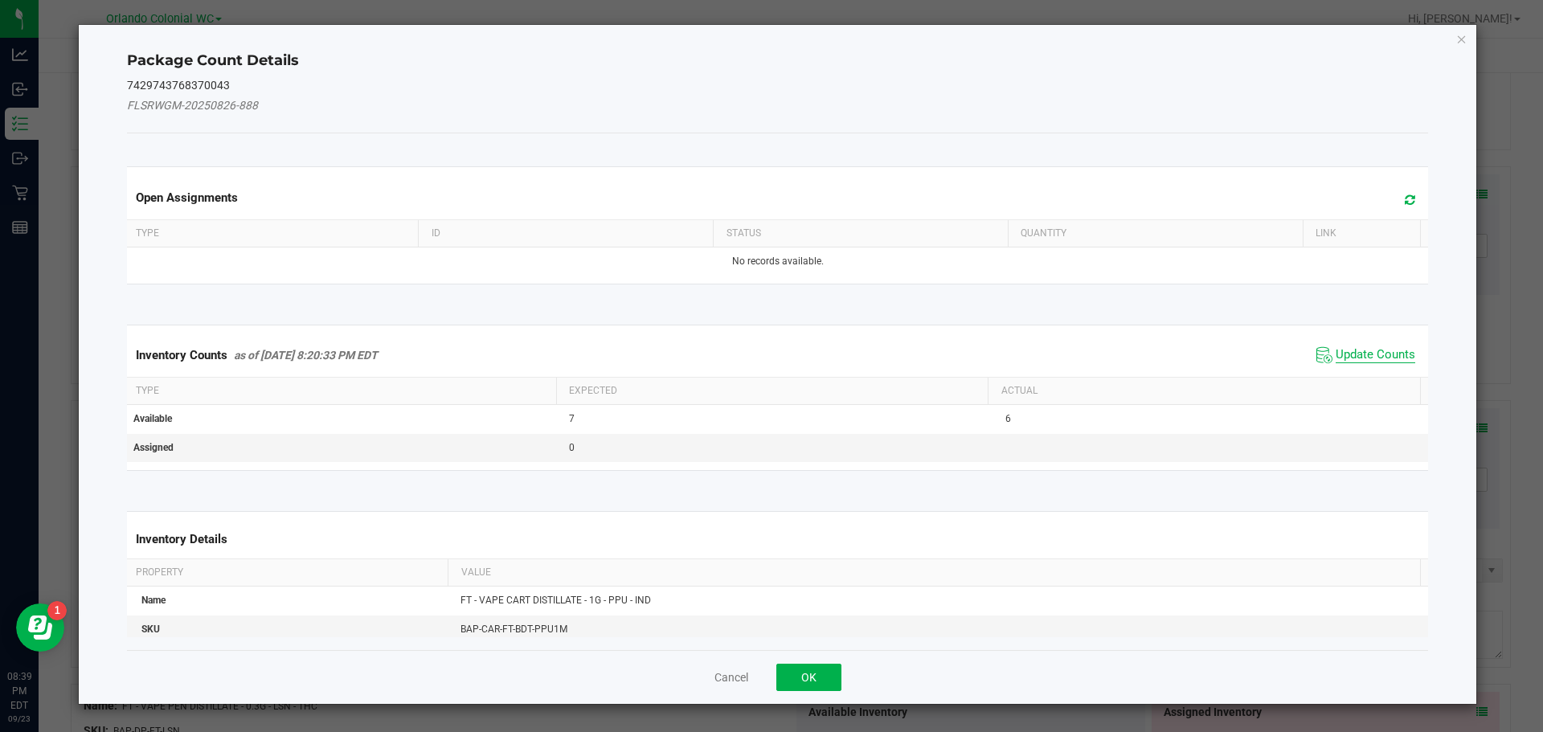
click at [1386, 355] on span "Update Counts" at bounding box center [1376, 355] width 80 height 16
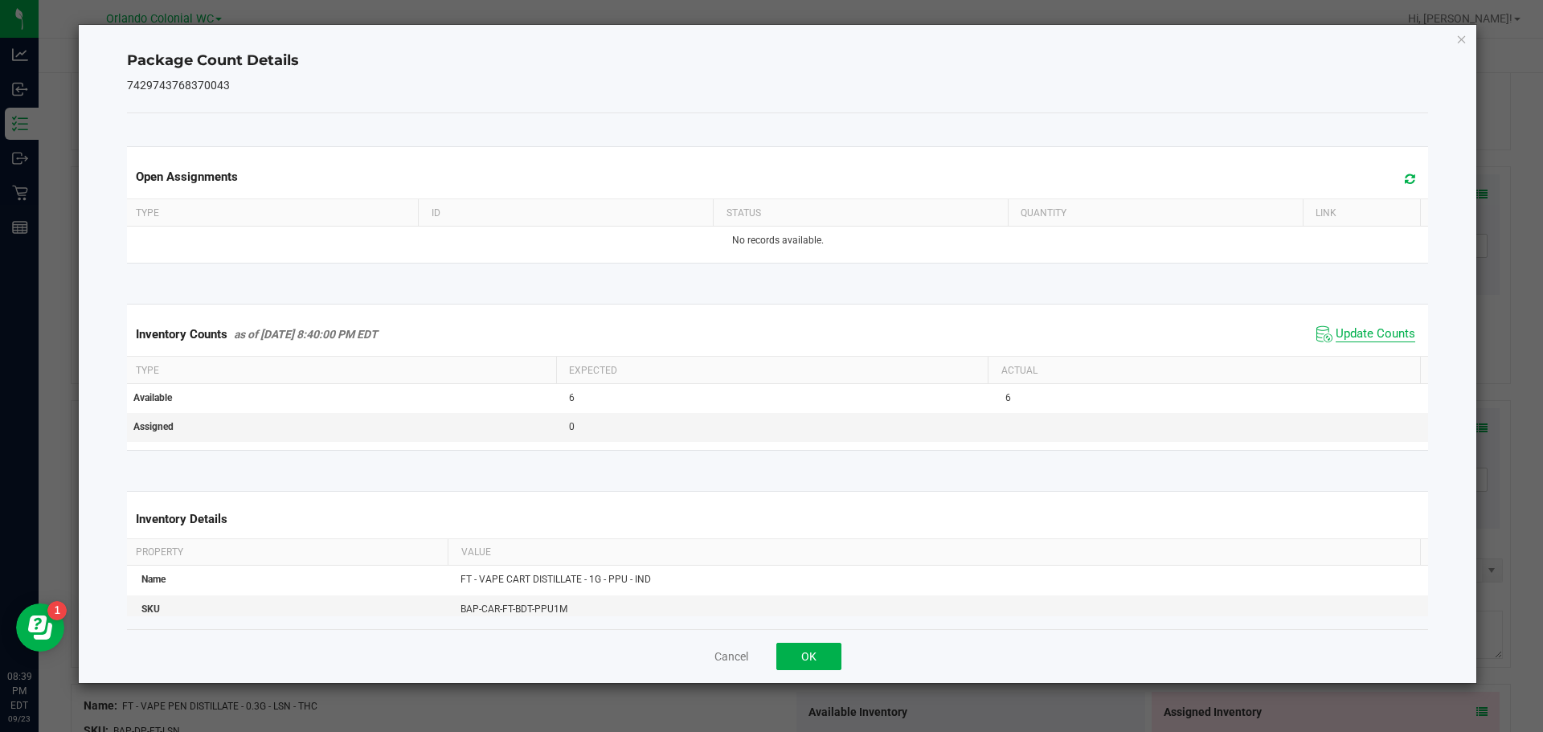
click at [1384, 330] on span "Update Counts" at bounding box center [1376, 334] width 80 height 16
click at [1460, 40] on icon "Close" at bounding box center [1461, 38] width 11 height 19
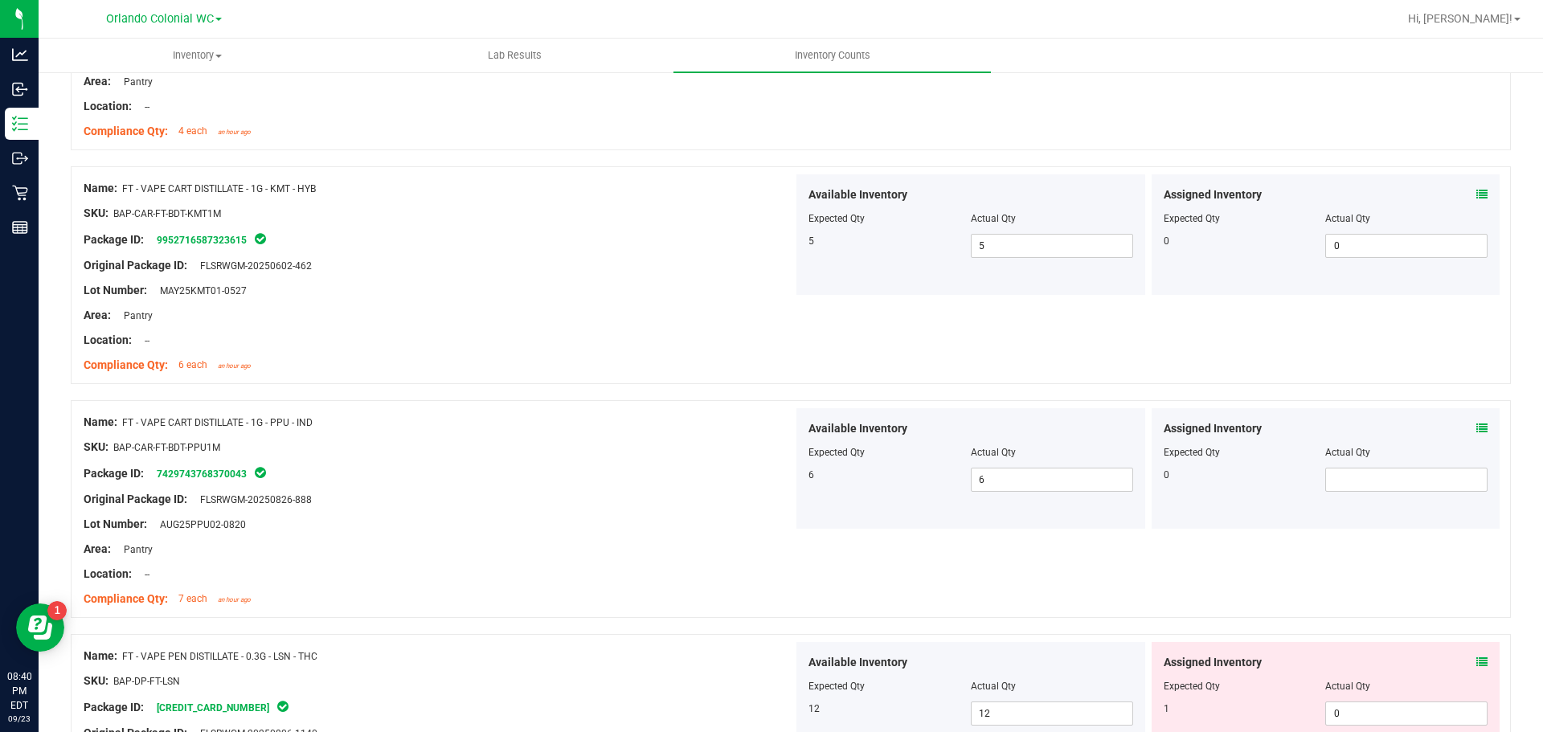
scroll to position [643, 0]
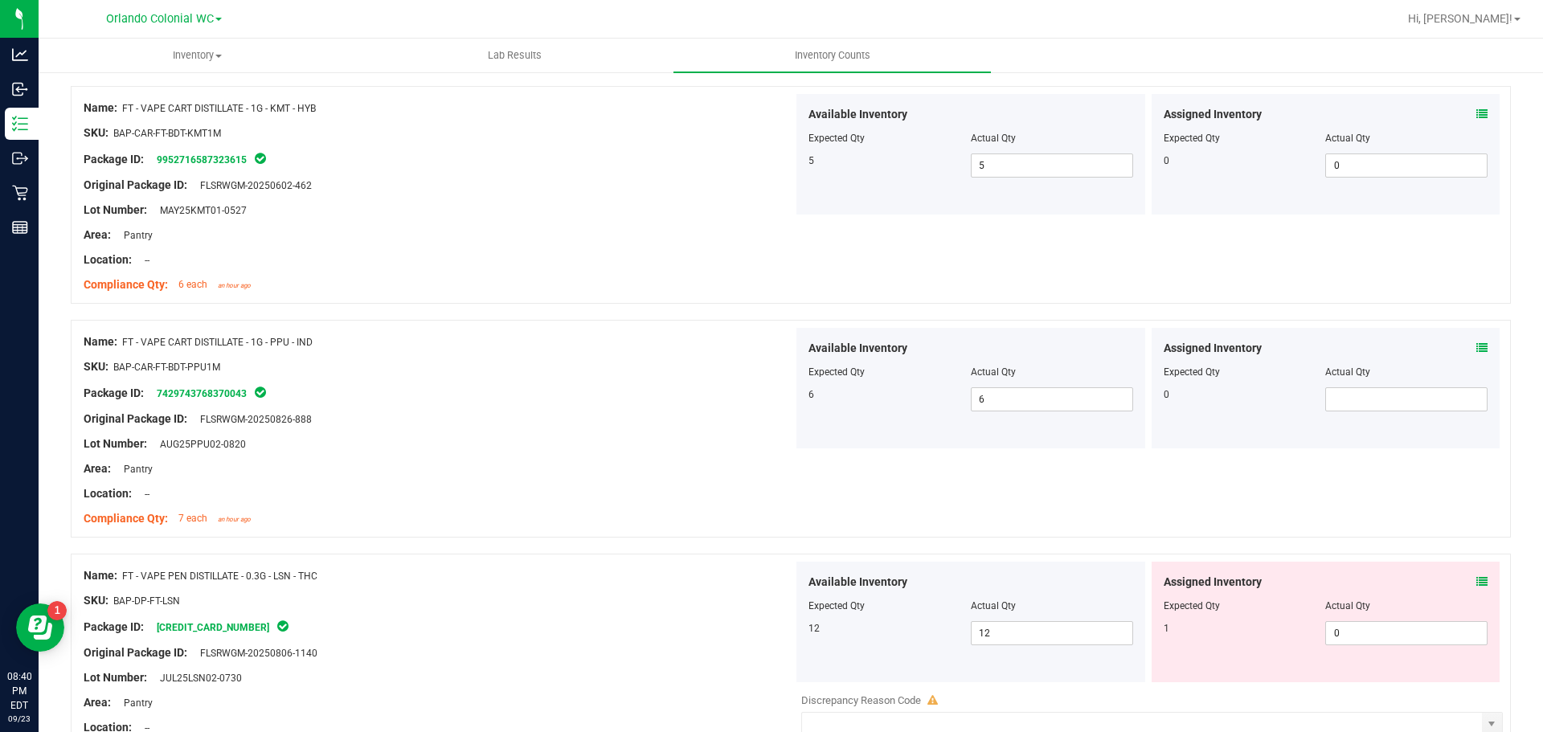
click at [1476, 583] on icon at bounding box center [1481, 581] width 11 height 11
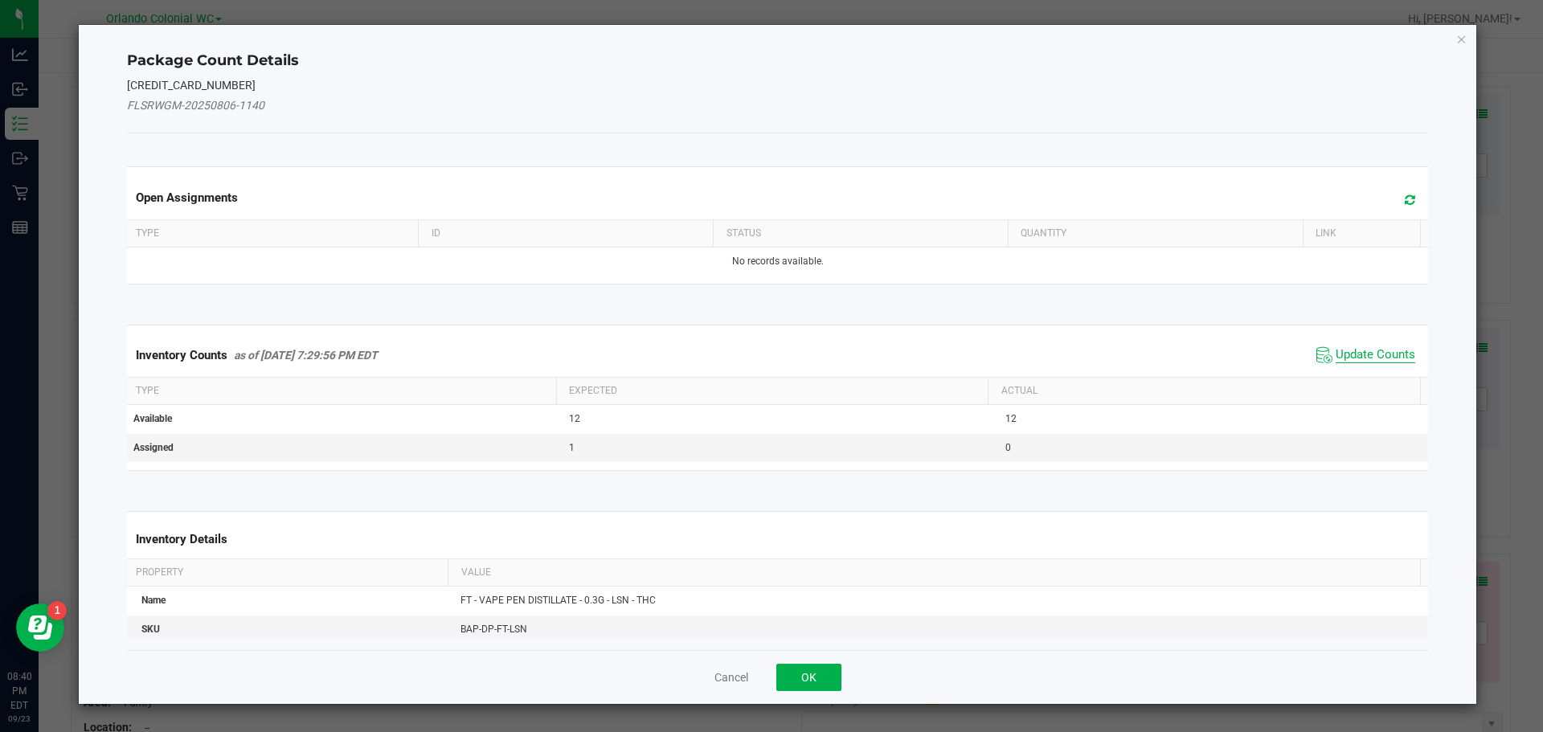
click at [1386, 347] on span "Update Counts" at bounding box center [1376, 355] width 80 height 16
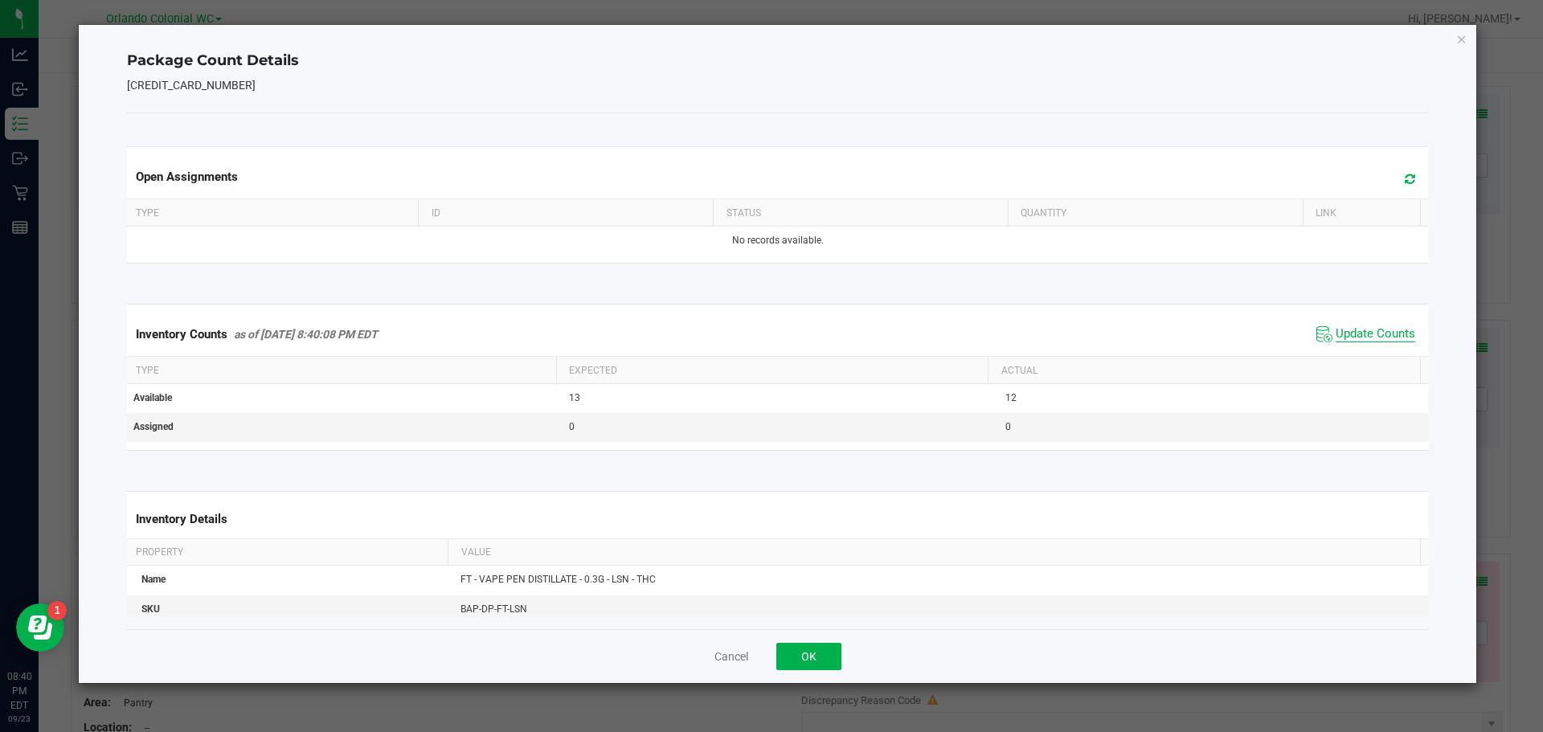
click at [1382, 329] on span "Update Counts" at bounding box center [1376, 334] width 80 height 16
click at [1464, 41] on icon "Close" at bounding box center [1461, 38] width 11 height 19
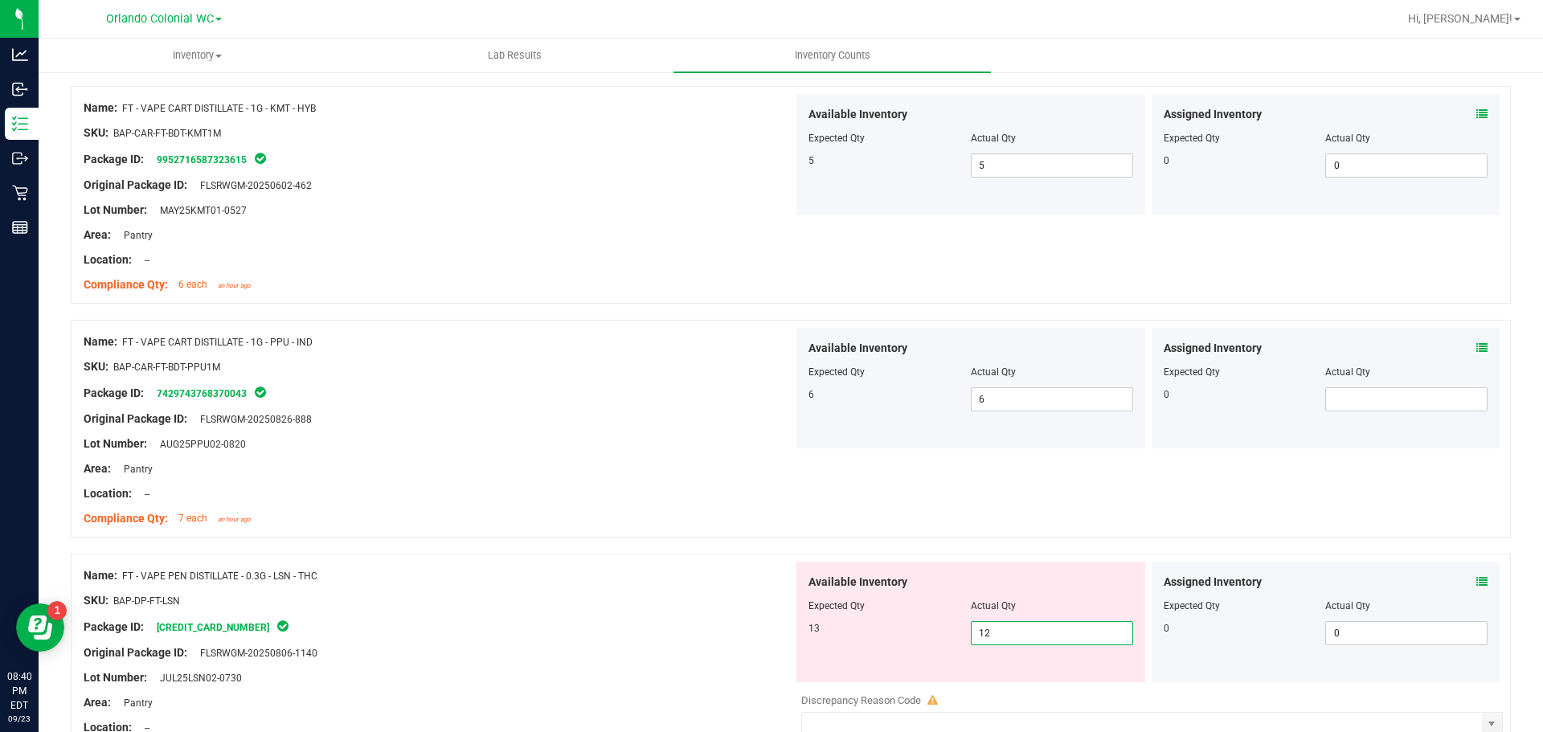
click at [1016, 623] on span "12 12" at bounding box center [1052, 633] width 162 height 24
type input "13"
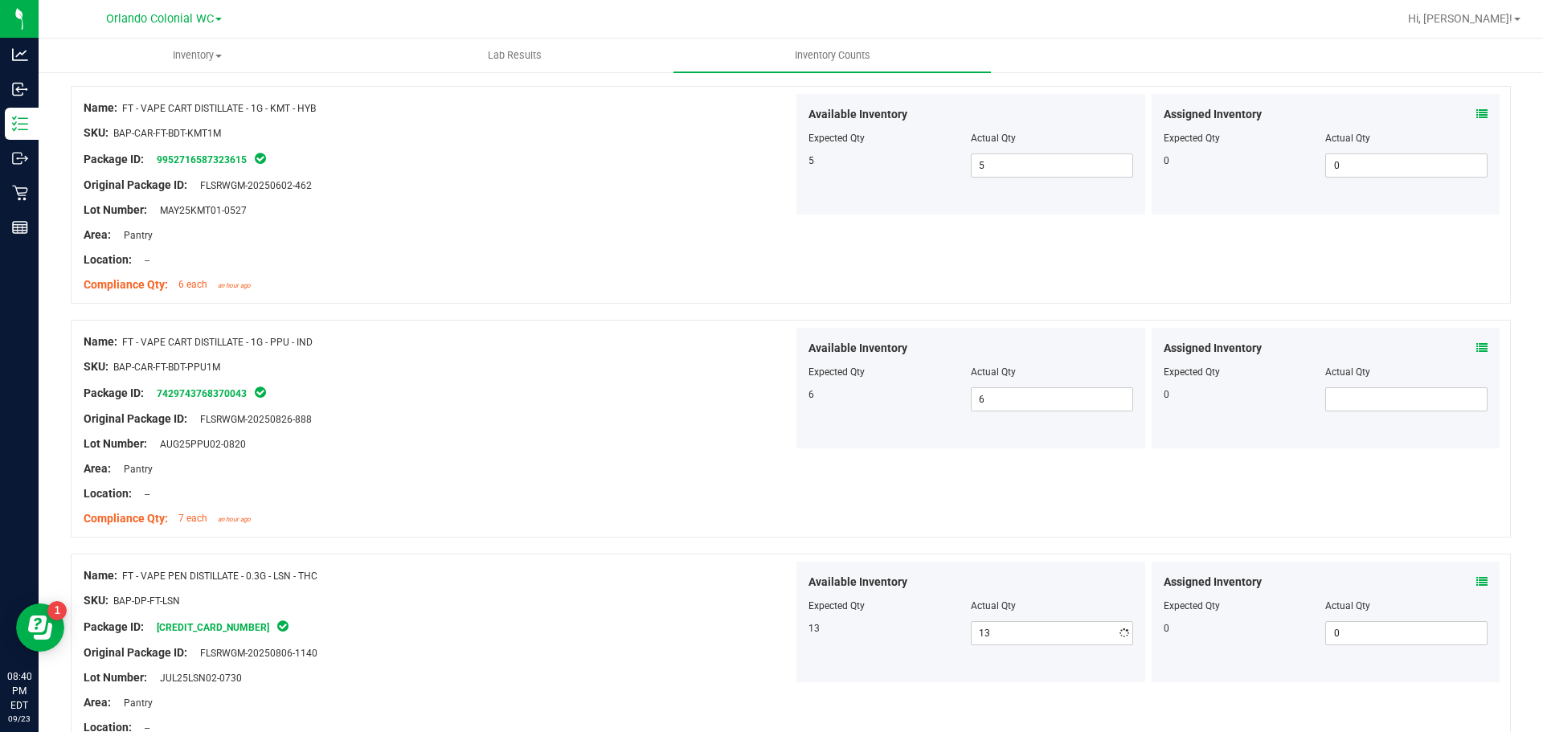
drag, startPoint x: 696, startPoint y: 661, endPoint x: 706, endPoint y: 646, distance: 18.1
click at [697, 661] on div at bounding box center [439, 665] width 710 height 8
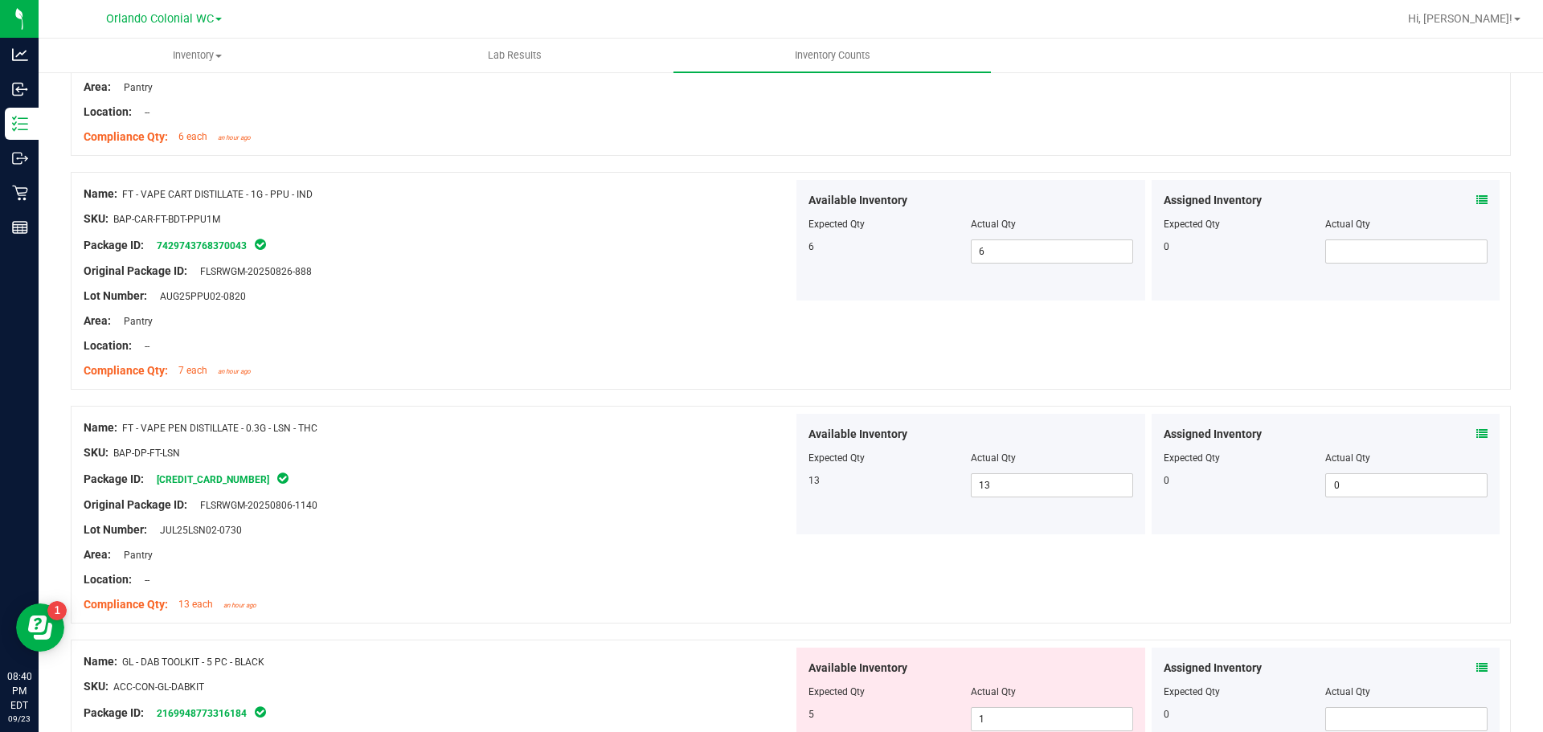
scroll to position [964, 0]
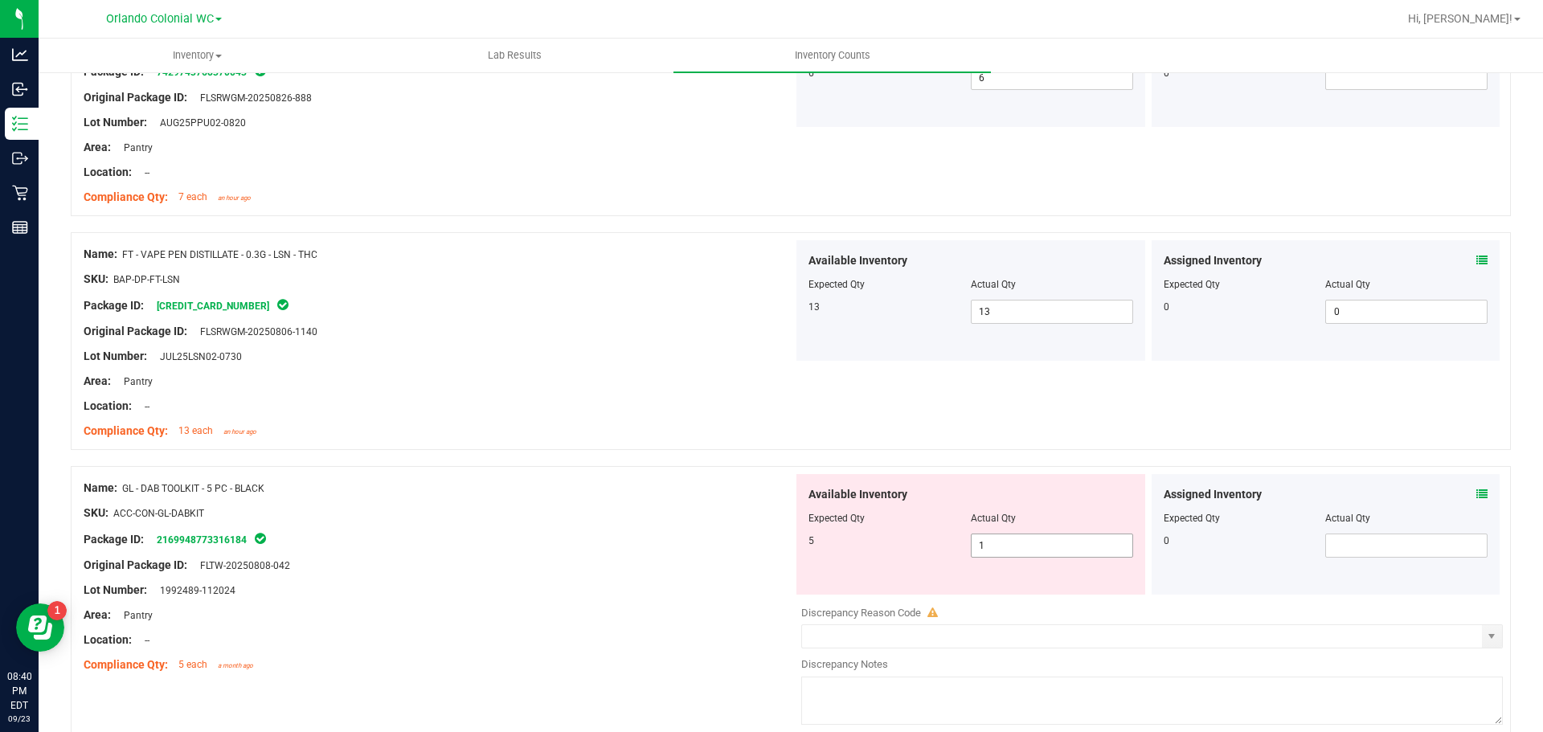
click at [1022, 544] on span "1 1" at bounding box center [1052, 546] width 162 height 24
type input "5"
click at [699, 587] on div "Lot Number: 1992489-112024" at bounding box center [439, 590] width 710 height 17
type input "5"
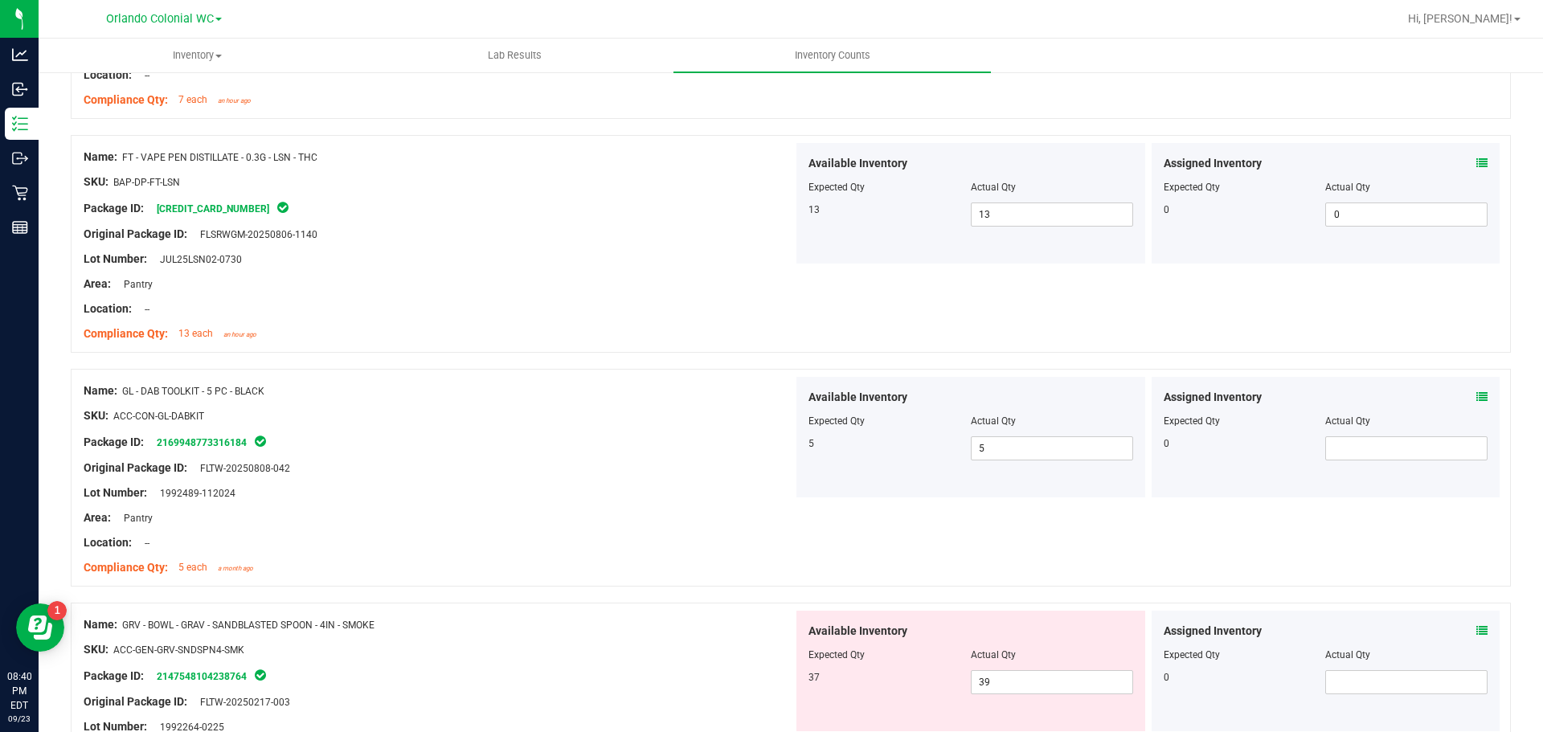
scroll to position [1206, 0]
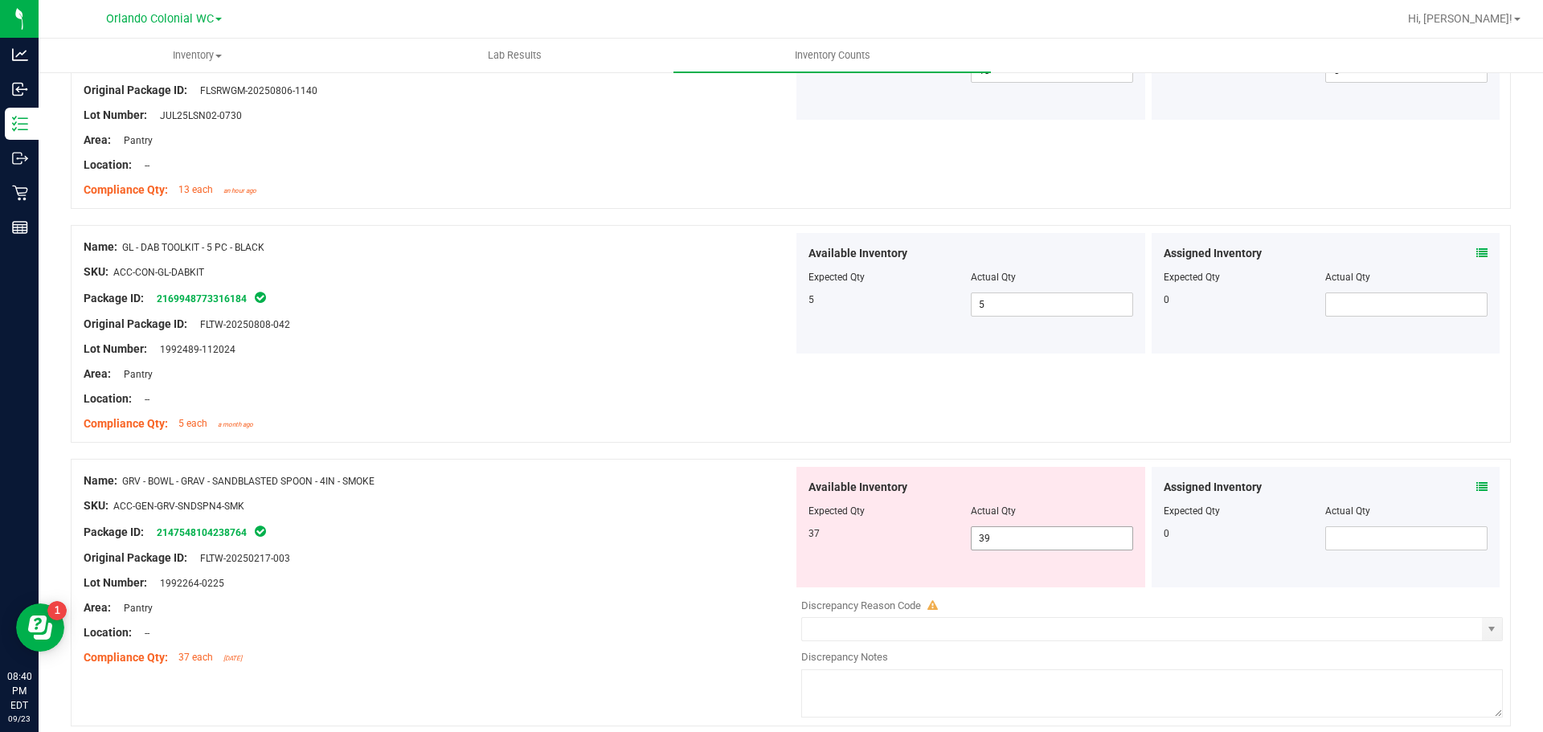
click at [1008, 536] on span "39 39" at bounding box center [1052, 538] width 162 height 24
type input "37"
click at [629, 539] on div "Package ID: 2147548104238764" at bounding box center [439, 531] width 710 height 19
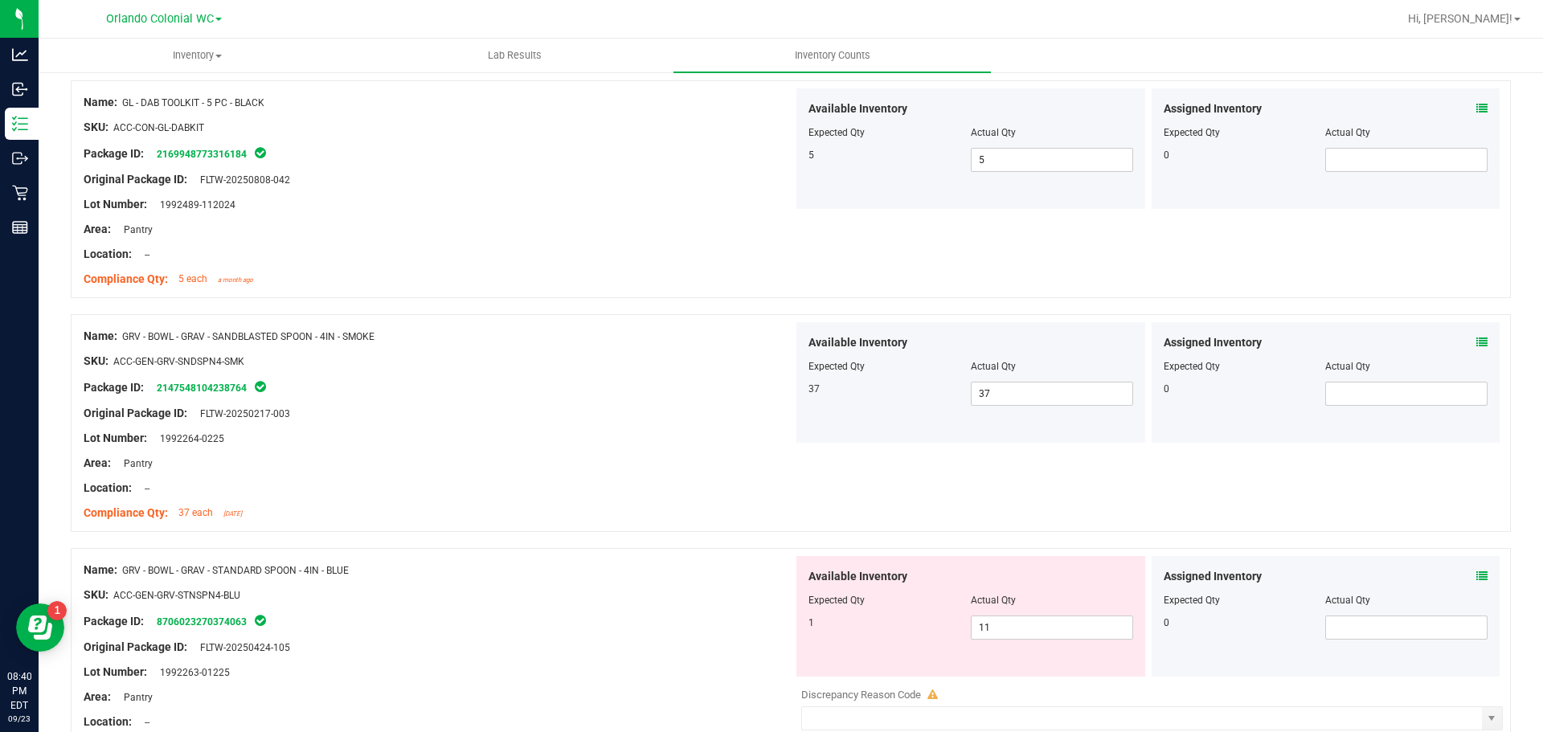
scroll to position [1527, 0]
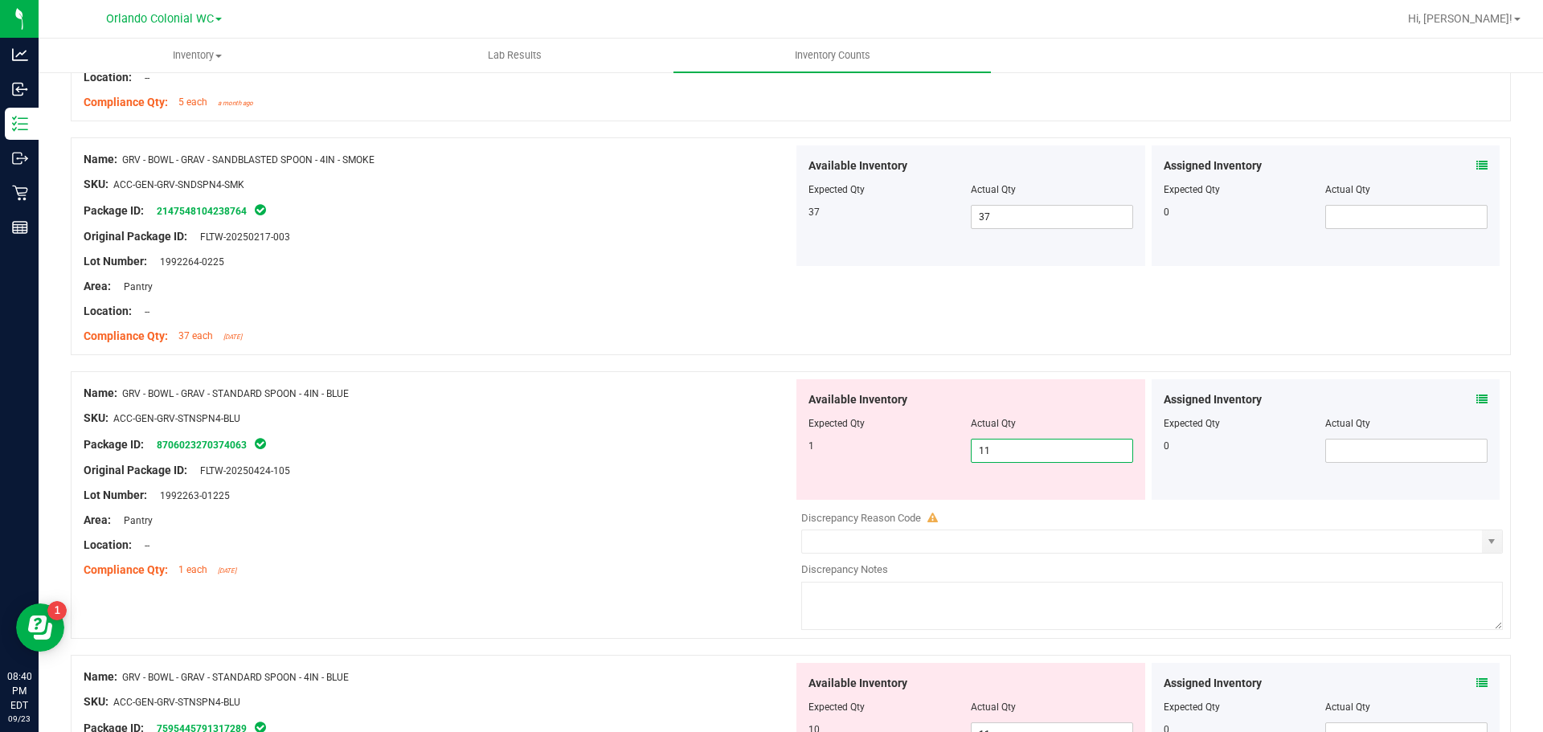
click at [1026, 446] on span "11 11" at bounding box center [1052, 451] width 162 height 24
type input "1"
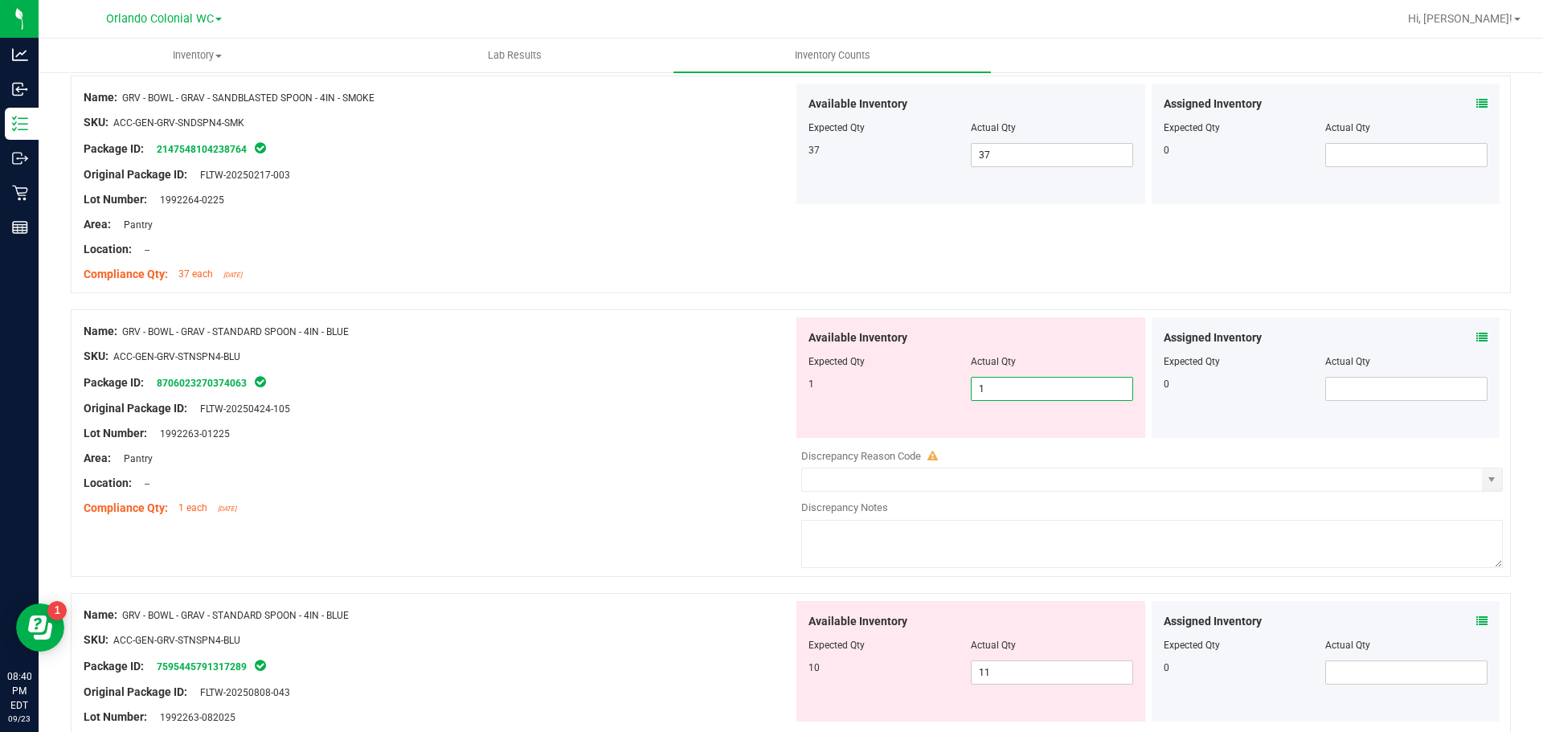
scroll to position [1607, 0]
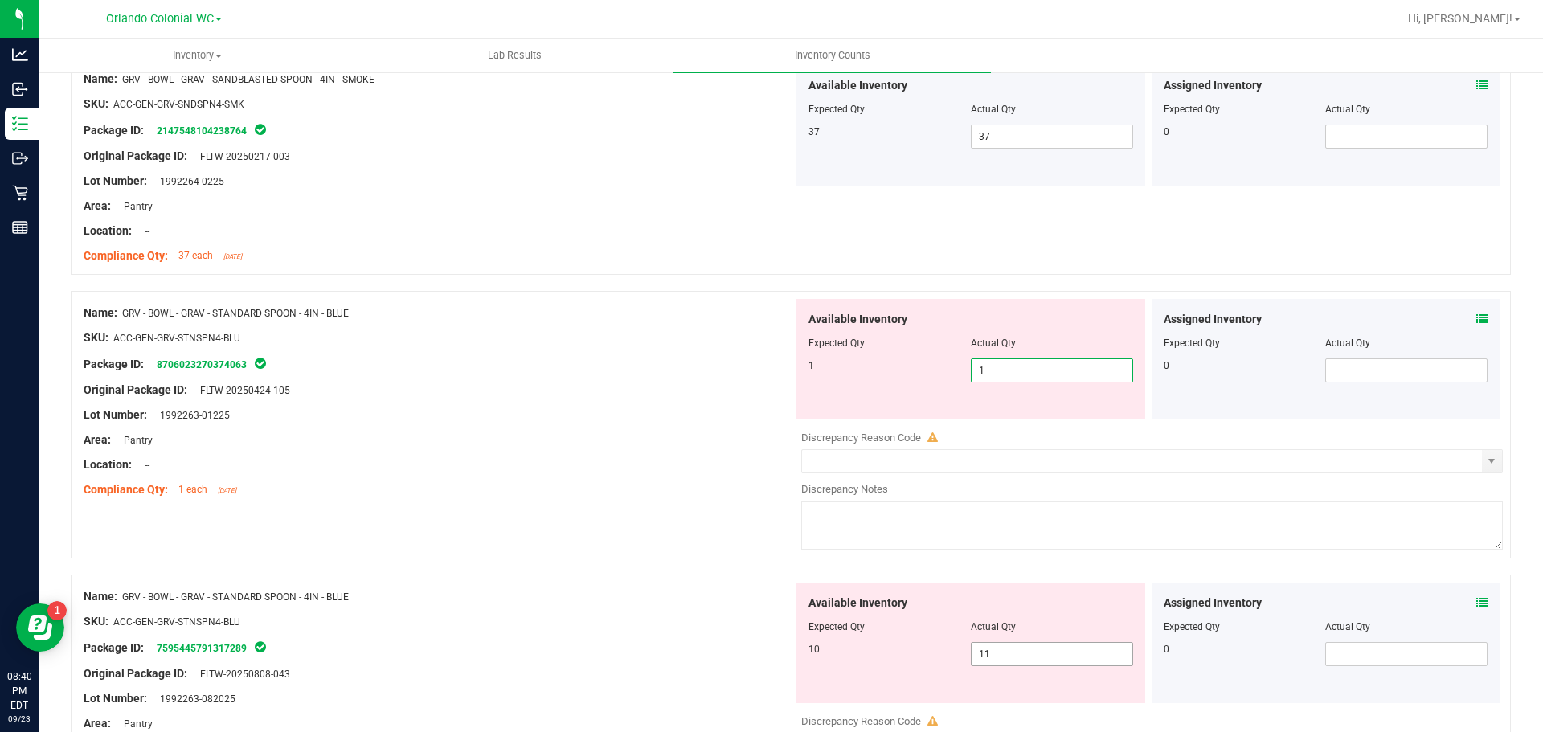
type input "1"
click at [1008, 649] on div "Available Inventory Expected Qty Actual Qty 10 11 11" at bounding box center [971, 643] width 349 height 121
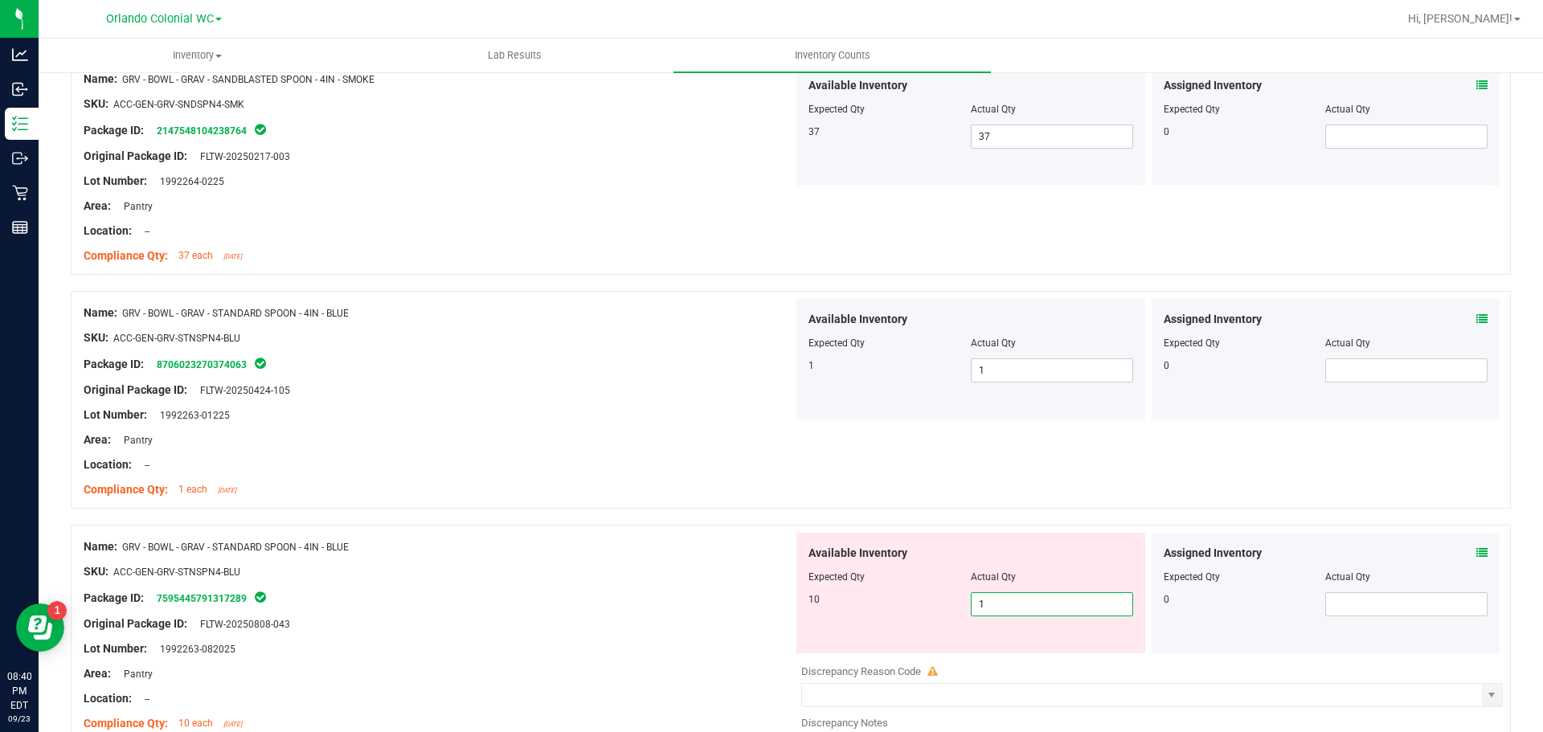
type input "10"
click at [747, 626] on div "Original Package ID: FLTW-20250808-043" at bounding box center [439, 624] width 710 height 17
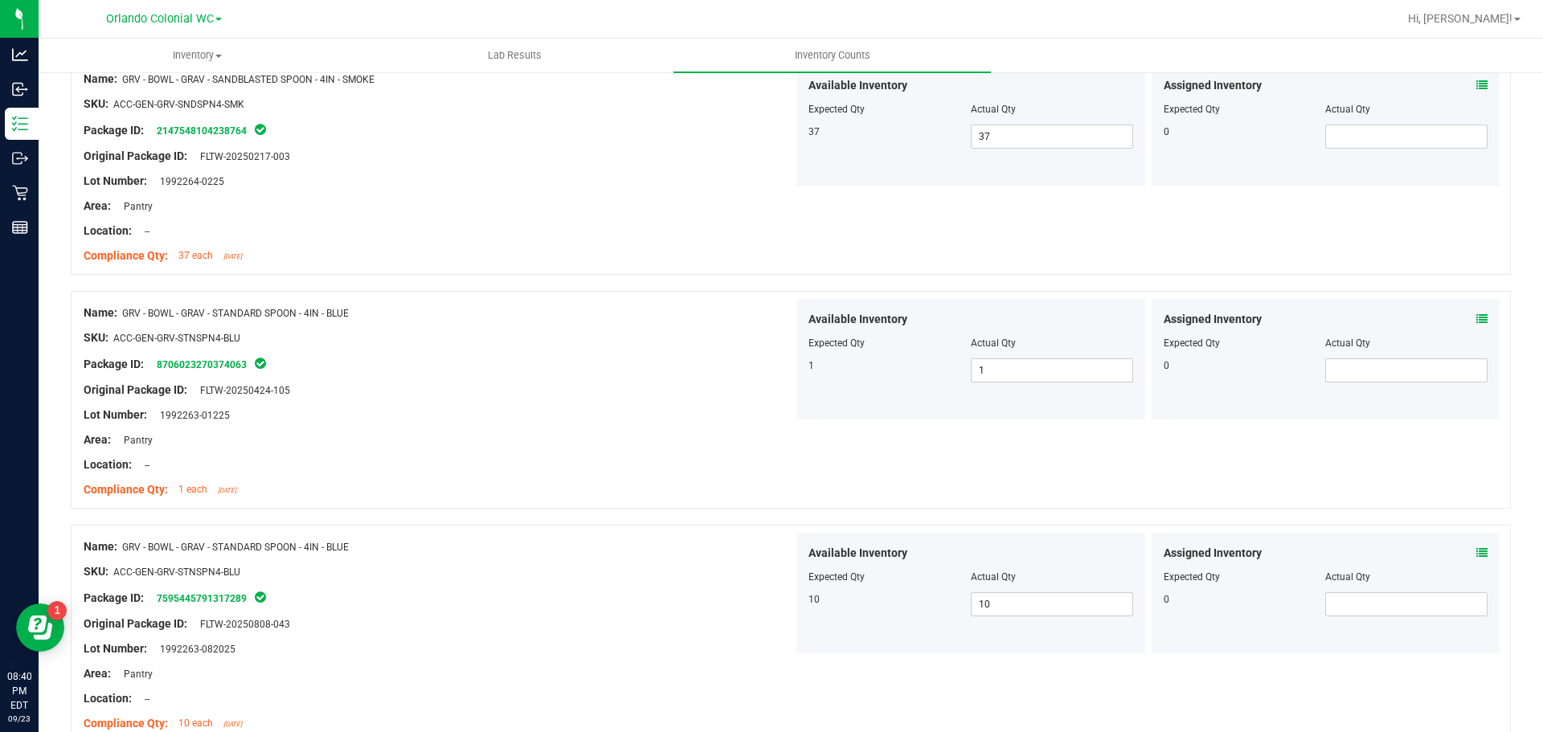
scroll to position [1929, 0]
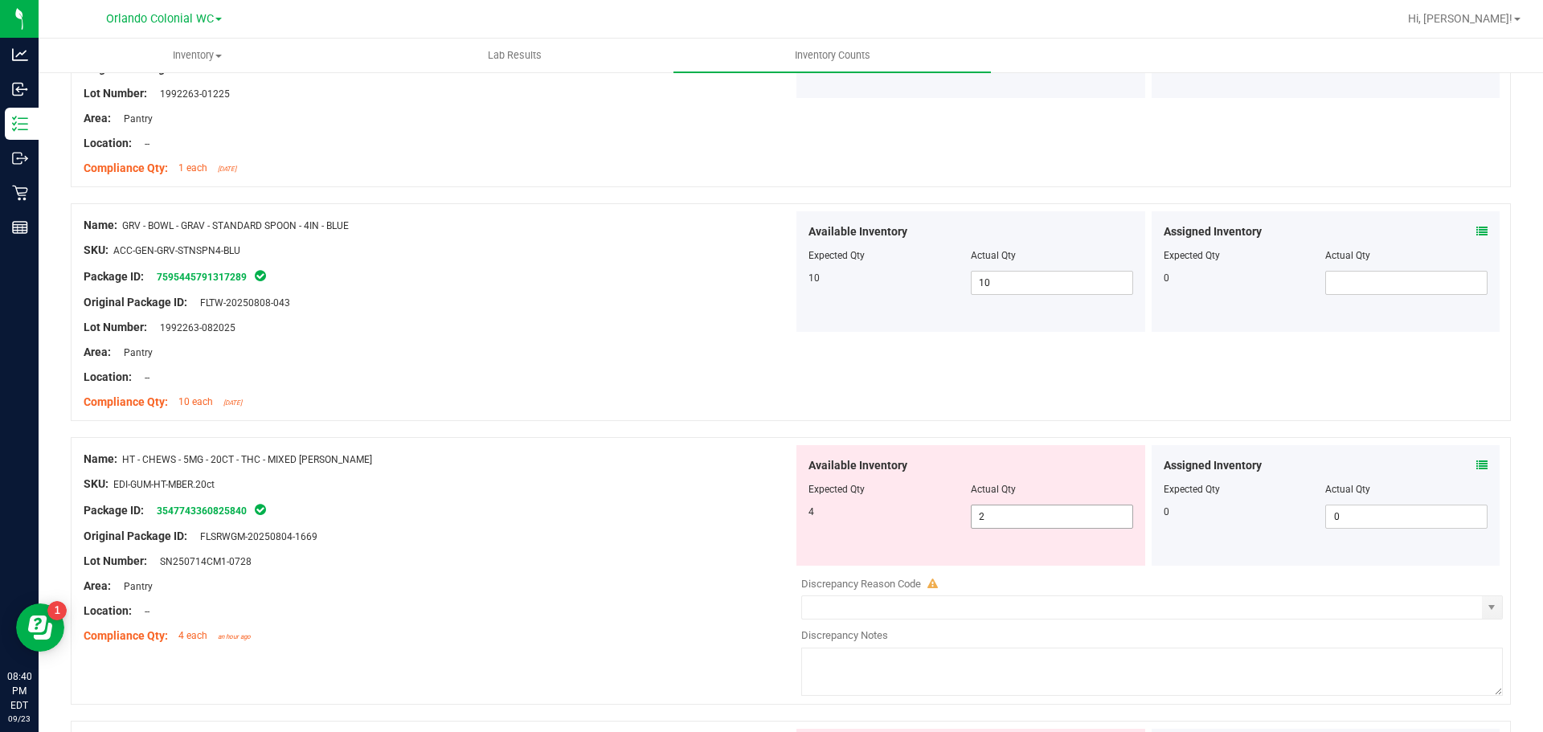
click at [1042, 520] on span "2 2" at bounding box center [1052, 517] width 162 height 24
type input "4"
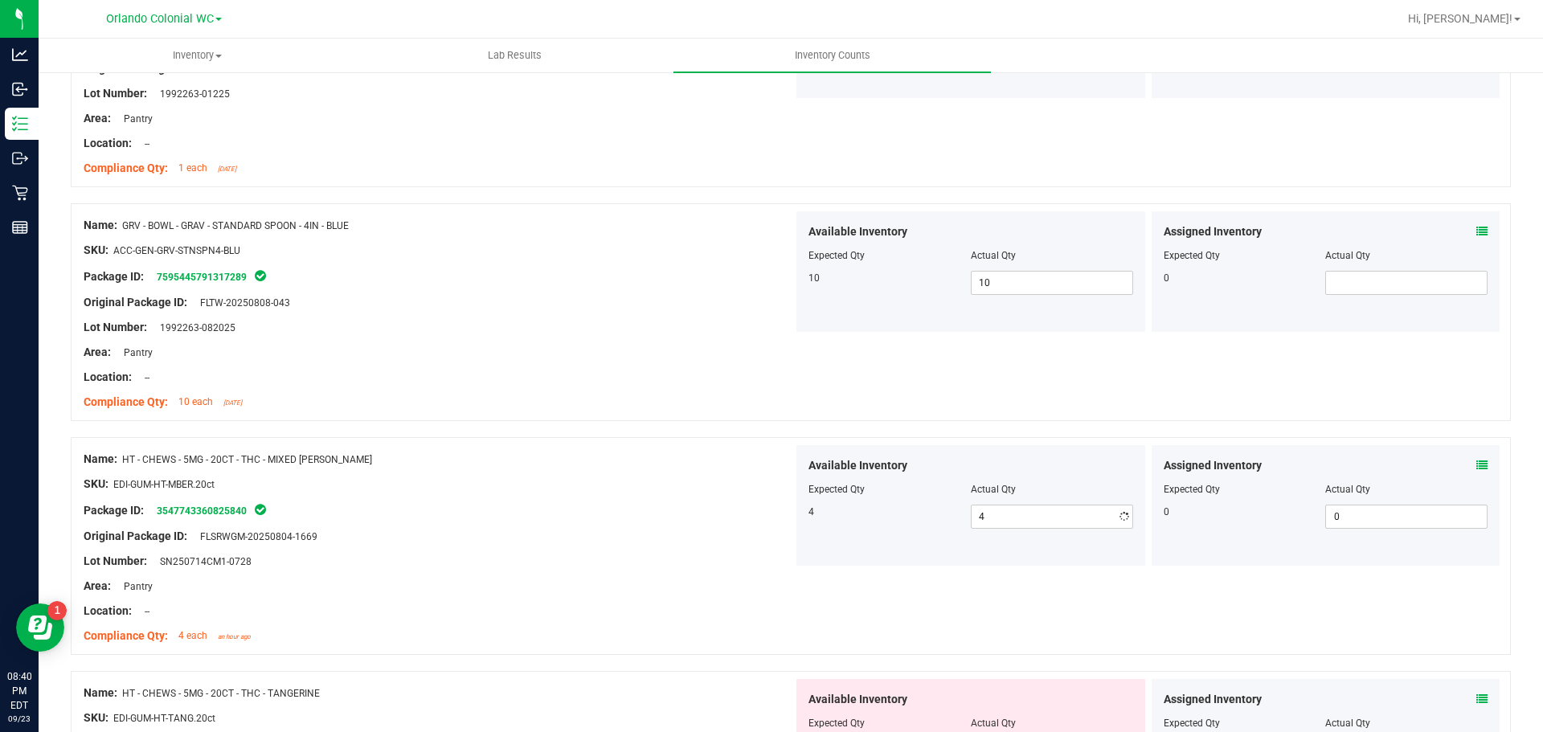
click at [1476, 465] on icon at bounding box center [1481, 465] width 11 height 11
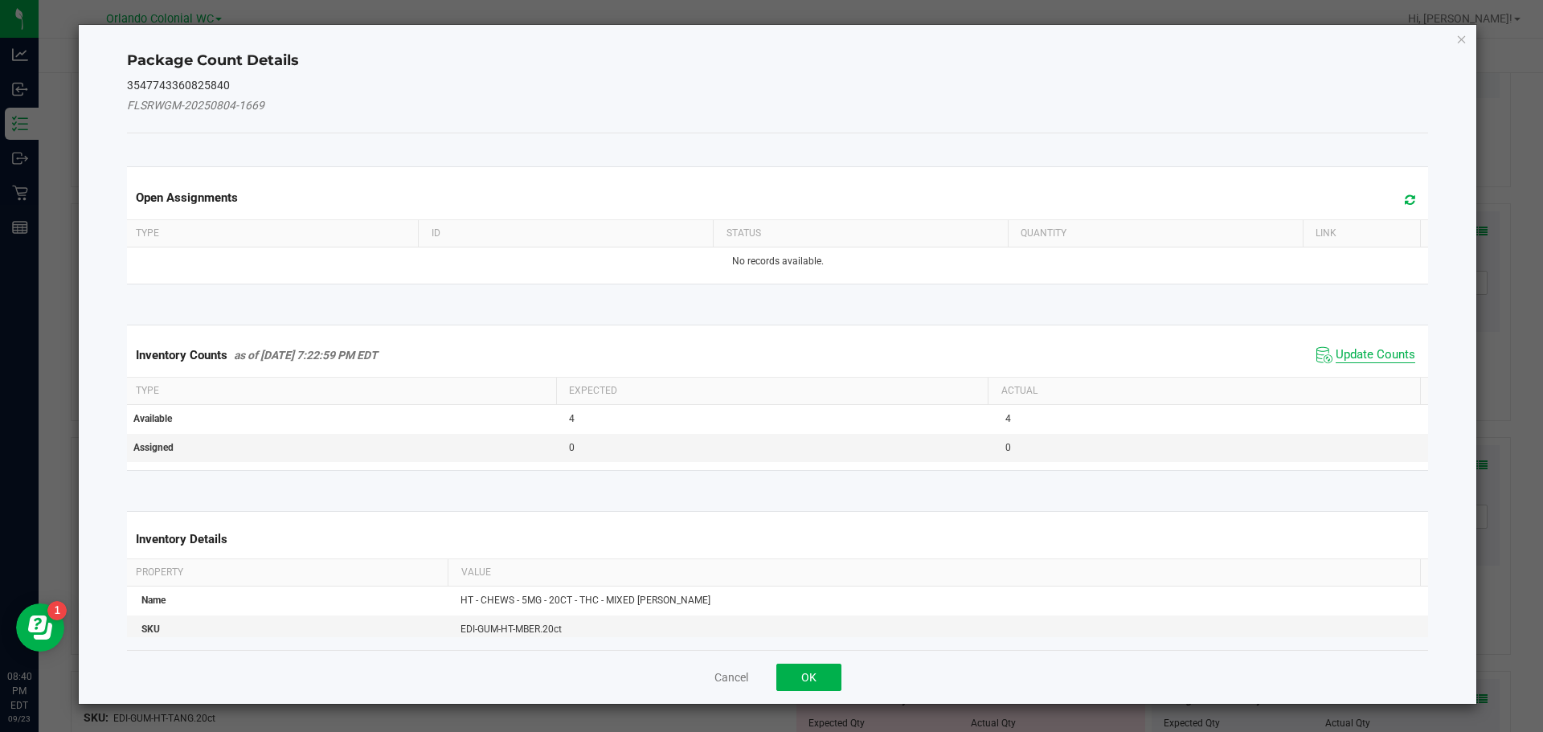
click at [1377, 350] on span "Update Counts" at bounding box center [1376, 355] width 80 height 16
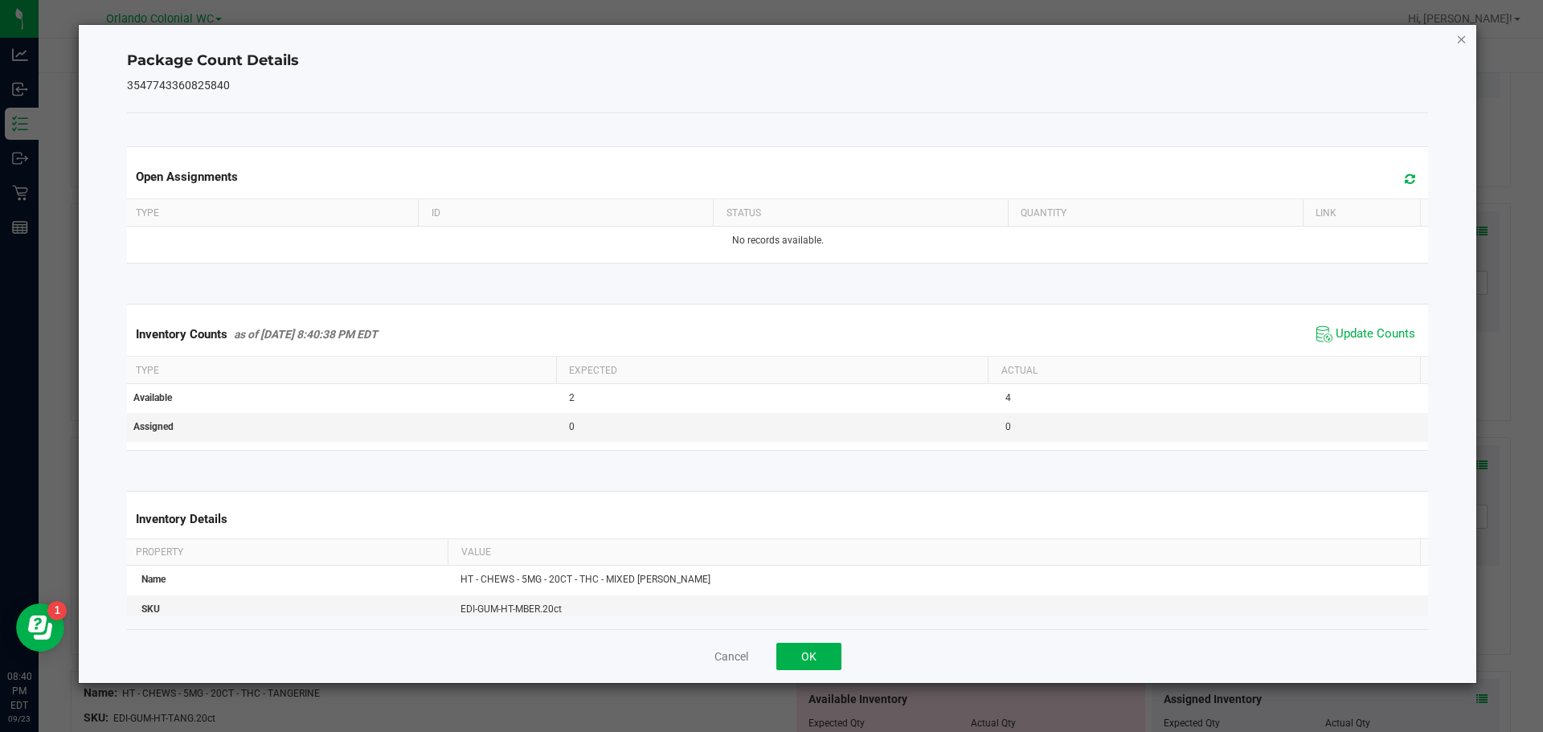
click at [1464, 36] on icon "Close" at bounding box center [1461, 38] width 11 height 19
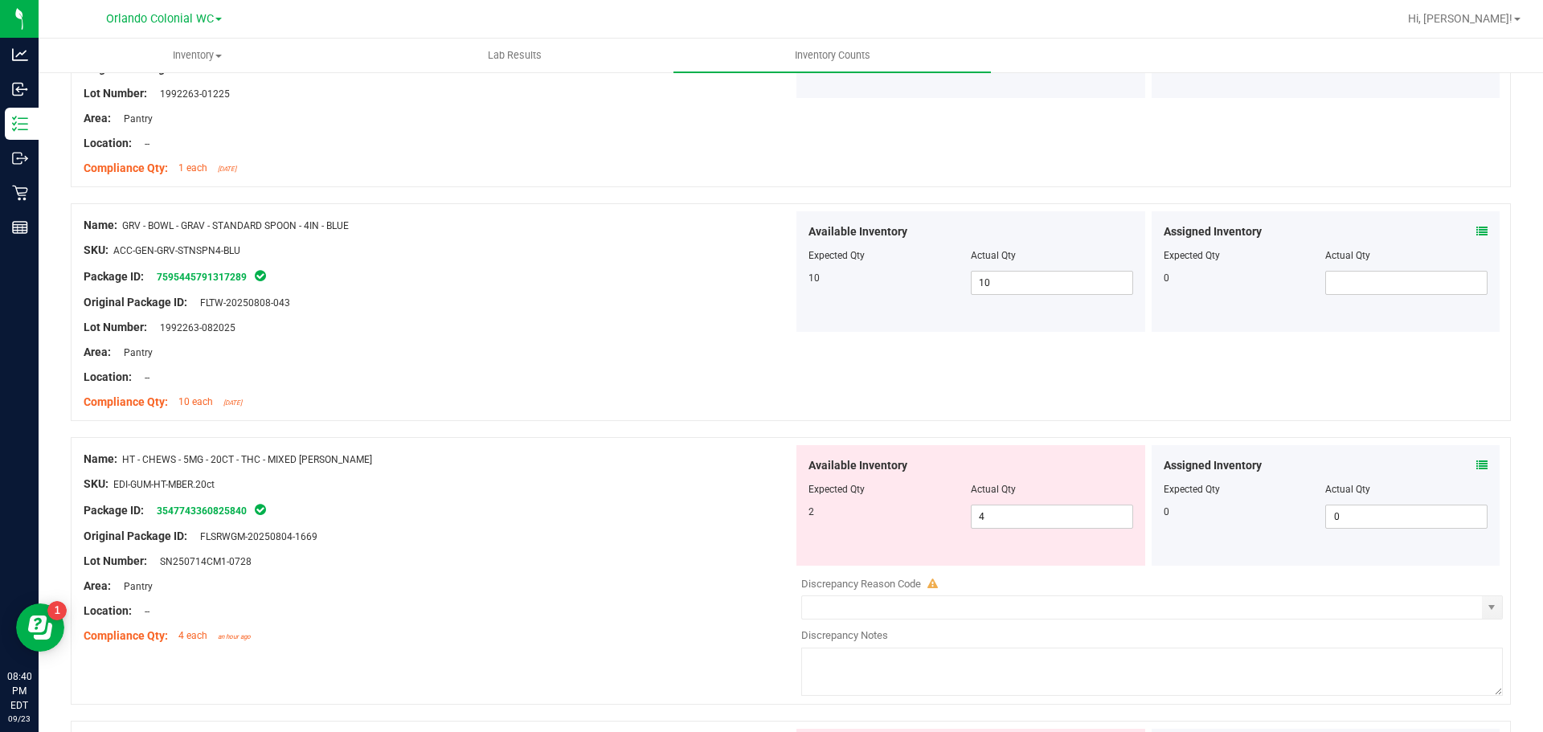
scroll to position [2009, 0]
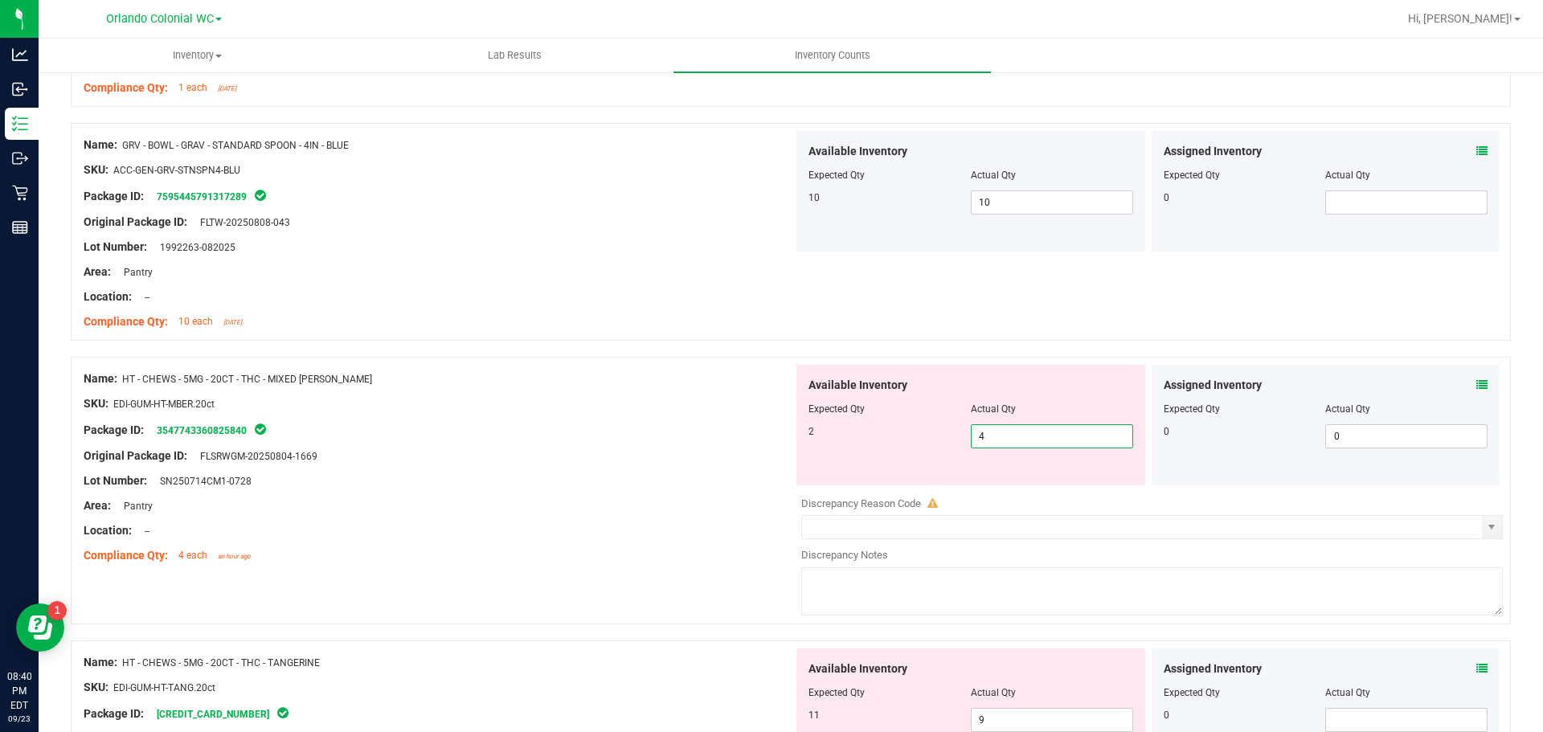
click at [999, 427] on span "4 4" at bounding box center [1052, 436] width 162 height 24
type input "2"
click at [618, 507] on div "Area: Pantry" at bounding box center [439, 506] width 710 height 17
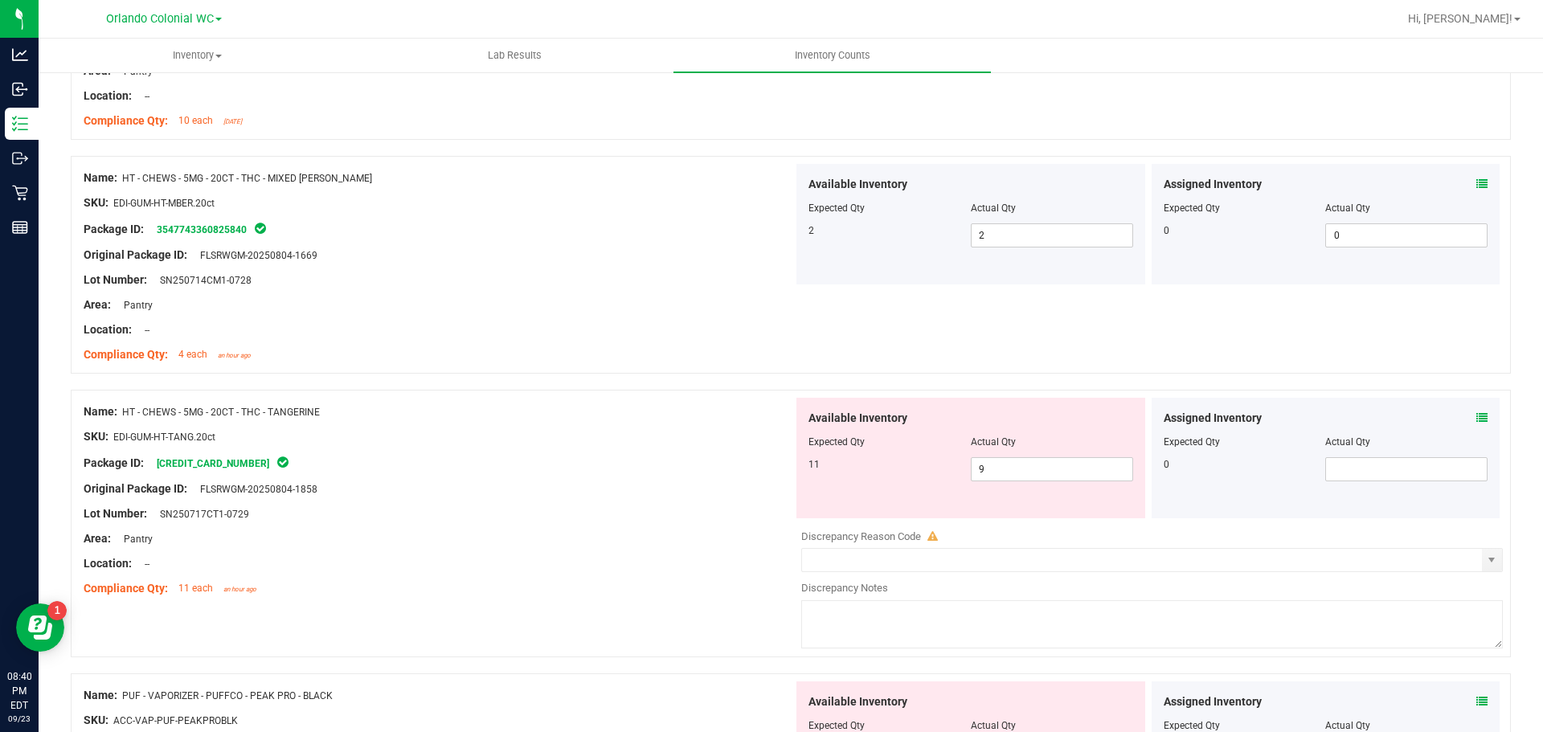
scroll to position [2250, 0]
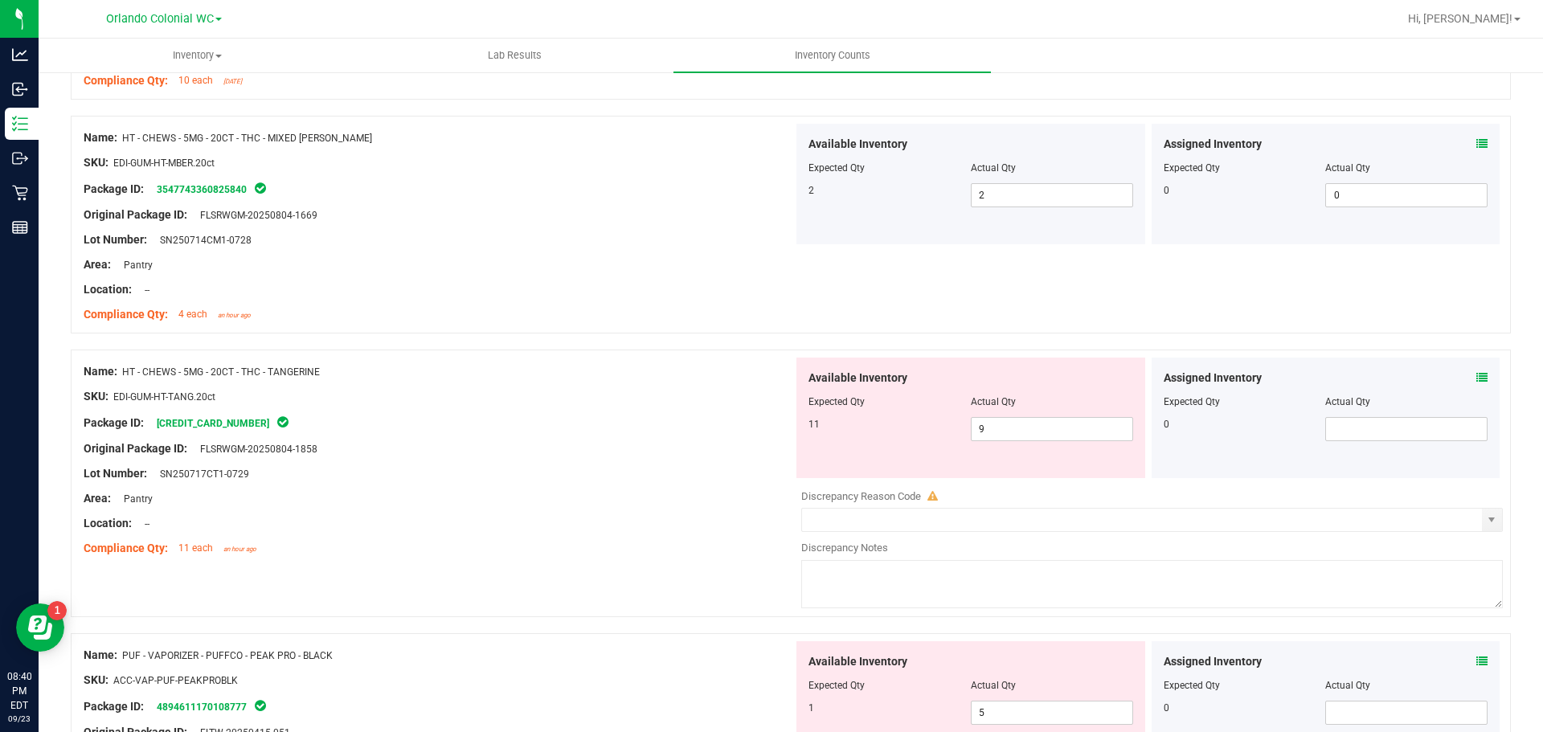
click at [1476, 377] on icon at bounding box center [1481, 377] width 11 height 11
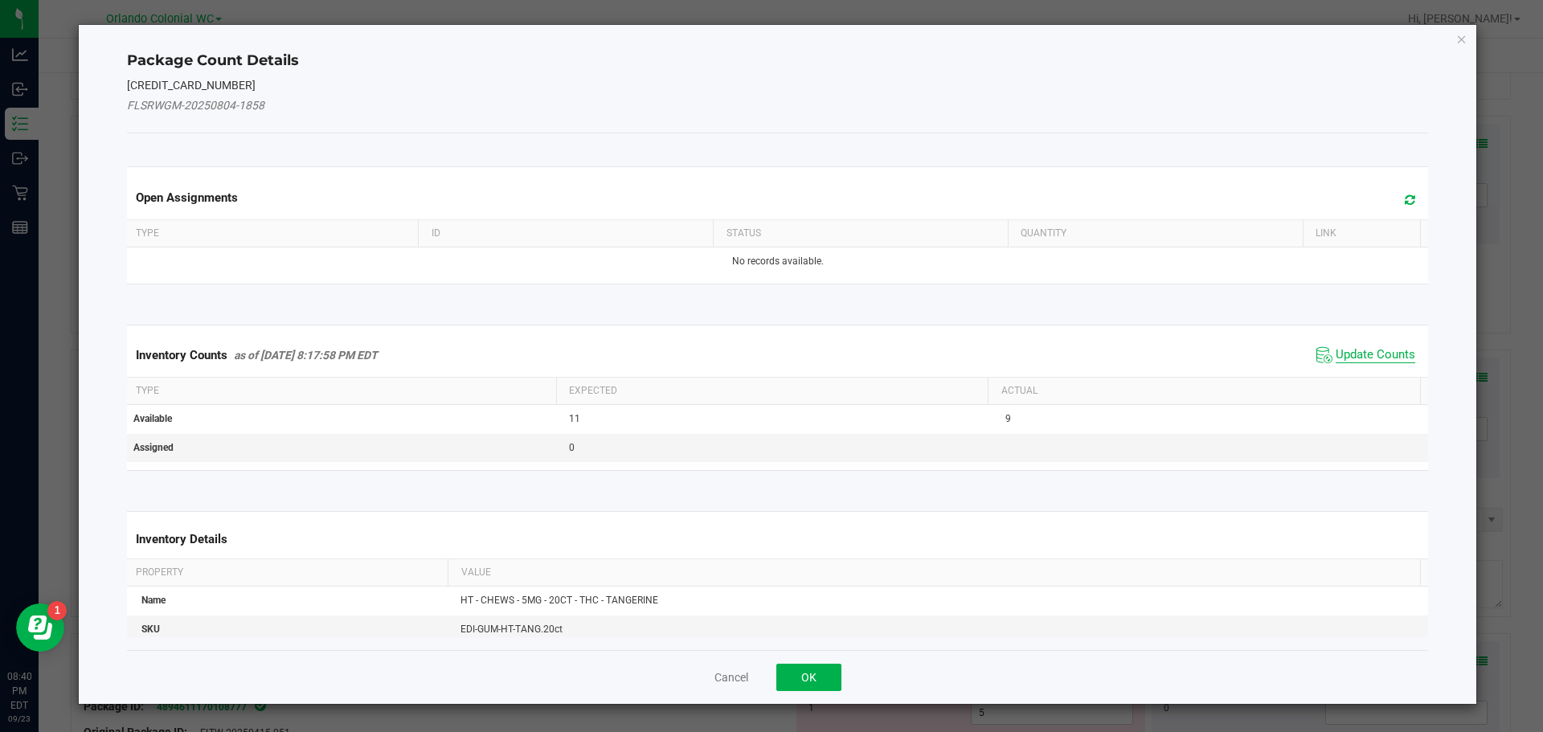
click at [1361, 352] on span "Update Counts" at bounding box center [1376, 355] width 80 height 16
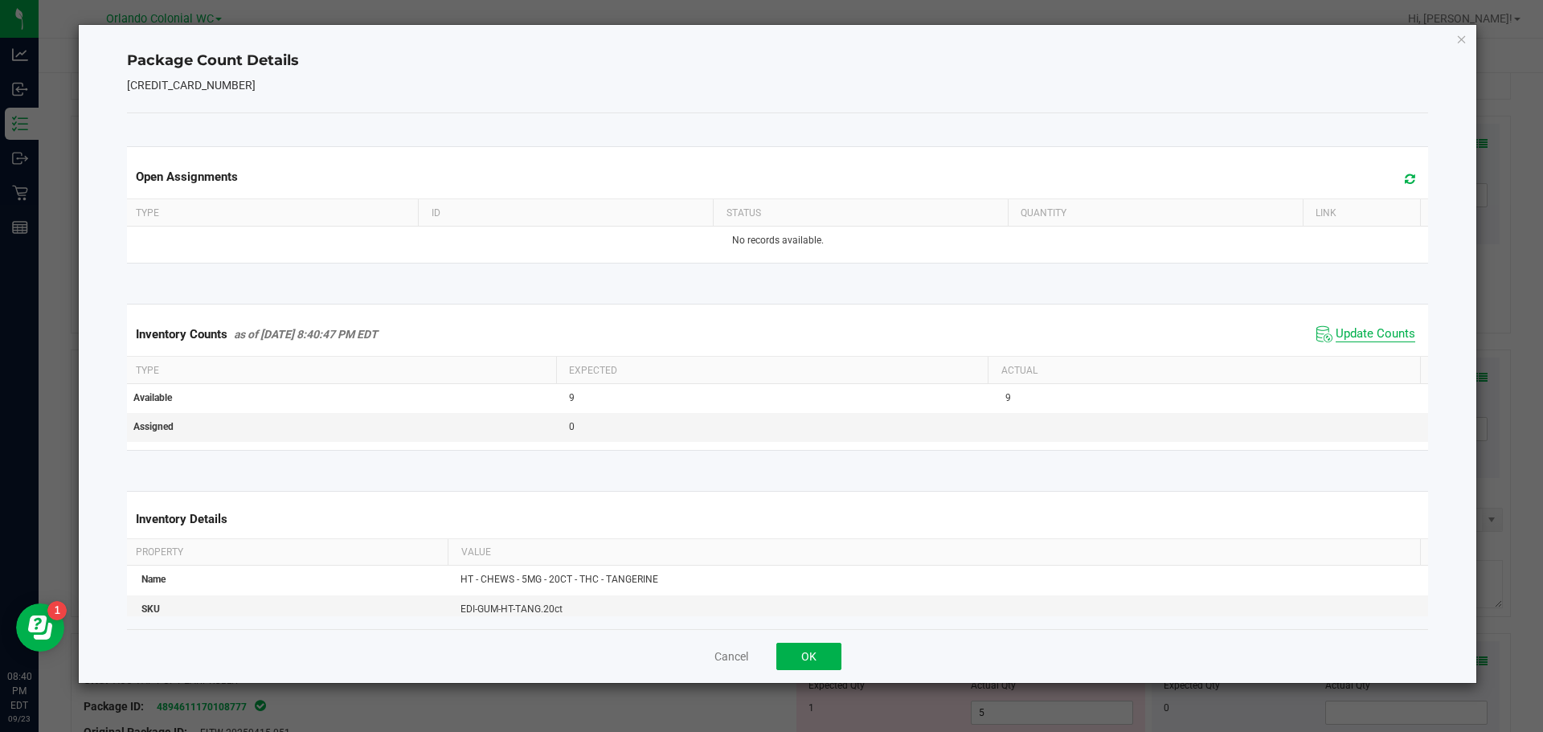
click at [1370, 338] on span "Update Counts" at bounding box center [1376, 334] width 80 height 16
click at [1467, 32] on icon "Close" at bounding box center [1461, 38] width 11 height 19
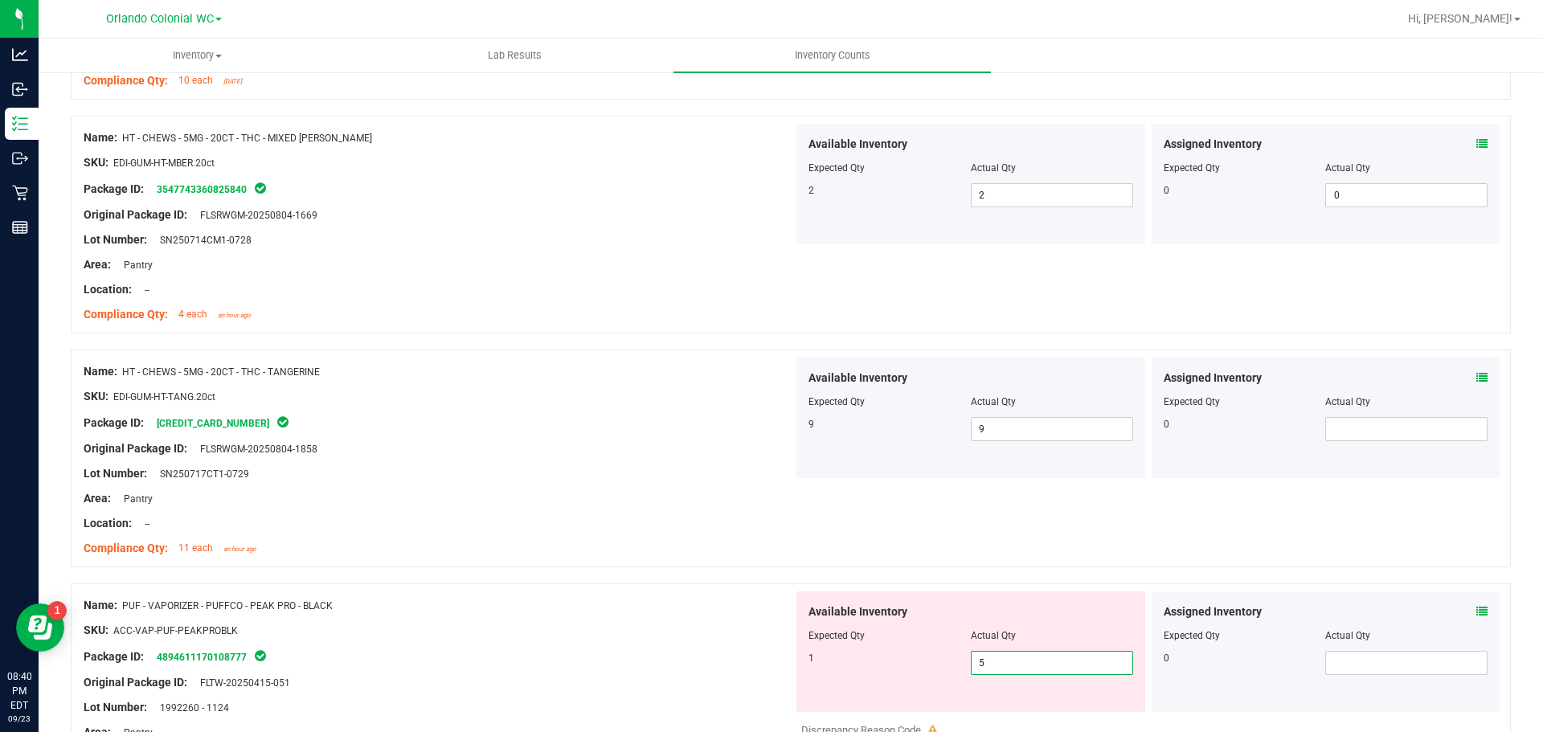
click at [990, 659] on span "5 5" at bounding box center [1052, 663] width 162 height 24
type input "1"
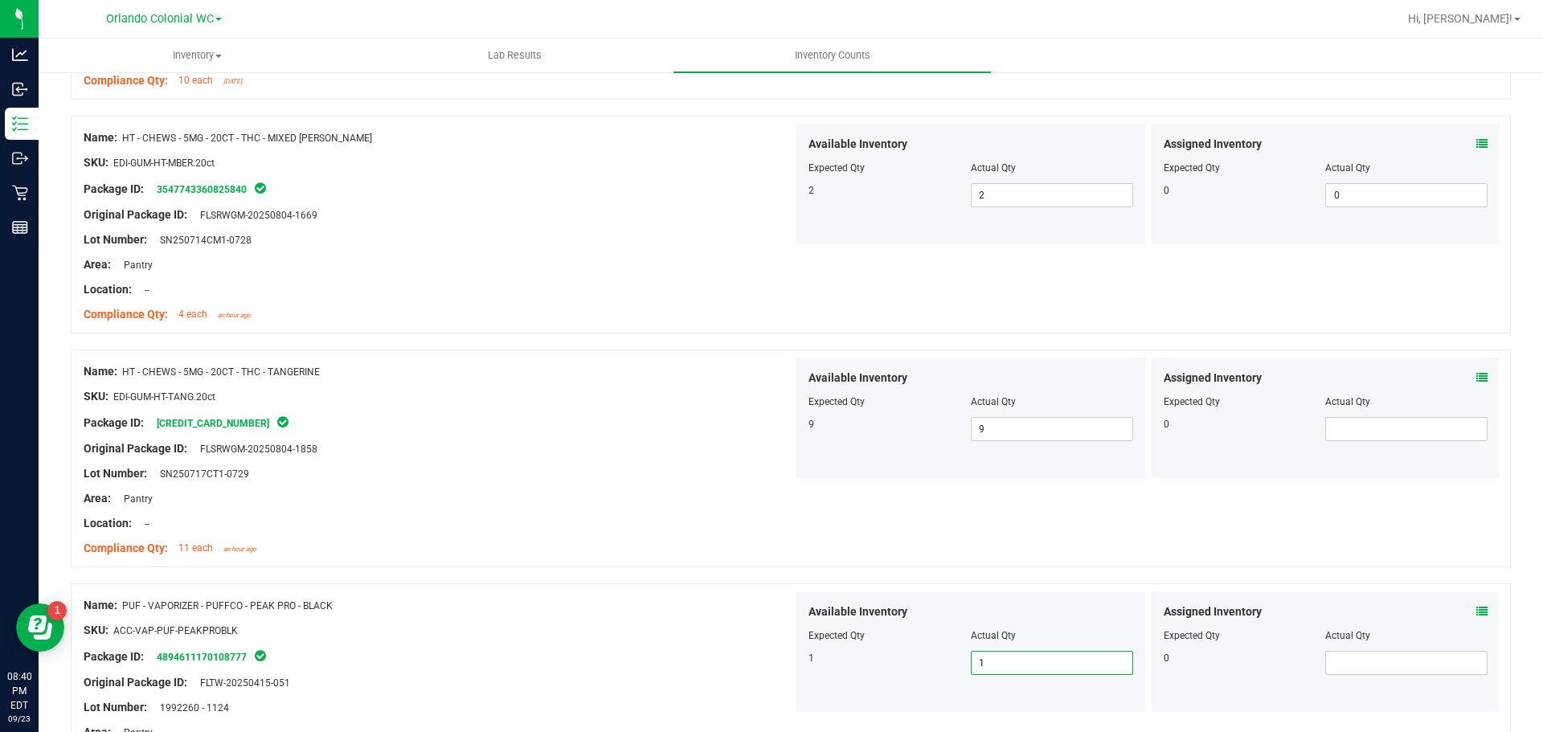
click at [712, 665] on div "Package ID: 4894611170108777" at bounding box center [439, 656] width 710 height 19
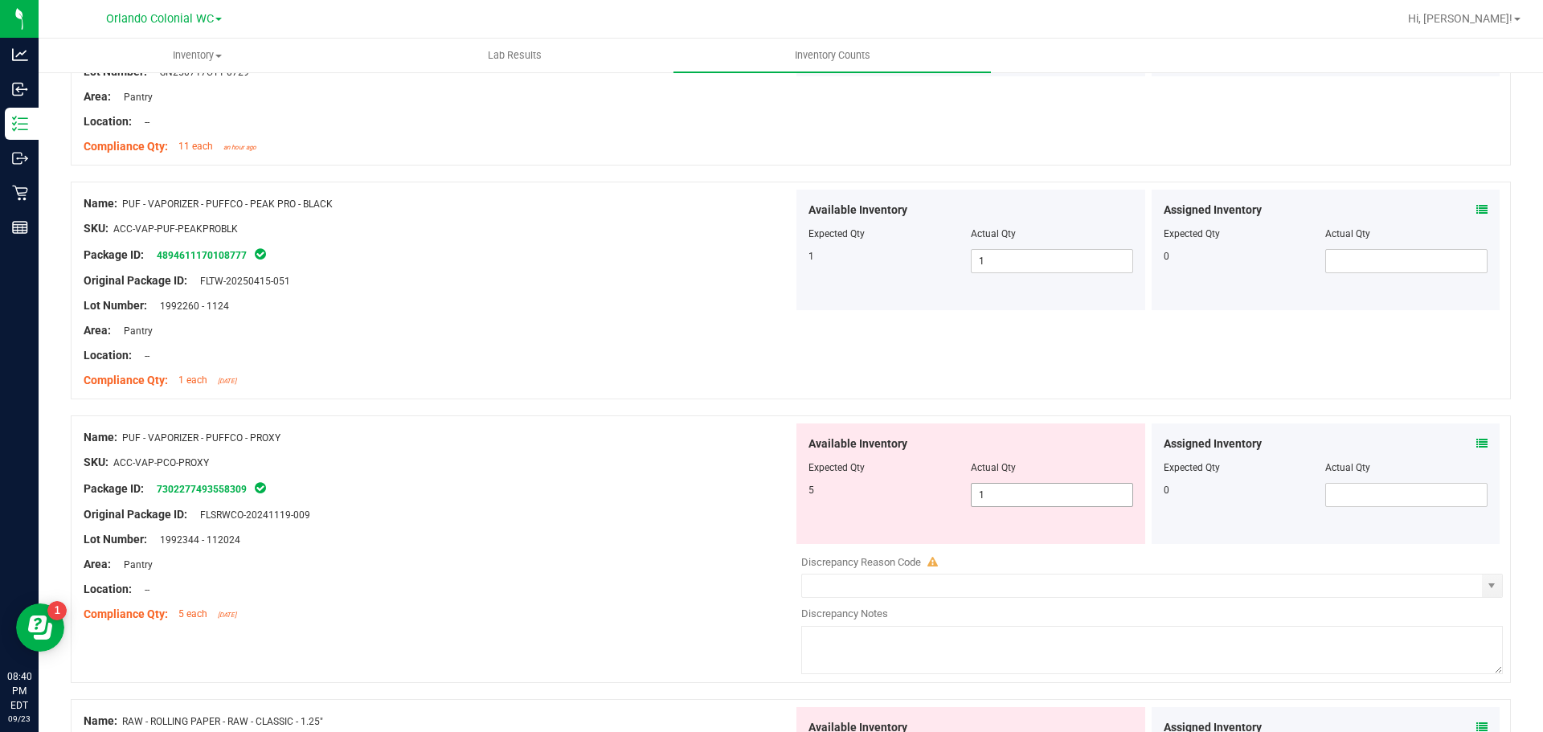
click at [1043, 489] on span "1 1" at bounding box center [1052, 495] width 162 height 24
type input "5"
click at [684, 540] on div "Lot Number: 1992344 - 112024" at bounding box center [439, 539] width 710 height 17
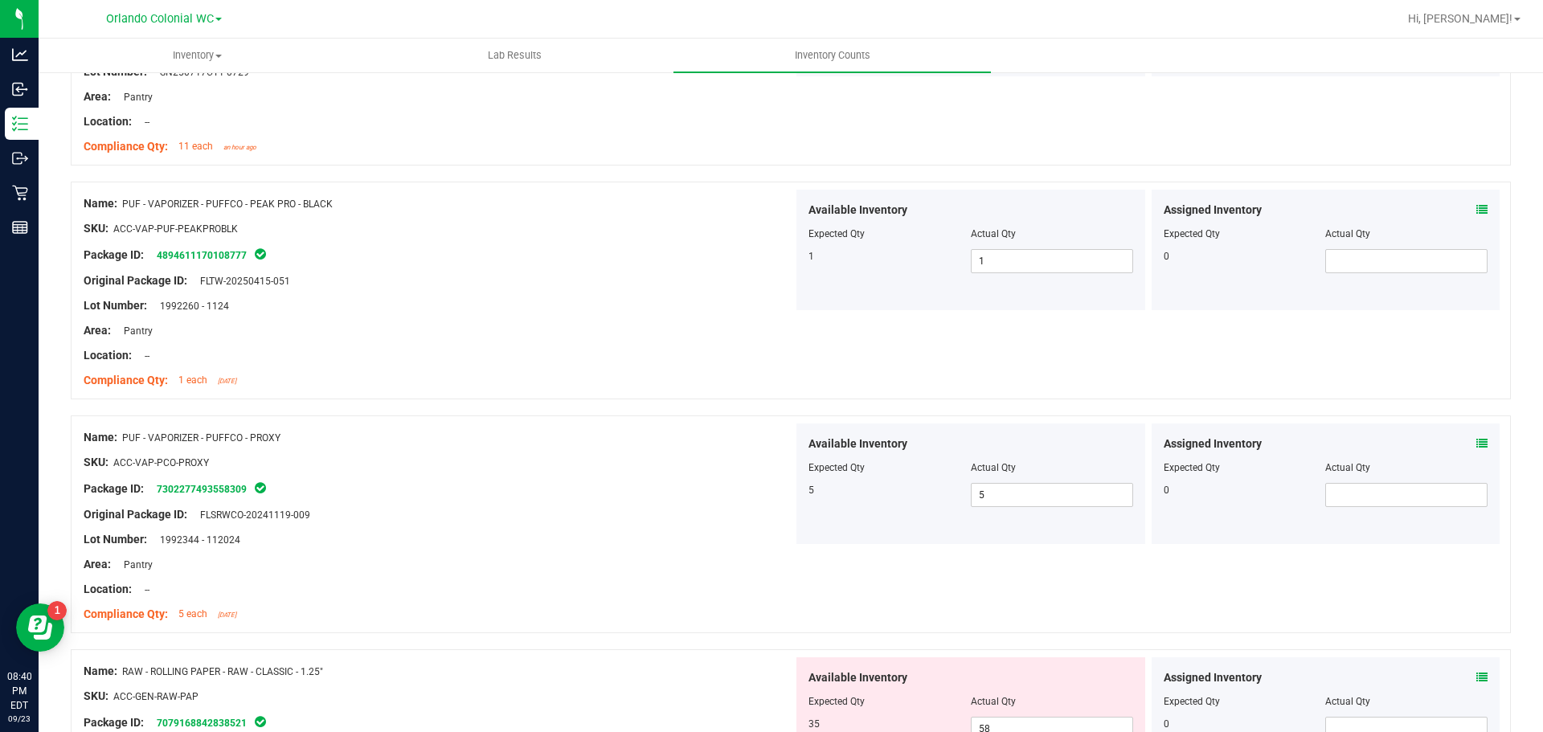
scroll to position [2893, 0]
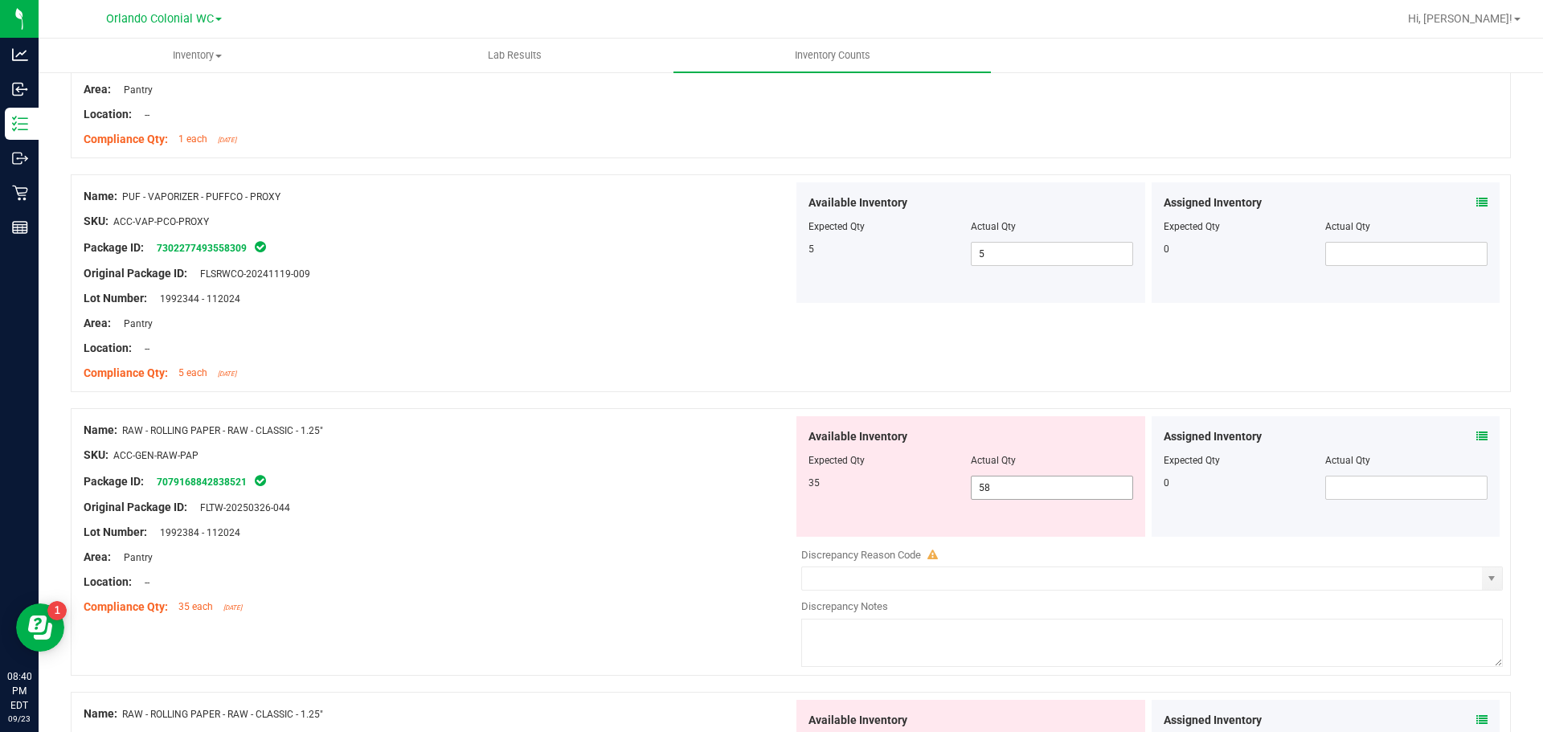
click at [1013, 490] on span "58 58" at bounding box center [1052, 488] width 162 height 24
type input "5"
type input "35"
click at [645, 549] on div "Area: Pantry" at bounding box center [439, 557] width 710 height 17
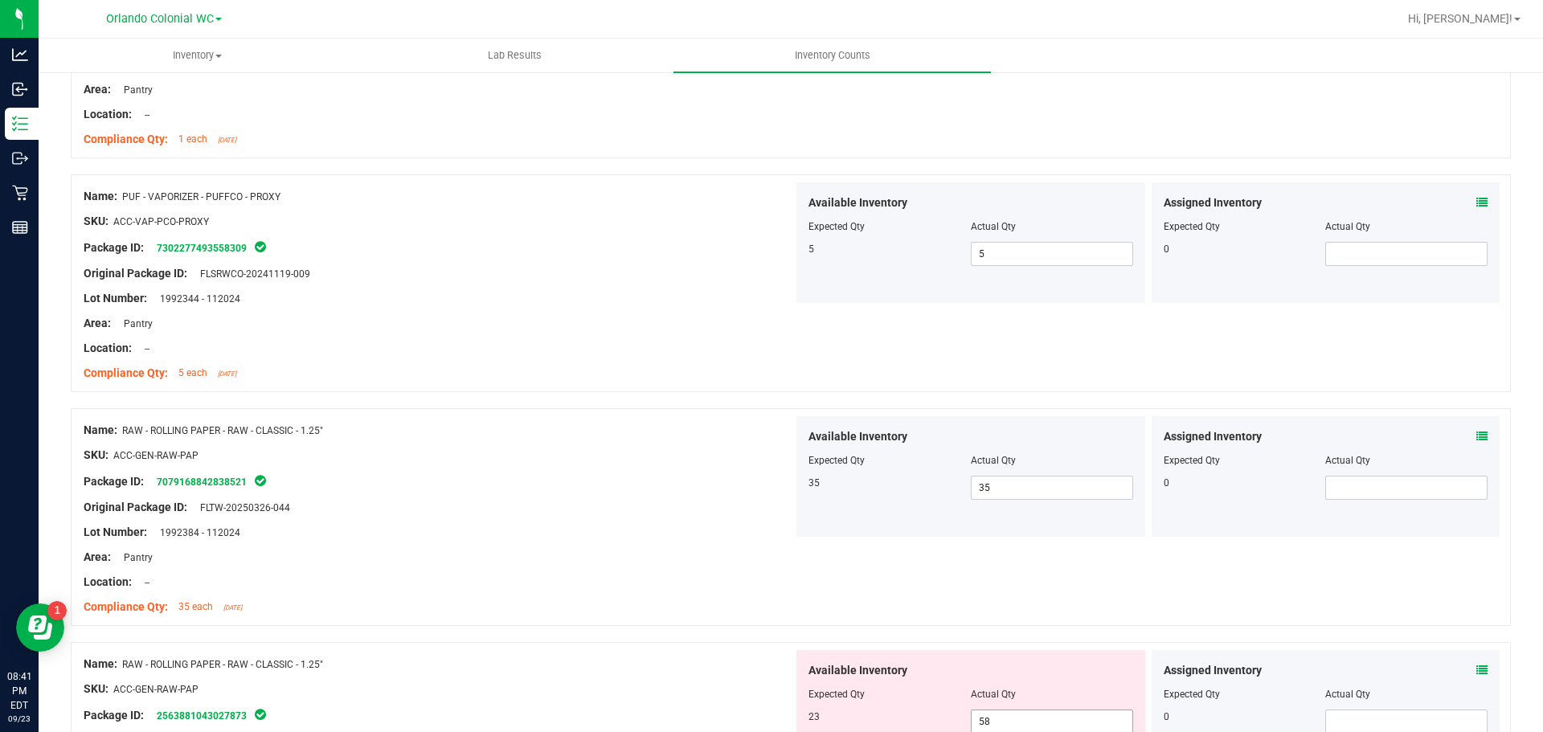
click at [1010, 713] on span "58 58" at bounding box center [1052, 722] width 162 height 24
type input "5"
type input "23"
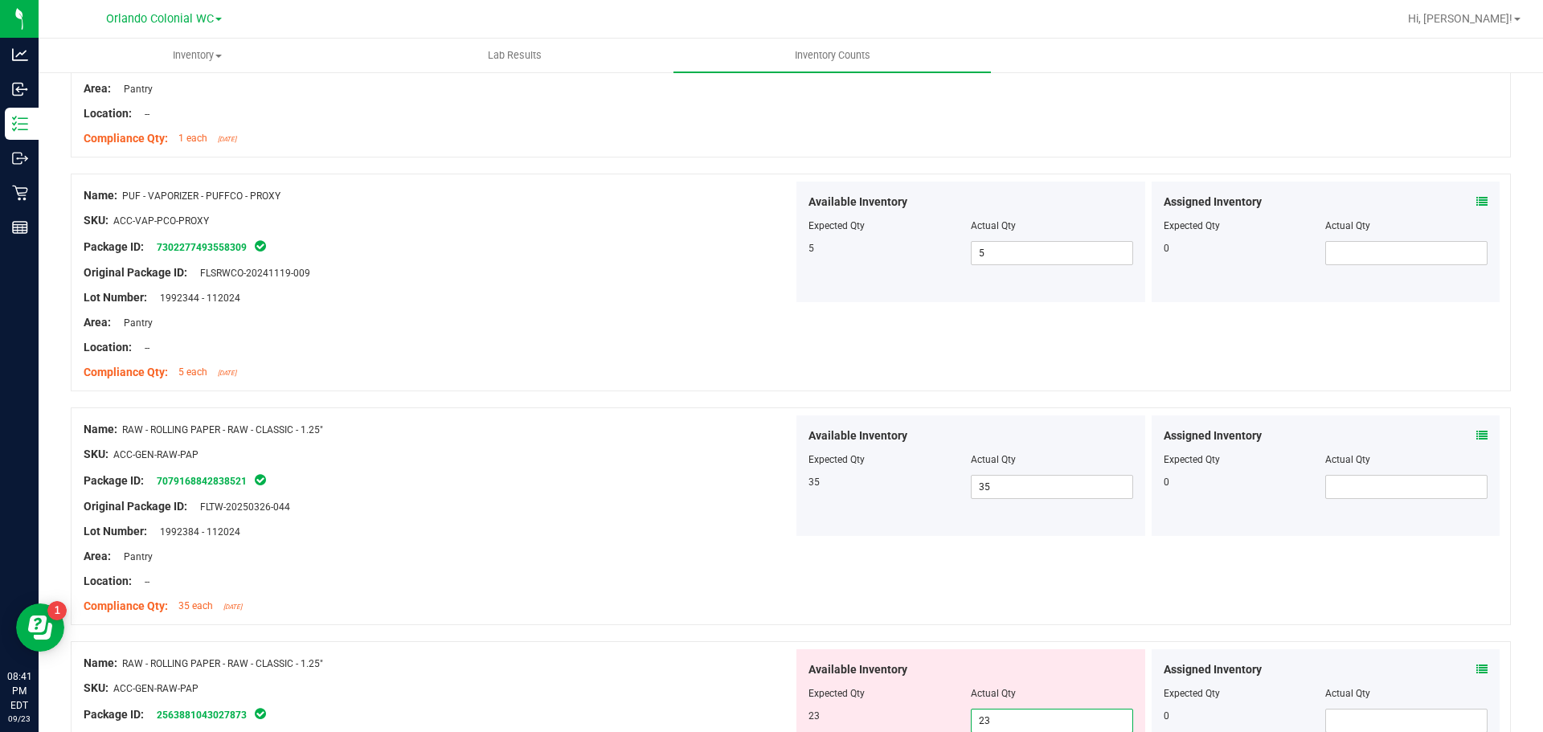
click at [506, 639] on div at bounding box center [791, 633] width 1440 height 16
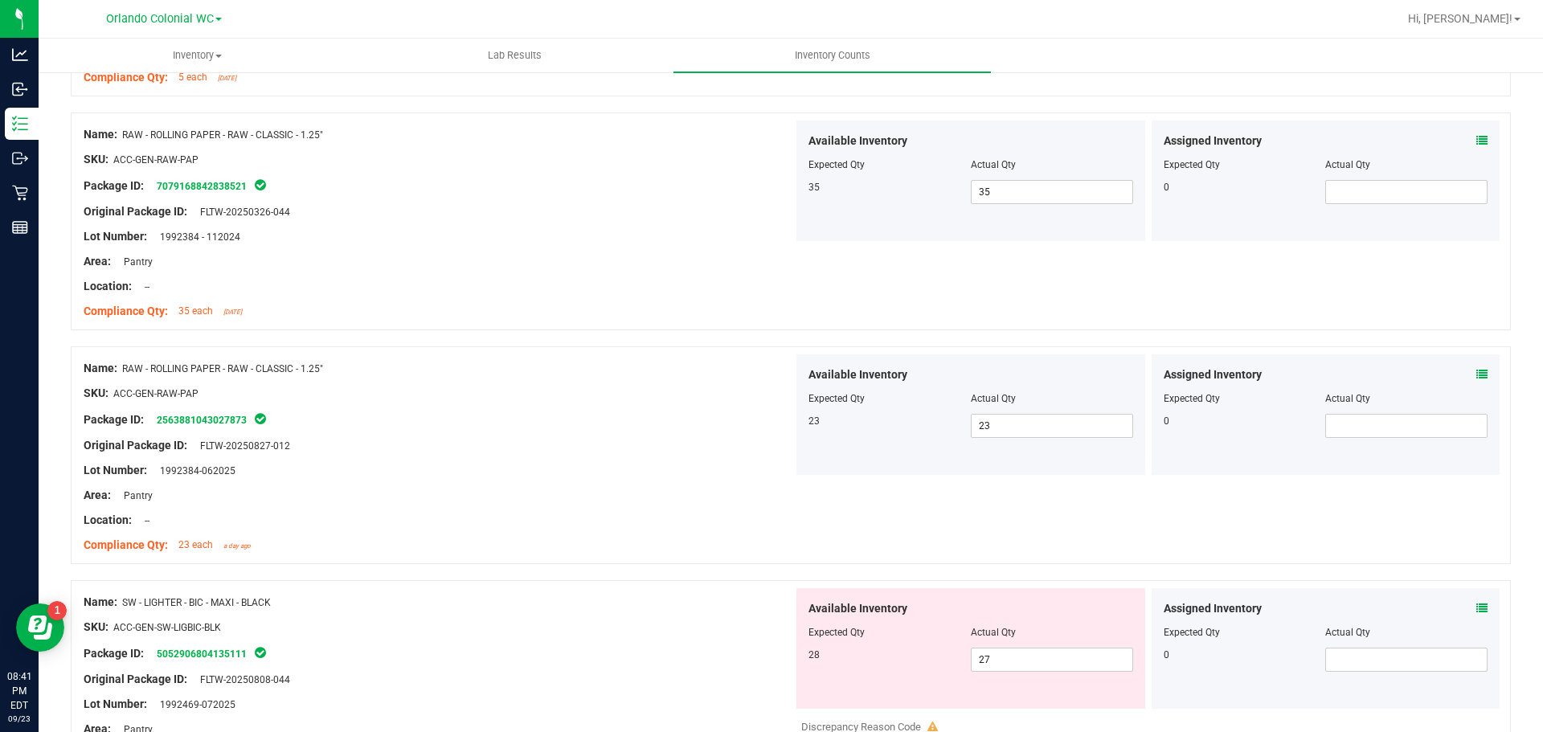
scroll to position [3296, 0]
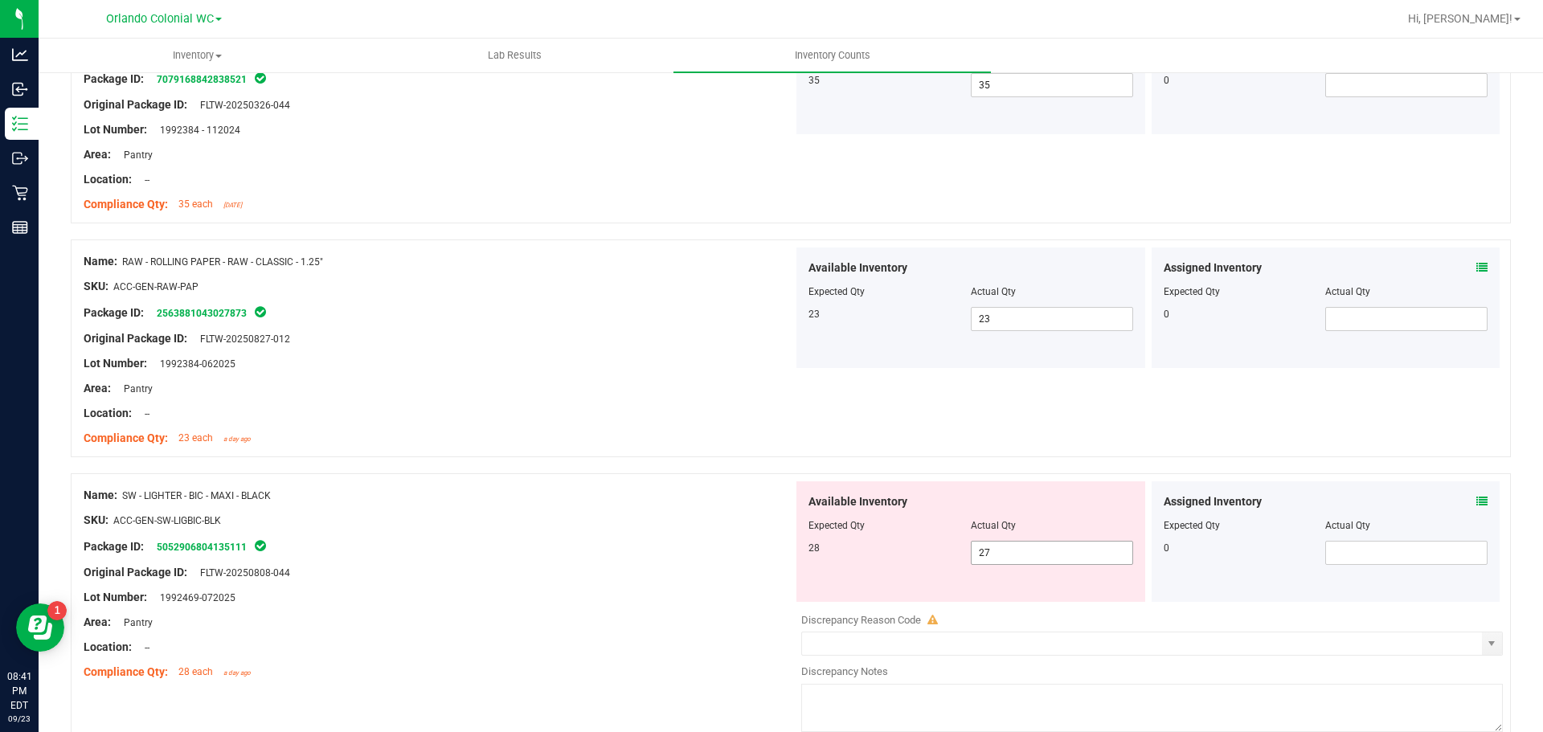
click at [998, 550] on span "27 27" at bounding box center [1052, 553] width 162 height 24
type input "28"
click at [644, 549] on div "Package ID: 5052906804135111" at bounding box center [439, 546] width 710 height 19
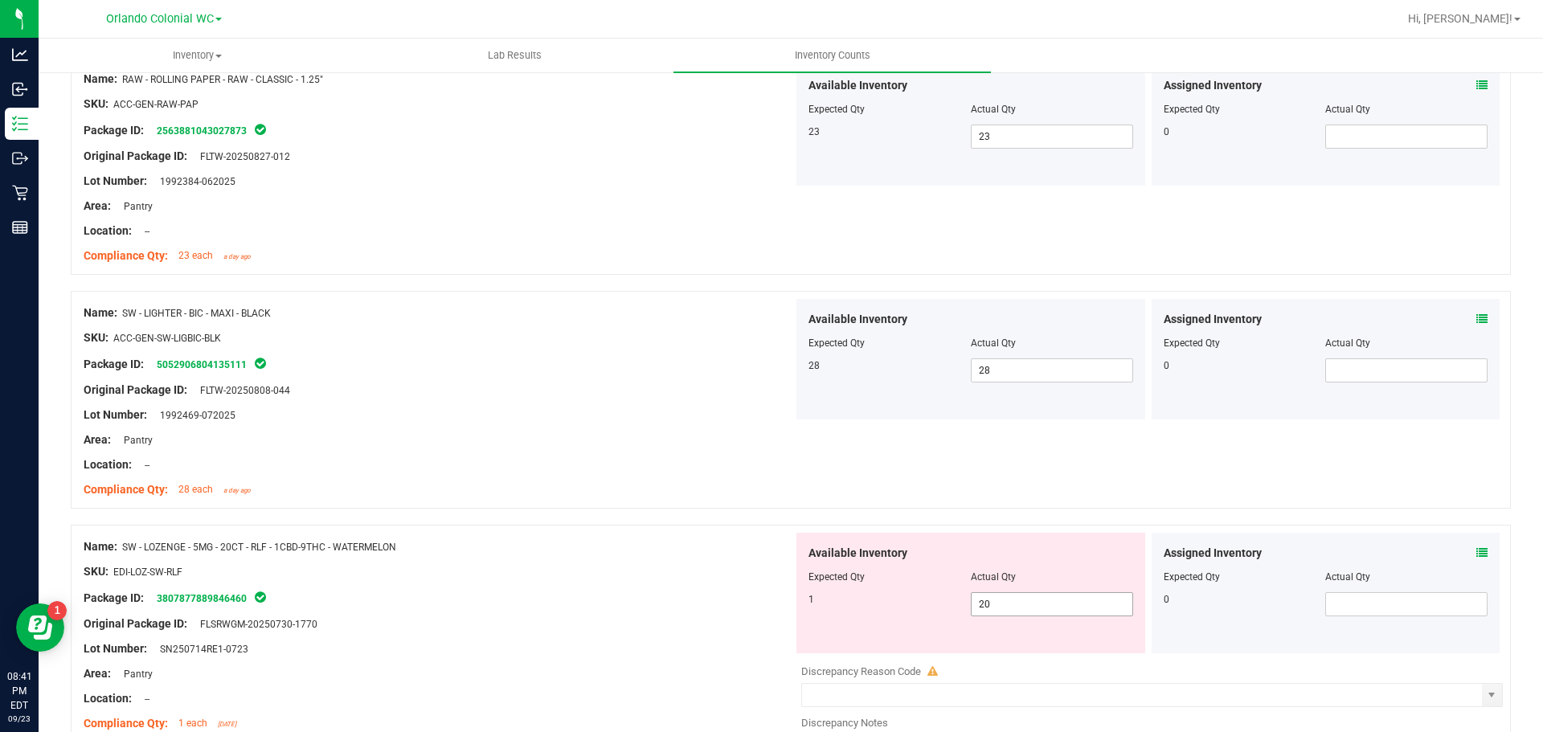
scroll to position [3618, 0]
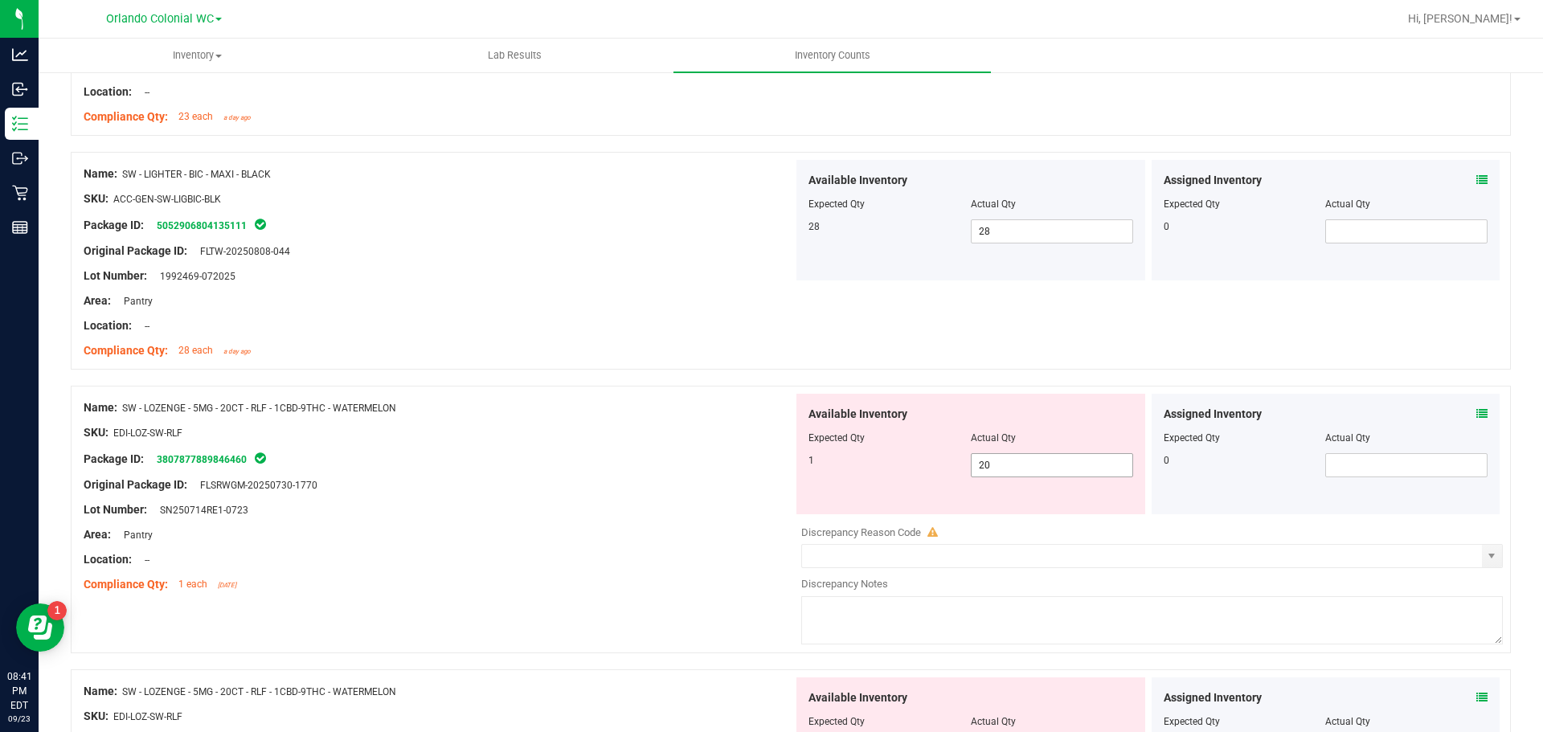
click at [1059, 473] on span "20 20" at bounding box center [1052, 465] width 162 height 24
type input "2"
type input "1"
click at [708, 480] on div "Original Package ID: FLSRWGM-20250730-1770" at bounding box center [439, 485] width 710 height 17
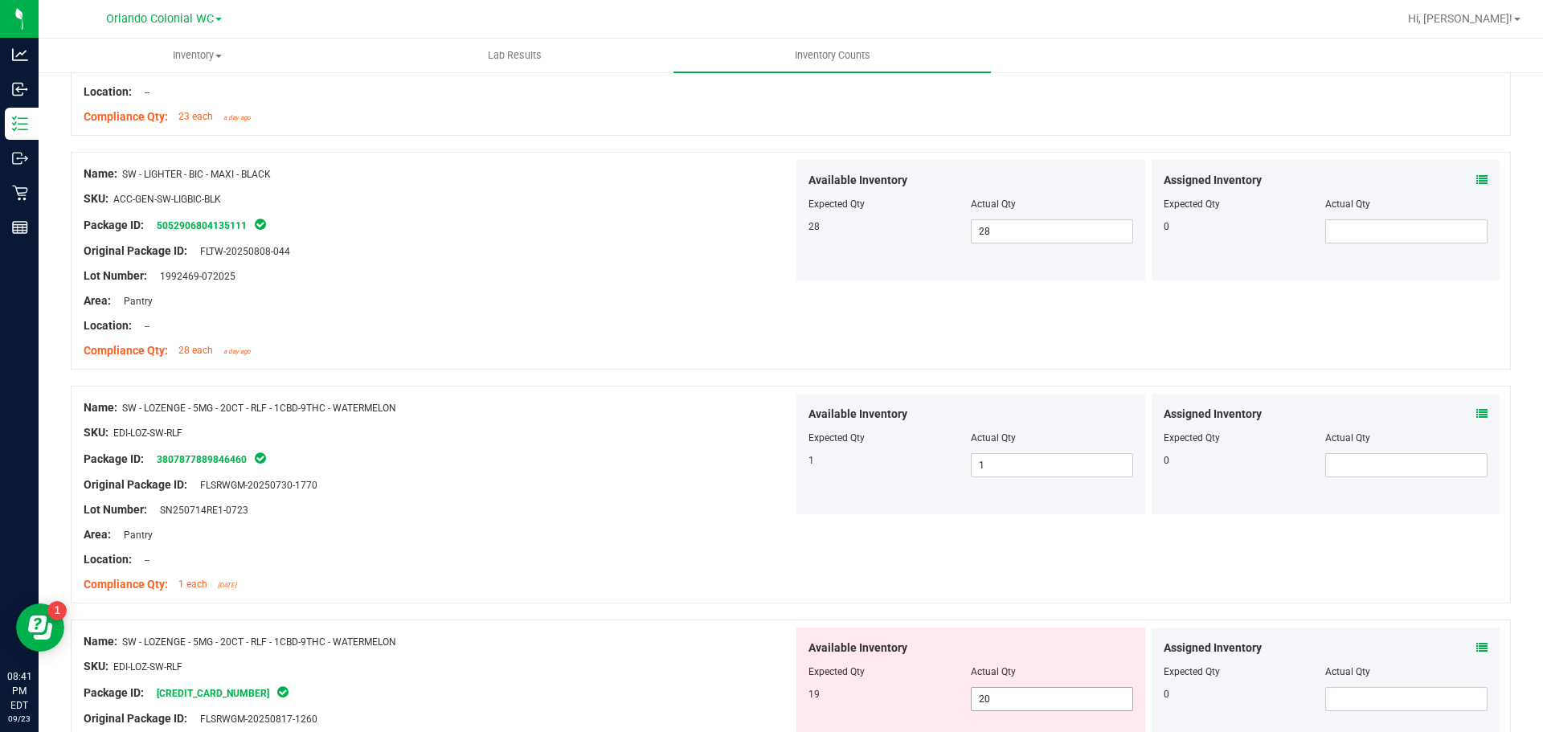
click at [996, 704] on span "20 20" at bounding box center [1052, 699] width 162 height 24
type input "2"
type input "19"
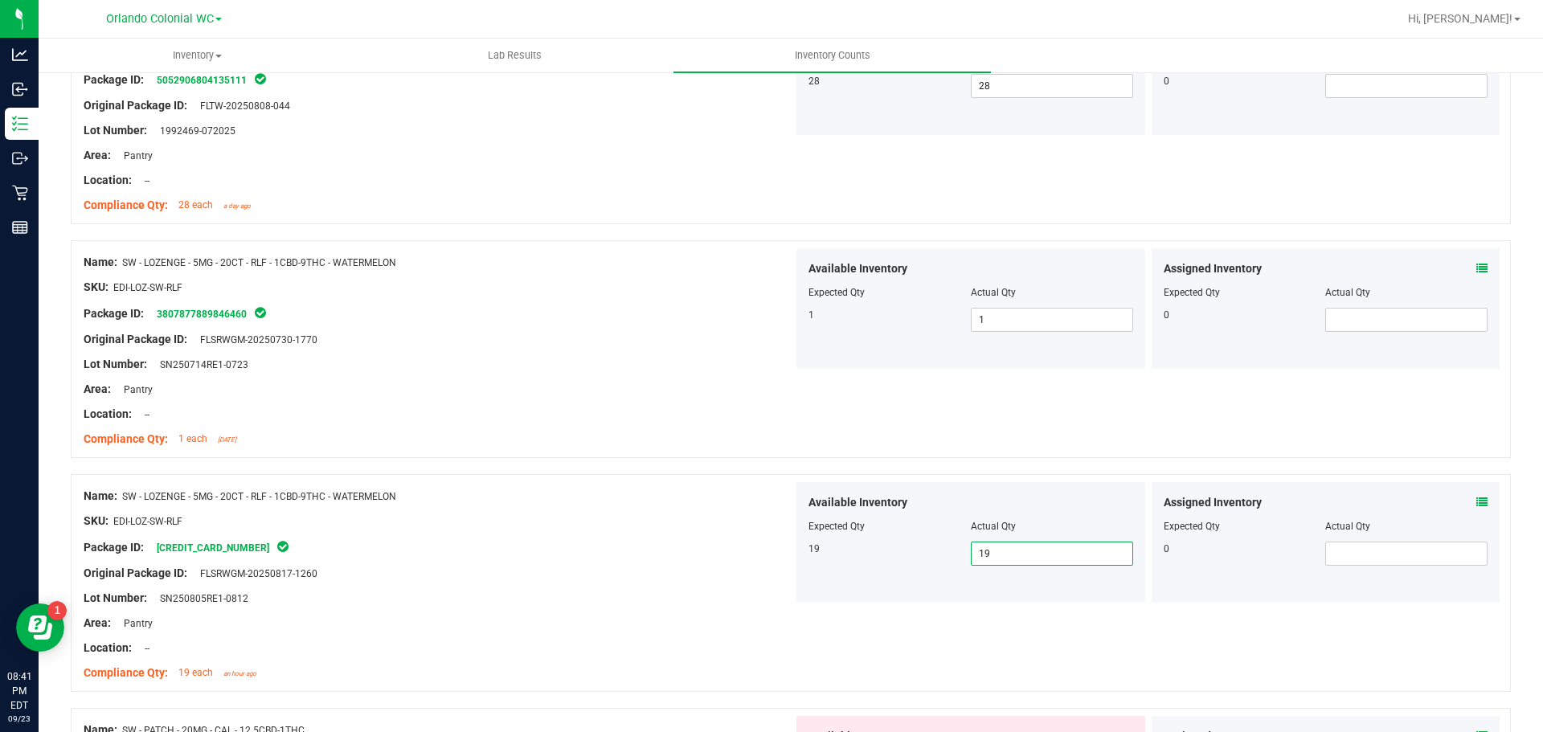
scroll to position [4100, 0]
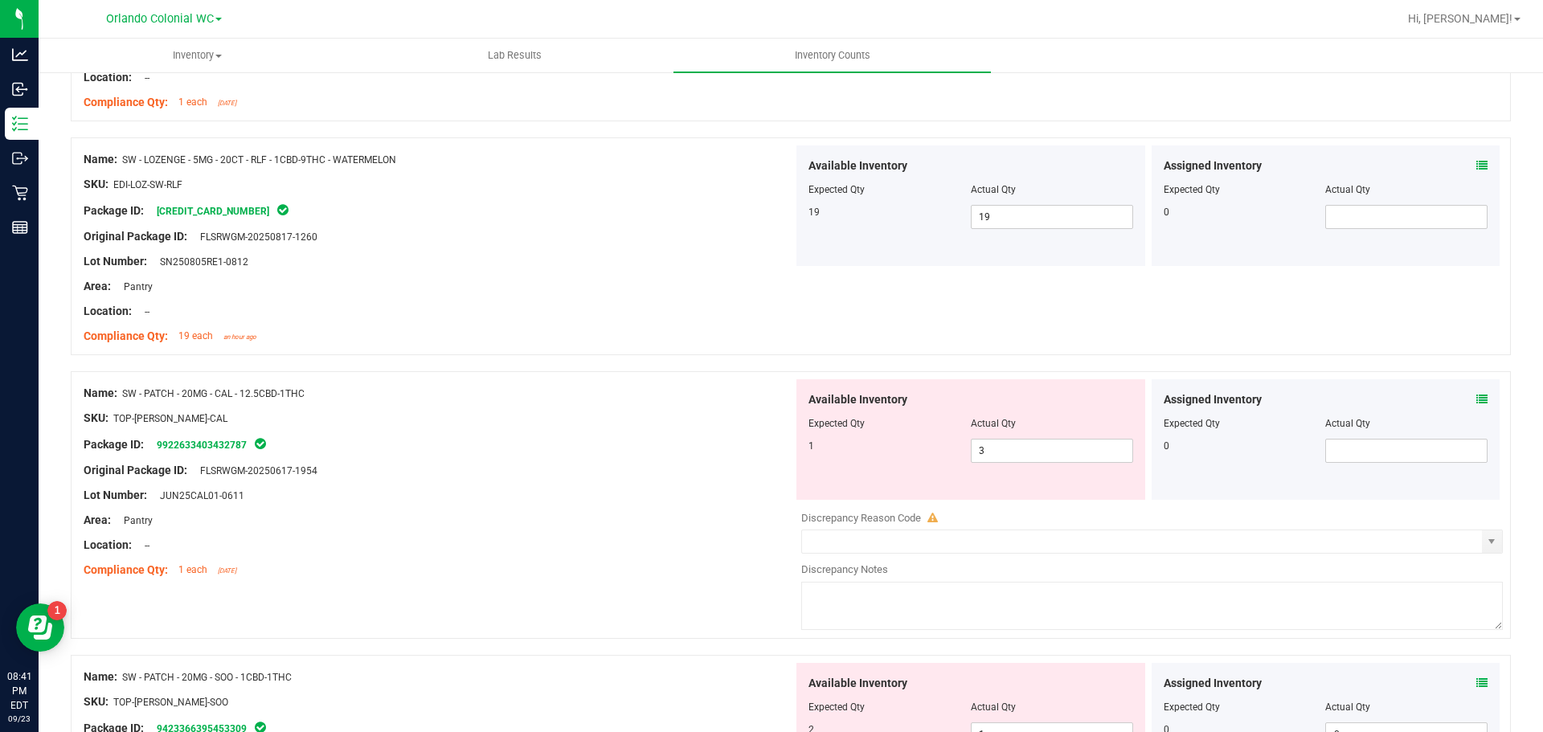
click at [1476, 399] on icon at bounding box center [1481, 399] width 11 height 11
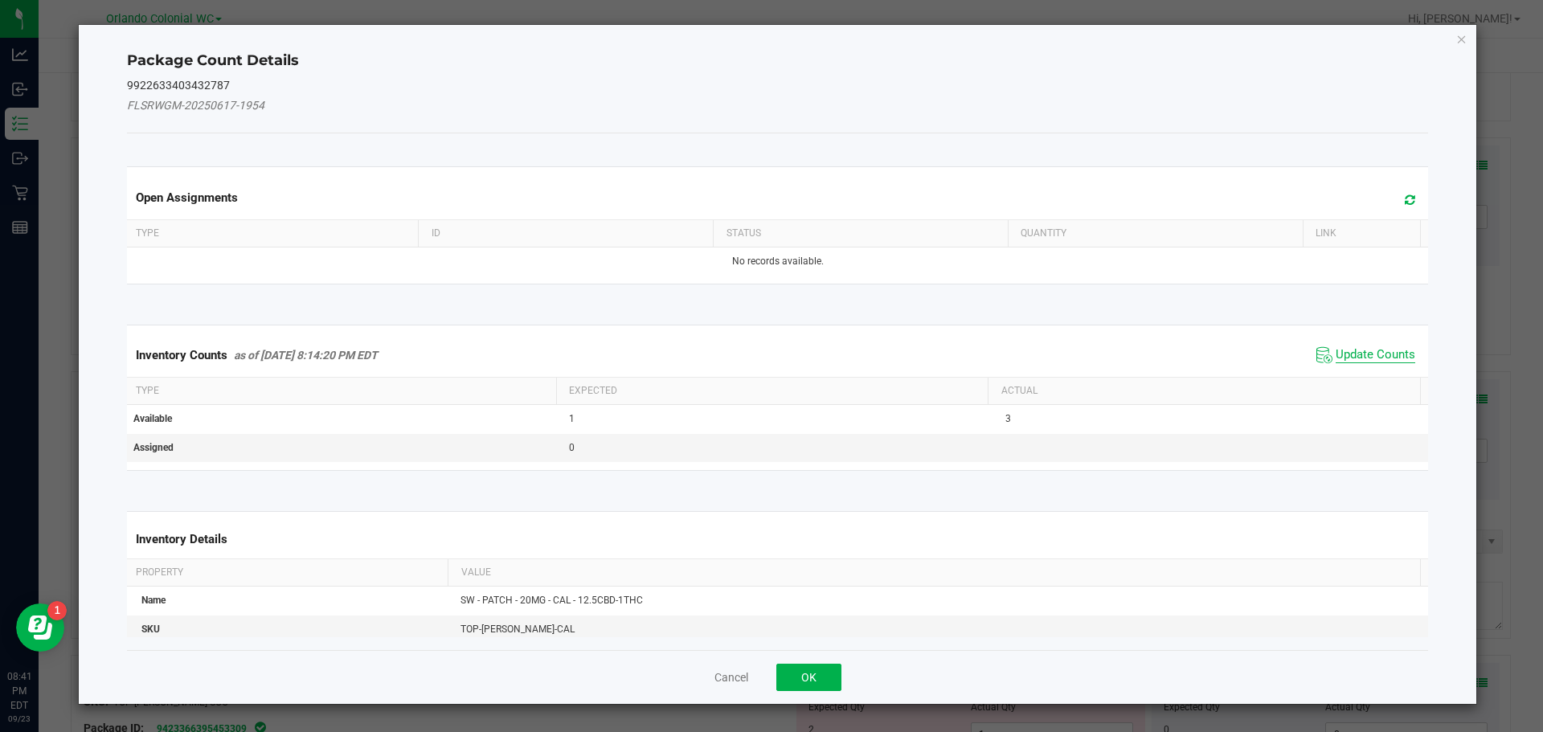
click at [1393, 350] on span "Update Counts" at bounding box center [1376, 355] width 80 height 16
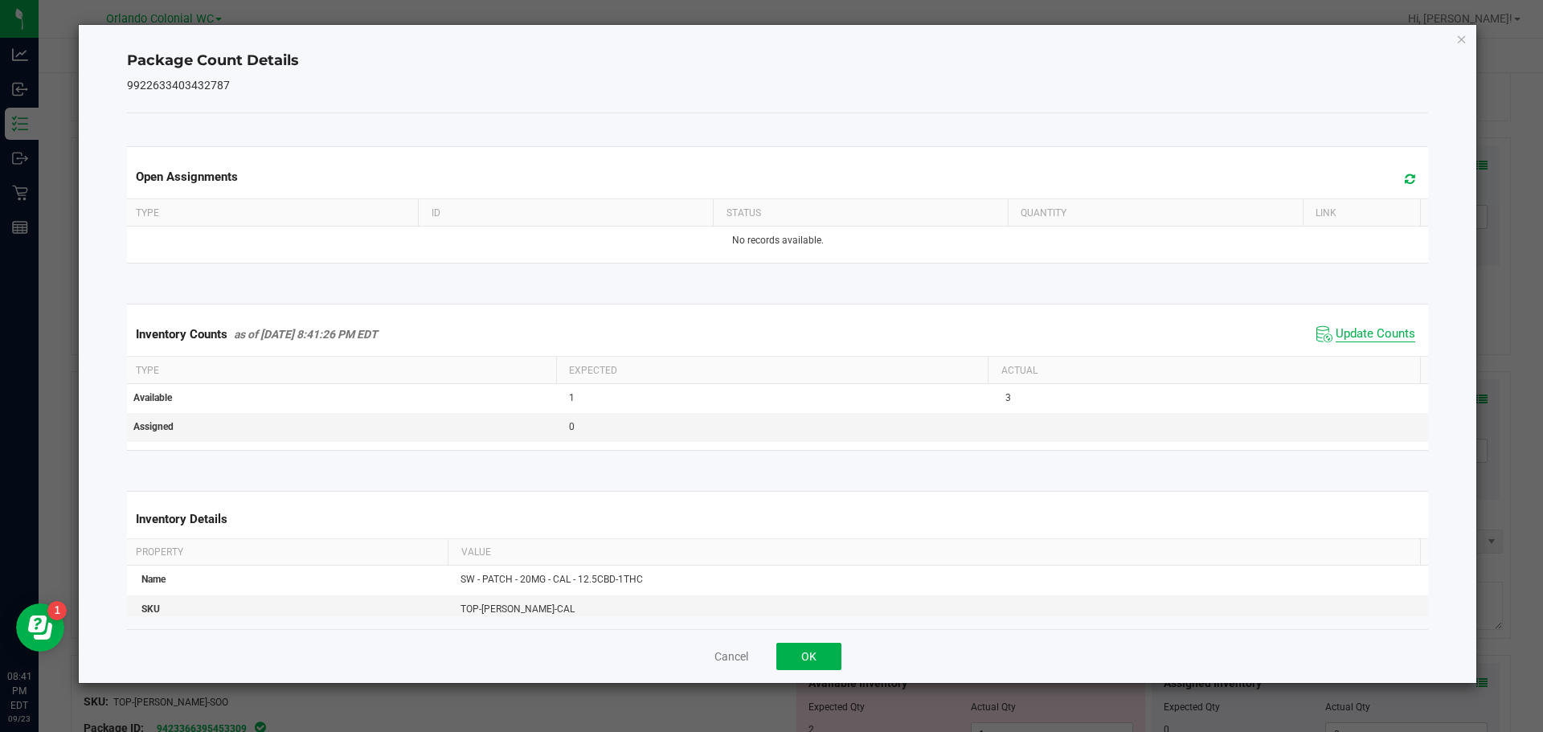
click at [1386, 338] on span "Update Counts" at bounding box center [1376, 334] width 80 height 16
click at [1461, 37] on icon "Close" at bounding box center [1461, 38] width 11 height 19
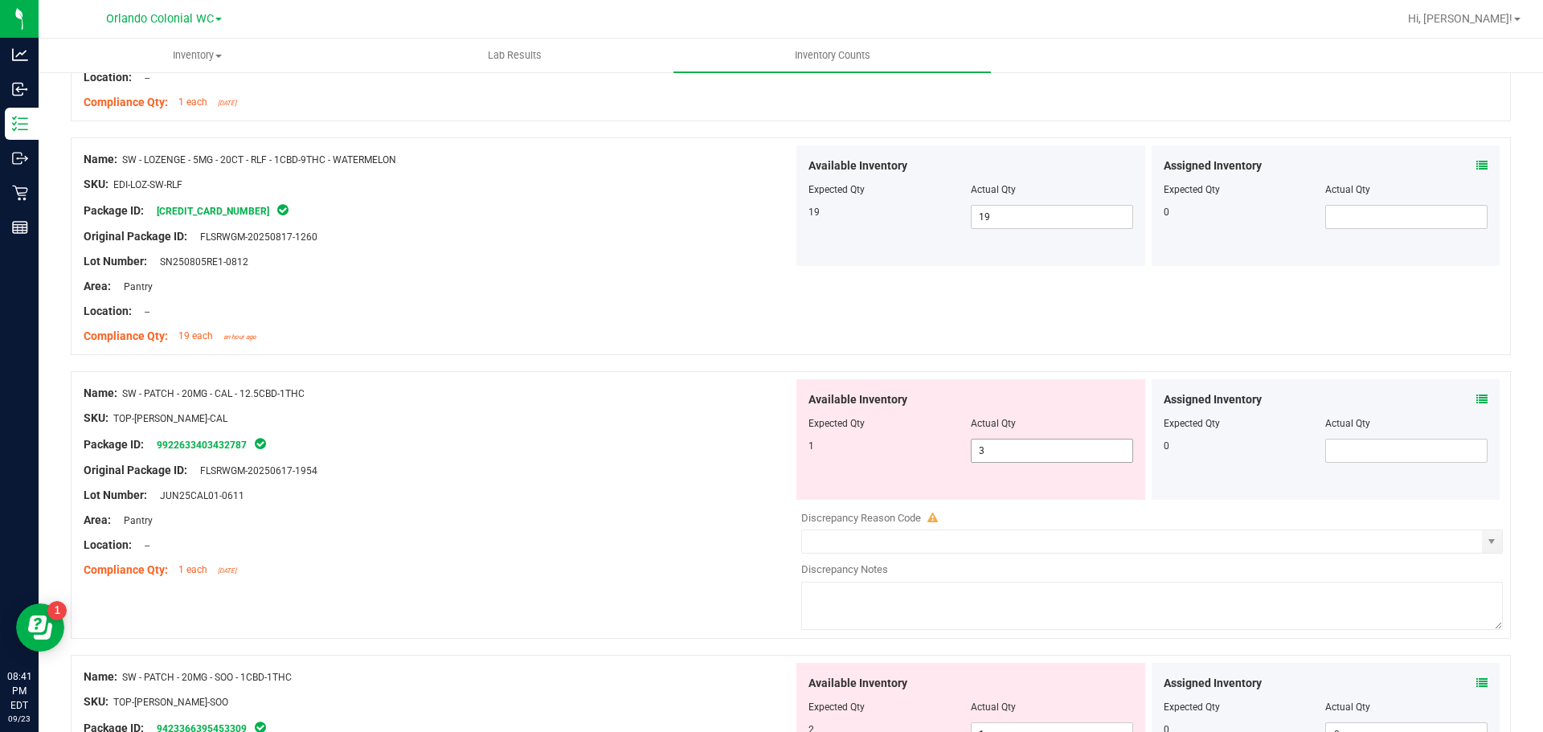
click at [986, 451] on span "3 3" at bounding box center [1052, 451] width 162 height 24
type input "1"
click at [485, 444] on div "Package ID: 9922633403432787" at bounding box center [439, 444] width 710 height 19
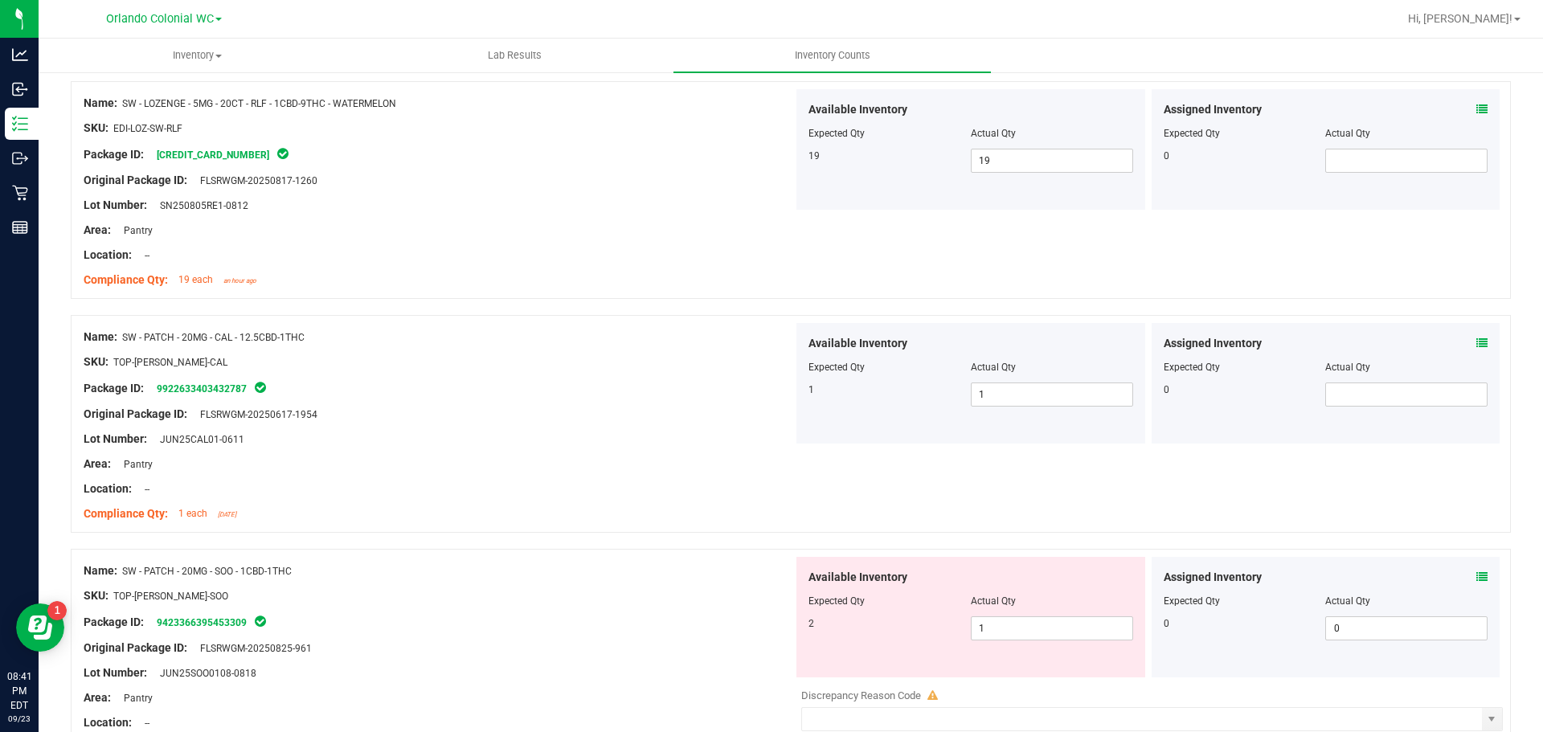
scroll to position [4180, 0]
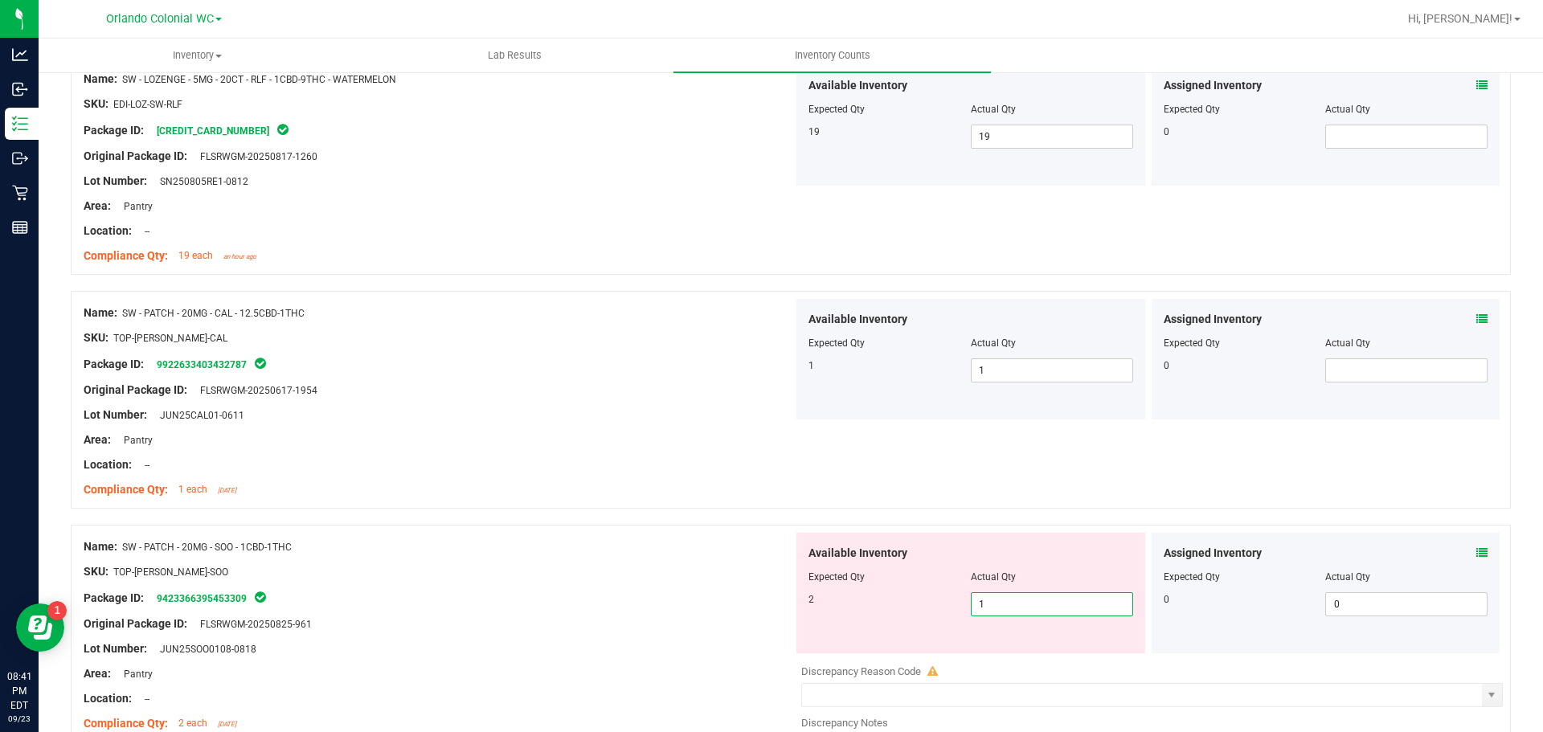
click at [1001, 601] on span "1 1" at bounding box center [1052, 604] width 162 height 24
type input "2"
click at [718, 614] on div at bounding box center [439, 612] width 710 height 8
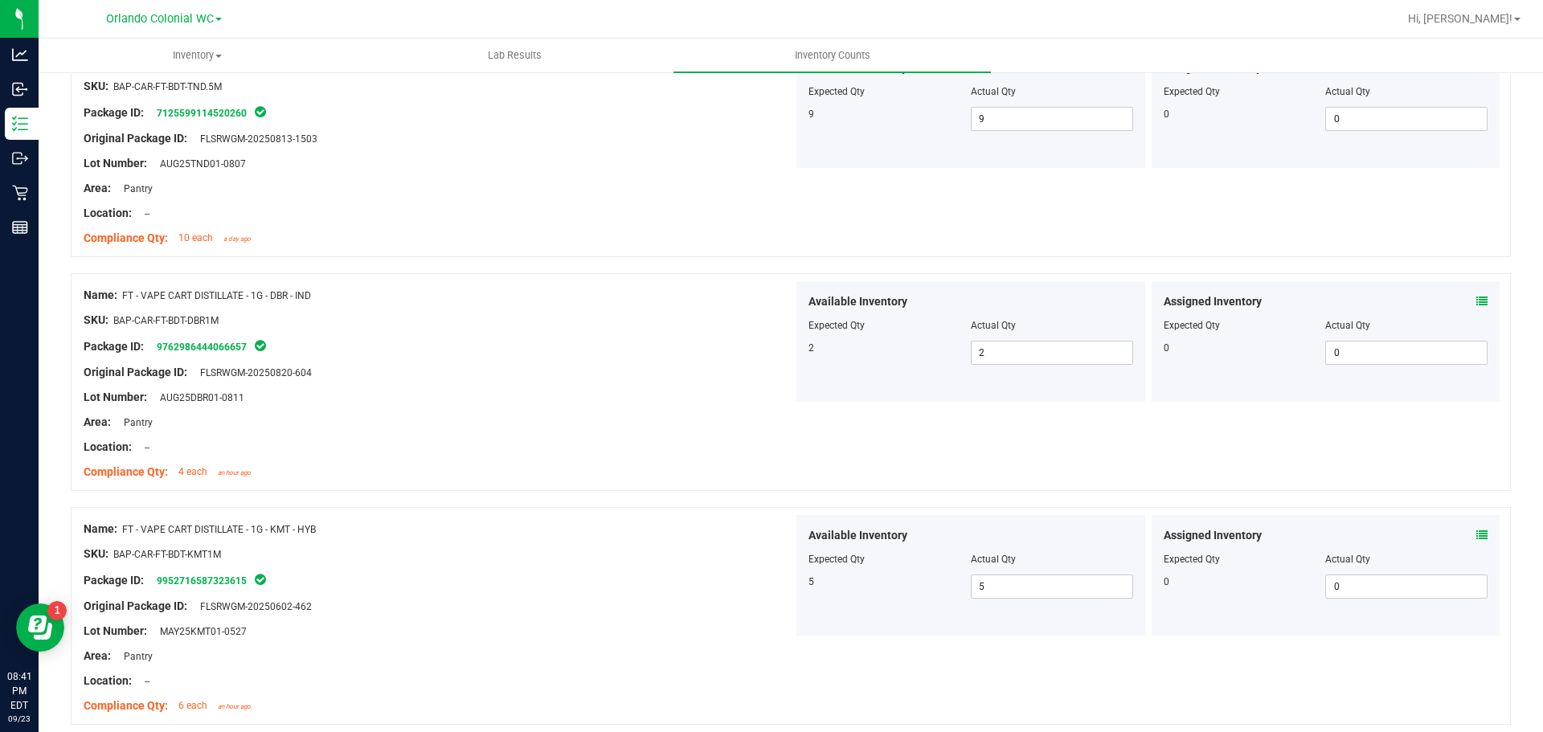
scroll to position [2, 0]
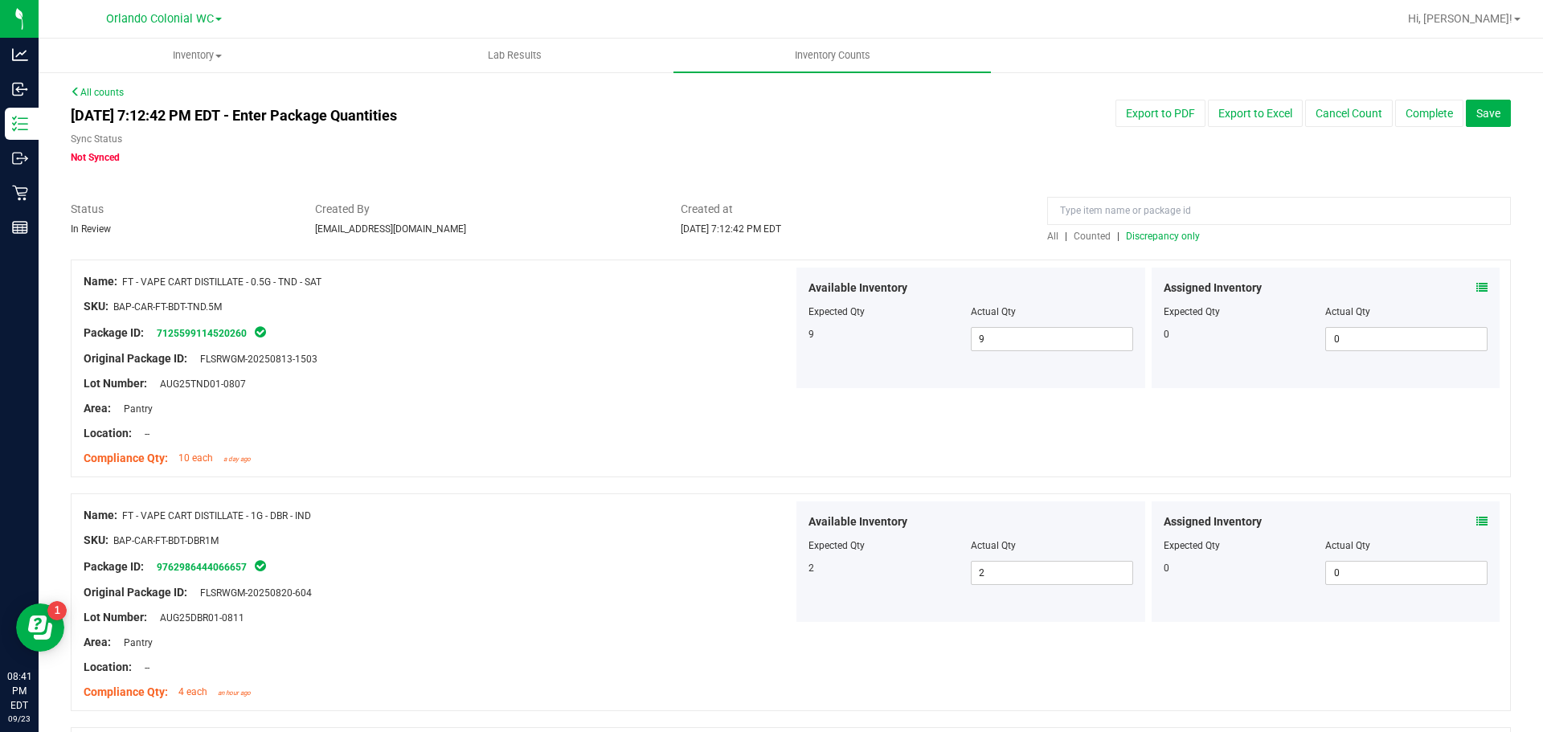
click at [1149, 234] on span "Discrepancy only" at bounding box center [1163, 236] width 74 height 11
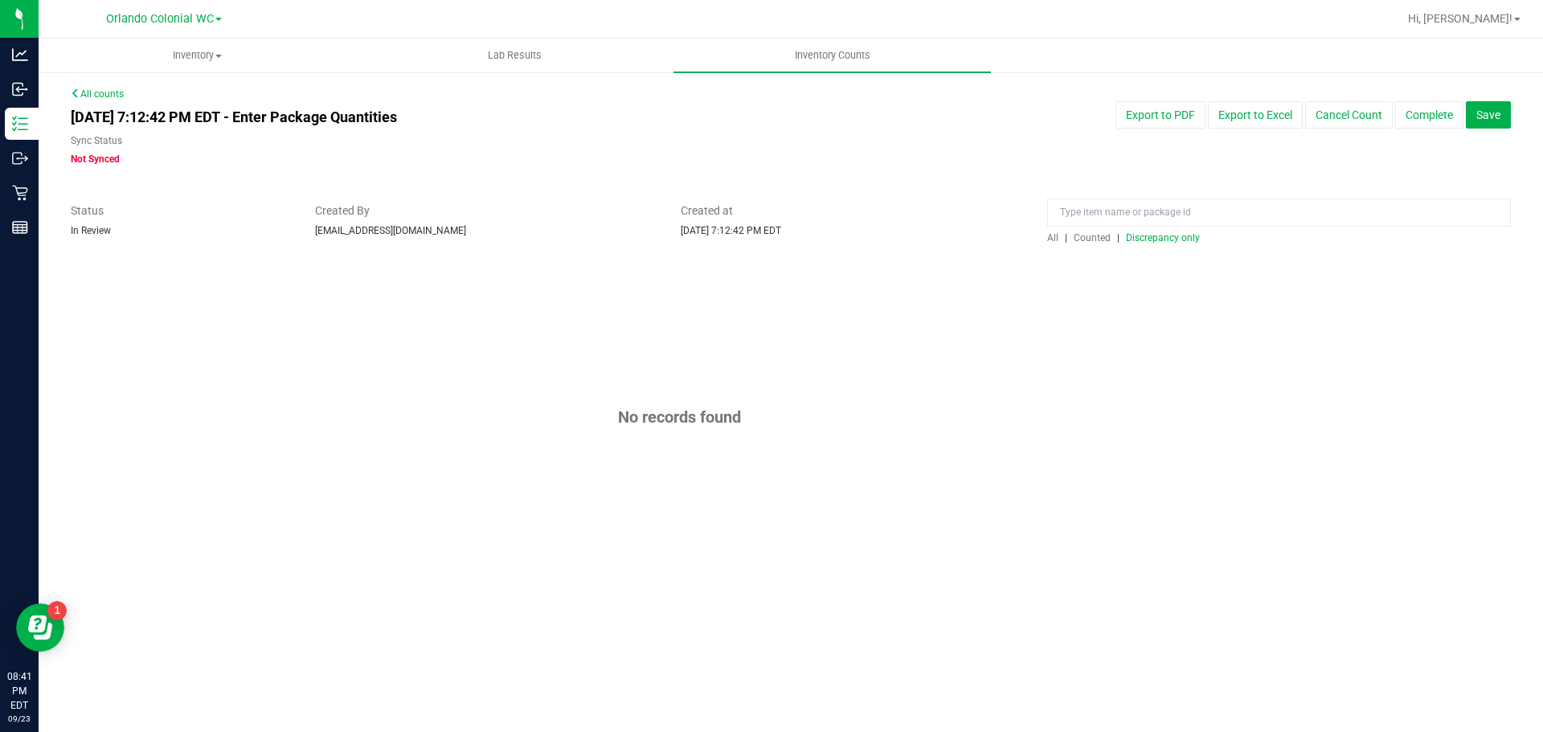
click at [1149, 232] on span "Discrepancy only" at bounding box center [1163, 237] width 74 height 11
